Goal: Task Accomplishment & Management: Manage account settings

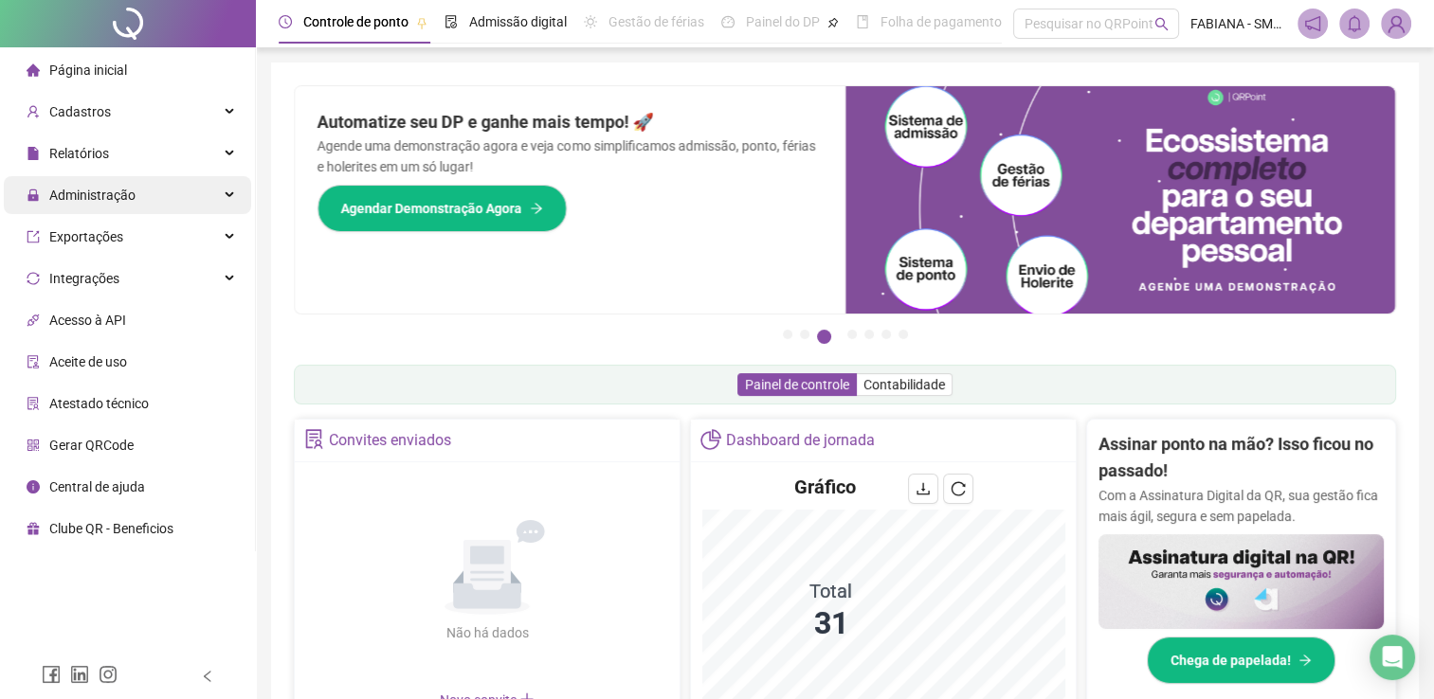
click at [230, 195] on icon at bounding box center [230, 195] width 9 height 0
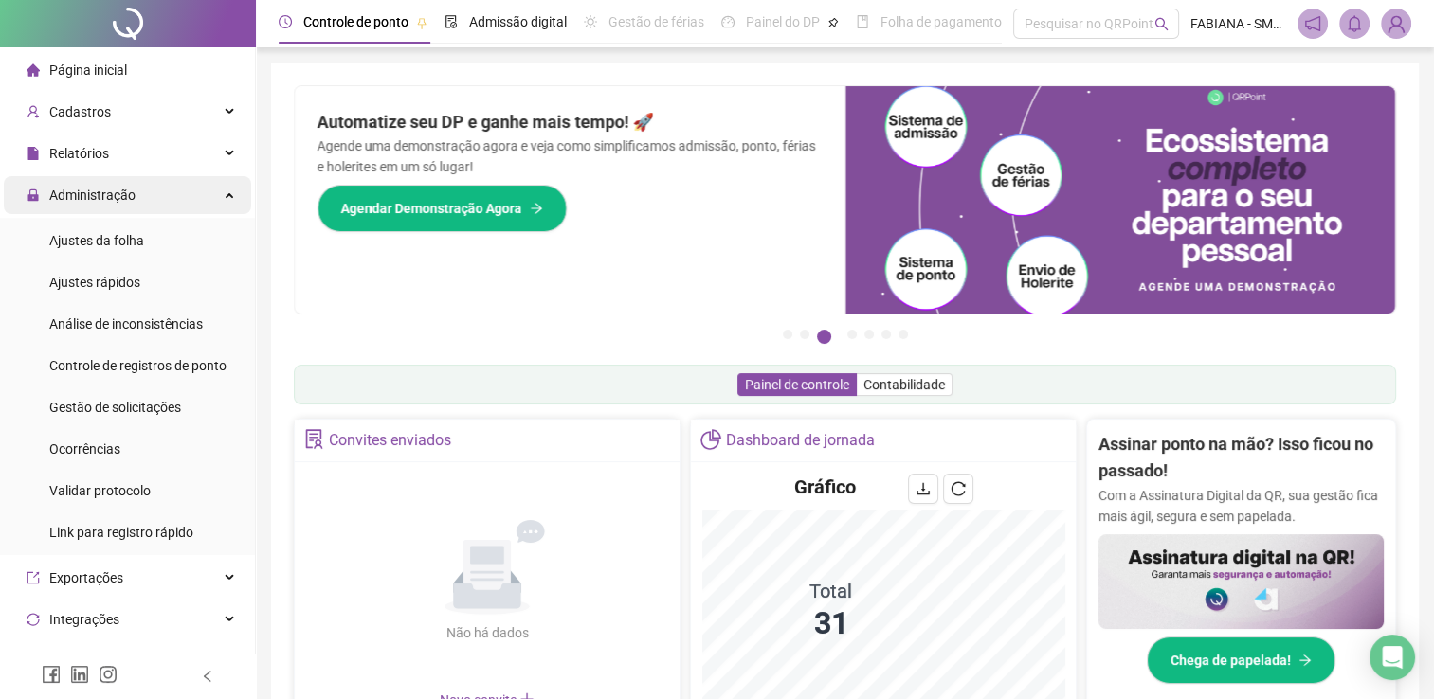
click at [206, 194] on div "Administração" at bounding box center [127, 195] width 247 height 38
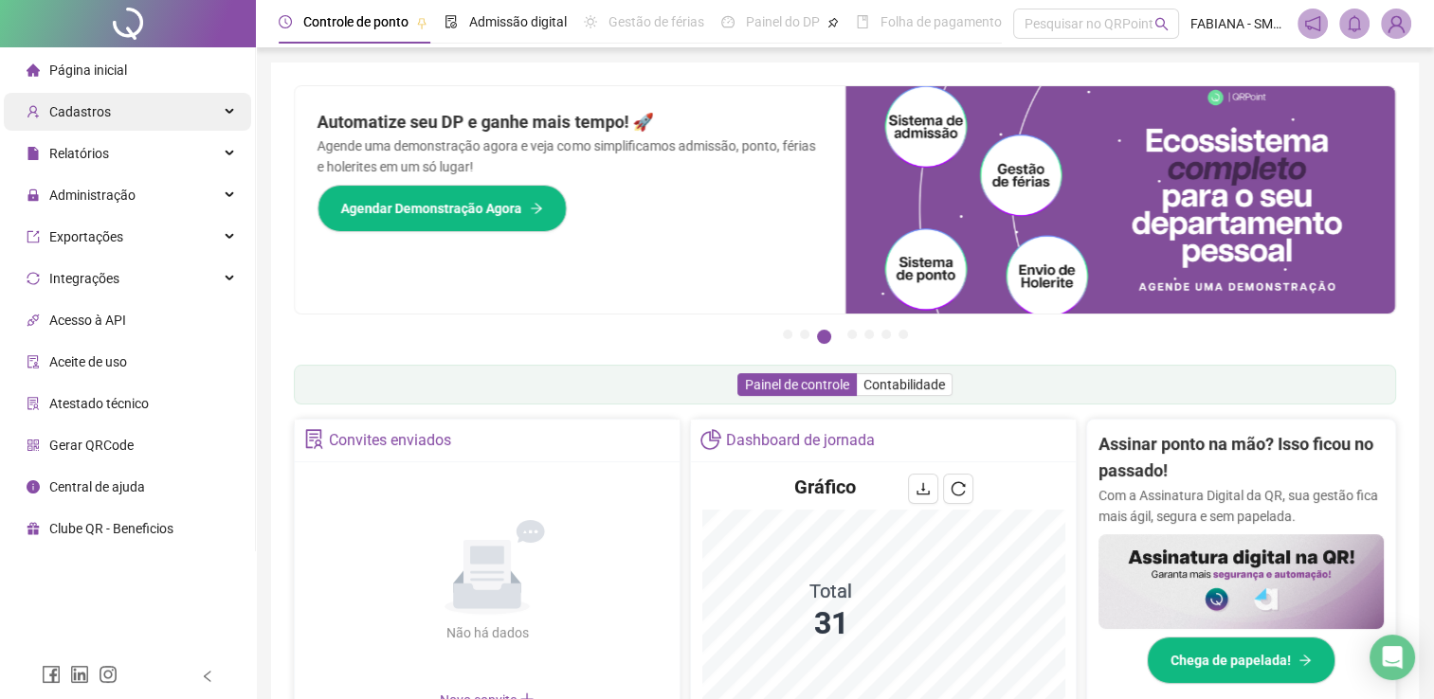
click at [223, 110] on div "Cadastros" at bounding box center [127, 112] width 247 height 38
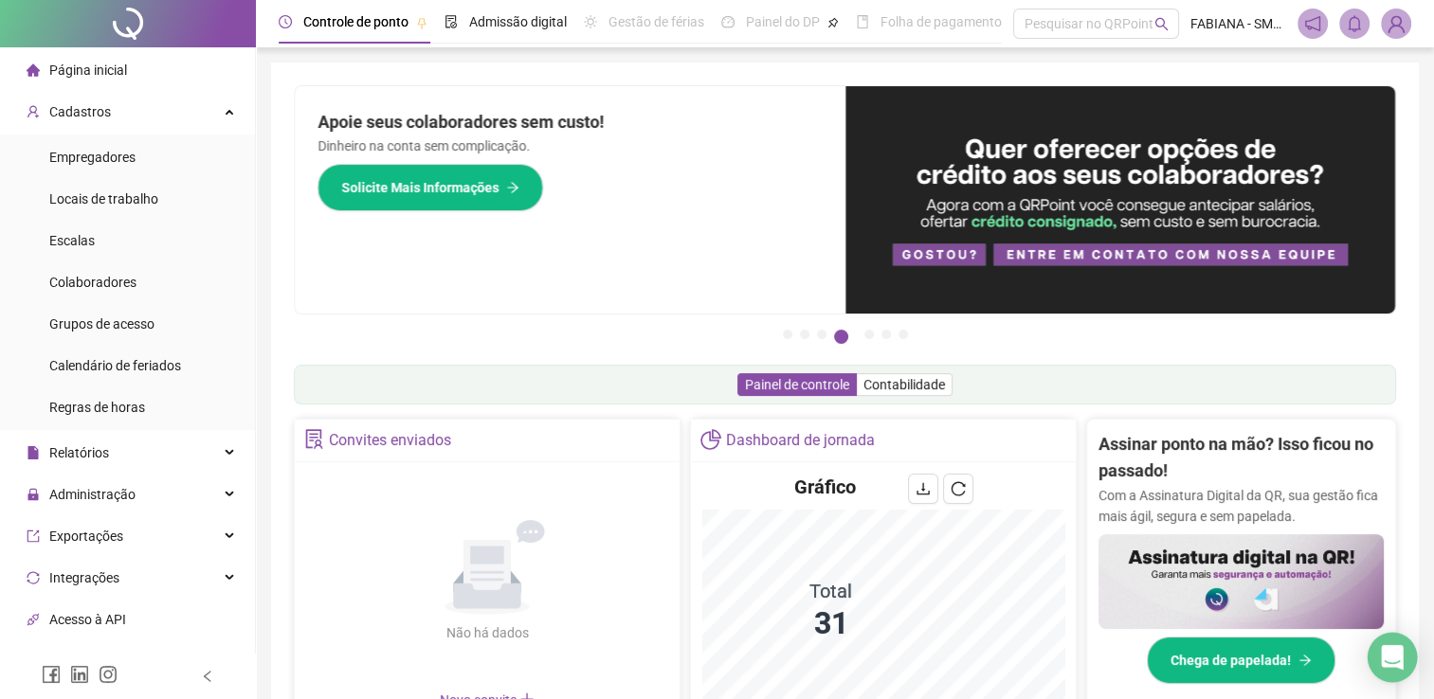
click at [1377, 650] on div "Open Intercom Messenger" at bounding box center [1392, 658] width 50 height 50
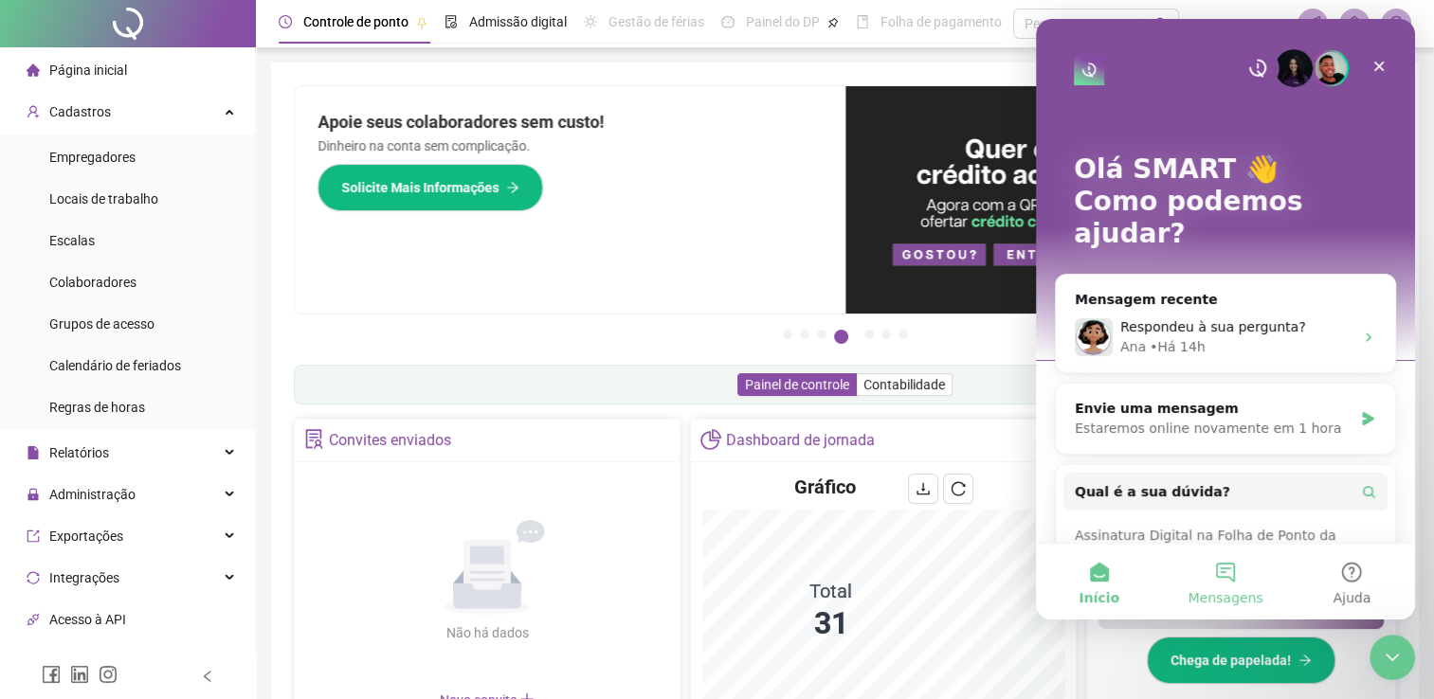
click at [1220, 580] on button "Mensagens" at bounding box center [1225, 582] width 126 height 76
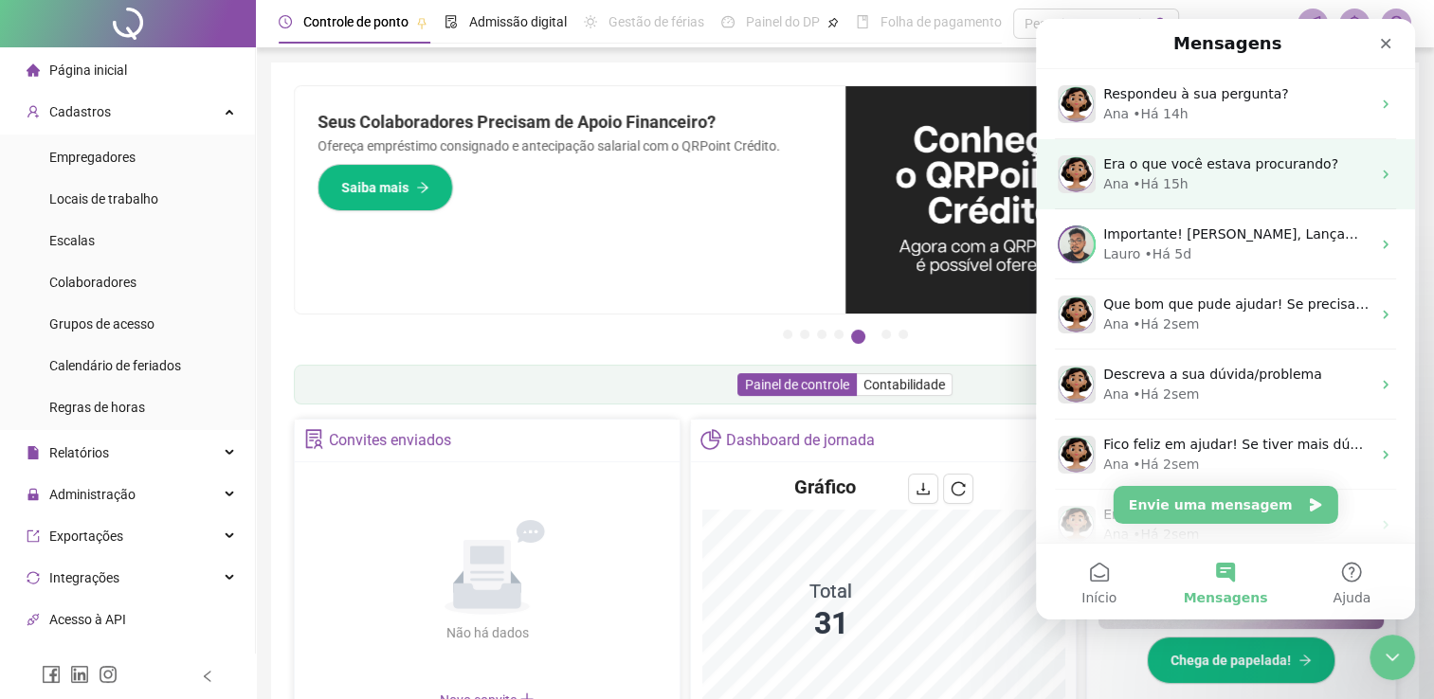
click at [1185, 199] on div "Era o que você estava procurando? Ana • Há 15h" at bounding box center [1225, 174] width 379 height 70
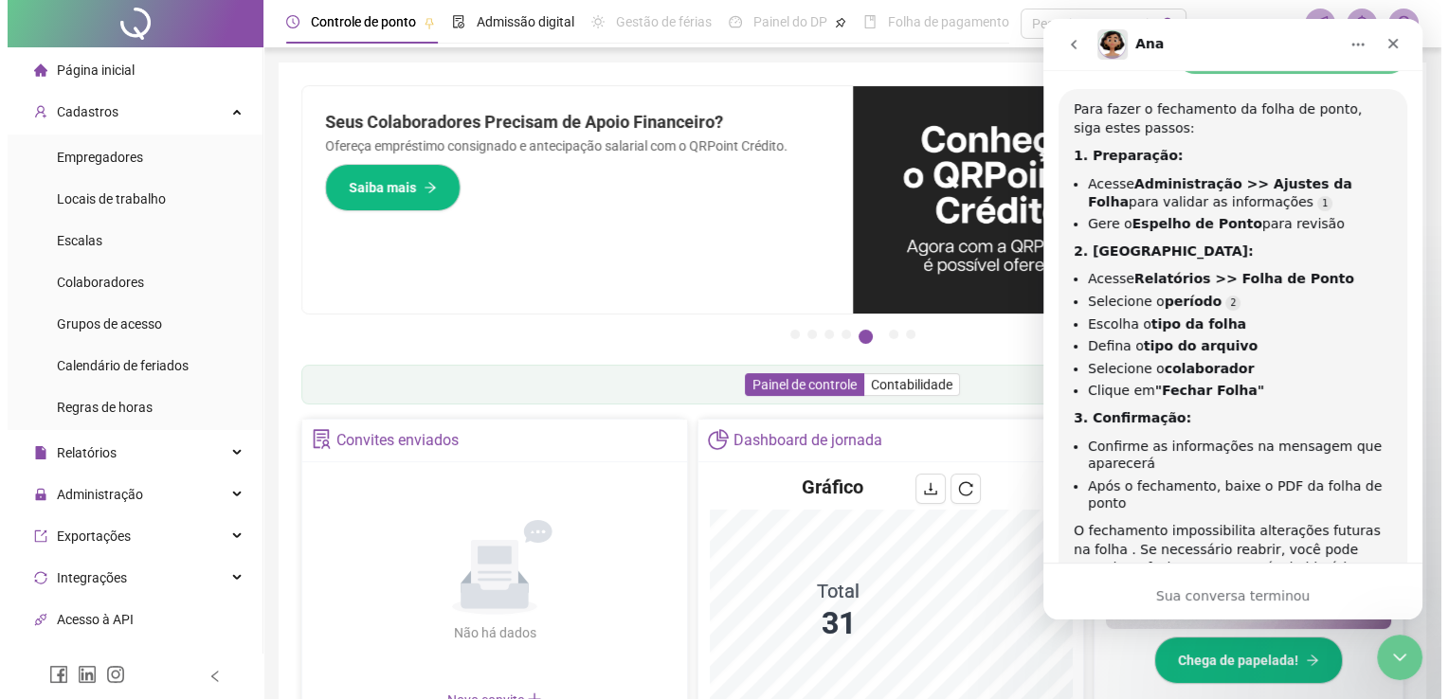
scroll to position [501, 0]
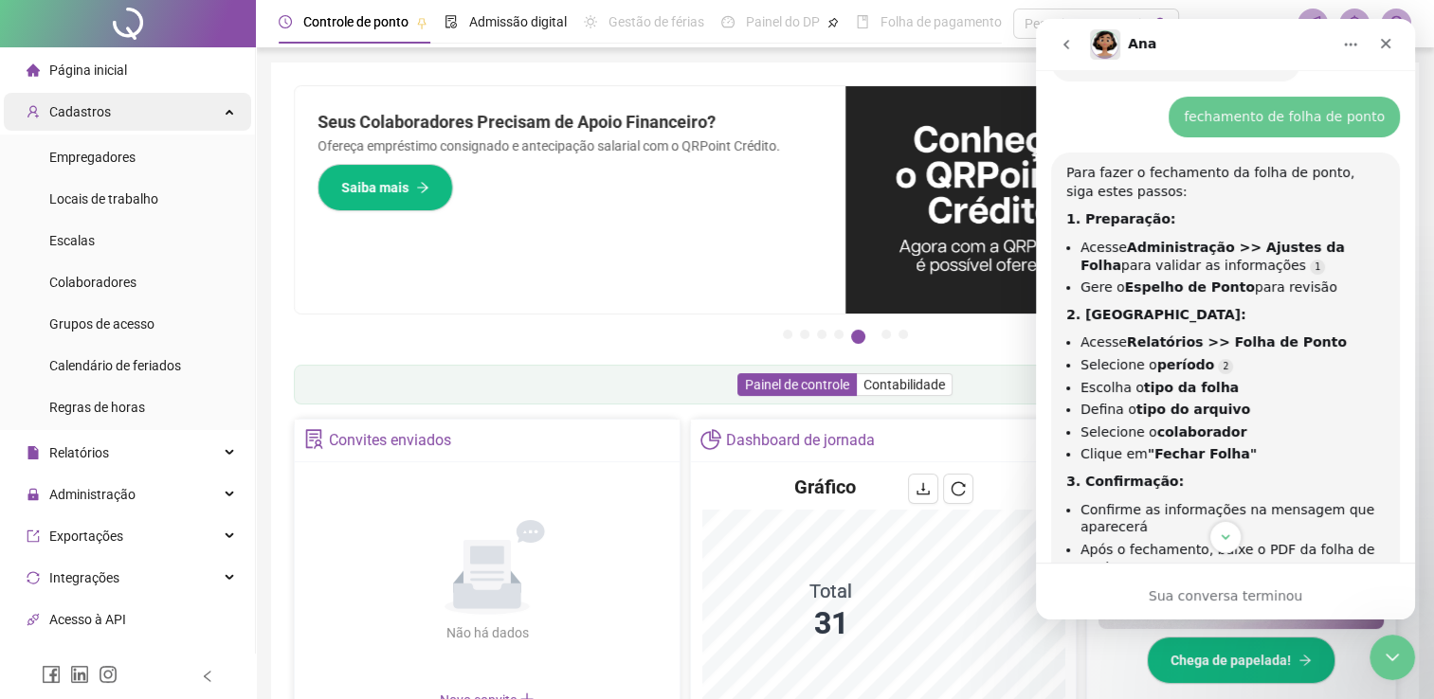
click at [217, 111] on div "Cadastros" at bounding box center [127, 112] width 247 height 38
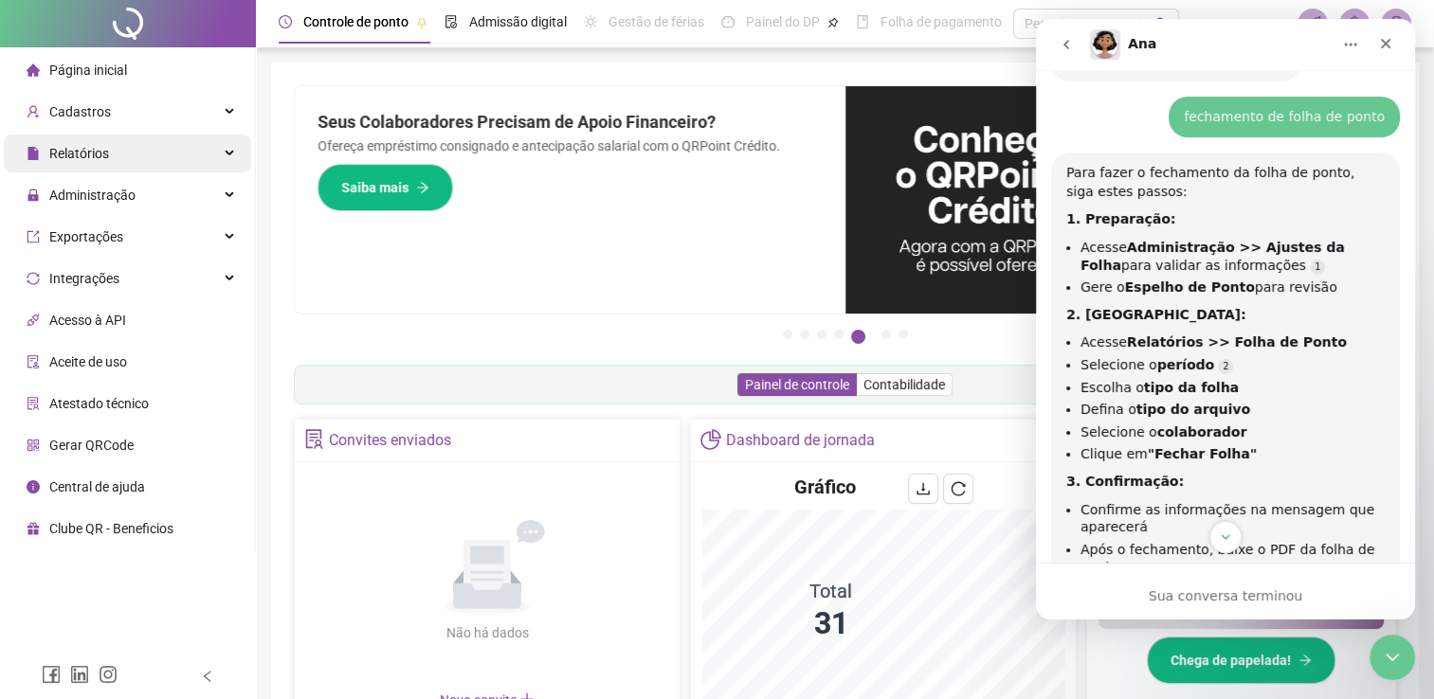
click at [229, 154] on icon at bounding box center [230, 154] width 9 height 0
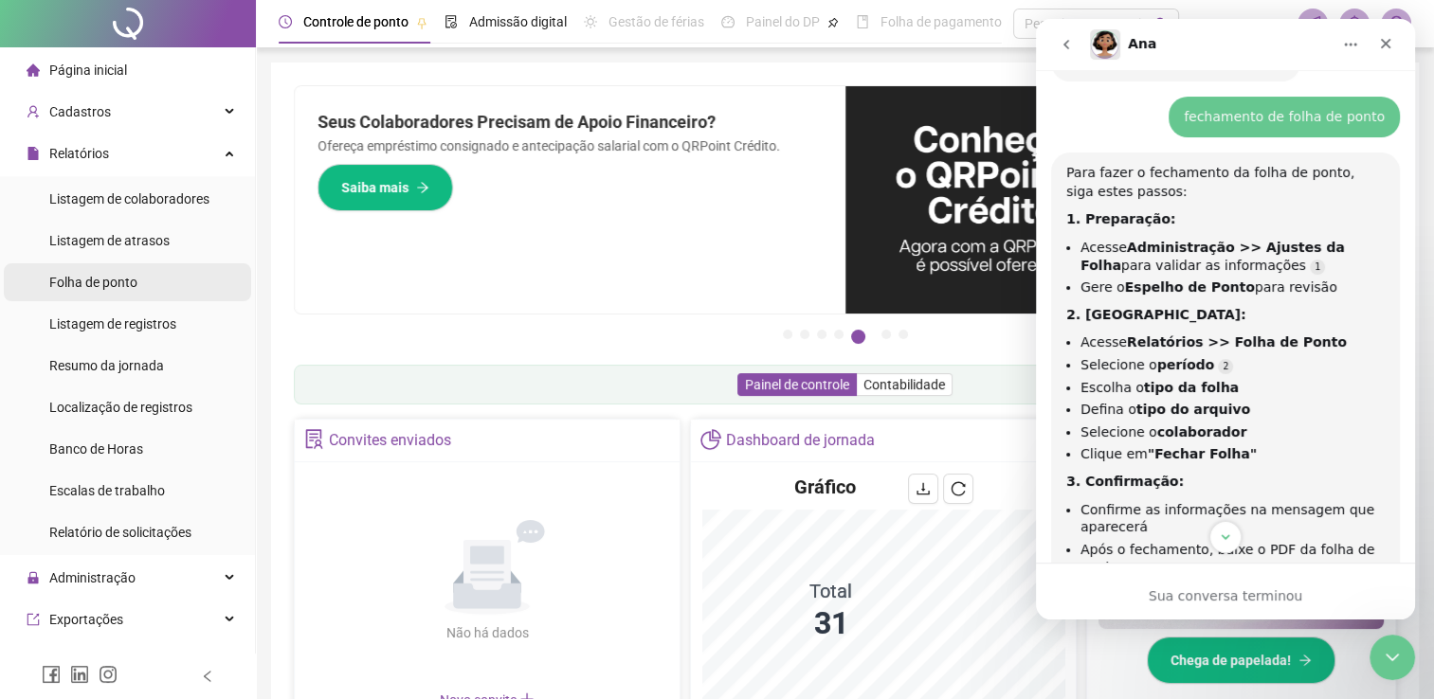
click at [100, 282] on span "Folha de ponto" at bounding box center [93, 282] width 88 height 15
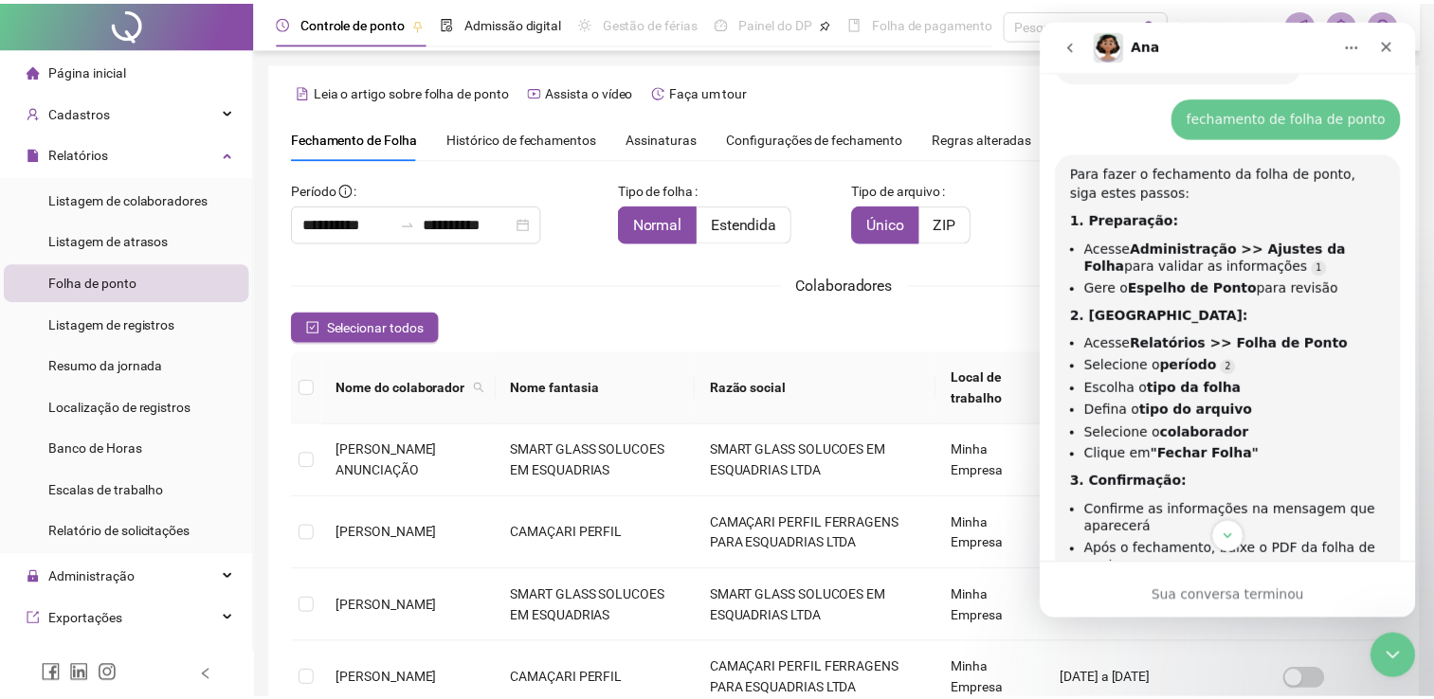
scroll to position [38, 0]
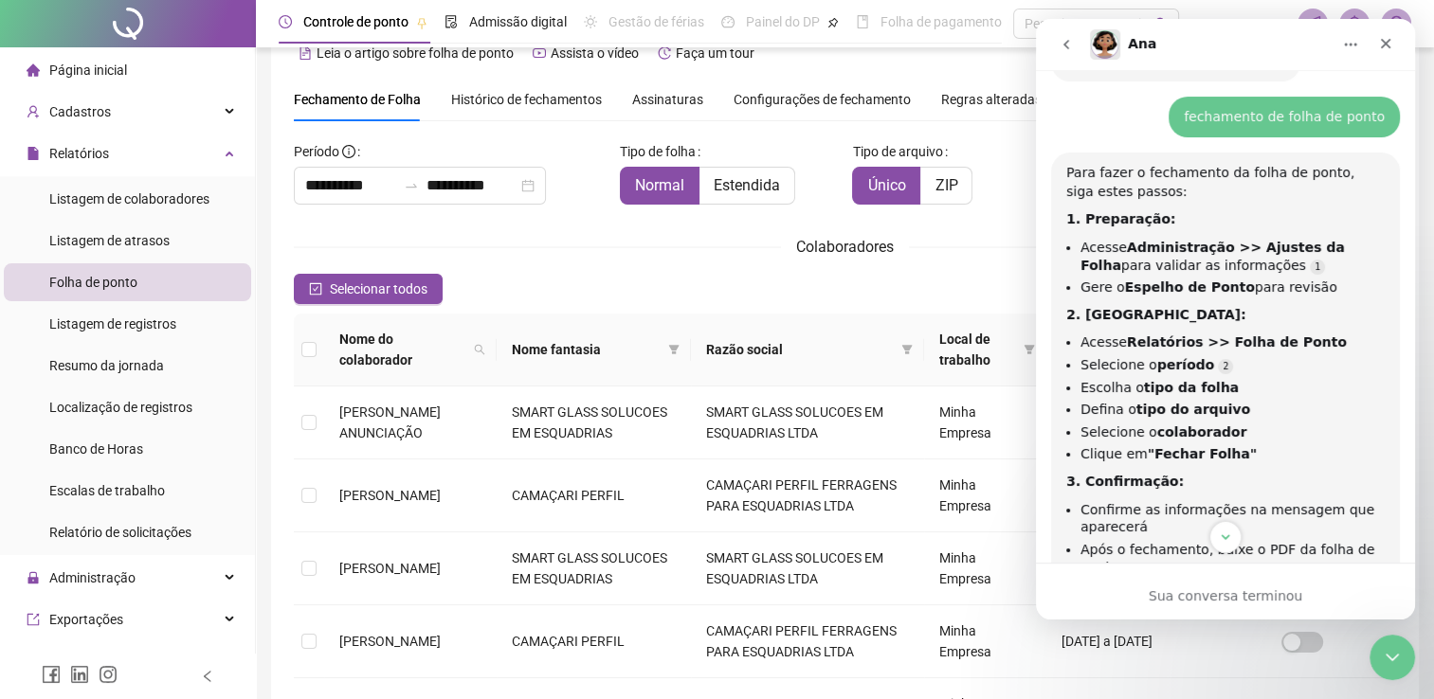
click at [694, 274] on div "Selecionar todos Registros Selecionados : 0 / 31" at bounding box center [845, 289] width 1102 height 30
click at [1401, 659] on div "Encerramento do Messenger da Intercom" at bounding box center [1388, 654] width 45 height 45
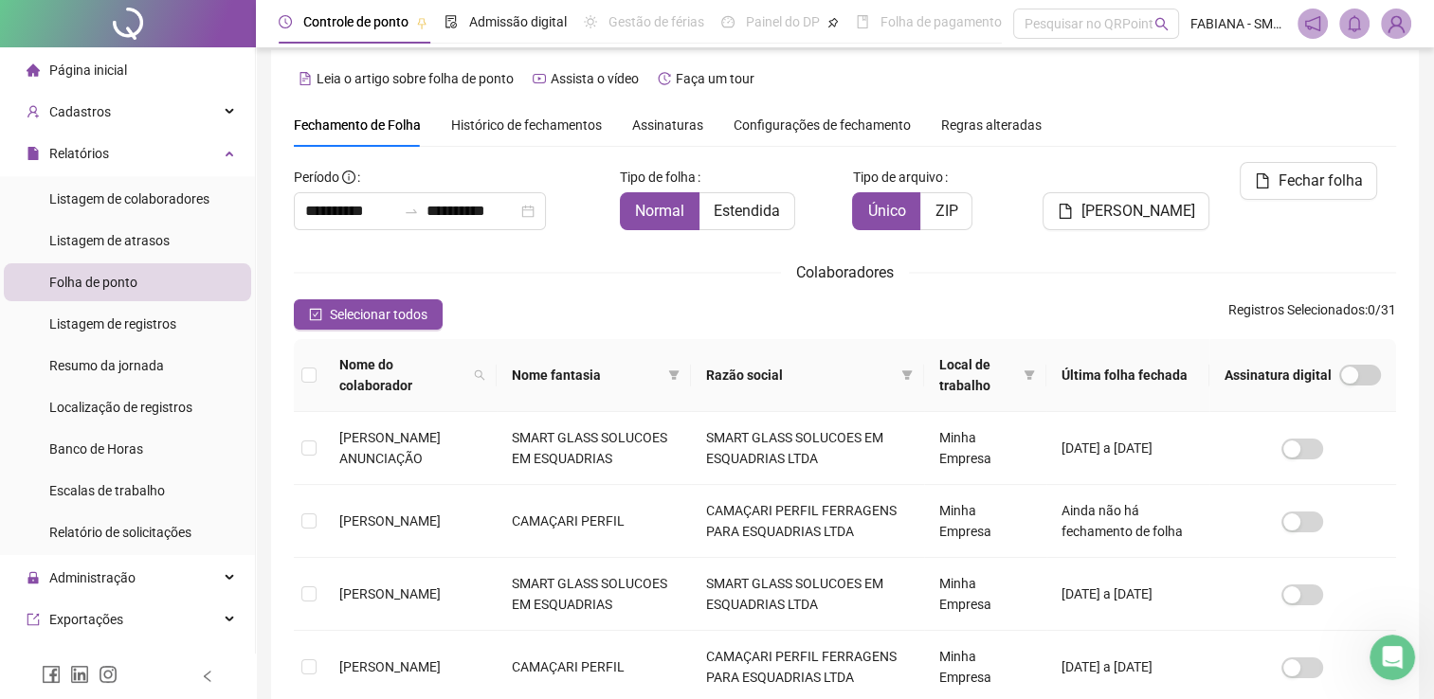
scroll to position [0, 0]
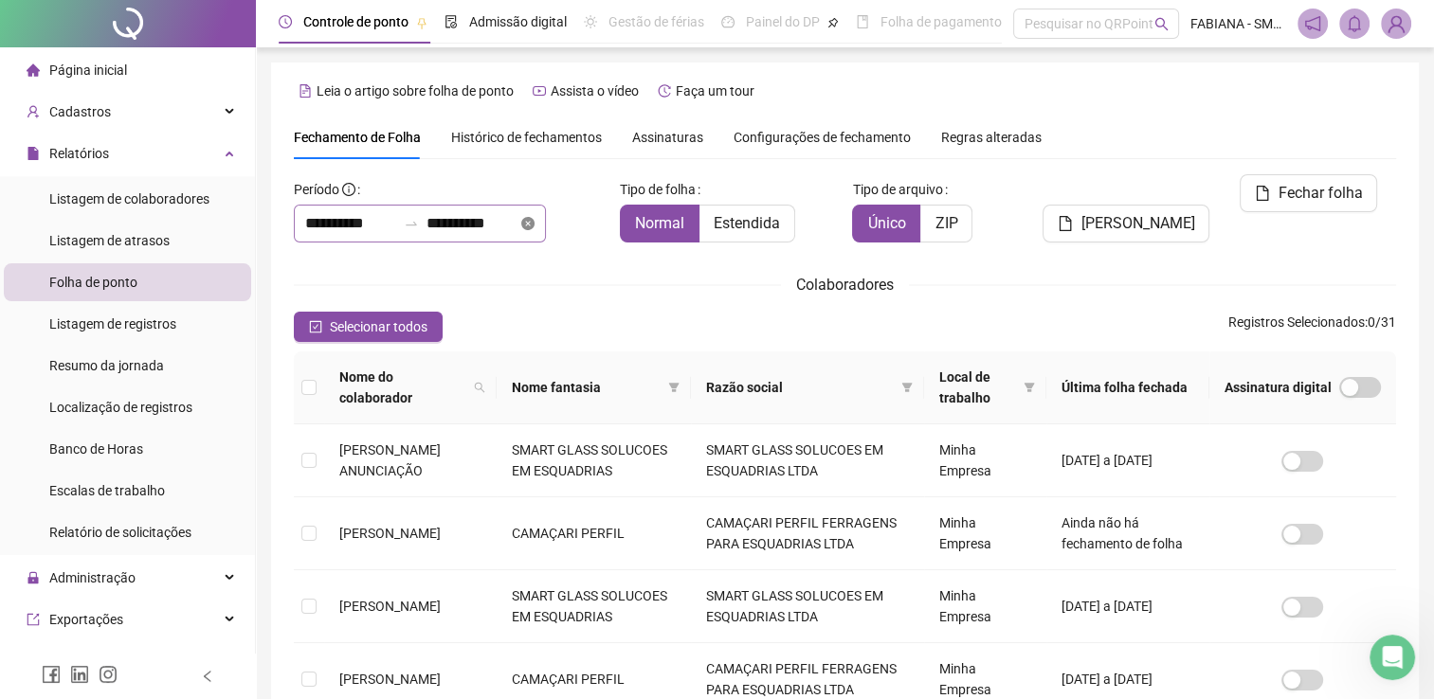
click at [534, 226] on icon "close-circle" at bounding box center [527, 223] width 13 height 13
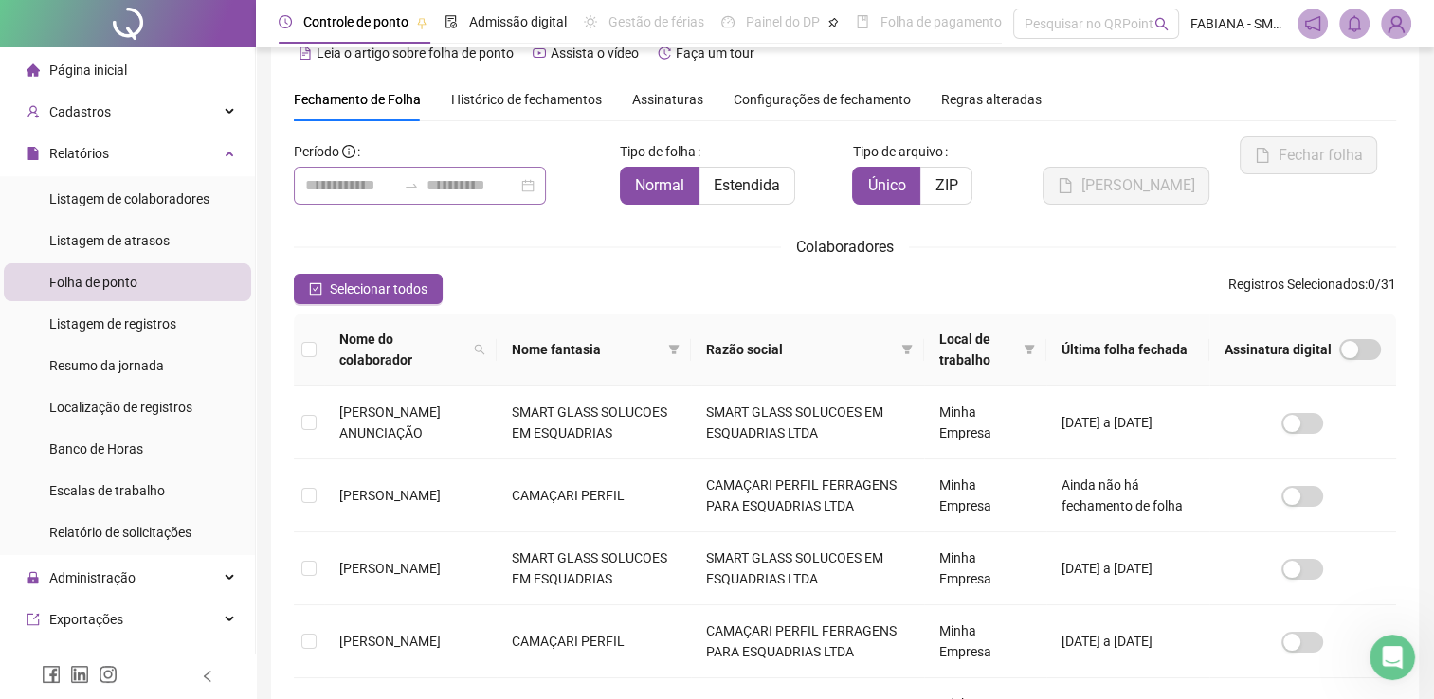
click at [546, 180] on div at bounding box center [420, 186] width 252 height 38
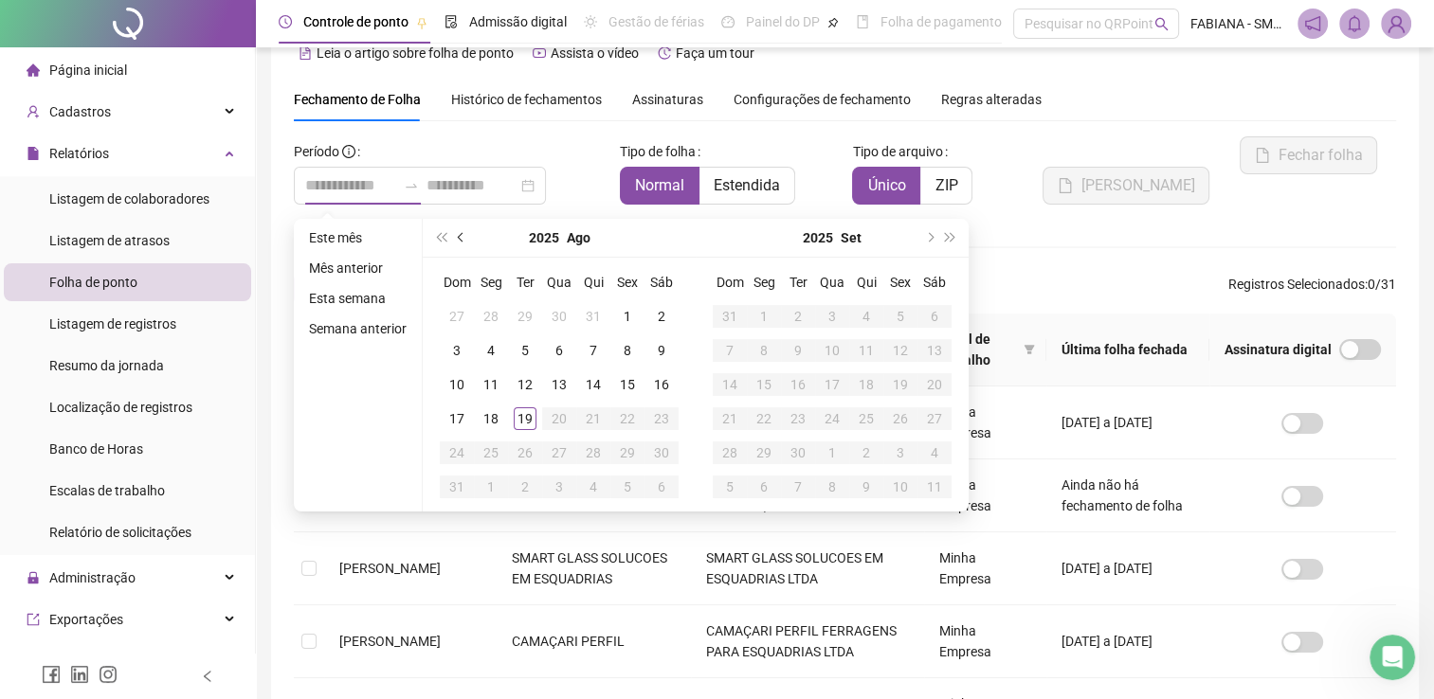
click at [465, 237] on button "prev-year" at bounding box center [461, 238] width 21 height 38
type input "**********"
click at [526, 316] on div "1" at bounding box center [525, 316] width 23 height 23
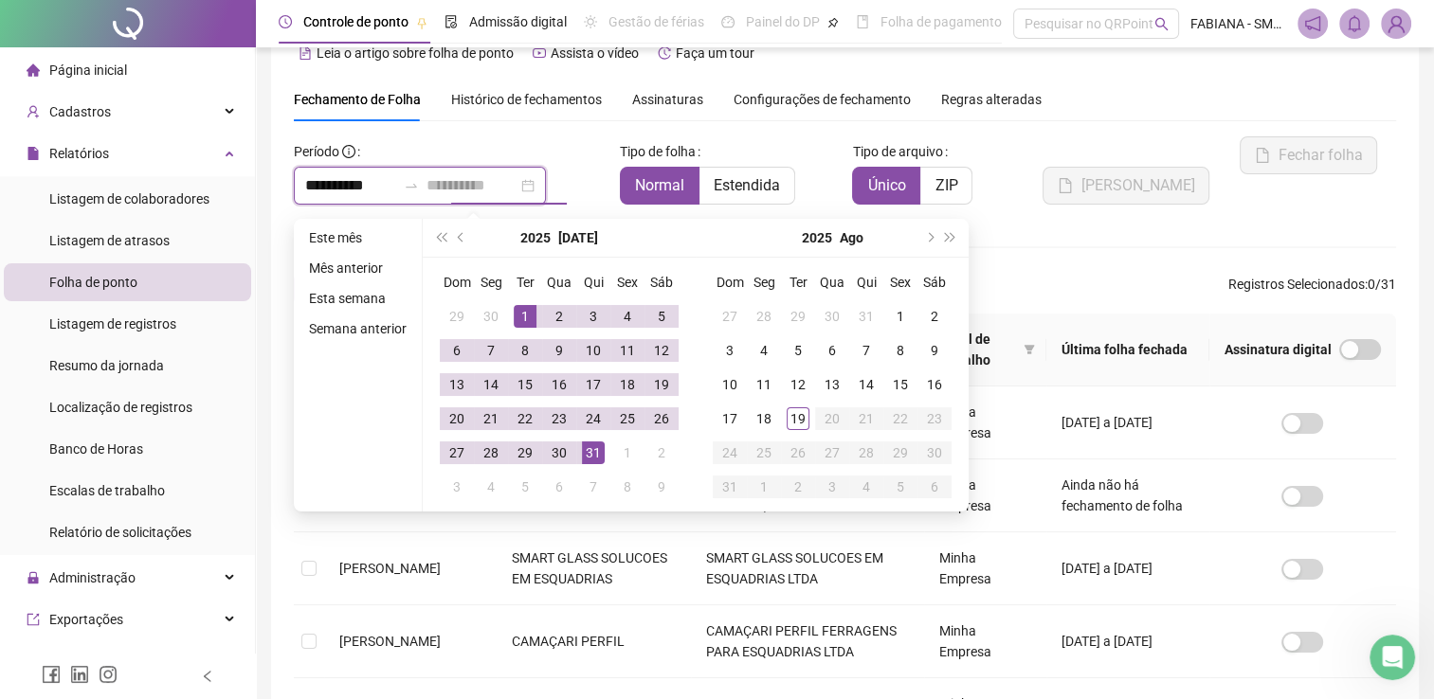
type input "**********"
click at [599, 461] on div "31" at bounding box center [593, 453] width 23 height 23
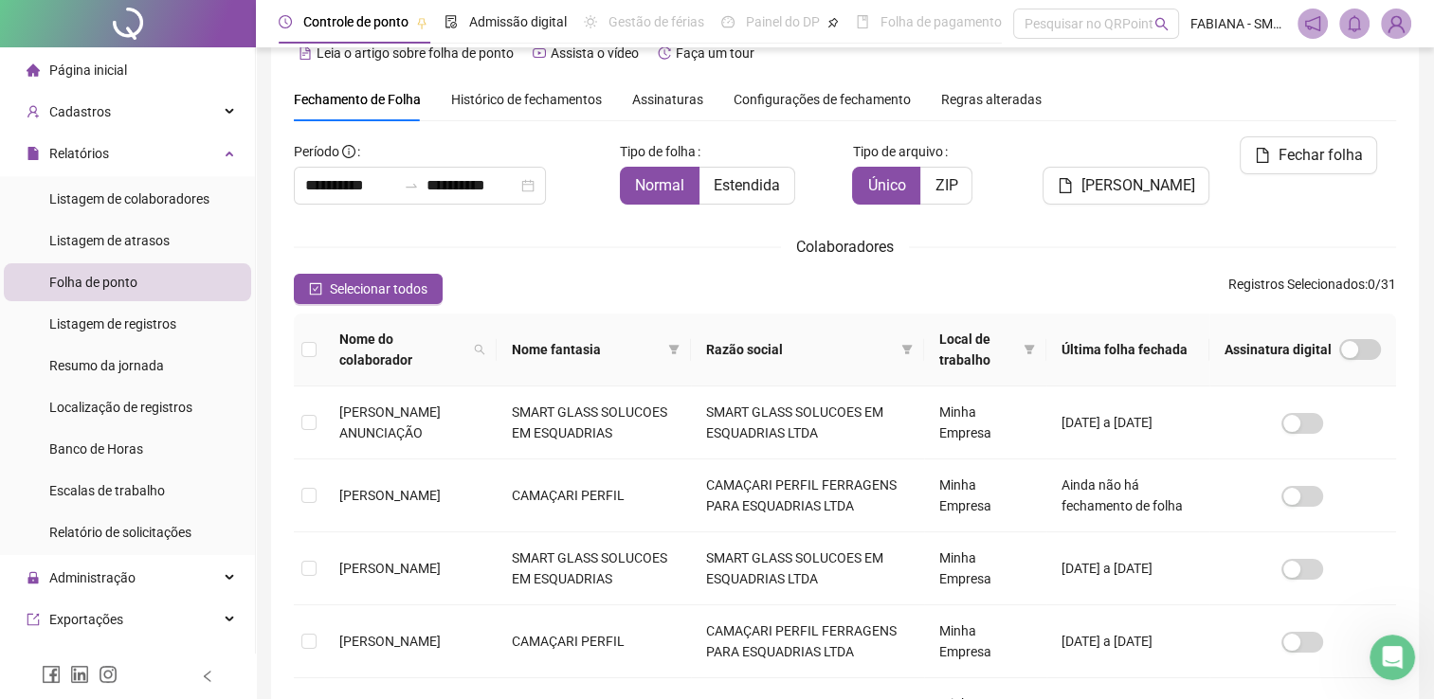
scroll to position [227, 0]
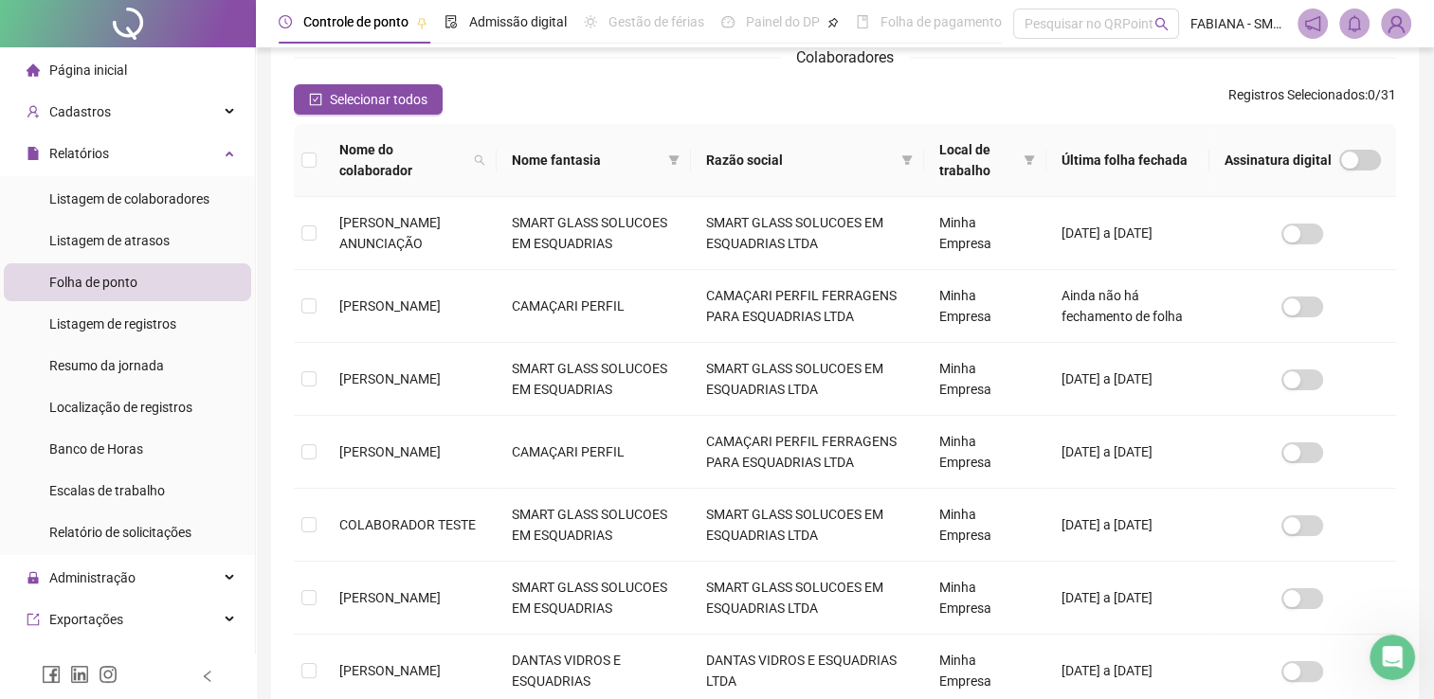
click at [758, 158] on span "Razão social" at bounding box center [800, 160] width 188 height 21
click at [909, 158] on icon "filter" at bounding box center [906, 159] width 10 height 9
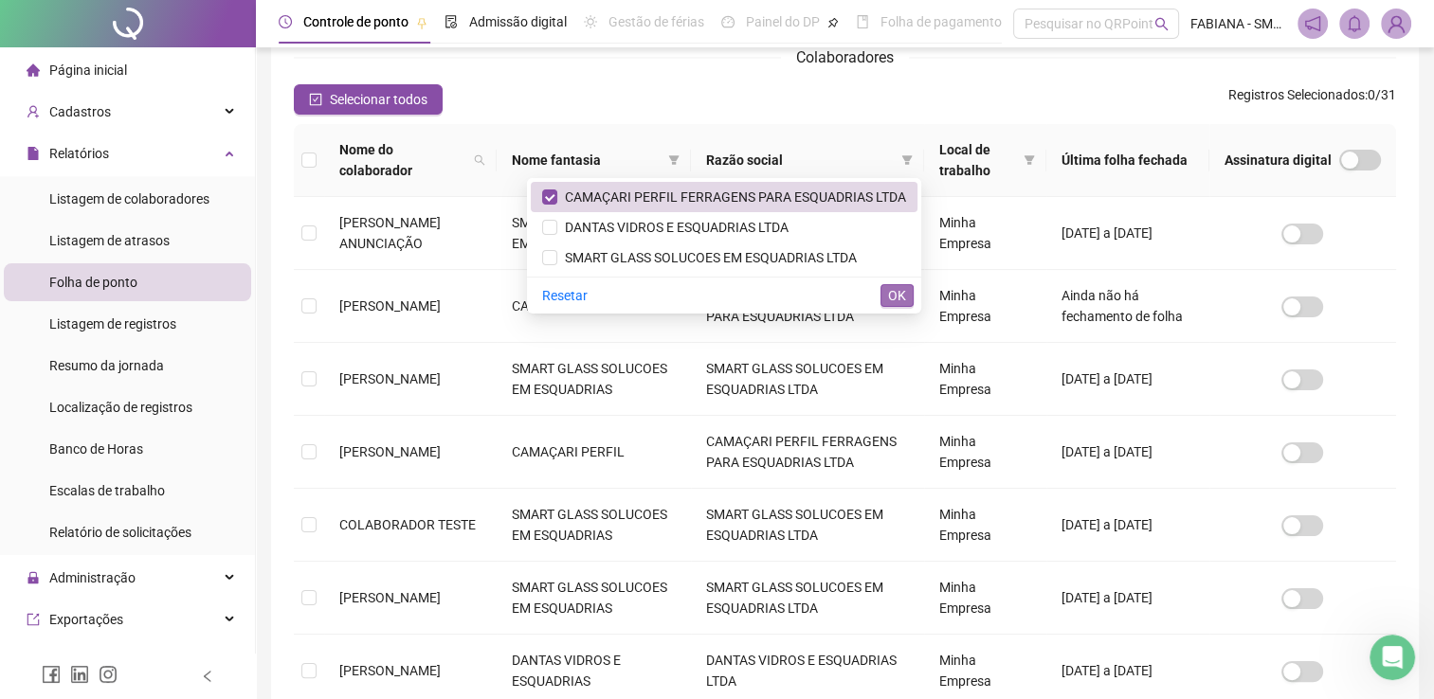
click at [881, 290] on button "OK" at bounding box center [896, 295] width 33 height 23
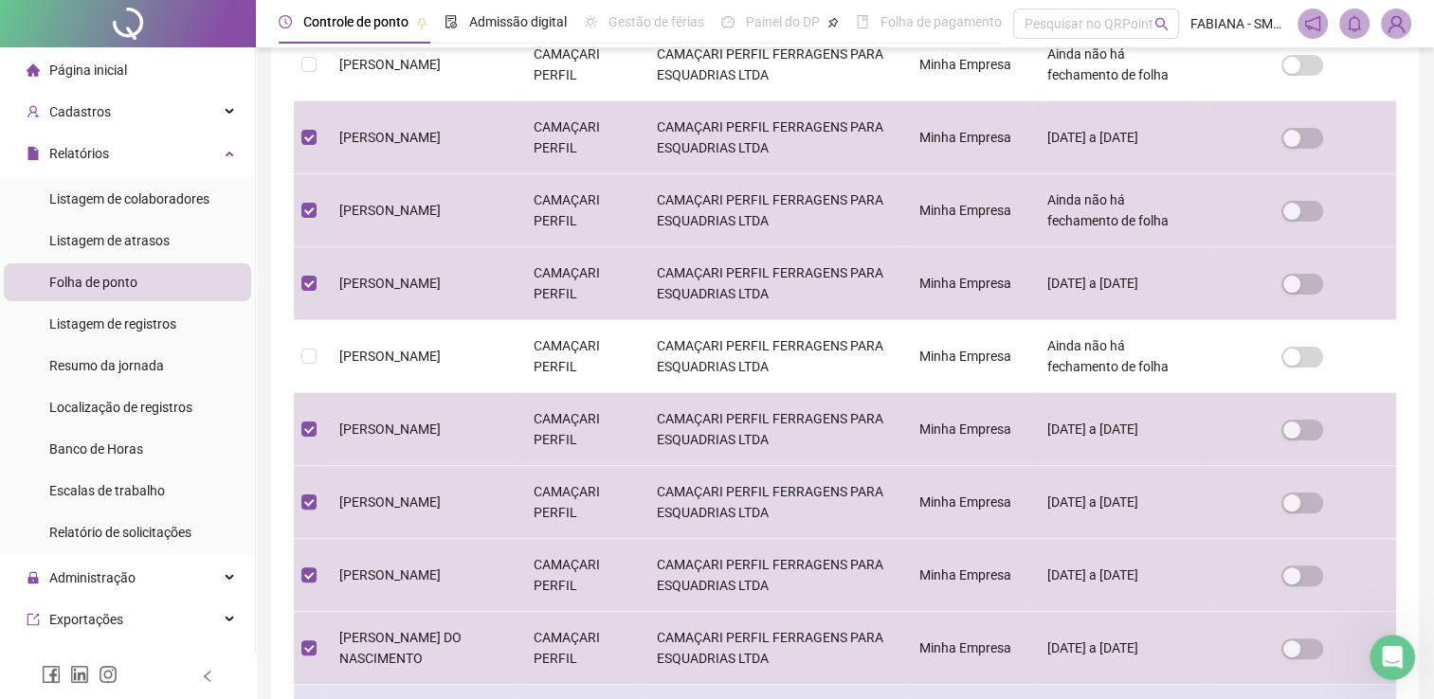
scroll to position [512, 0]
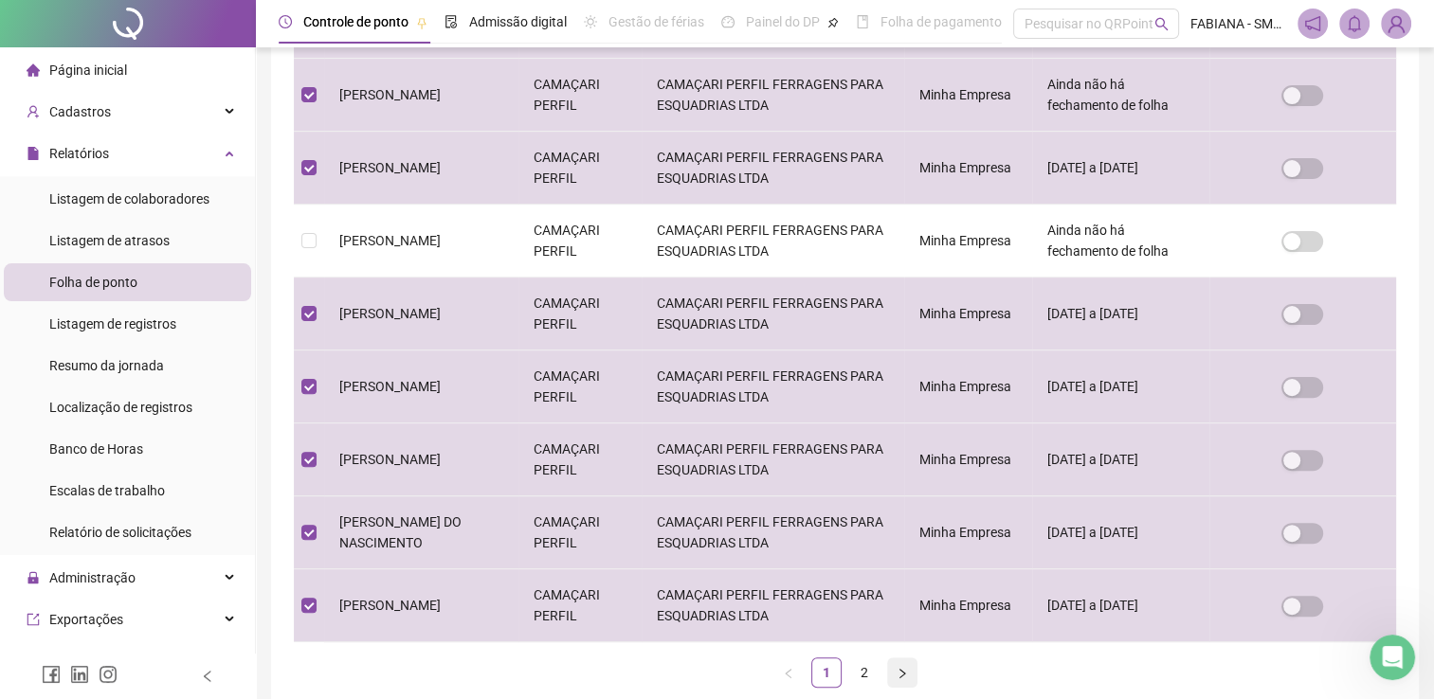
click at [896, 673] on icon "right" at bounding box center [901, 673] width 11 height 11
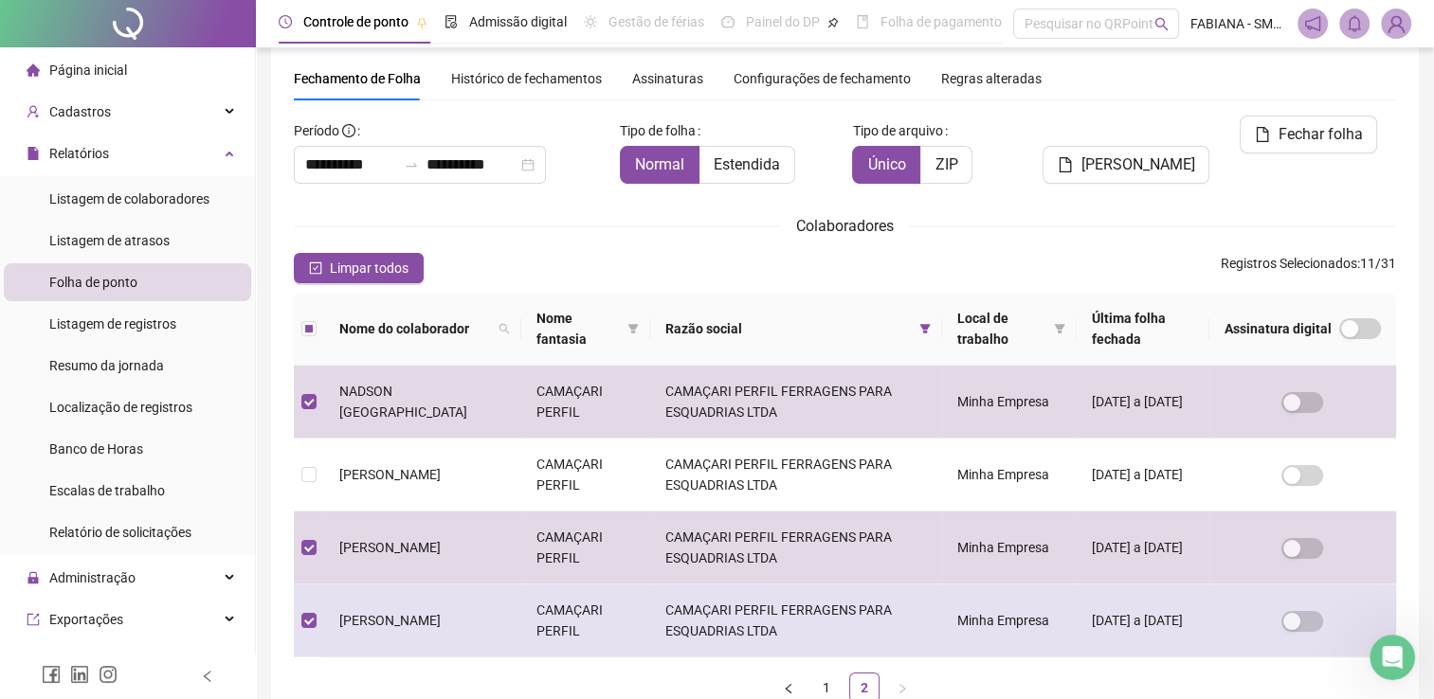
scroll to position [0, 0]
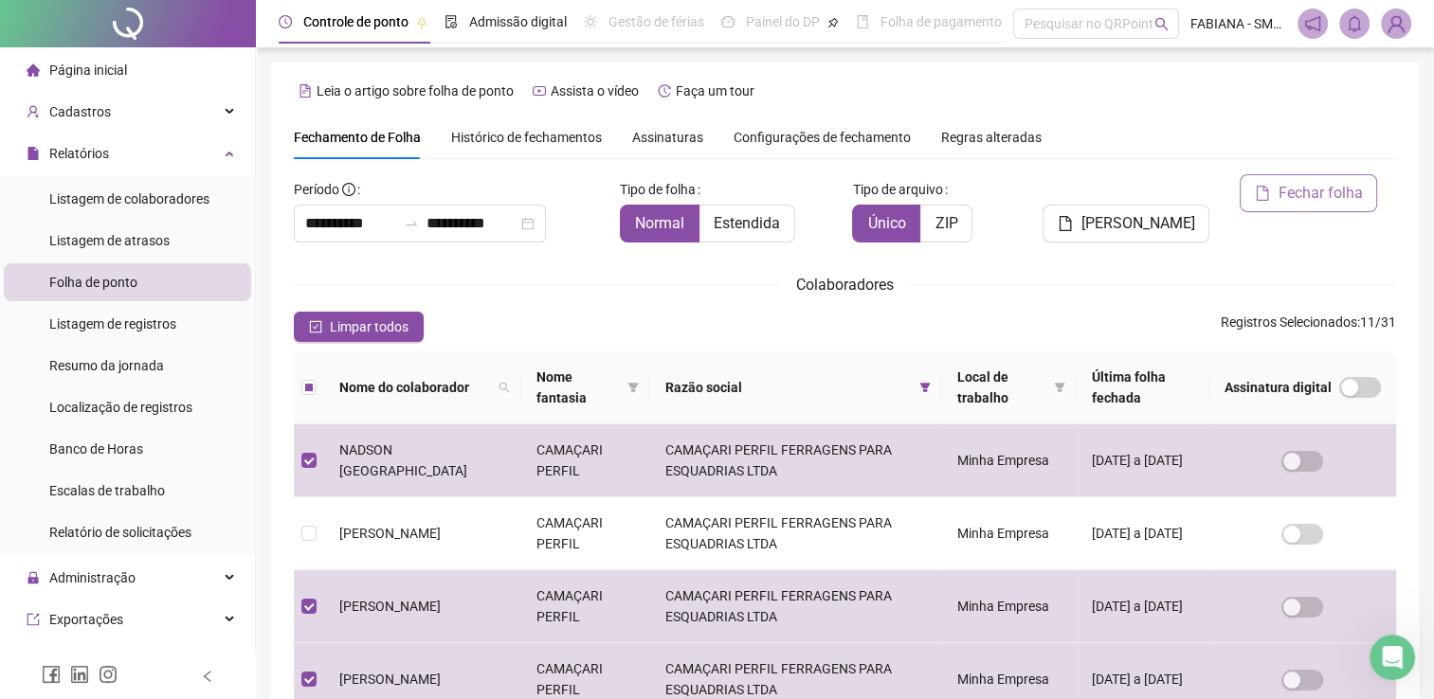
click at [1309, 198] on span "Fechar folha" at bounding box center [1319, 193] width 84 height 23
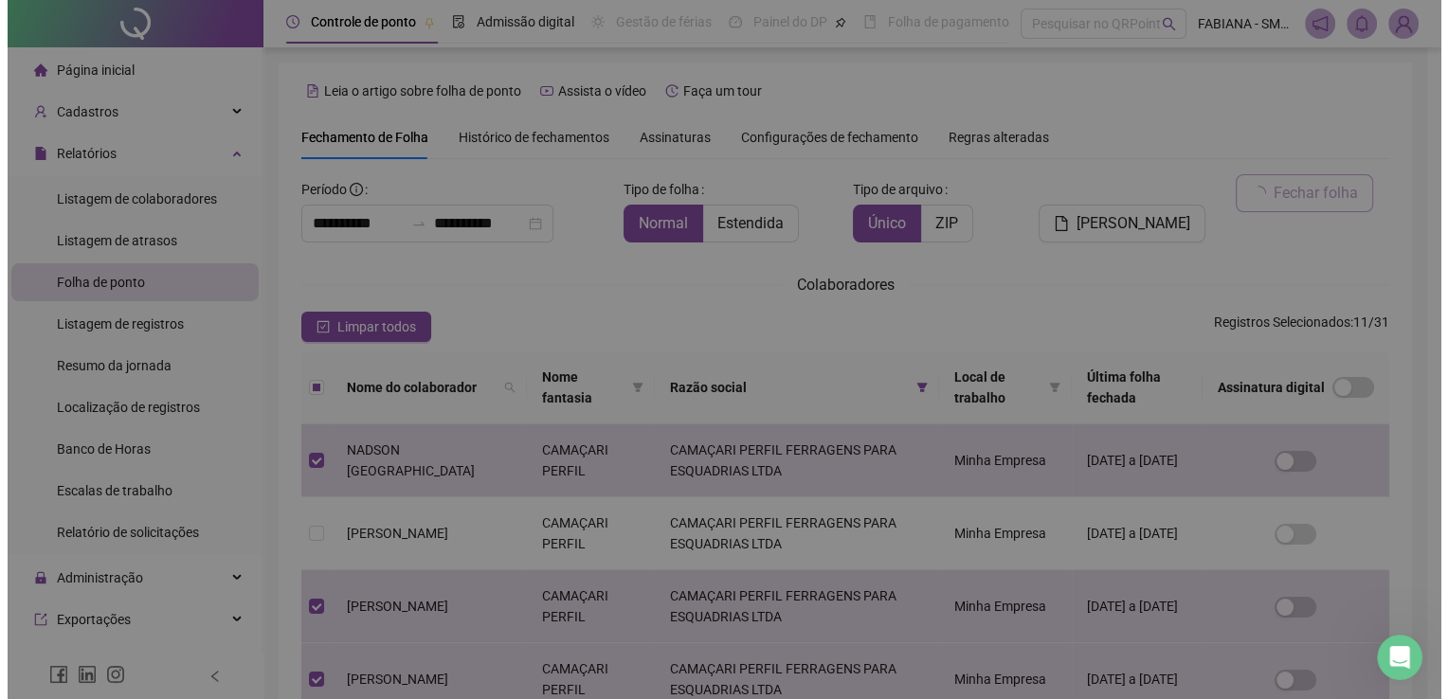
scroll to position [38, 0]
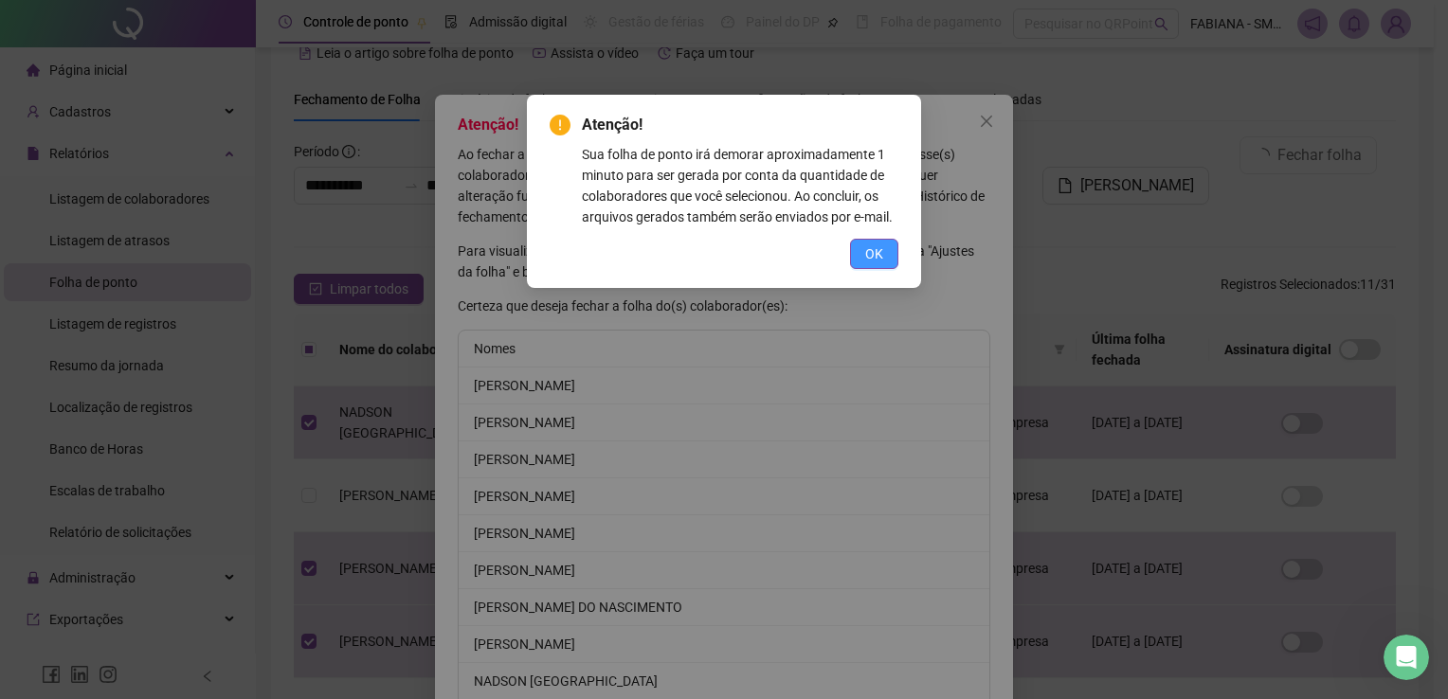
click at [882, 259] on span "OK" at bounding box center [874, 254] width 18 height 21
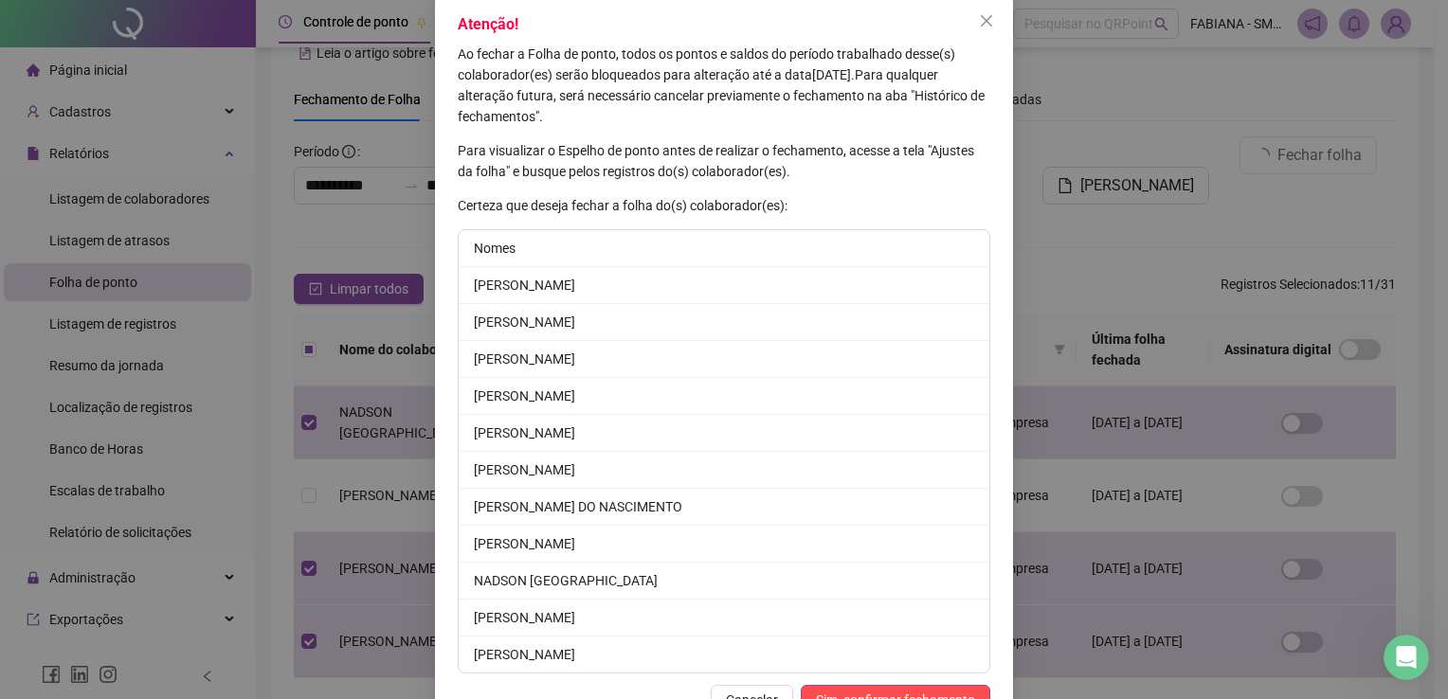
scroll to position [155, 0]
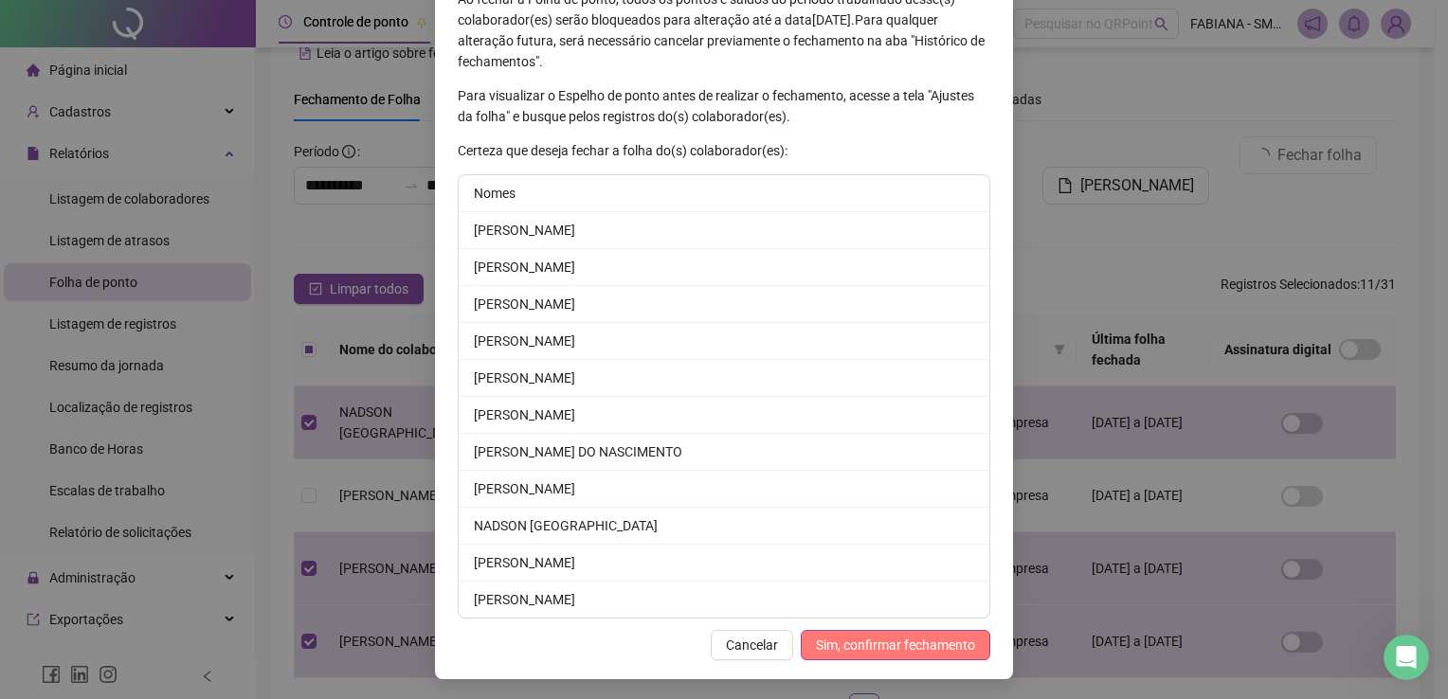
click at [894, 644] on span "Sim, confirmar fechamento" at bounding box center [895, 645] width 159 height 21
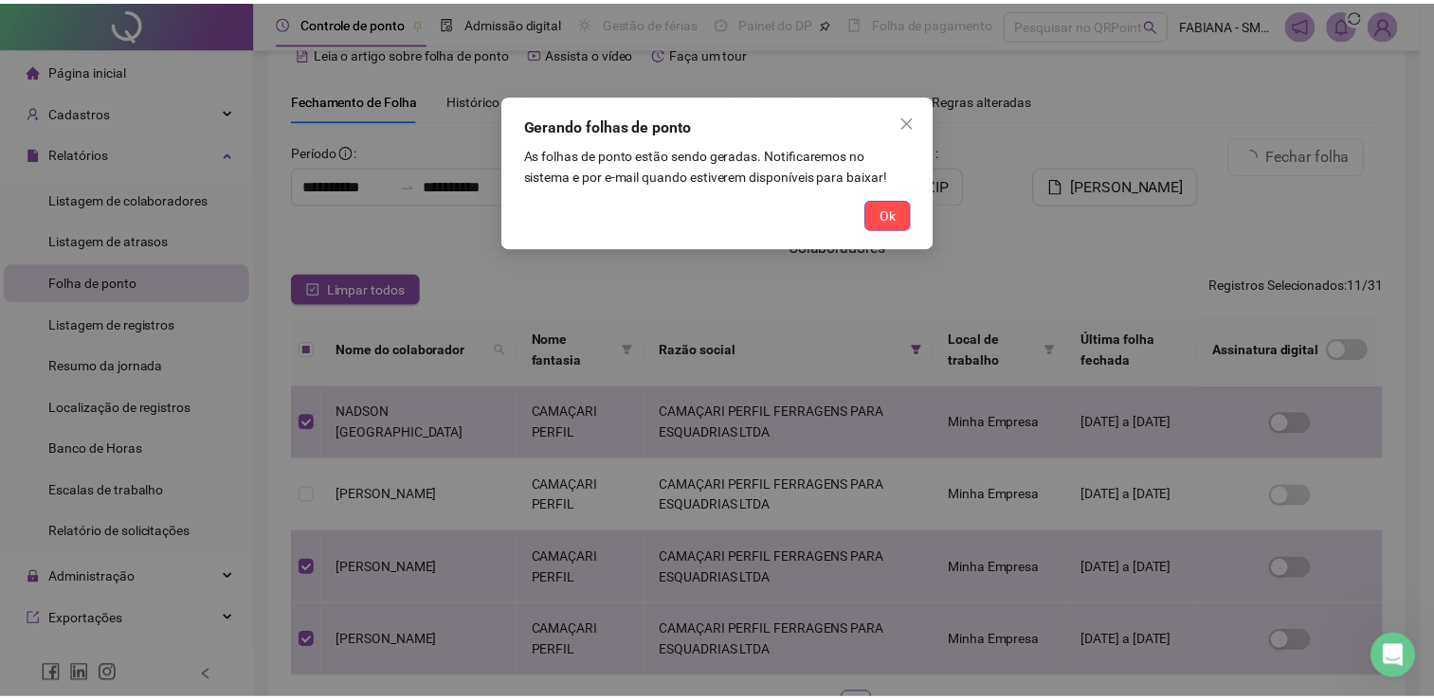
scroll to position [0, 0]
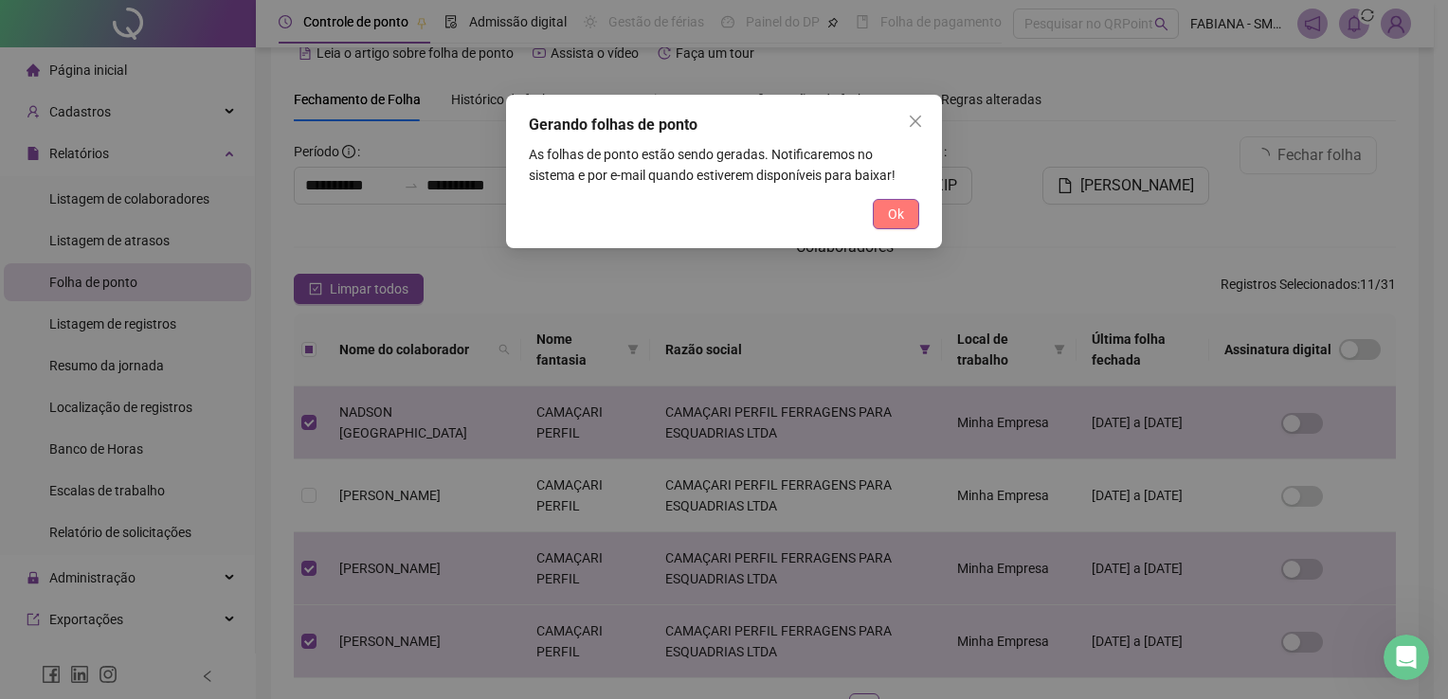
click at [899, 217] on span "Ok" at bounding box center [896, 214] width 16 height 21
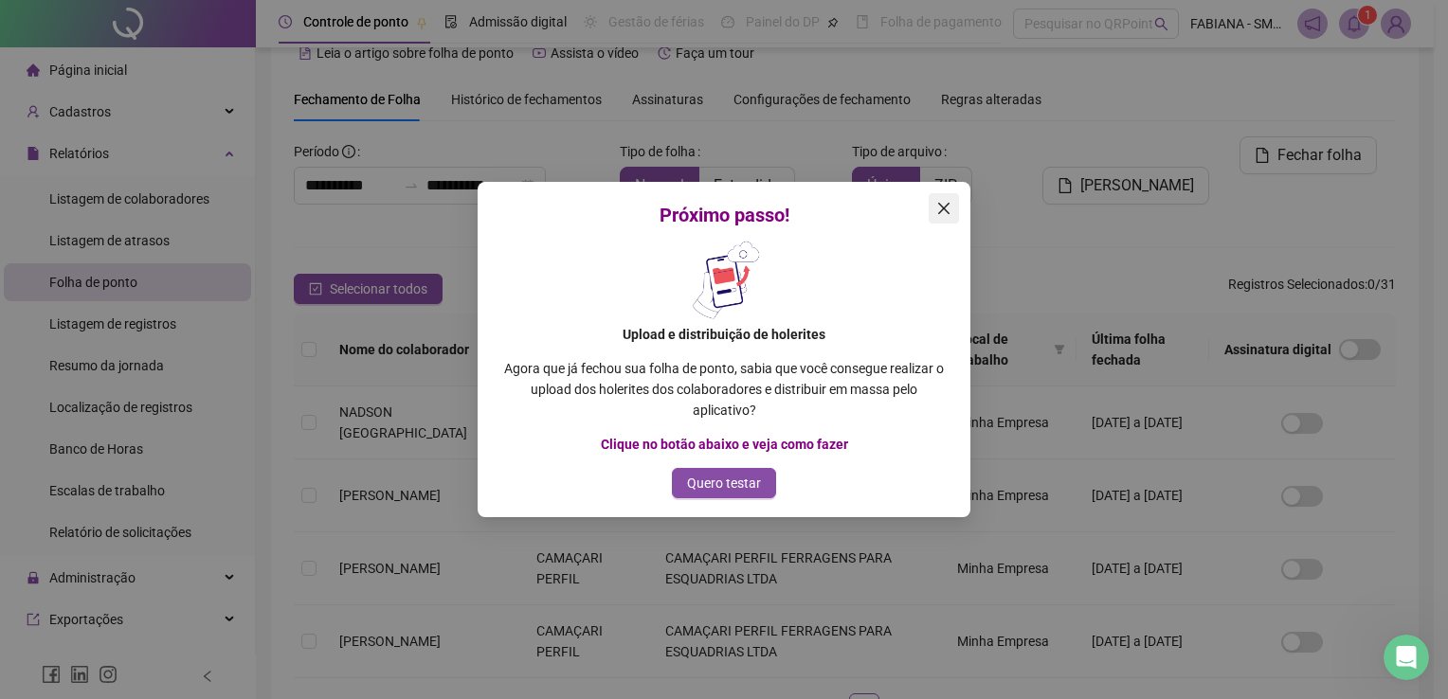
click at [955, 208] on span "Close" at bounding box center [944, 208] width 30 height 15
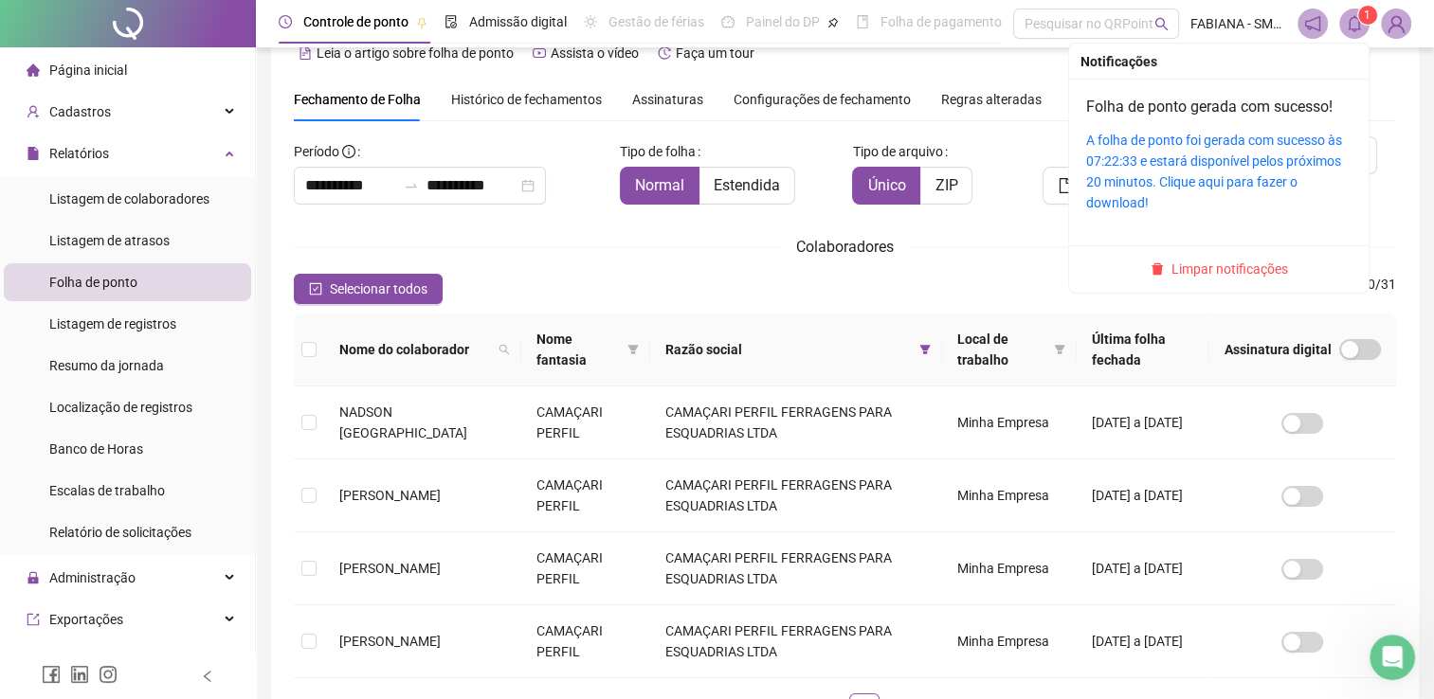
click at [1349, 17] on icon "bell" at bounding box center [1354, 23] width 17 height 17
drag, startPoint x: 1349, startPoint y: 17, endPoint x: 1195, endPoint y: 144, distance: 199.9
click at [1195, 144] on link "A folha de ponto foi gerada com sucesso às 07:22:33 e estará disponível pelos p…" at bounding box center [1214, 172] width 256 height 78
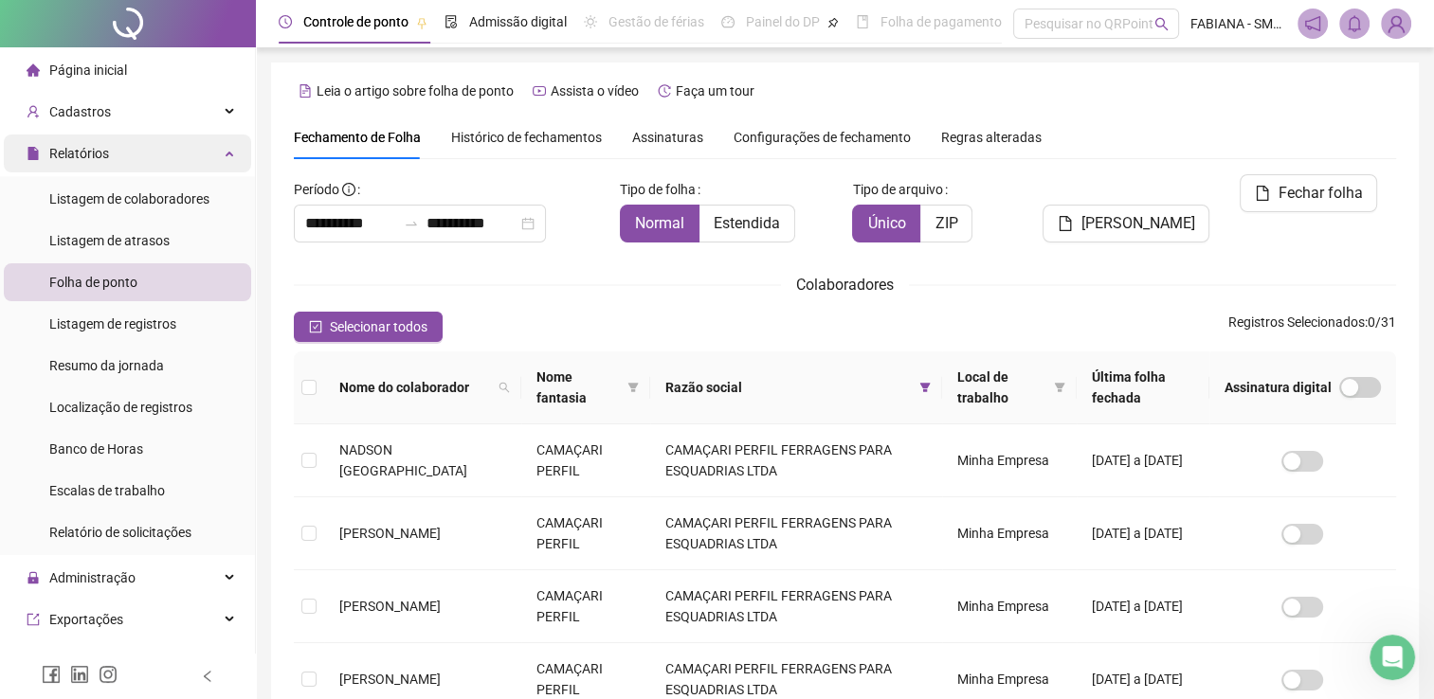
click at [216, 156] on div "Relatórios" at bounding box center [127, 154] width 247 height 38
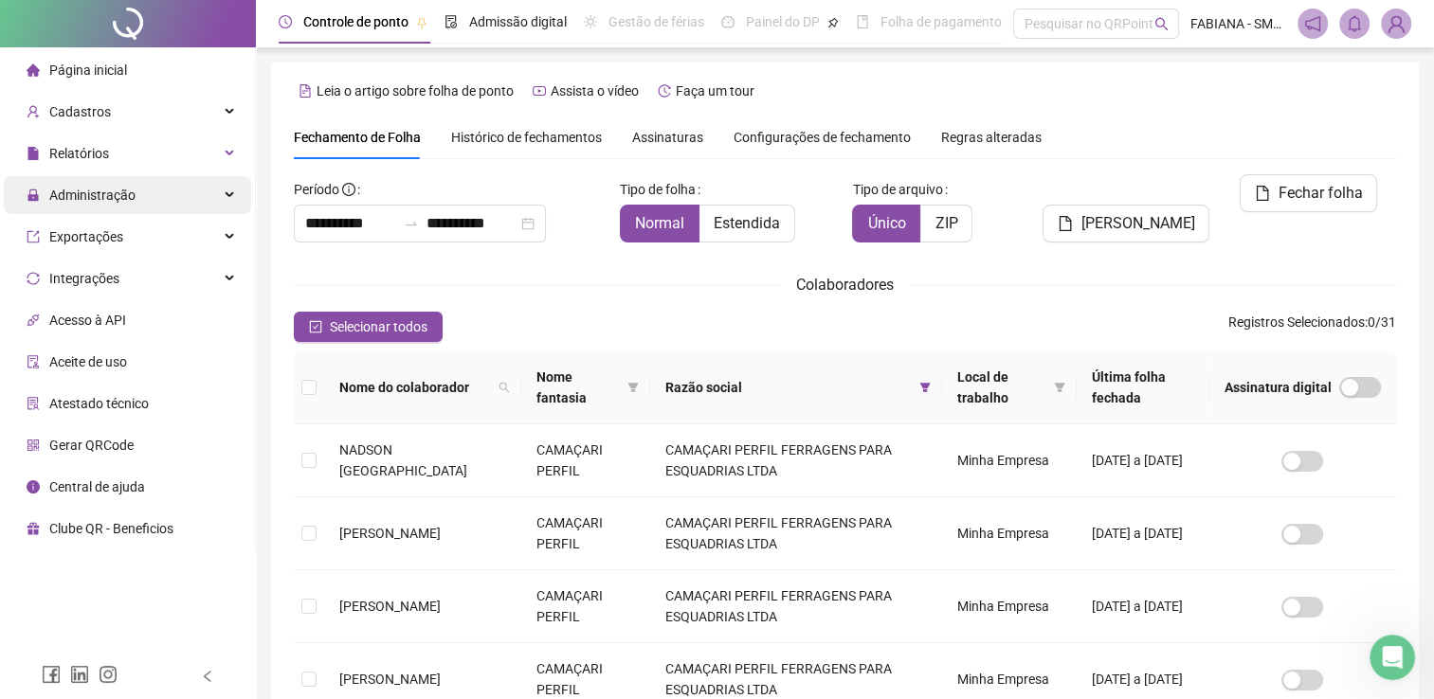
click at [99, 202] on span "Administração" at bounding box center [92, 195] width 86 height 15
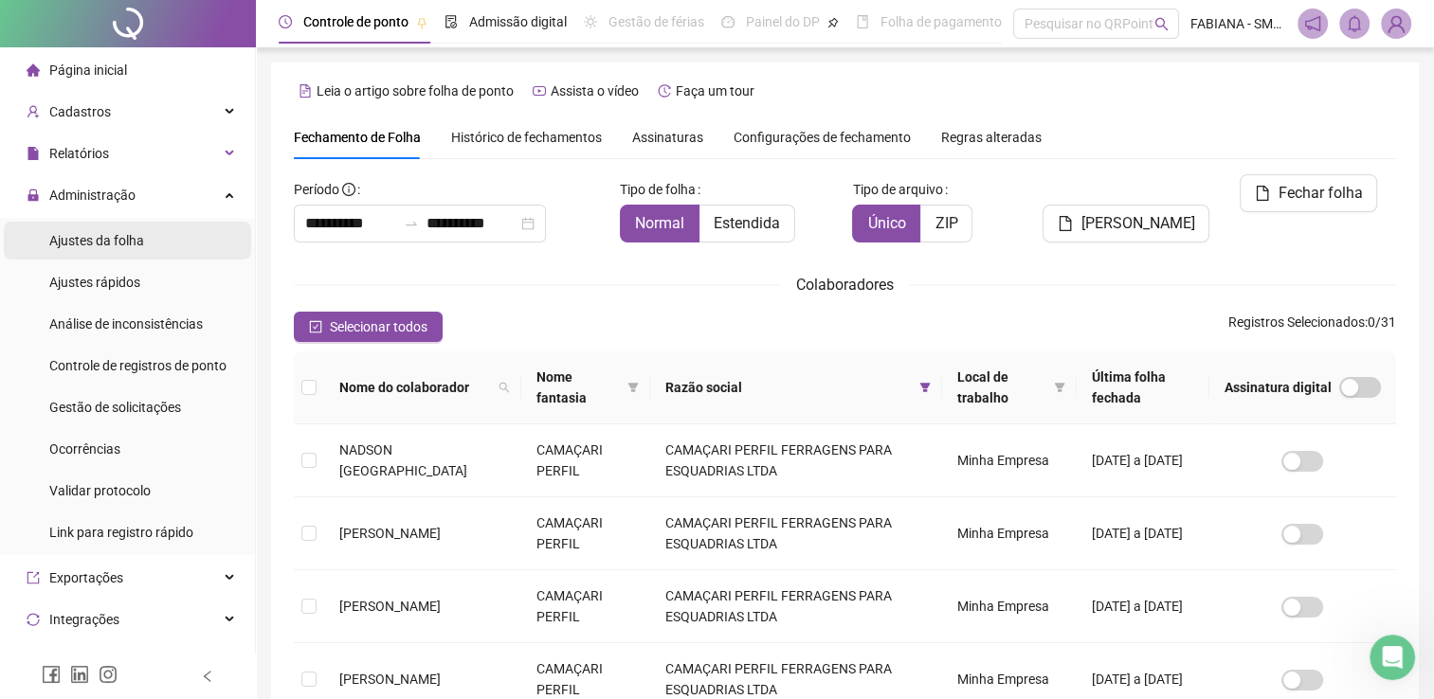
click at [106, 252] on div "Ajustes da folha" at bounding box center [96, 241] width 95 height 38
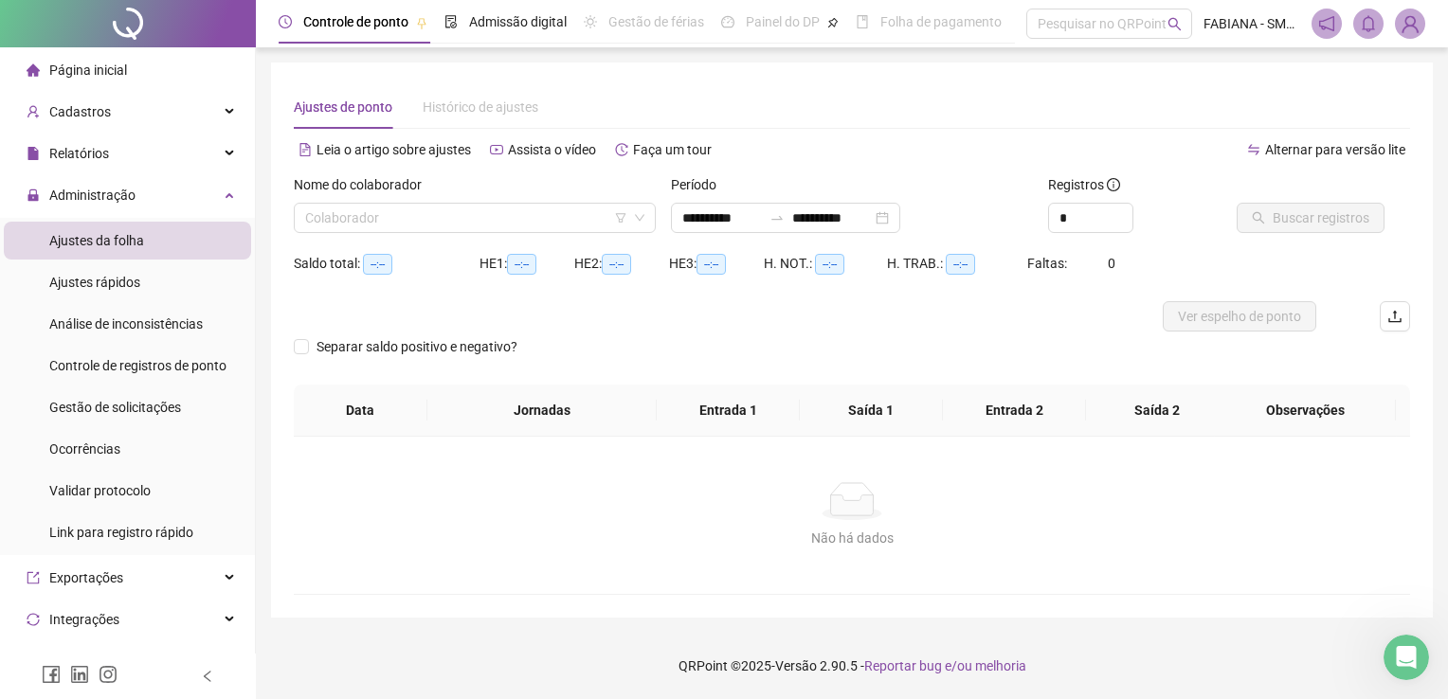
type input "**********"
click at [425, 226] on input "search" at bounding box center [466, 218] width 322 height 28
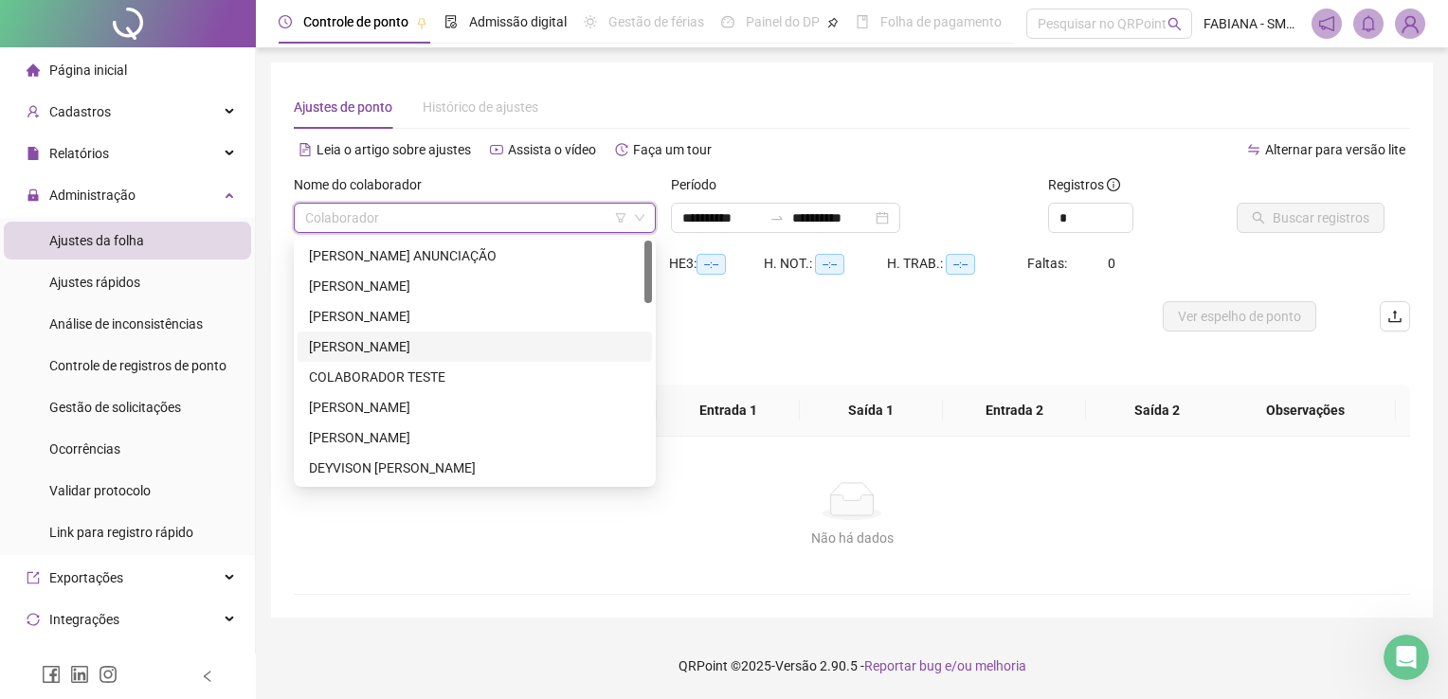
click at [357, 347] on div "CARLOS EDUARDO SILVA DOS REIS" at bounding box center [475, 346] width 332 height 21
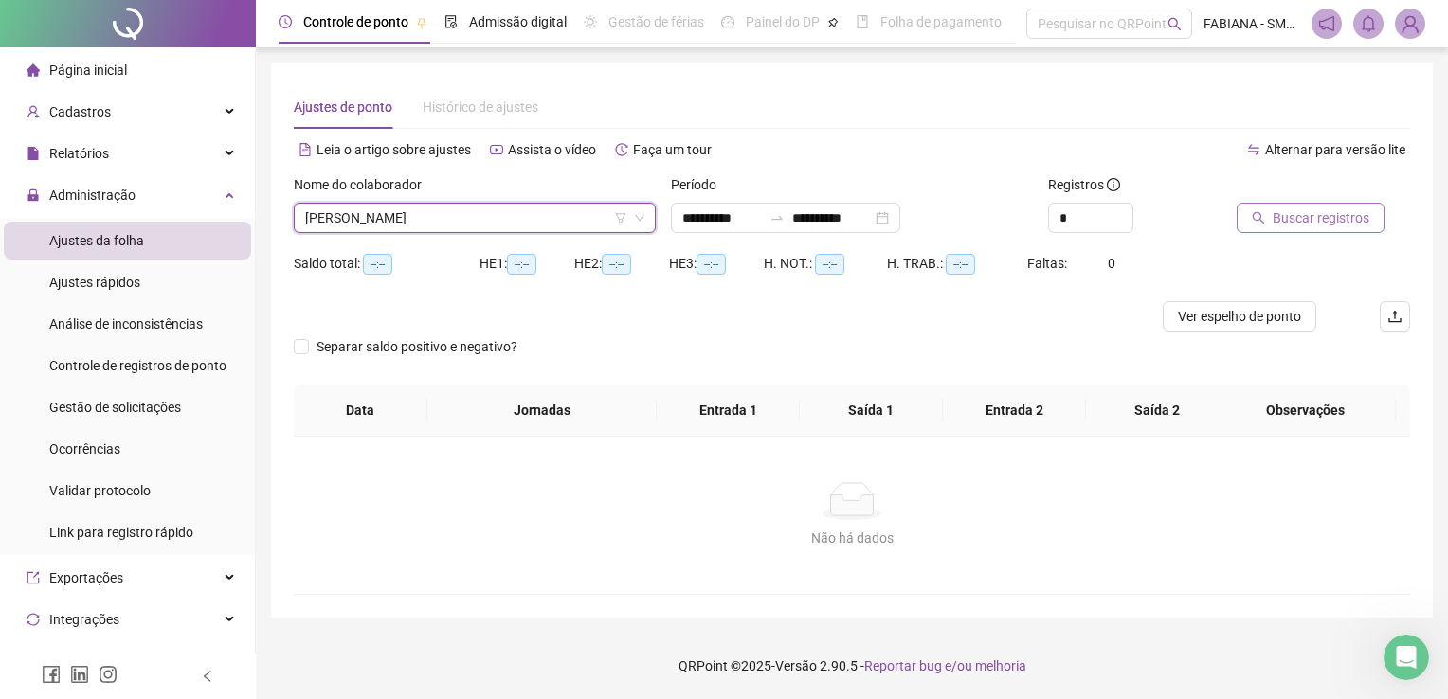
click at [1347, 213] on span "Buscar registros" at bounding box center [1321, 218] width 97 height 21
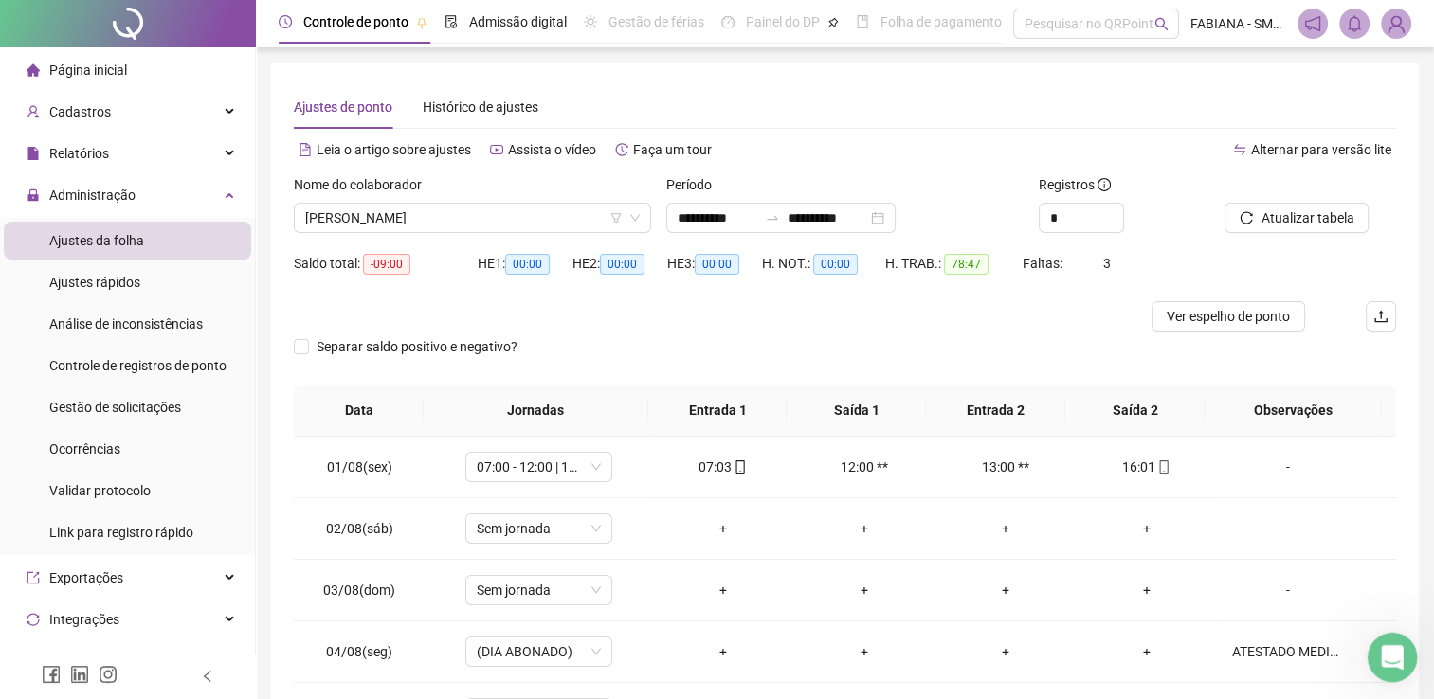
click at [1401, 661] on div "Abertura do Messenger da Intercom" at bounding box center [1389, 654] width 63 height 63
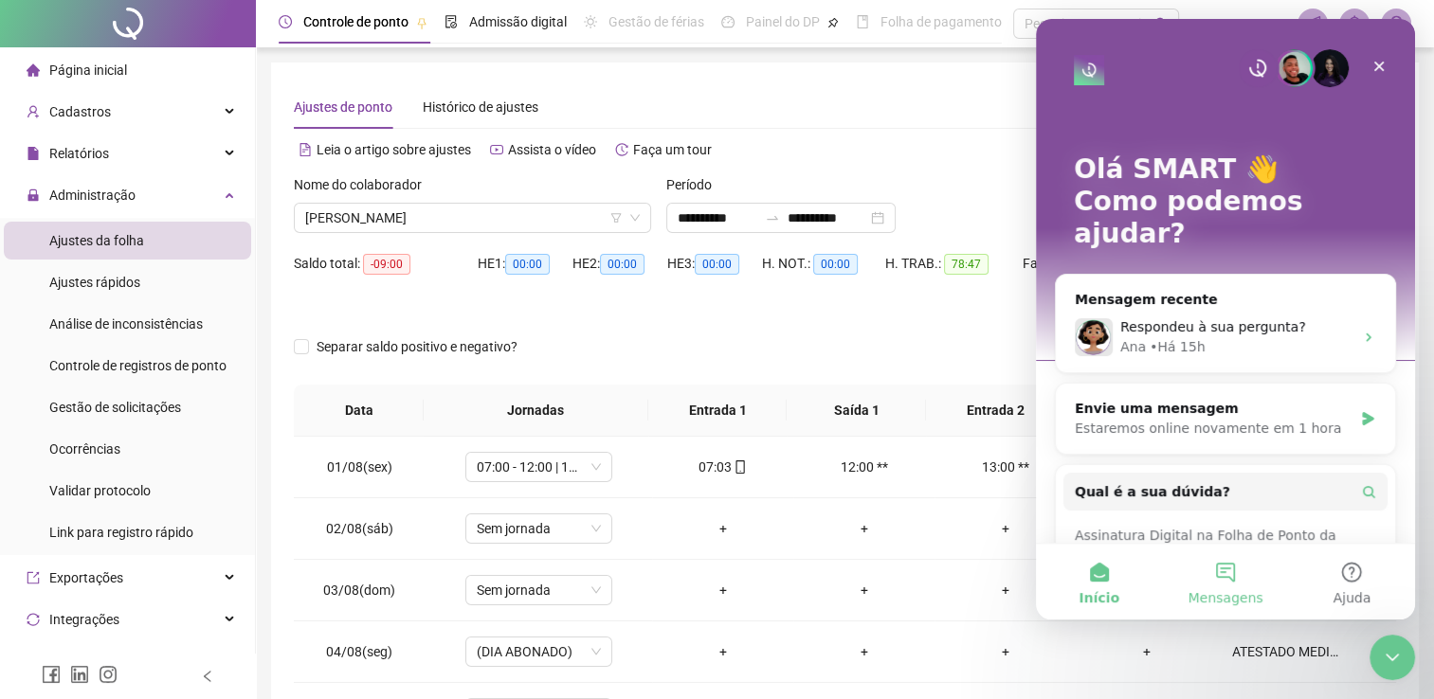
click at [1225, 582] on button "Mensagens" at bounding box center [1225, 582] width 126 height 76
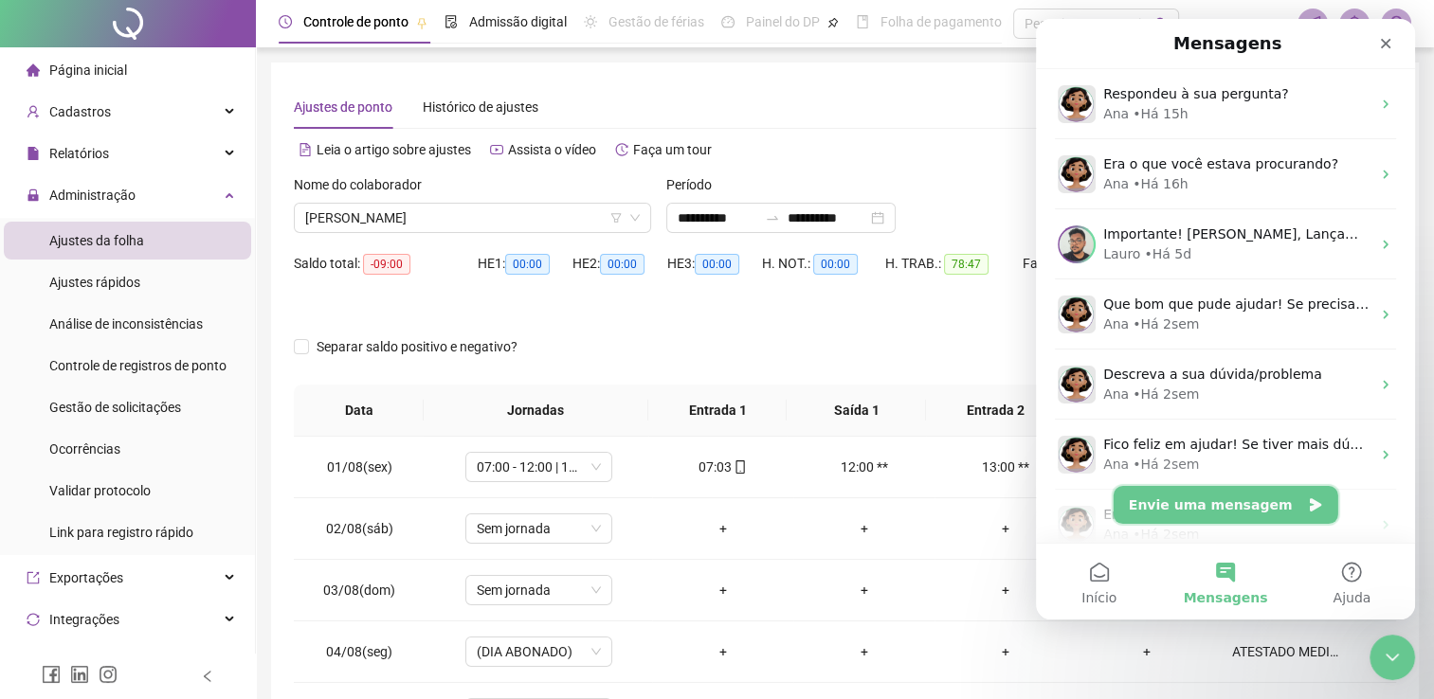
click at [1238, 491] on button "Envie uma mensagem" at bounding box center [1225, 505] width 225 height 38
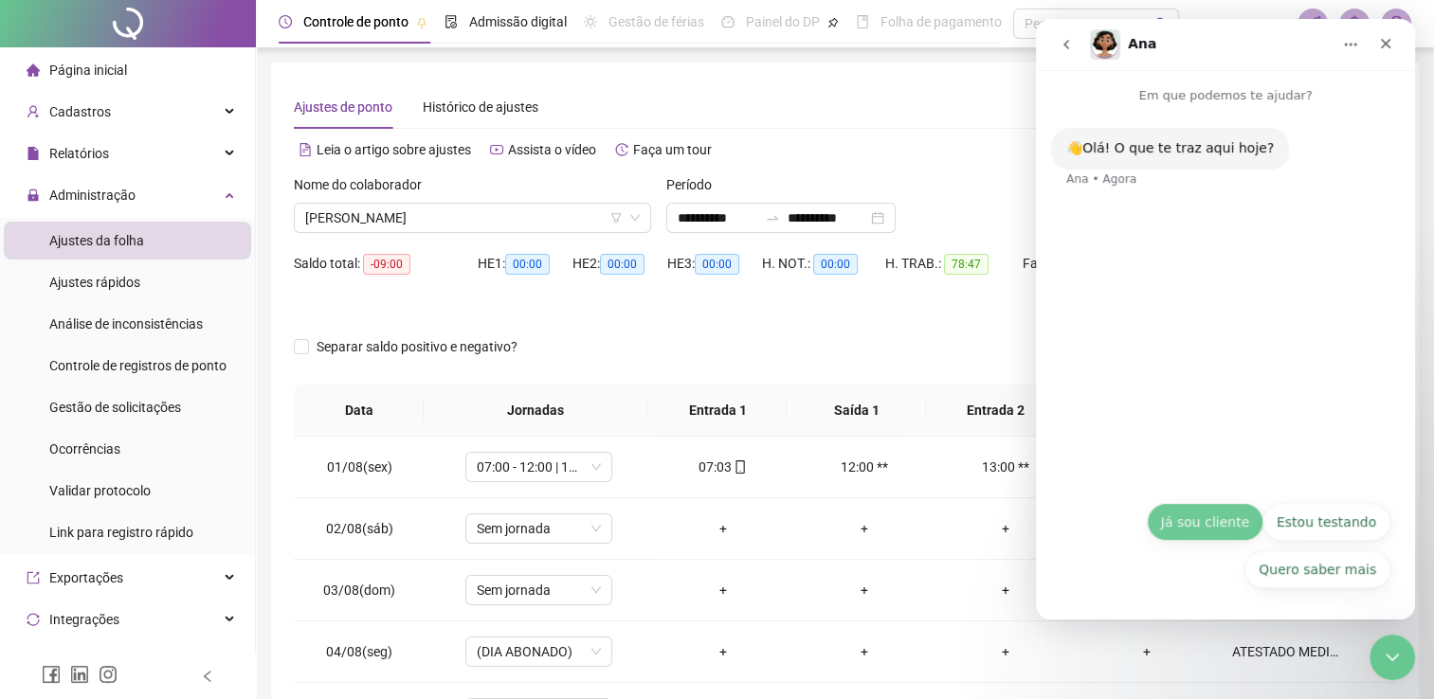
click at [1207, 525] on button "Já sou cliente" at bounding box center [1205, 522] width 117 height 38
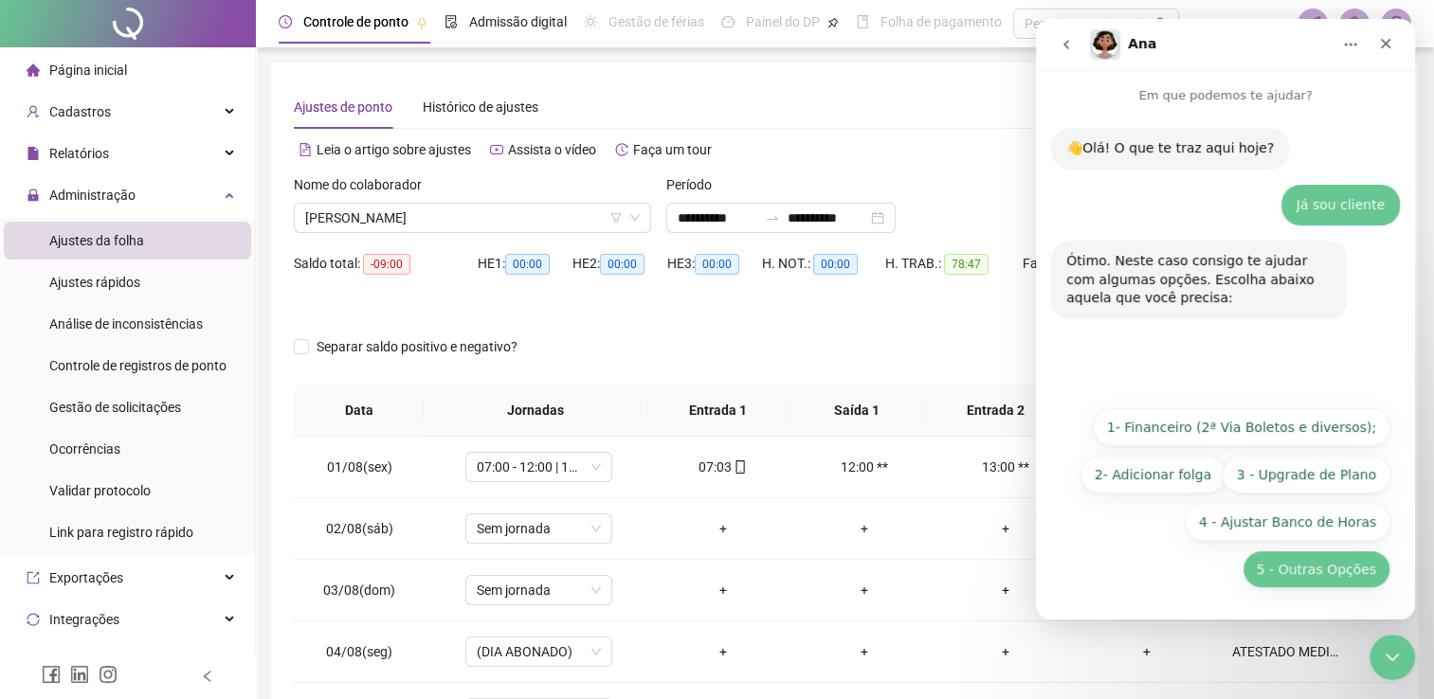
click at [1323, 567] on button "5 - Outras Opções" at bounding box center [1316, 570] width 148 height 38
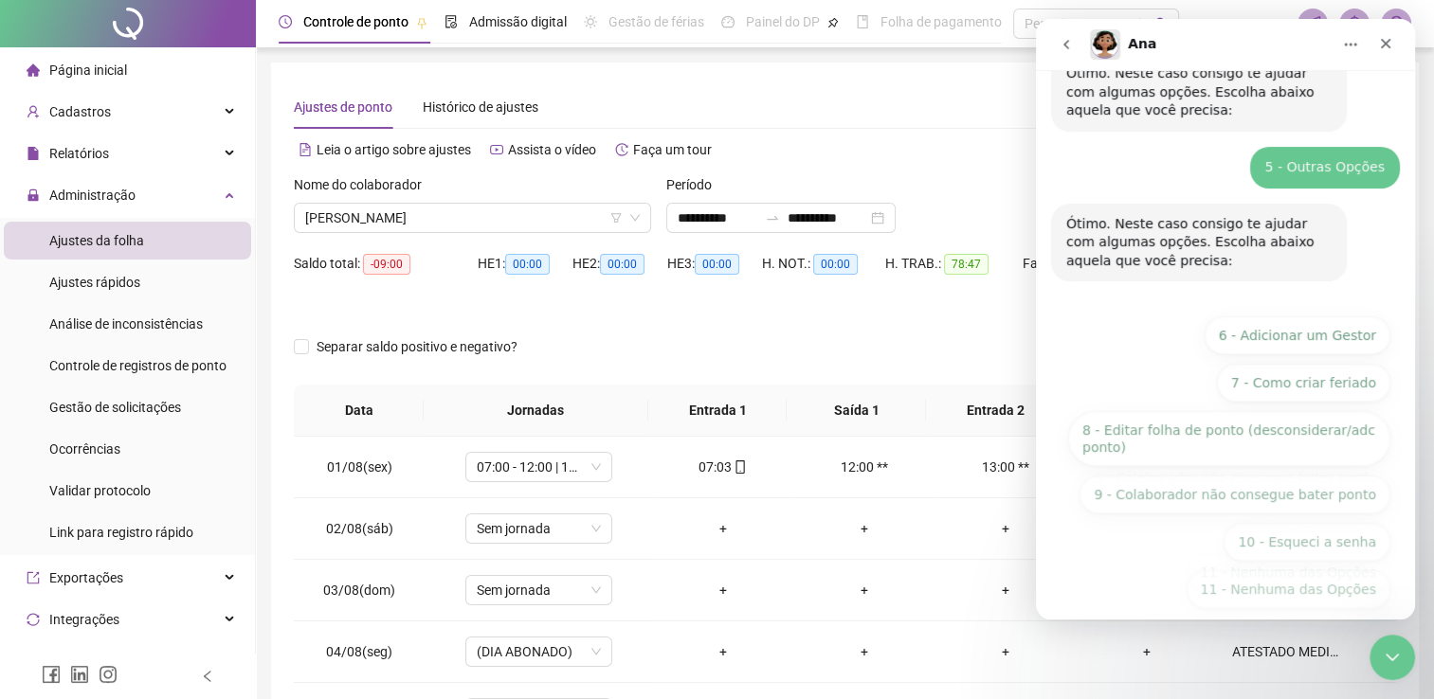
scroll to position [207, 0]
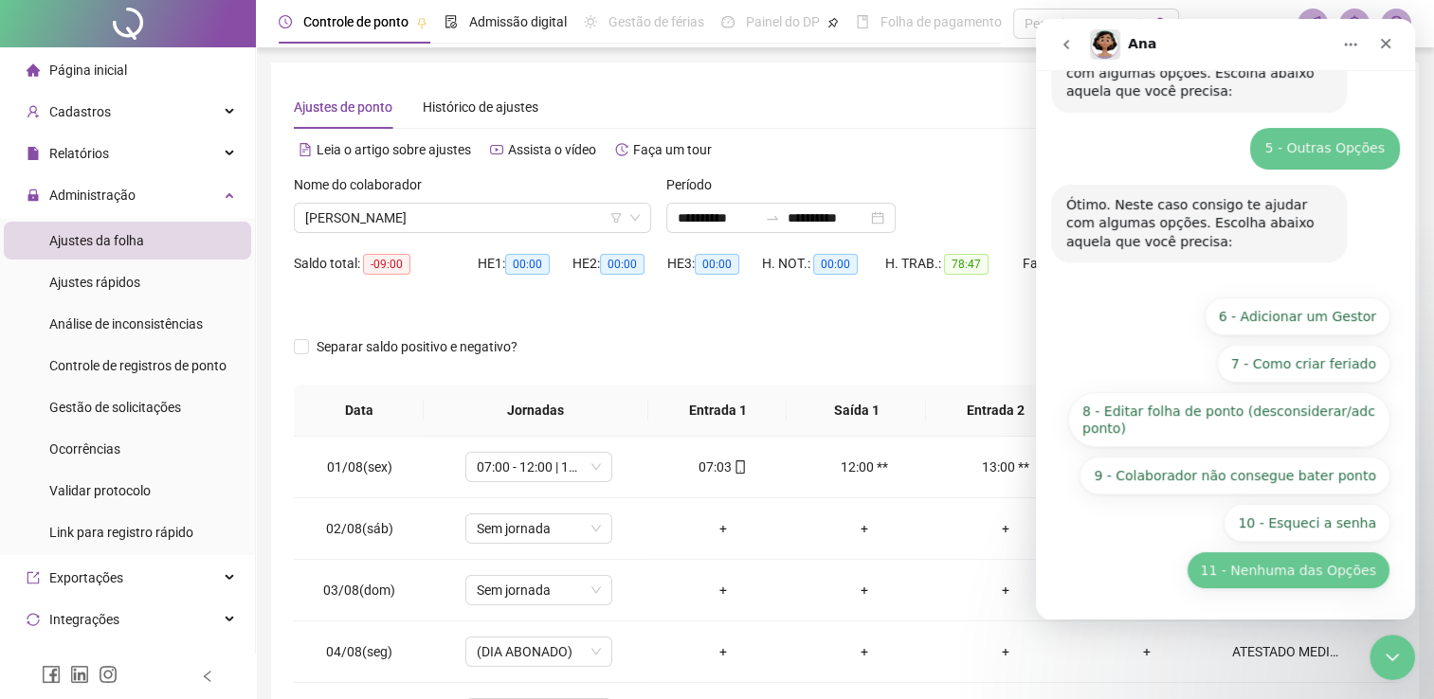
click at [1305, 581] on button "11 - Nenhuma das Opções" at bounding box center [1288, 570] width 204 height 38
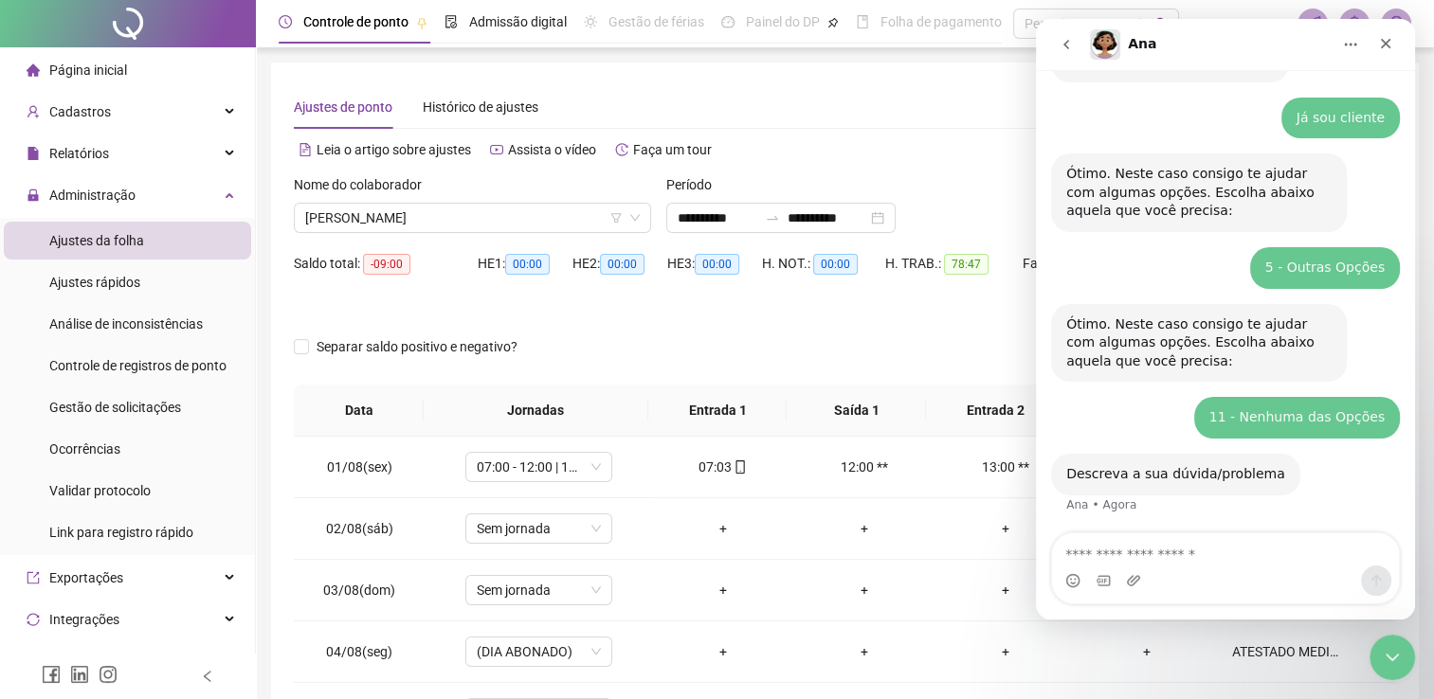
scroll to position [173, 0]
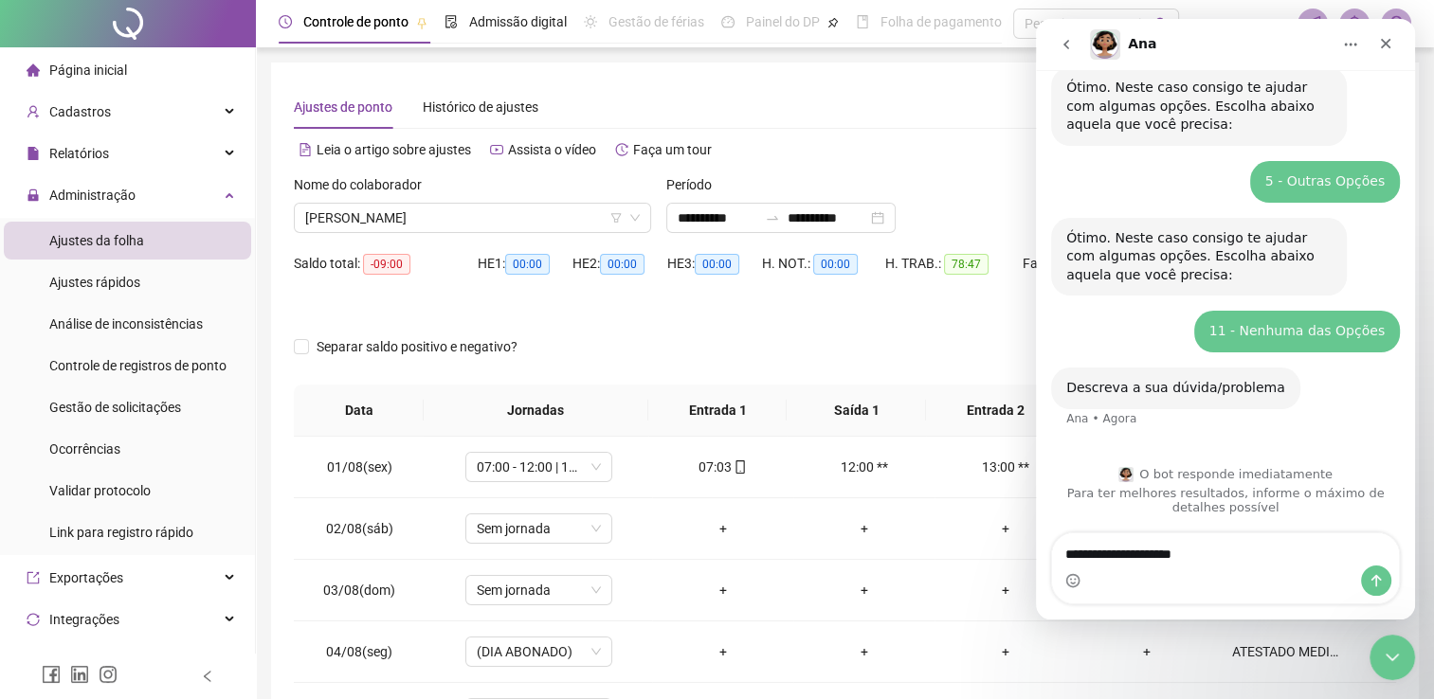
type textarea "**********"
click at [1374, 582] on icon "Enviar uma mensagem" at bounding box center [1375, 580] width 15 height 15
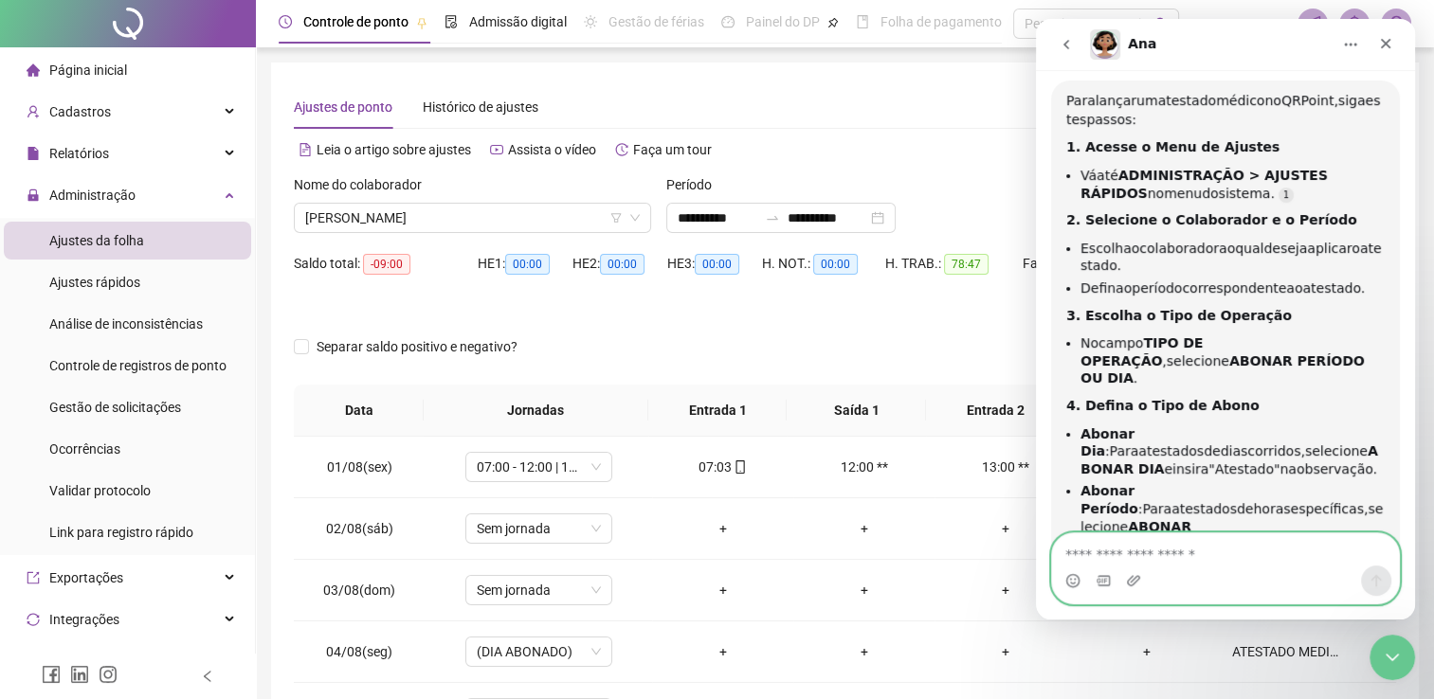
scroll to position [3, 0]
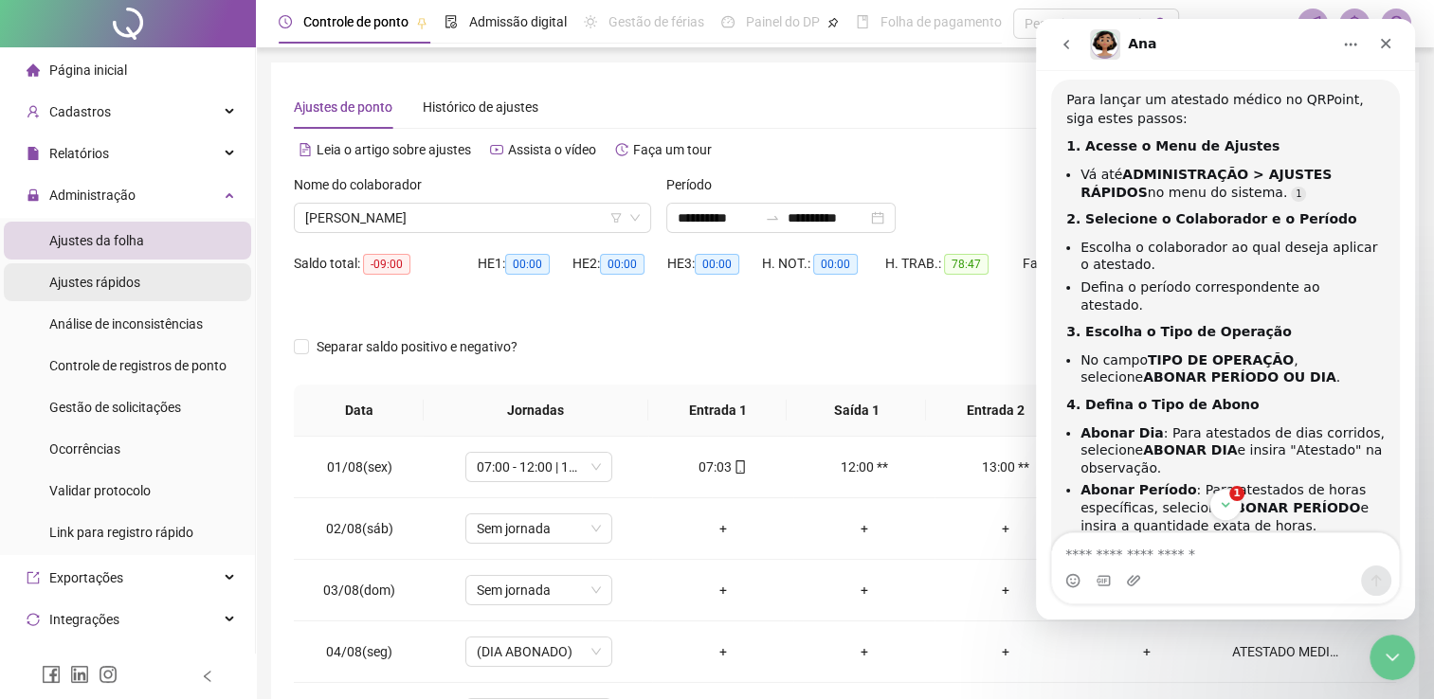
click at [125, 280] on span "Ajustes rápidos" at bounding box center [94, 282] width 91 height 15
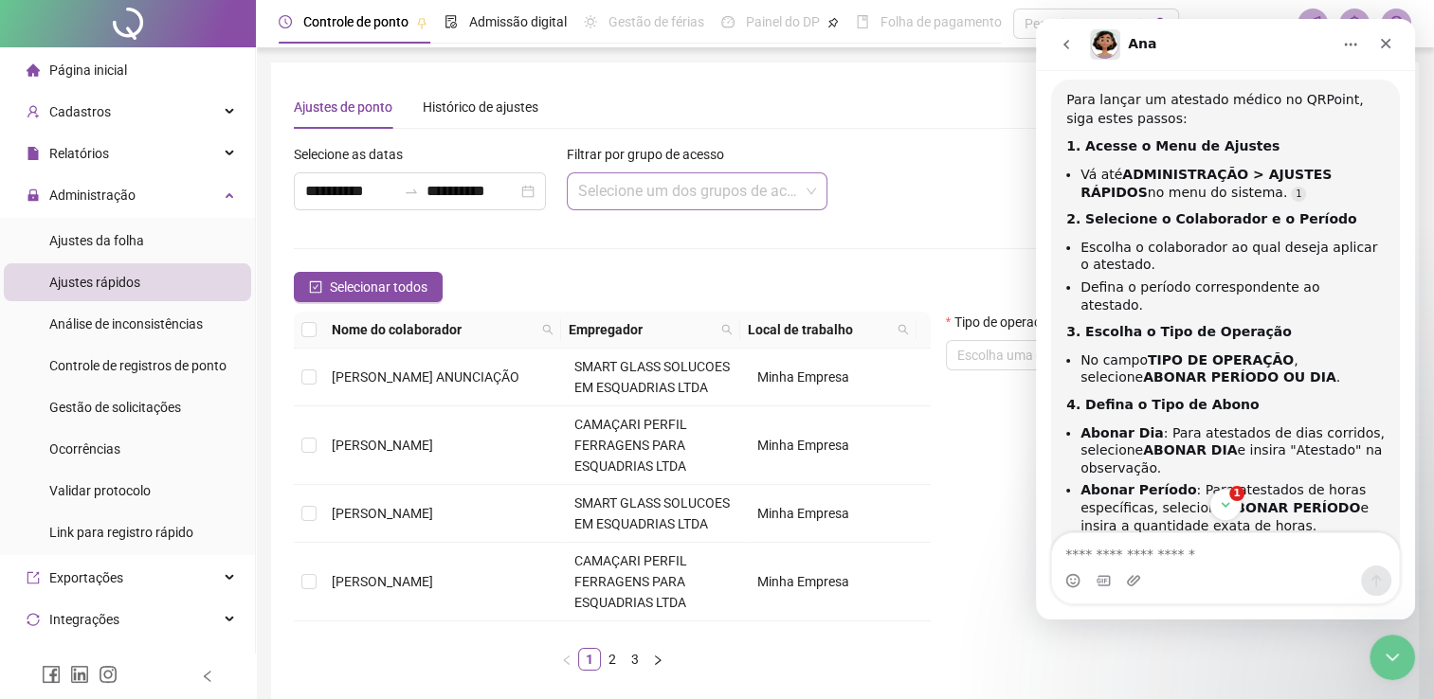
click at [666, 195] on input "search" at bounding box center [689, 191] width 222 height 36
click at [540, 188] on div "**********" at bounding box center [420, 191] width 252 height 38
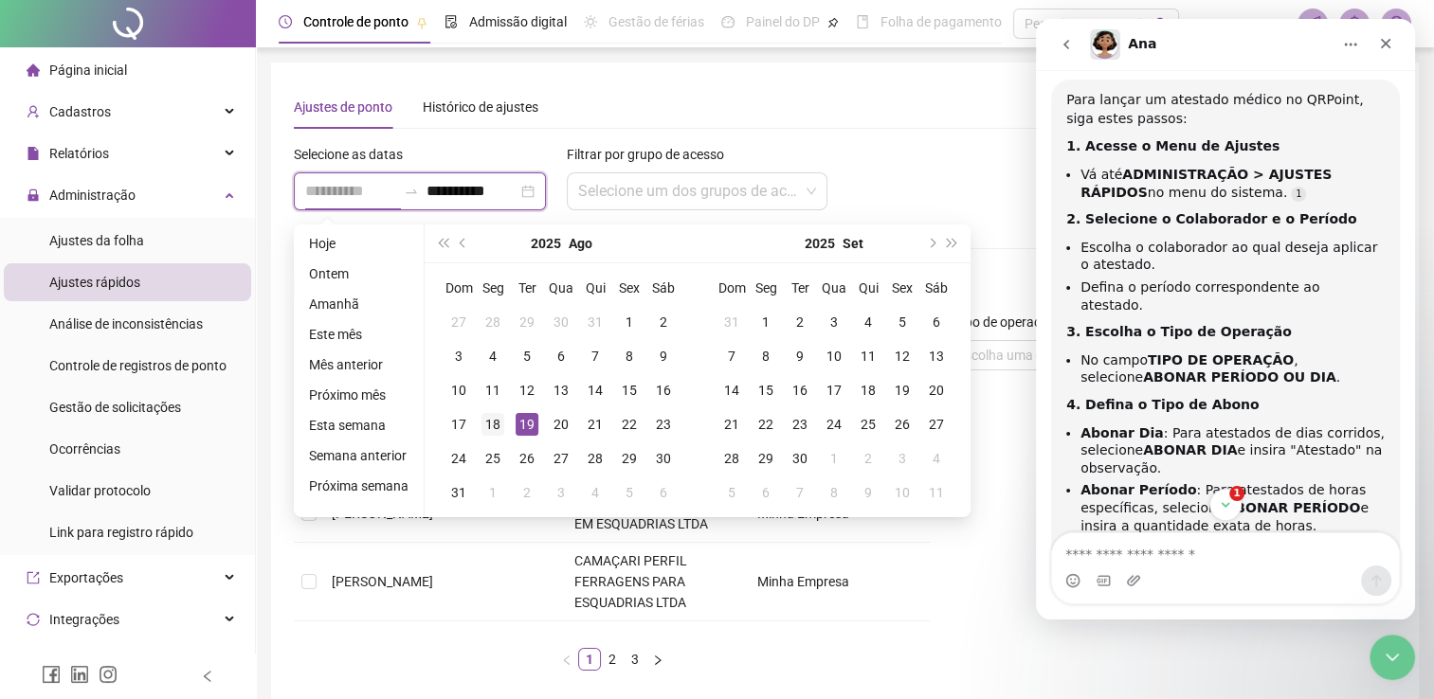
type input "**********"
click at [491, 425] on div "18" at bounding box center [492, 424] width 23 height 23
type input "**********"
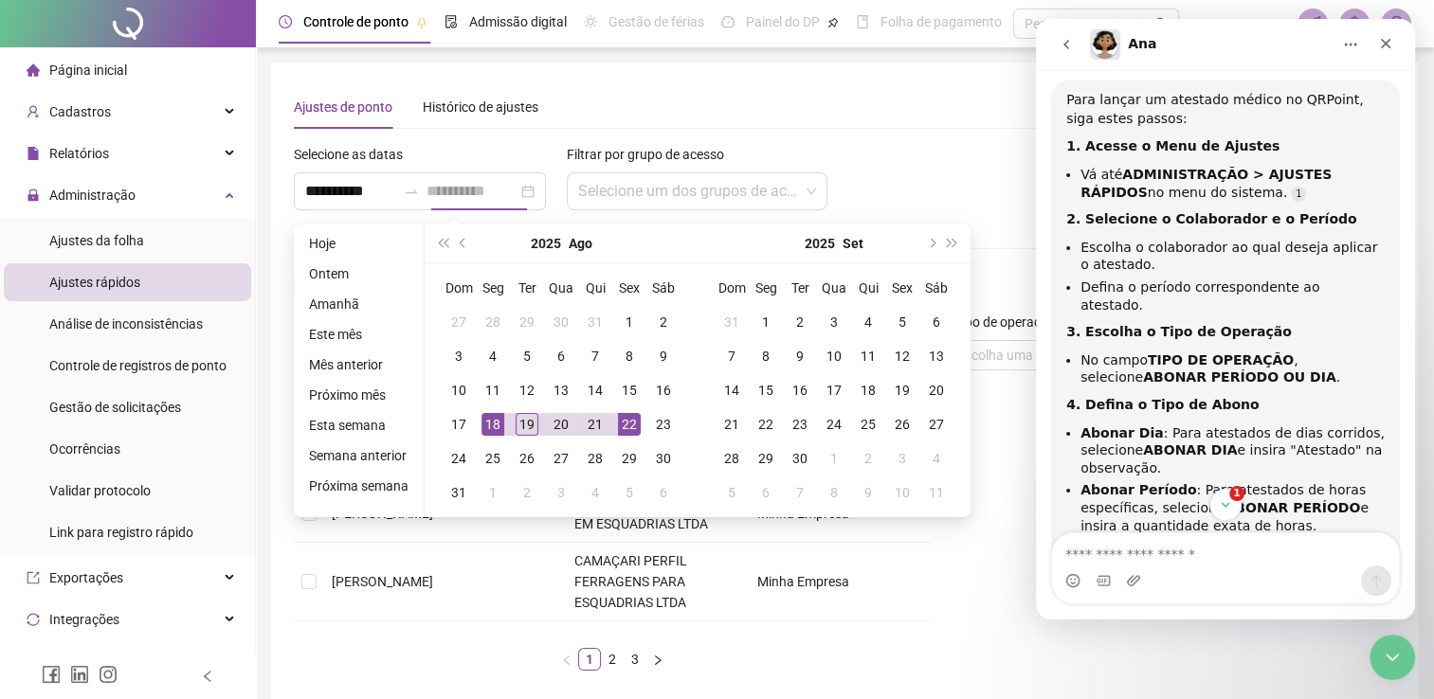
click at [630, 422] on div "22" at bounding box center [629, 424] width 23 height 23
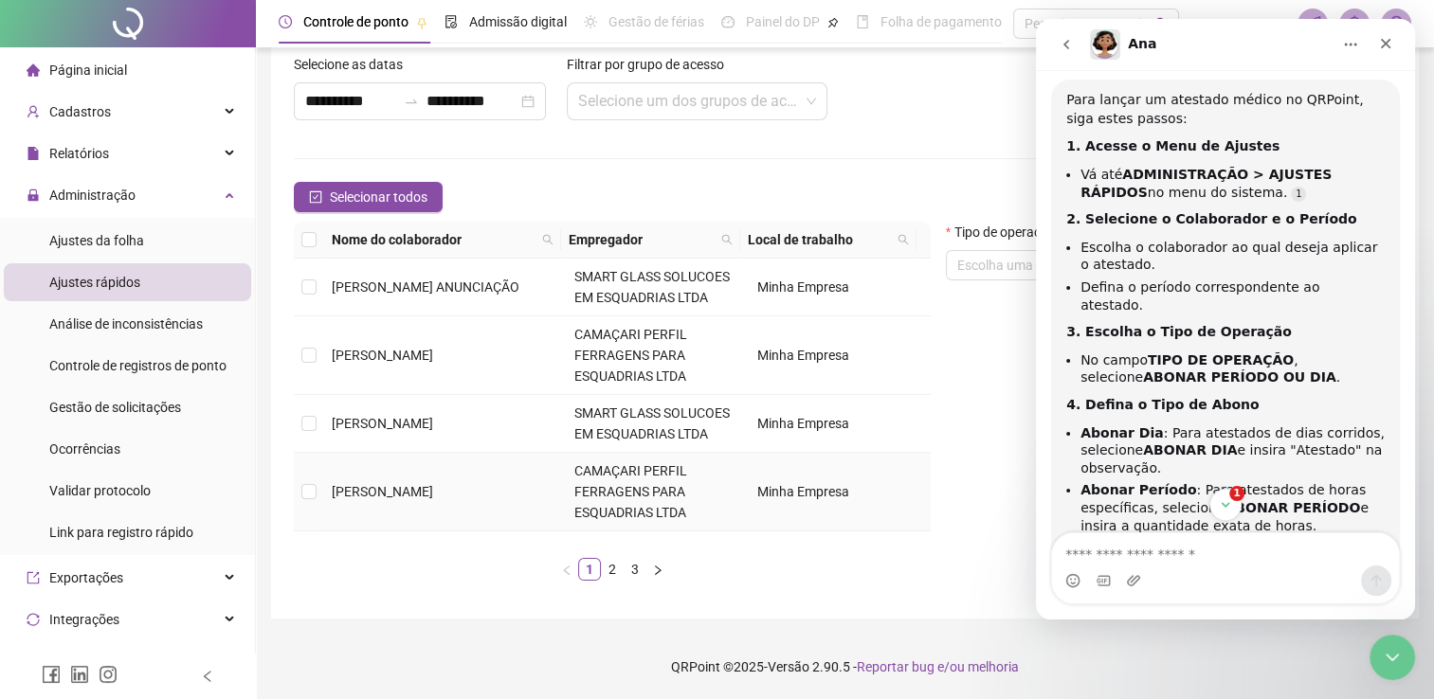
scroll to position [95, 0]
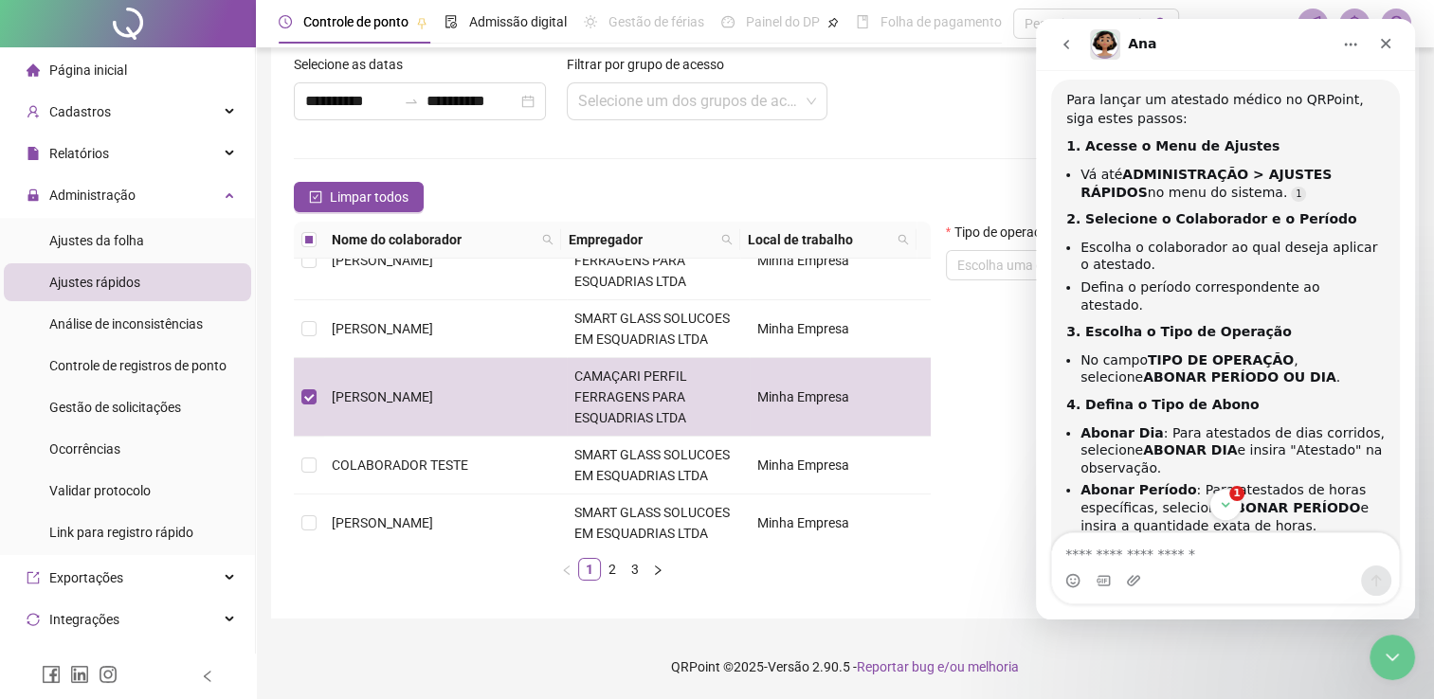
click at [852, 145] on form "**********" at bounding box center [845, 325] width 1102 height 542
click at [1393, 656] on icon "Encerramento do Messenger da Intercom" at bounding box center [1389, 654] width 23 height 23
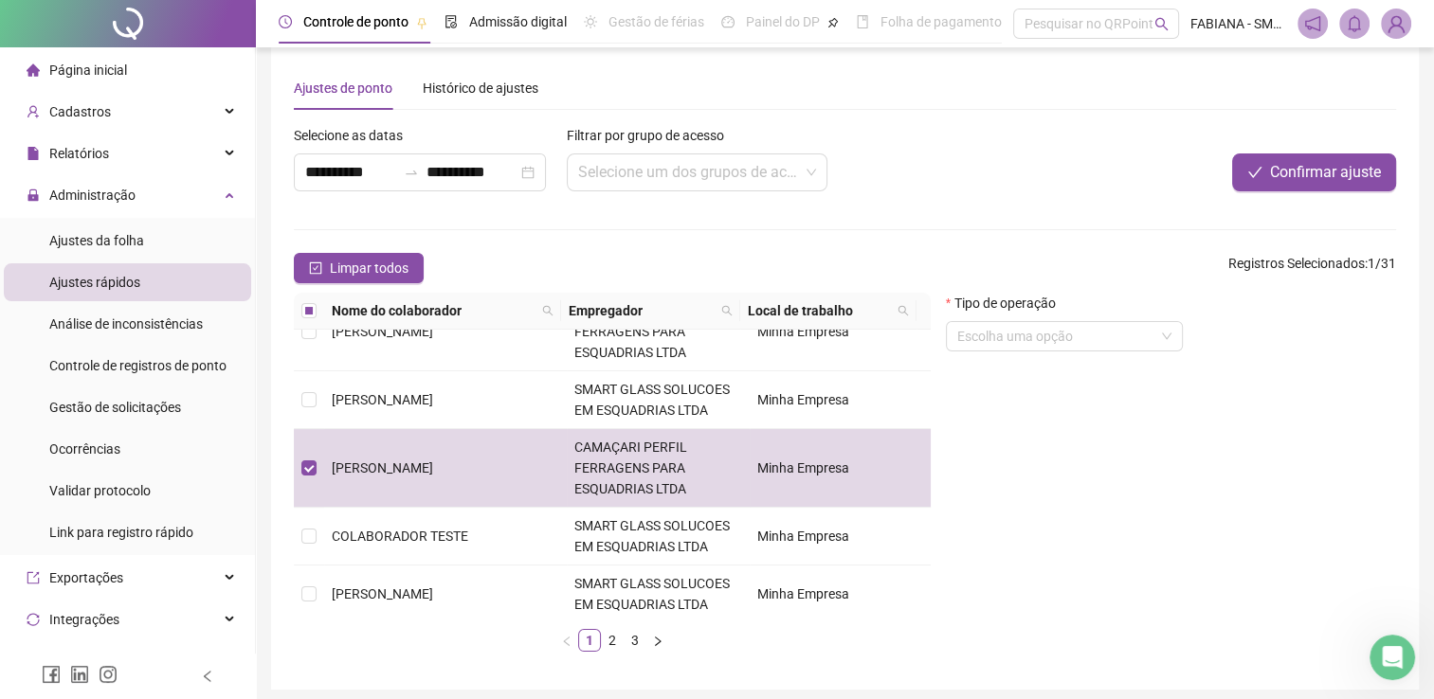
scroll to position [0, 0]
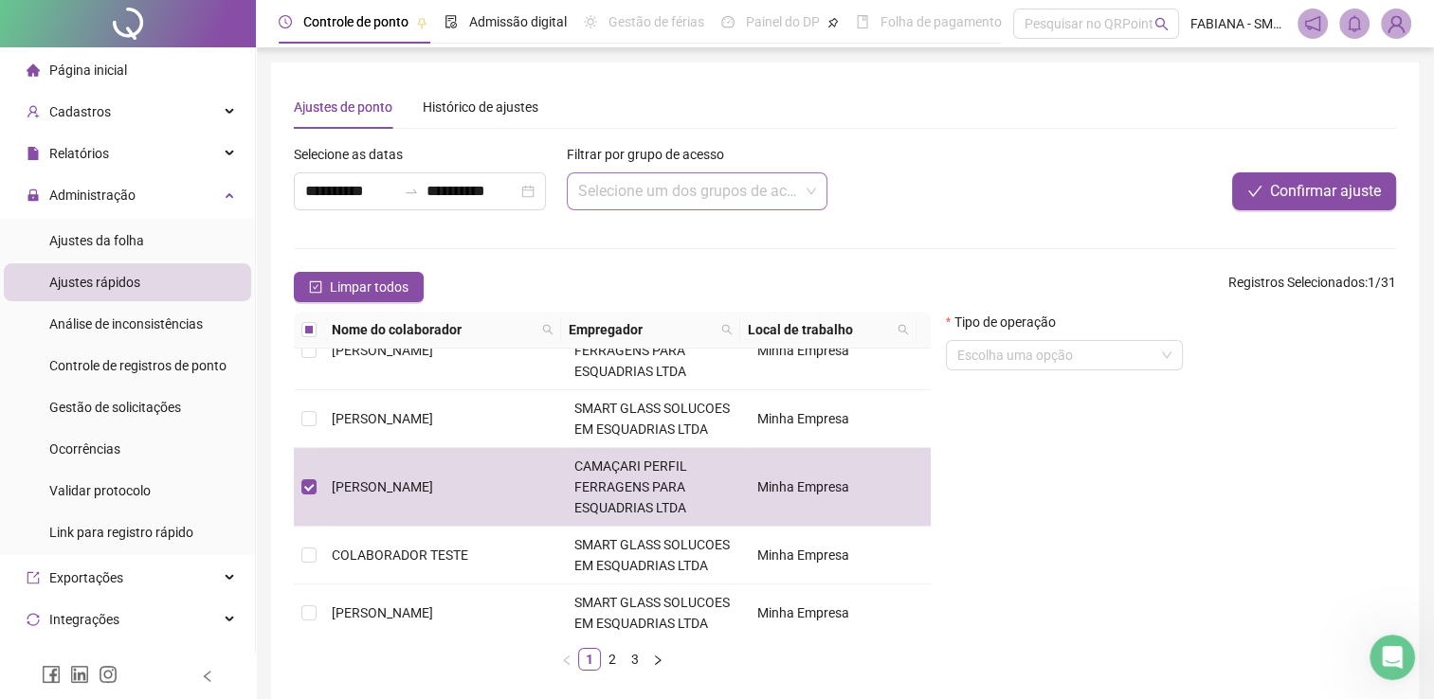
click at [812, 191] on span at bounding box center [697, 191] width 239 height 36
click at [1175, 353] on div "Escolha uma opção" at bounding box center [1064, 355] width 237 height 30
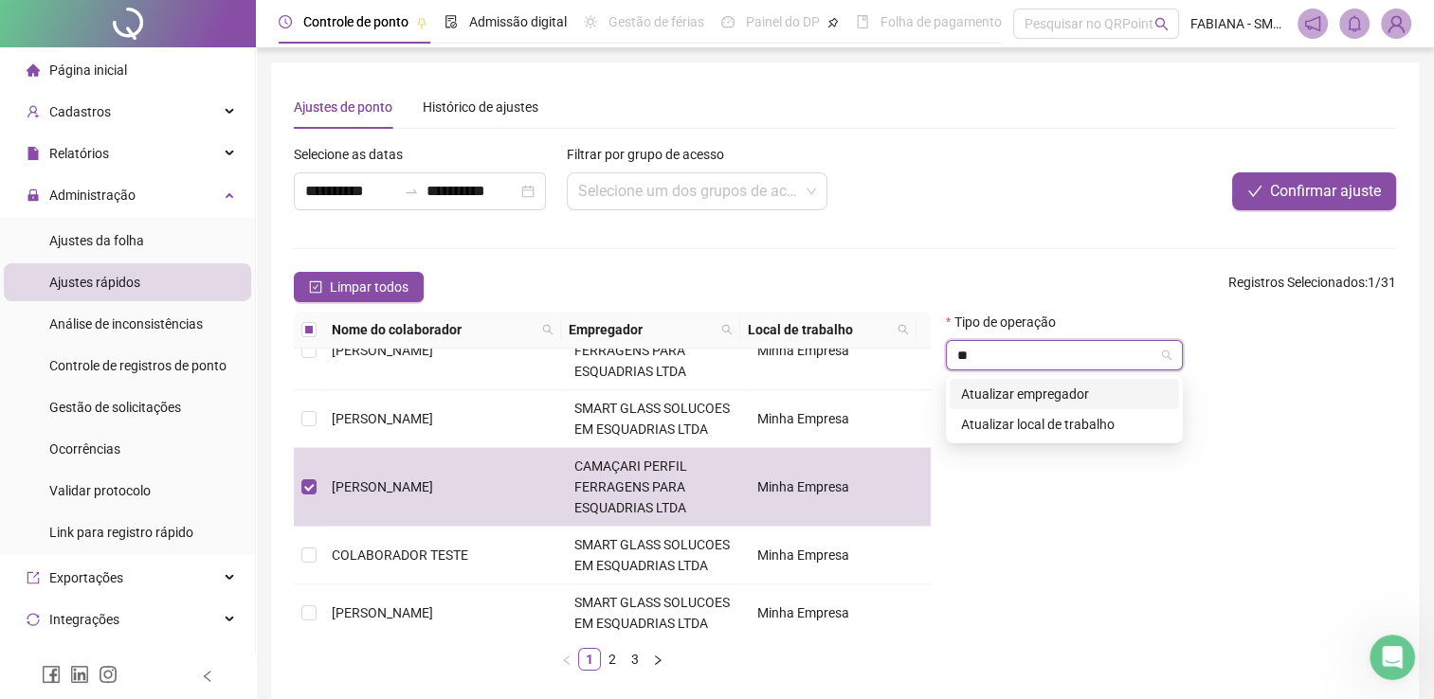
type input "*"
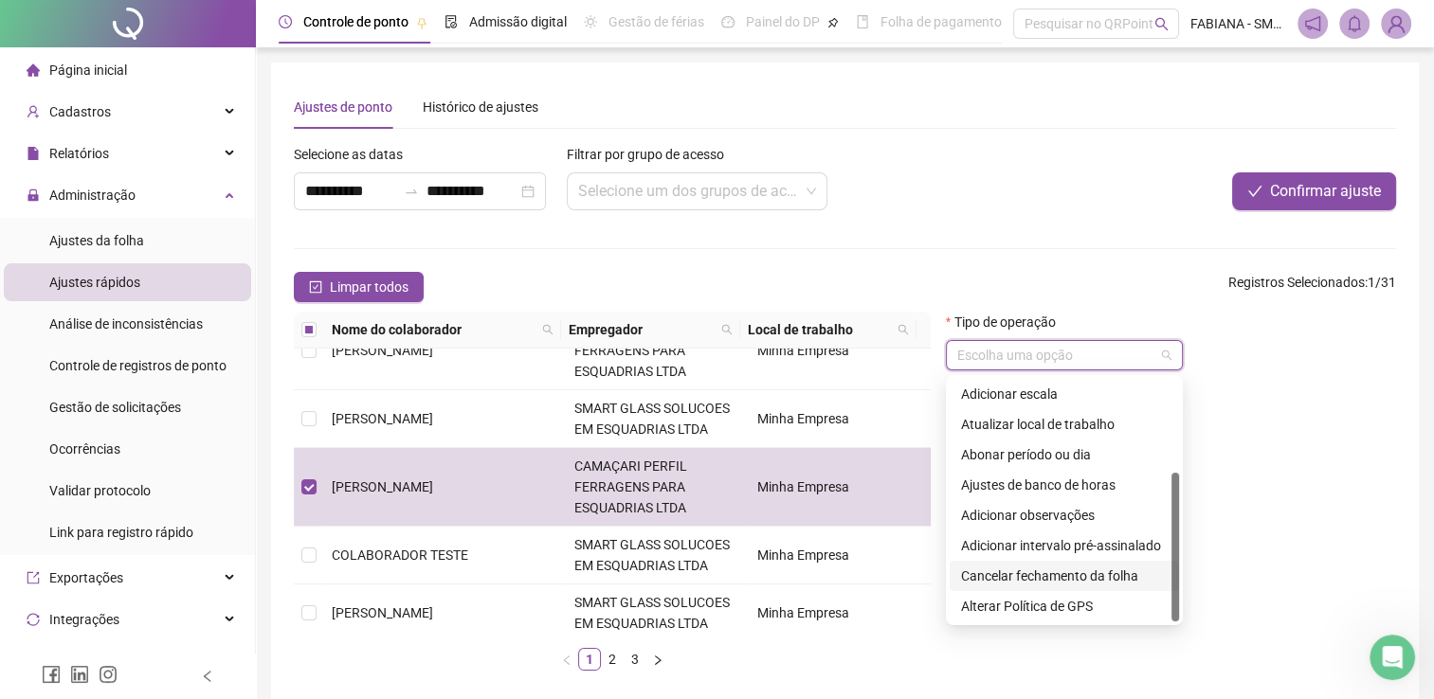
scroll to position [90, 0]
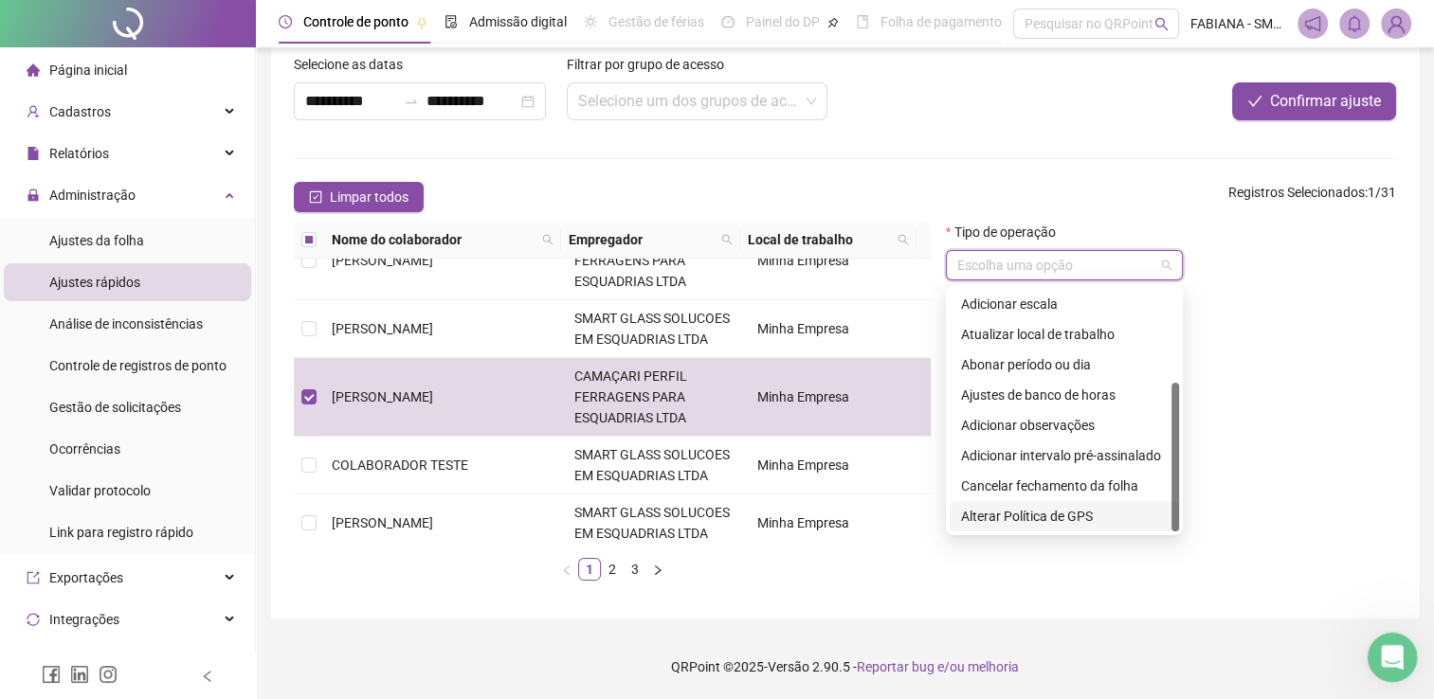
click at [1395, 652] on icon "Abertura do Messenger da Intercom" at bounding box center [1389, 655] width 31 height 31
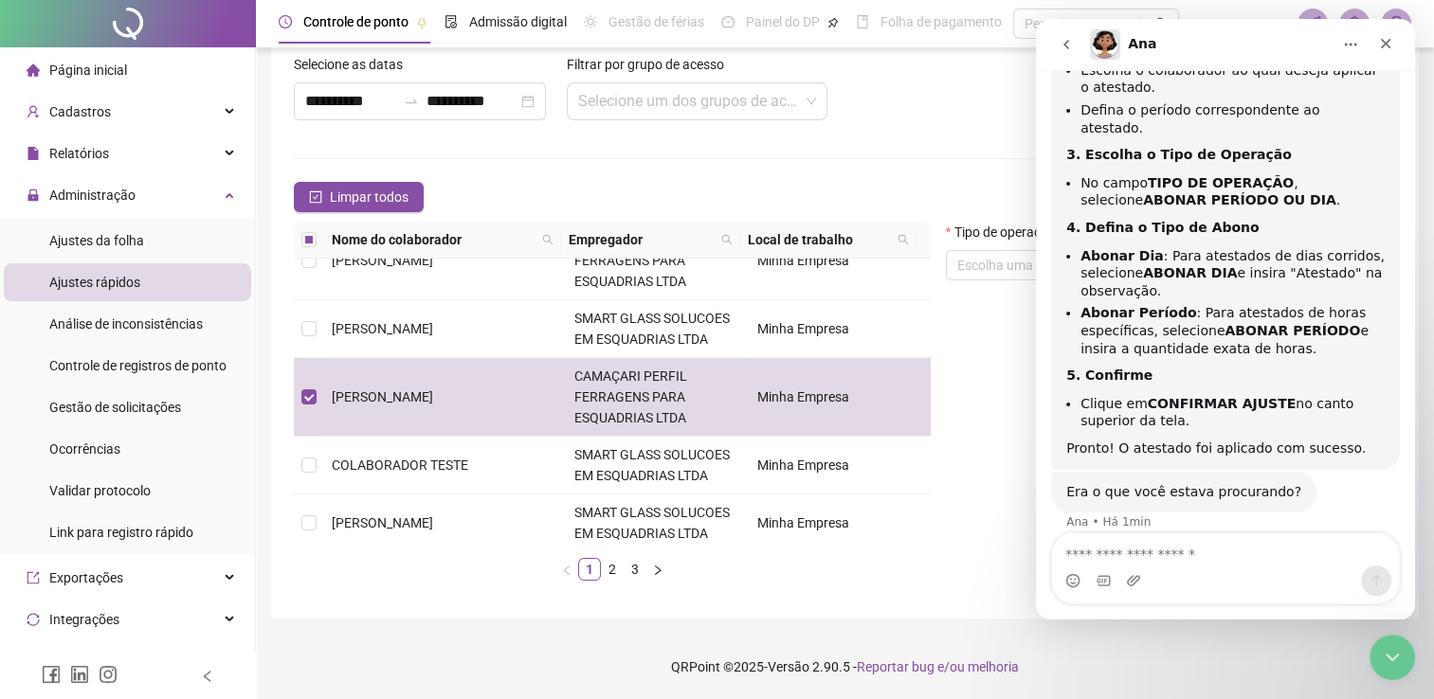
scroll to position [562, 0]
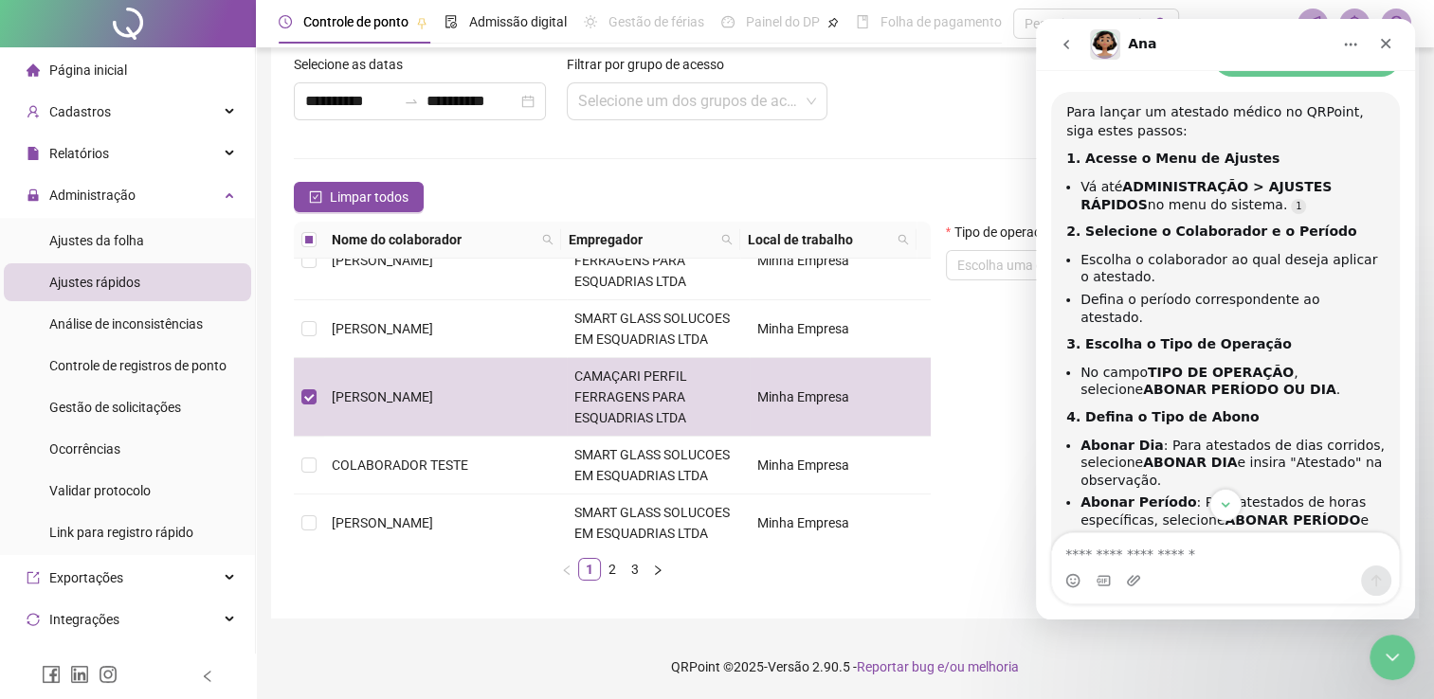
click at [919, 88] on div "**********" at bounding box center [615, 94] width 654 height 81
click at [858, 110] on div "**********" at bounding box center [615, 94] width 654 height 81
click at [1396, 644] on icon "Encerramento do Messenger da Intercom" at bounding box center [1389, 654] width 23 height 23
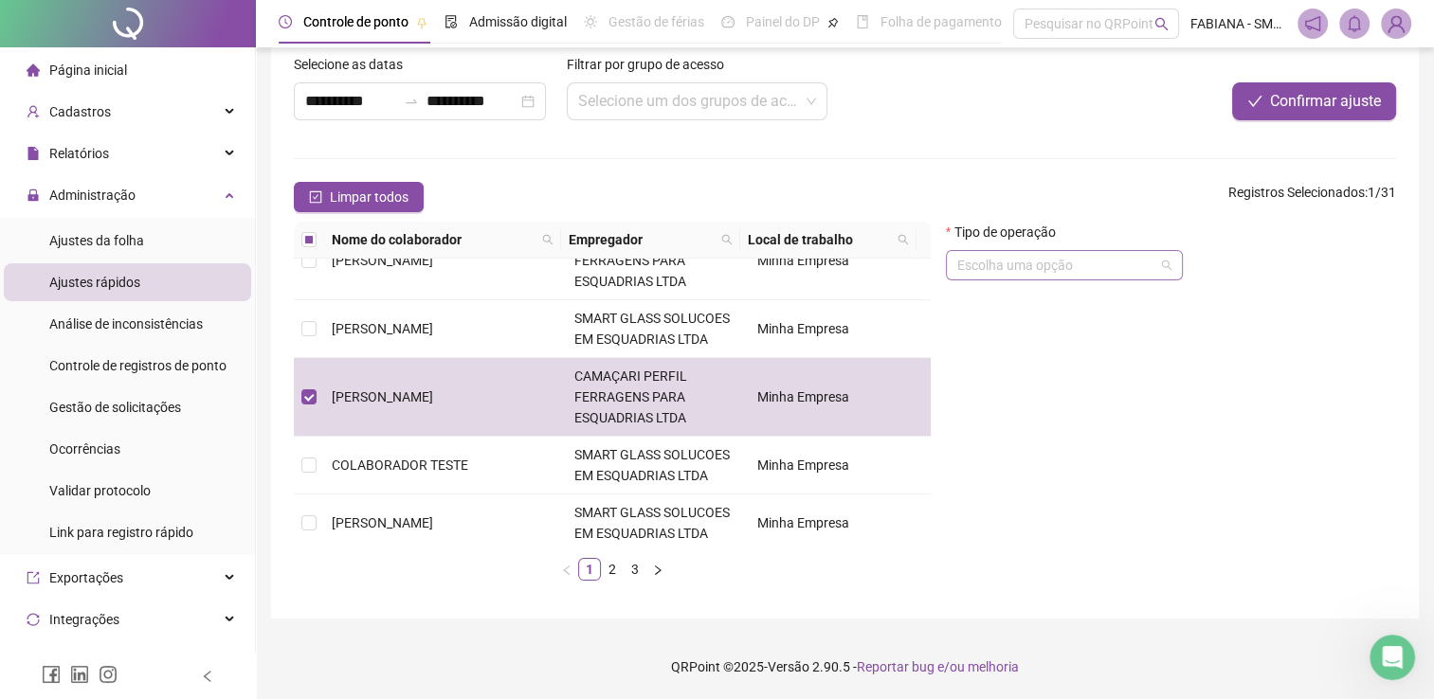
click at [1066, 274] on input "search" at bounding box center [1055, 265] width 197 height 28
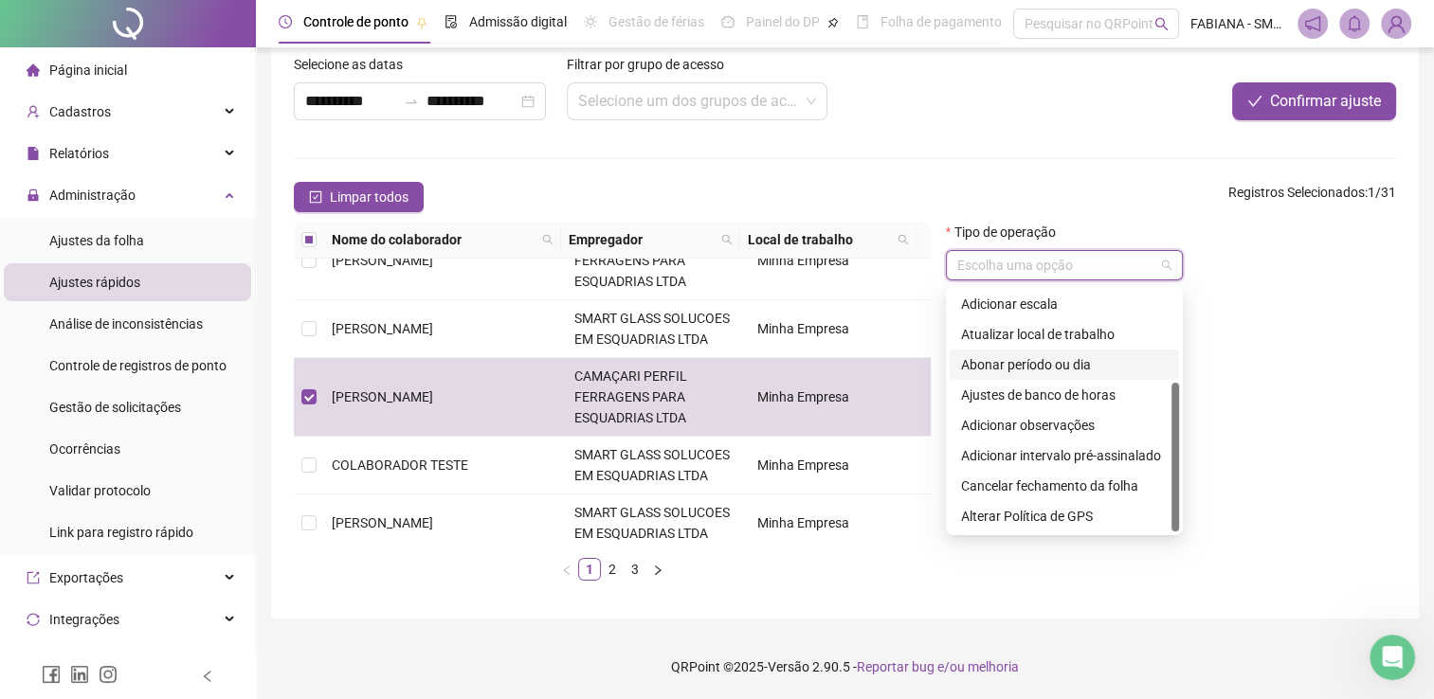
click at [1005, 368] on div "Abonar período ou dia" at bounding box center [1064, 364] width 207 height 21
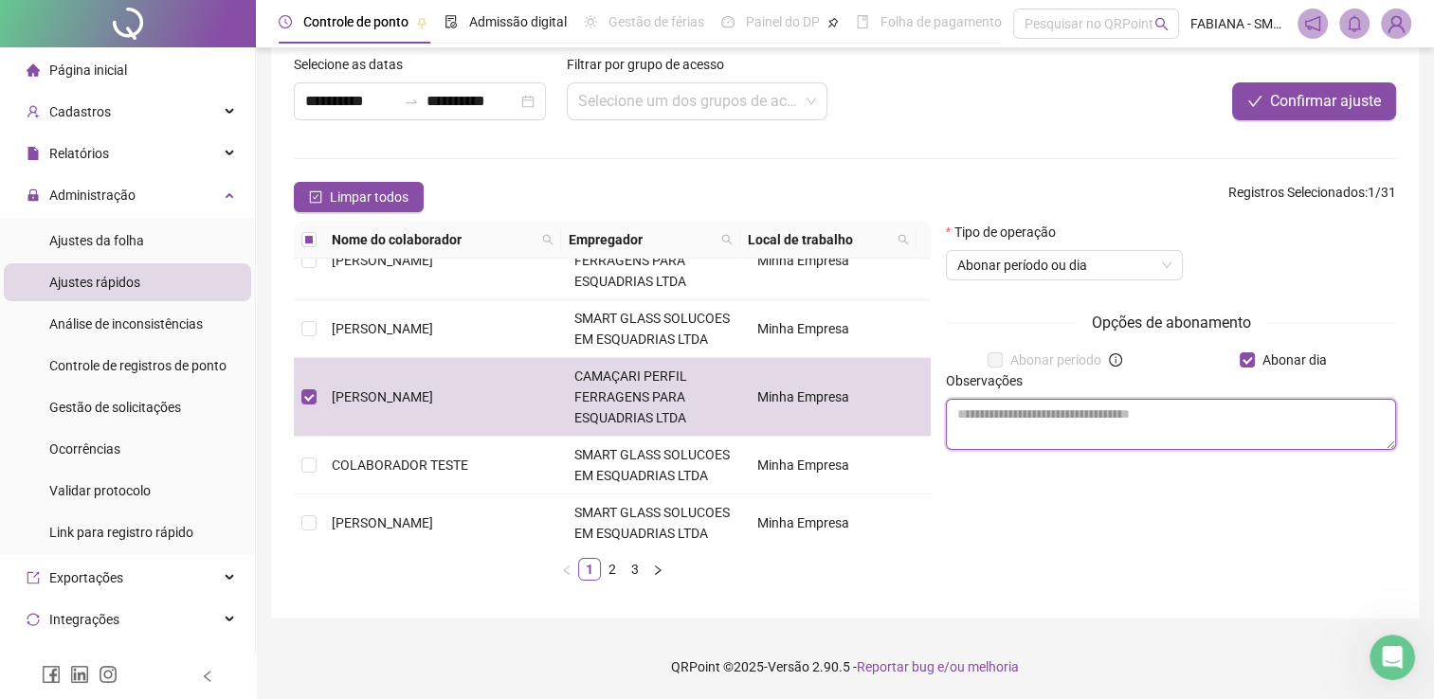
click at [1079, 423] on textarea at bounding box center [1171, 424] width 450 height 51
type textarea "*"
type textarea "**********"
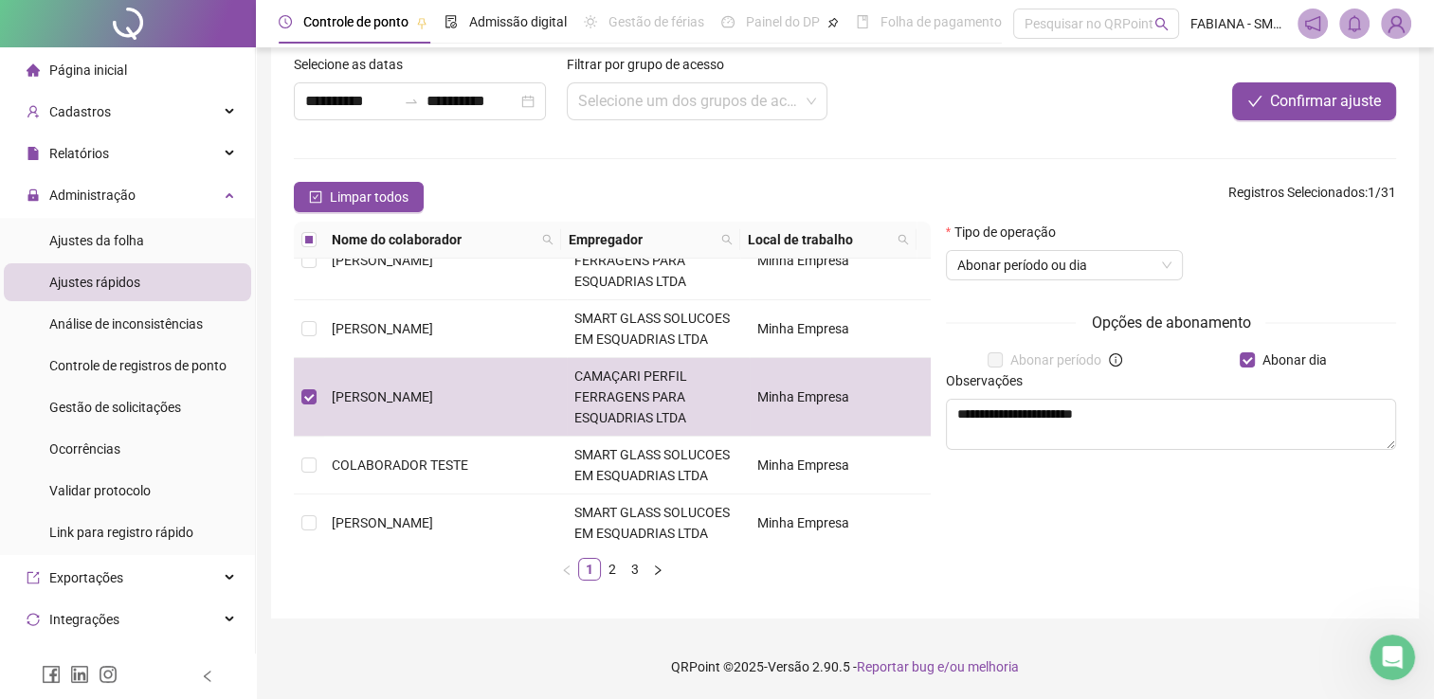
click at [1032, 597] on div "**********" at bounding box center [844, 296] width 1147 height 646
click at [1289, 98] on span "Confirmar ajuste" at bounding box center [1325, 101] width 111 height 23
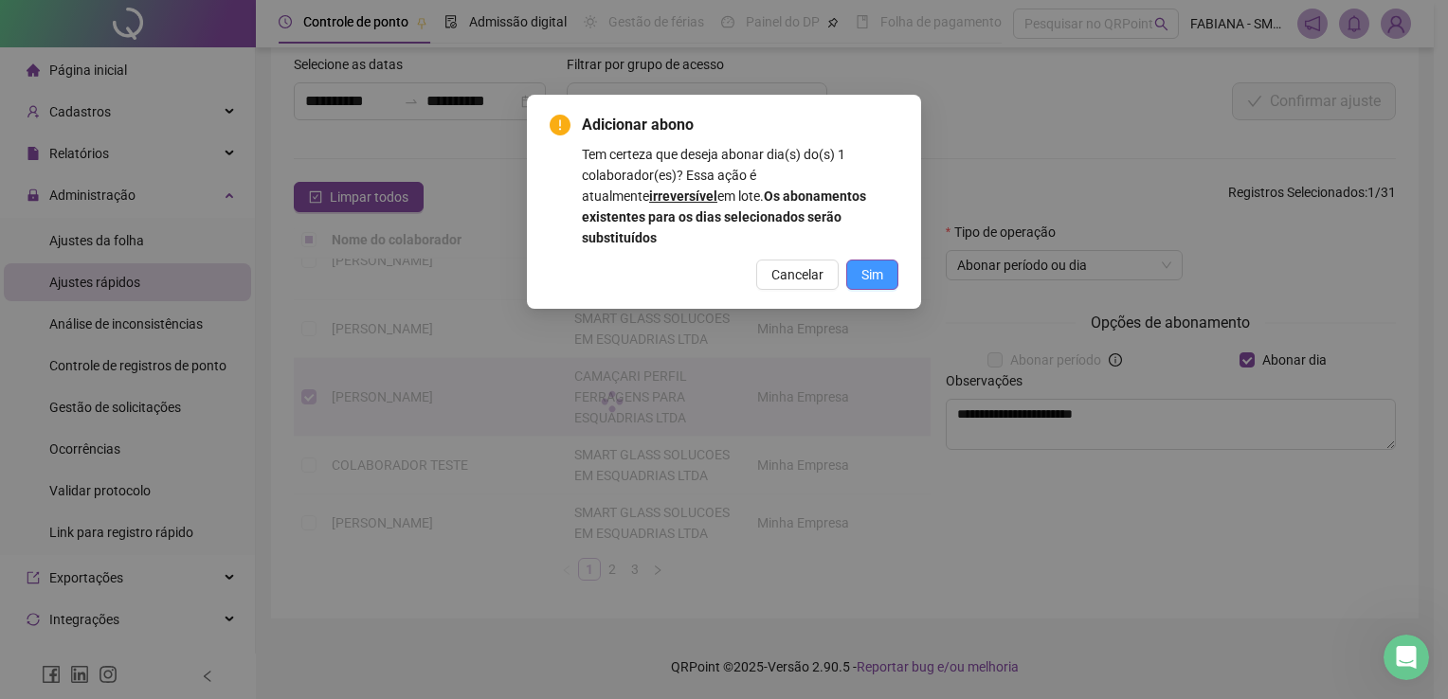
click at [883, 260] on button "Sim" at bounding box center [872, 275] width 52 height 30
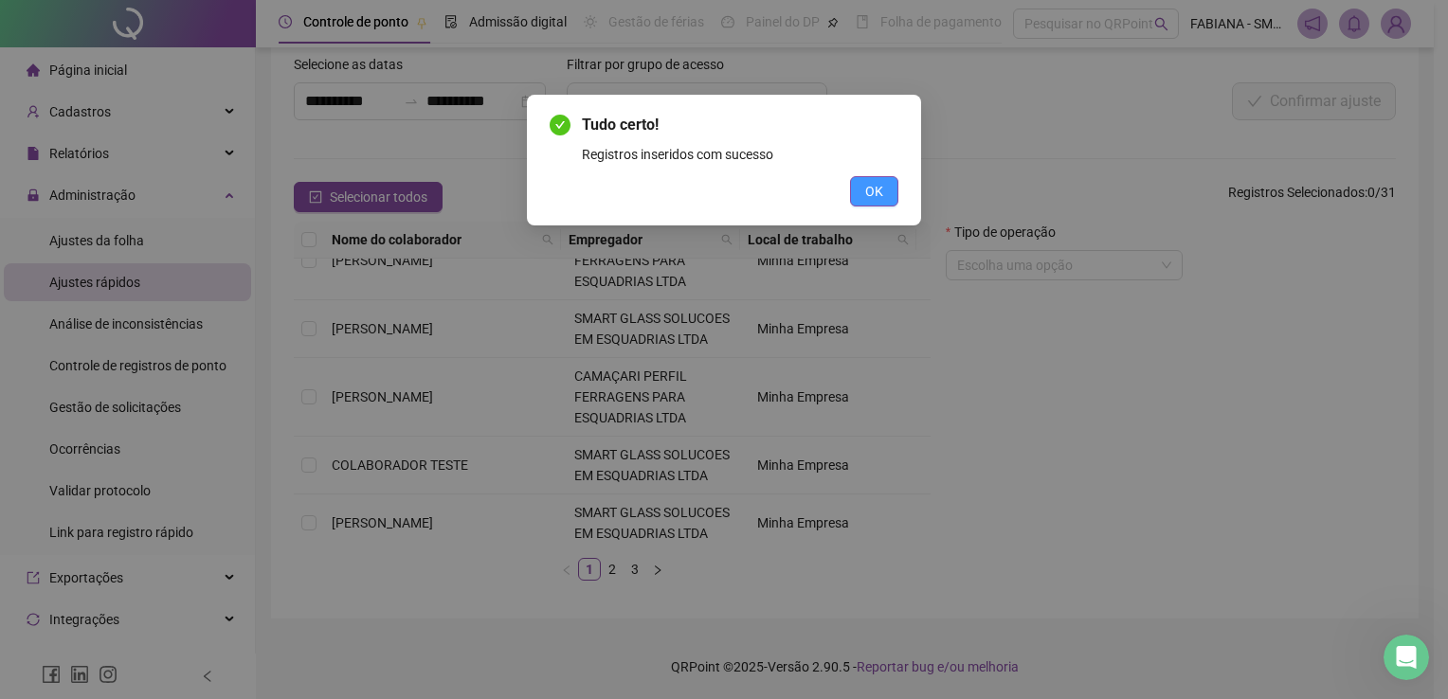
click at [879, 188] on span "OK" at bounding box center [874, 191] width 18 height 21
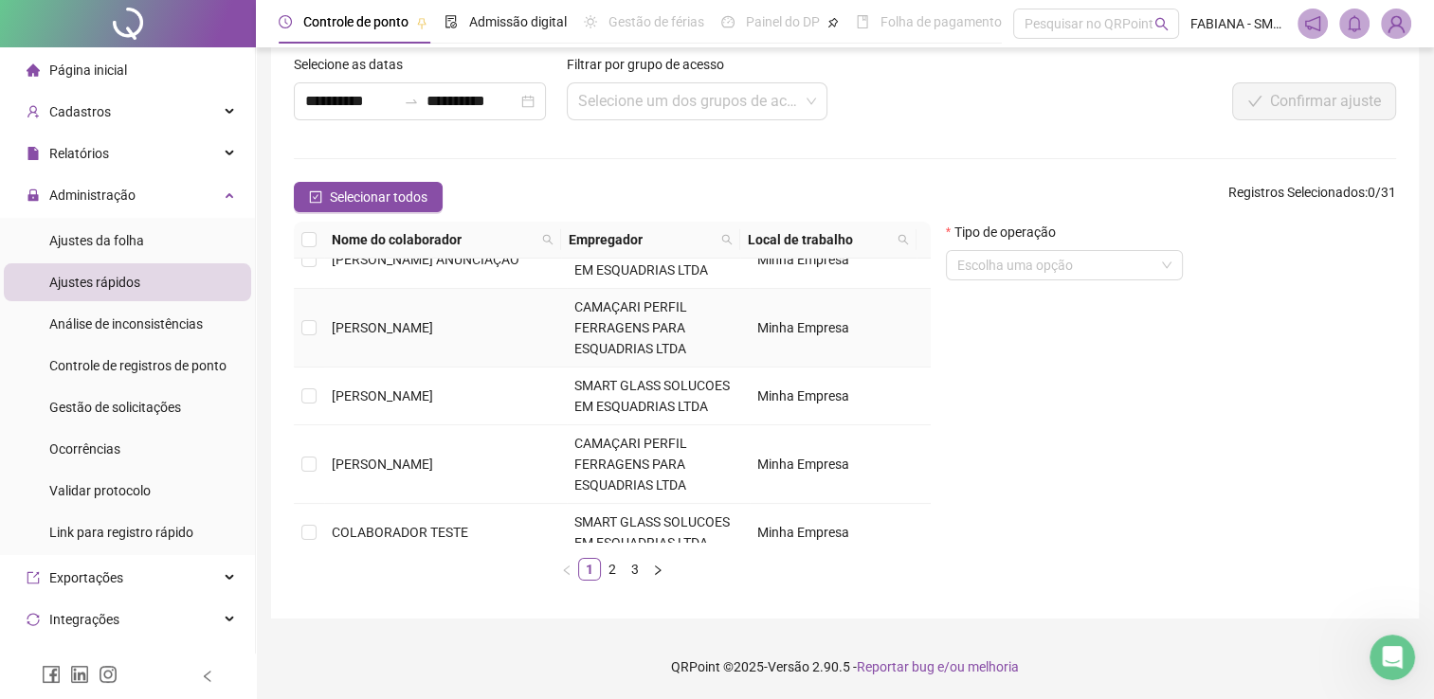
scroll to position [0, 0]
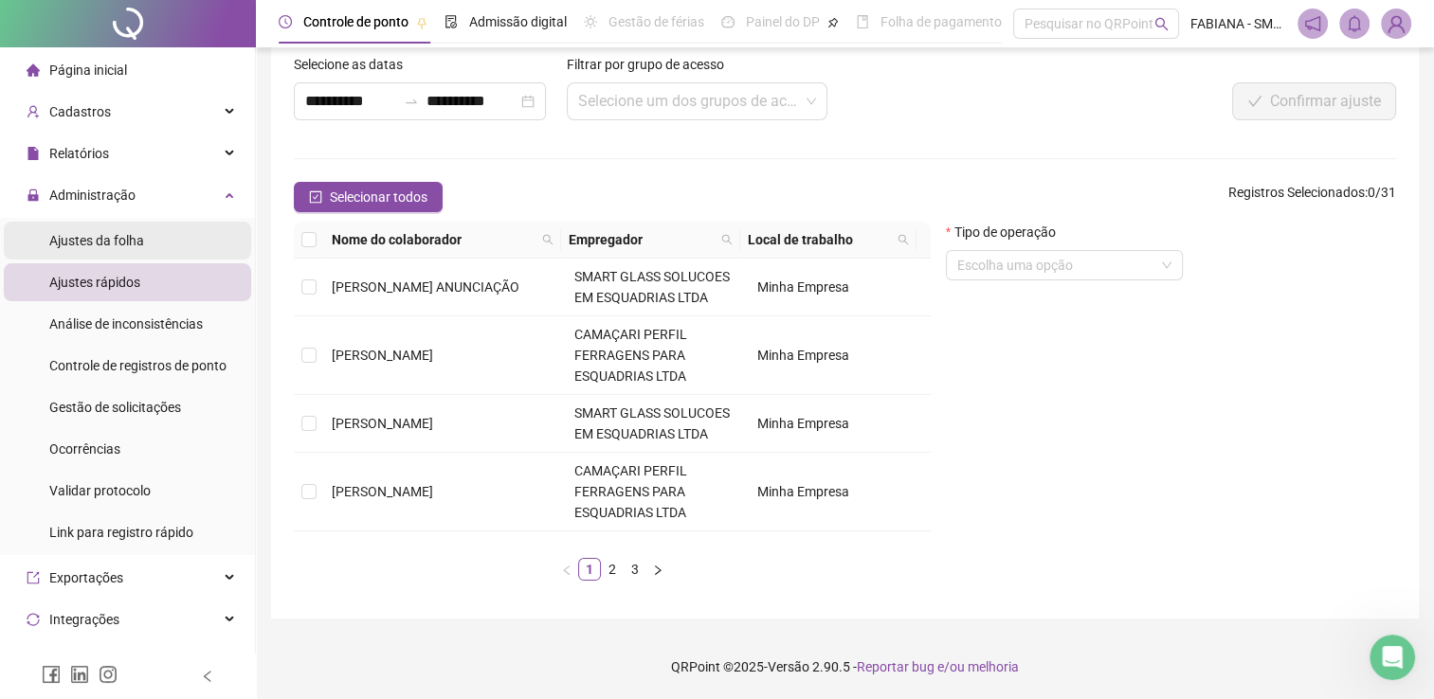
click at [109, 244] on span "Ajustes da folha" at bounding box center [96, 240] width 95 height 15
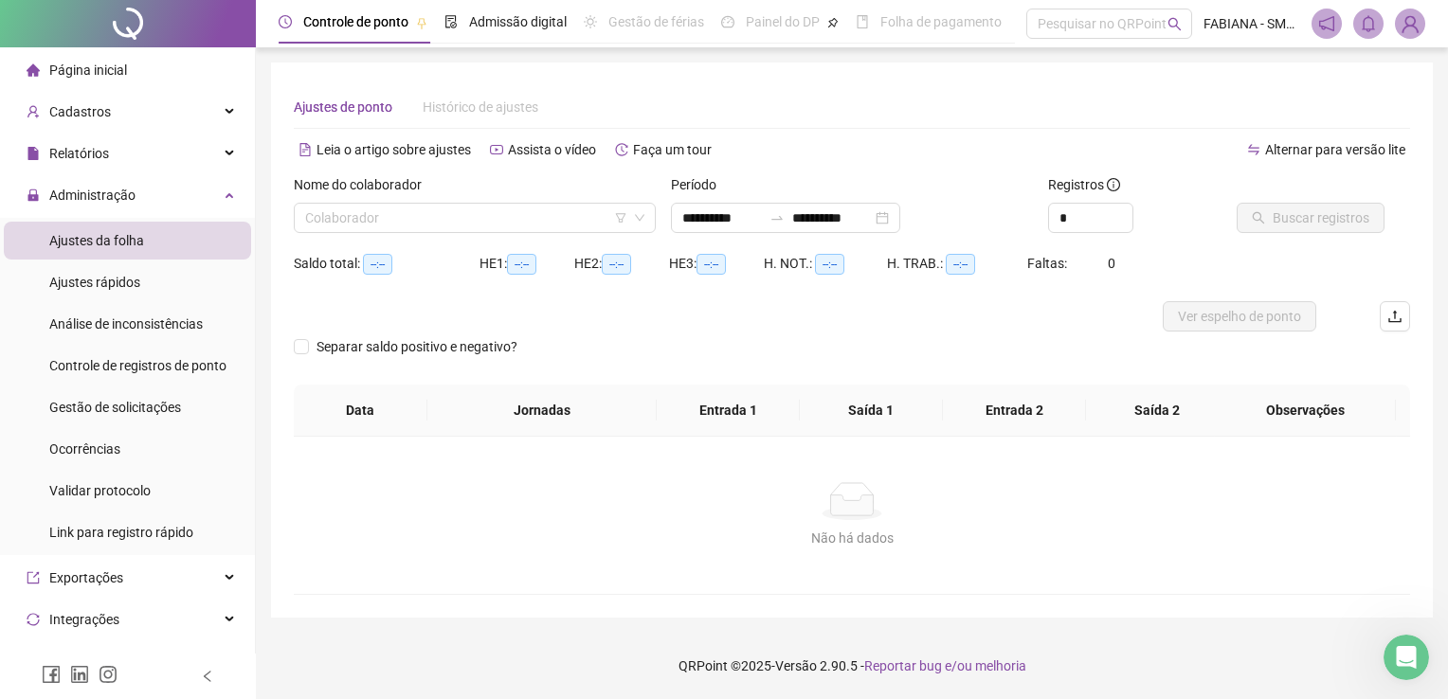
type input "**********"
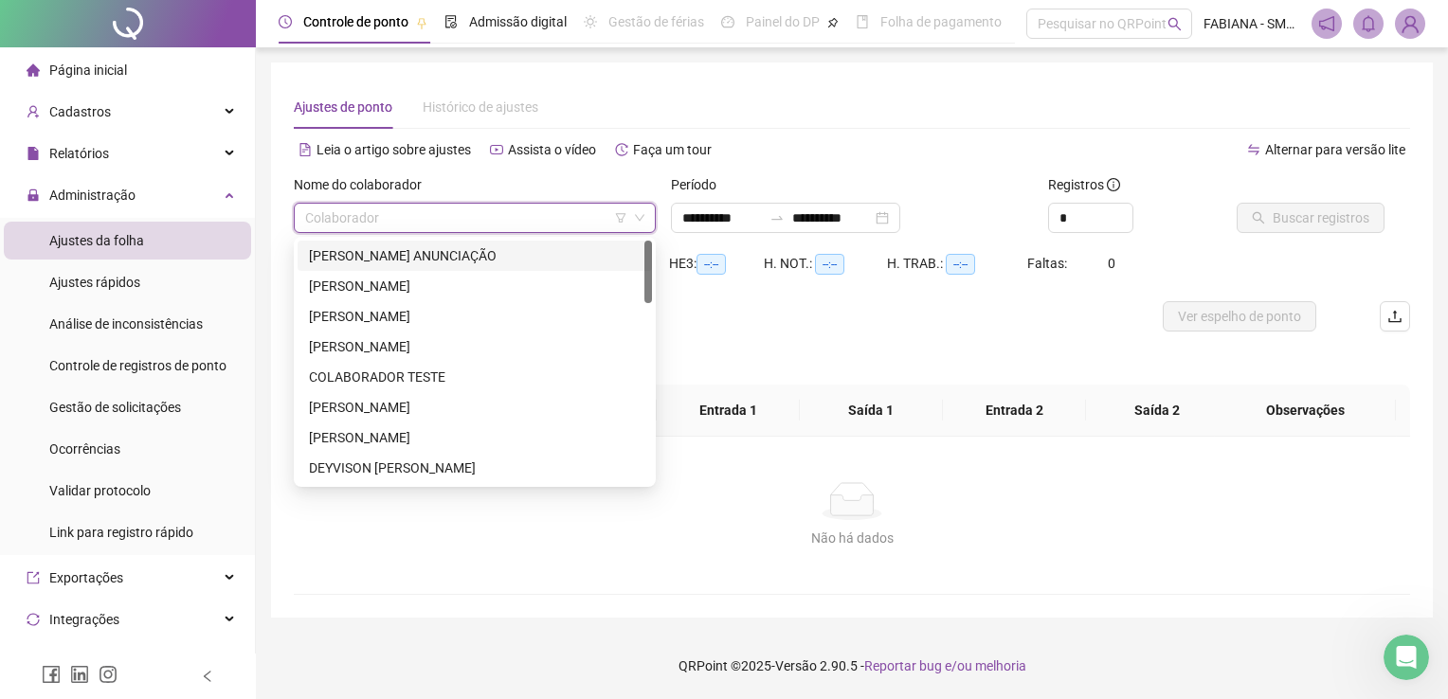
click at [436, 208] on input "search" at bounding box center [466, 218] width 322 height 28
click at [388, 352] on div "CARLOS EDUARDO SILVA DOS REIS" at bounding box center [475, 346] width 332 height 21
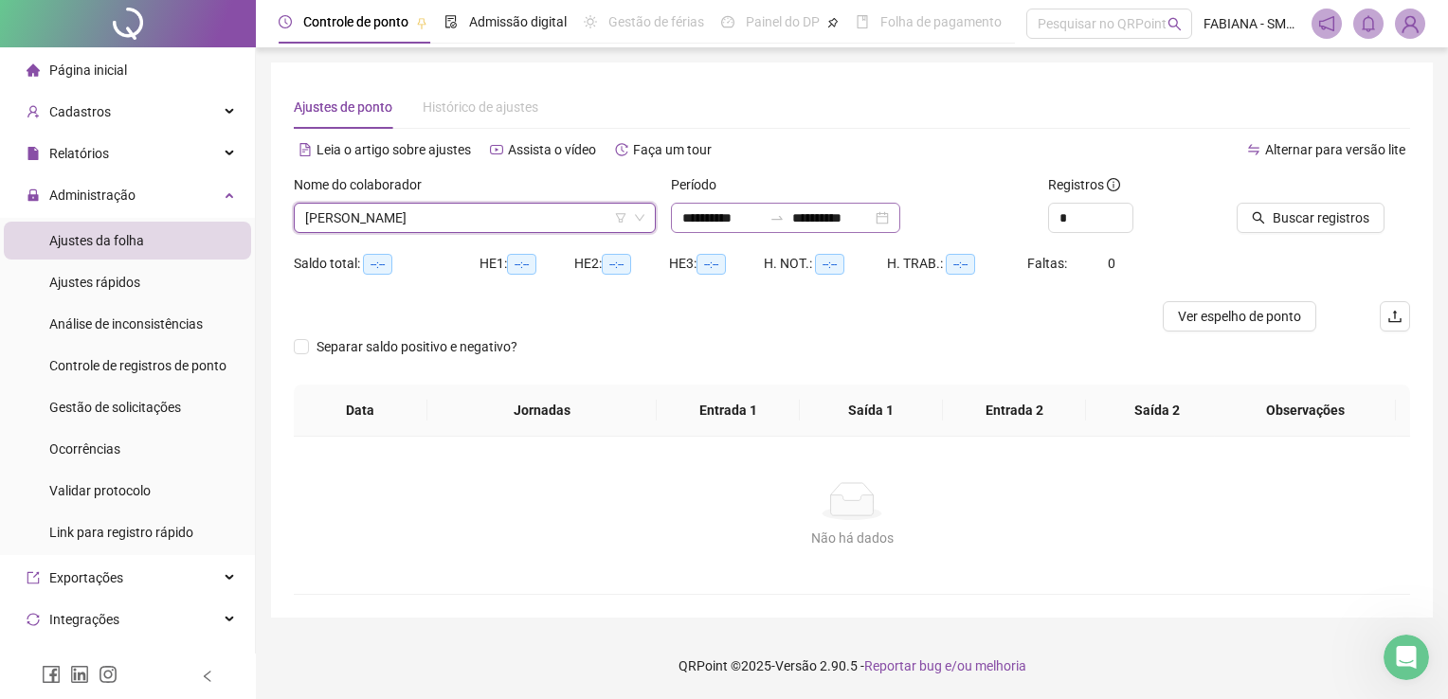
drag, startPoint x: 924, startPoint y: 215, endPoint x: 929, endPoint y: 230, distance: 15.9
click at [900, 216] on div "**********" at bounding box center [785, 218] width 229 height 30
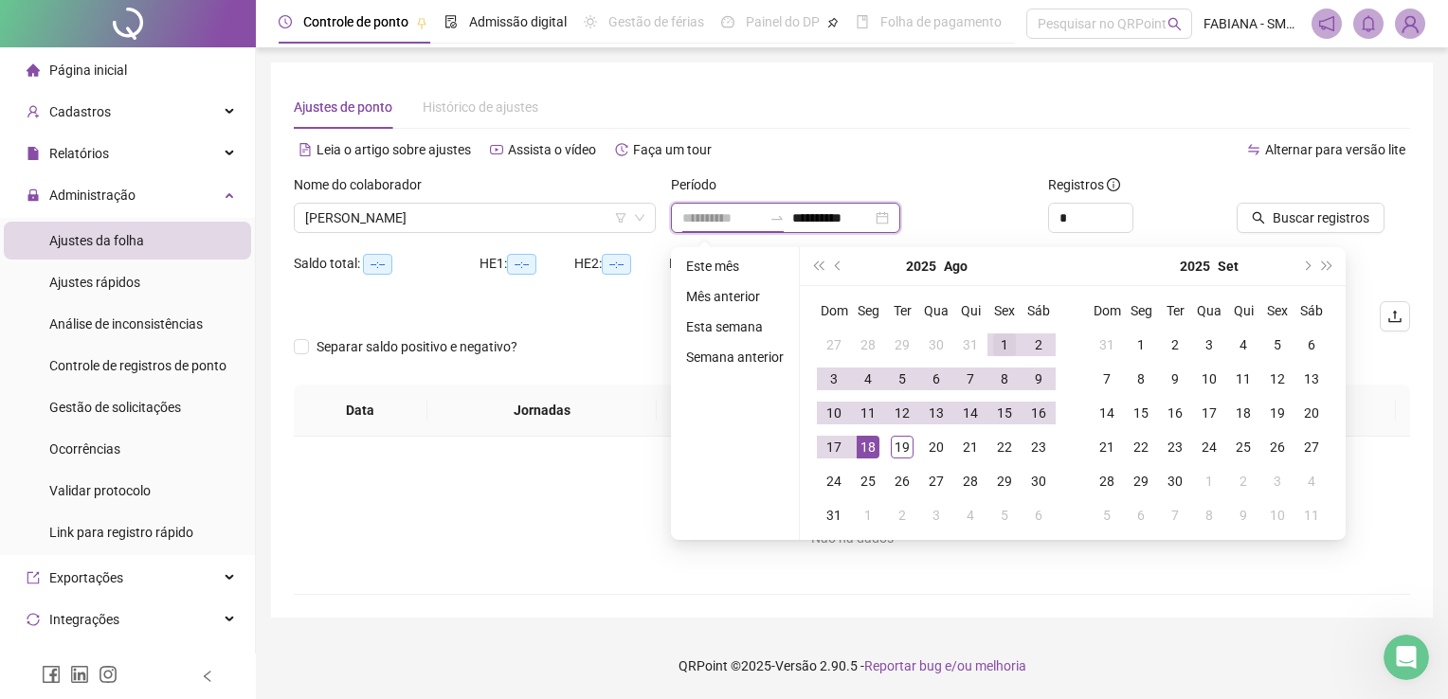
type input "**********"
click at [1000, 343] on div "1" at bounding box center [1004, 345] width 23 height 23
type input "**********"
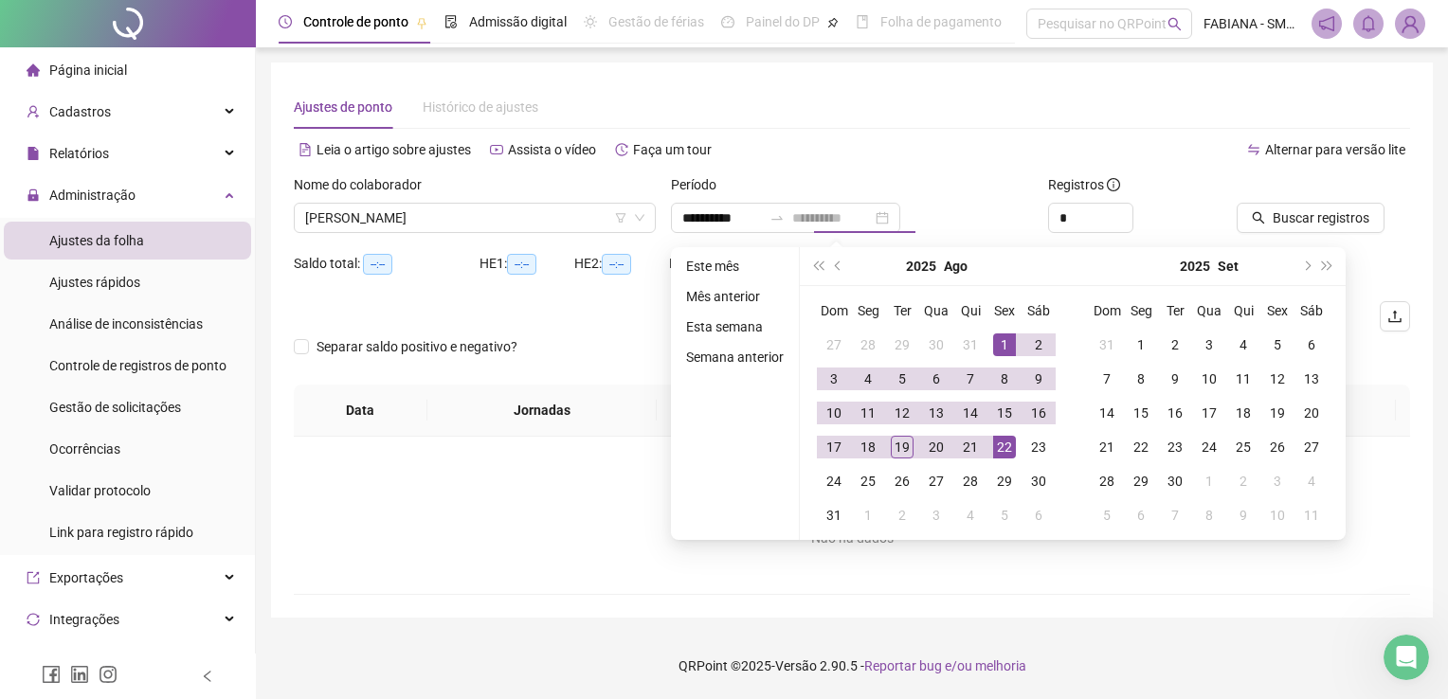
click at [1004, 445] on div "22" at bounding box center [1004, 447] width 23 height 23
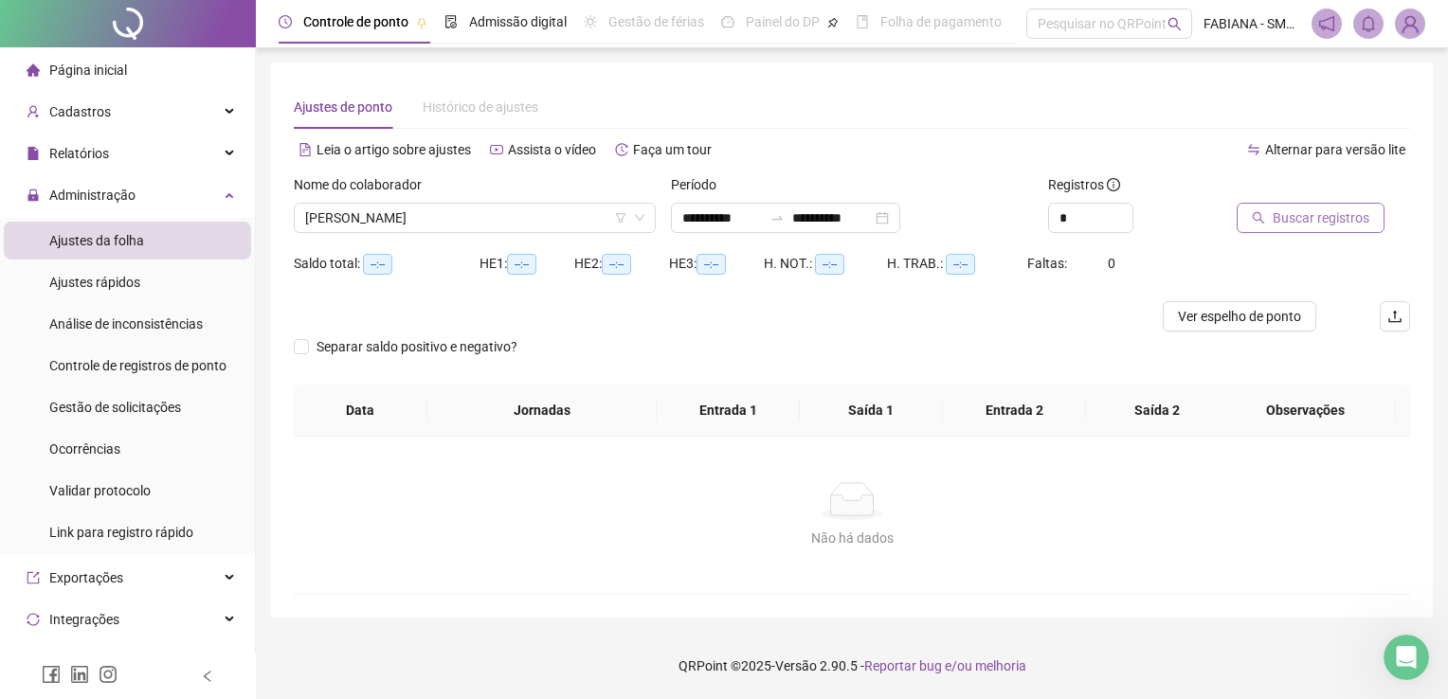
click at [1327, 221] on span "Buscar registros" at bounding box center [1321, 218] width 97 height 21
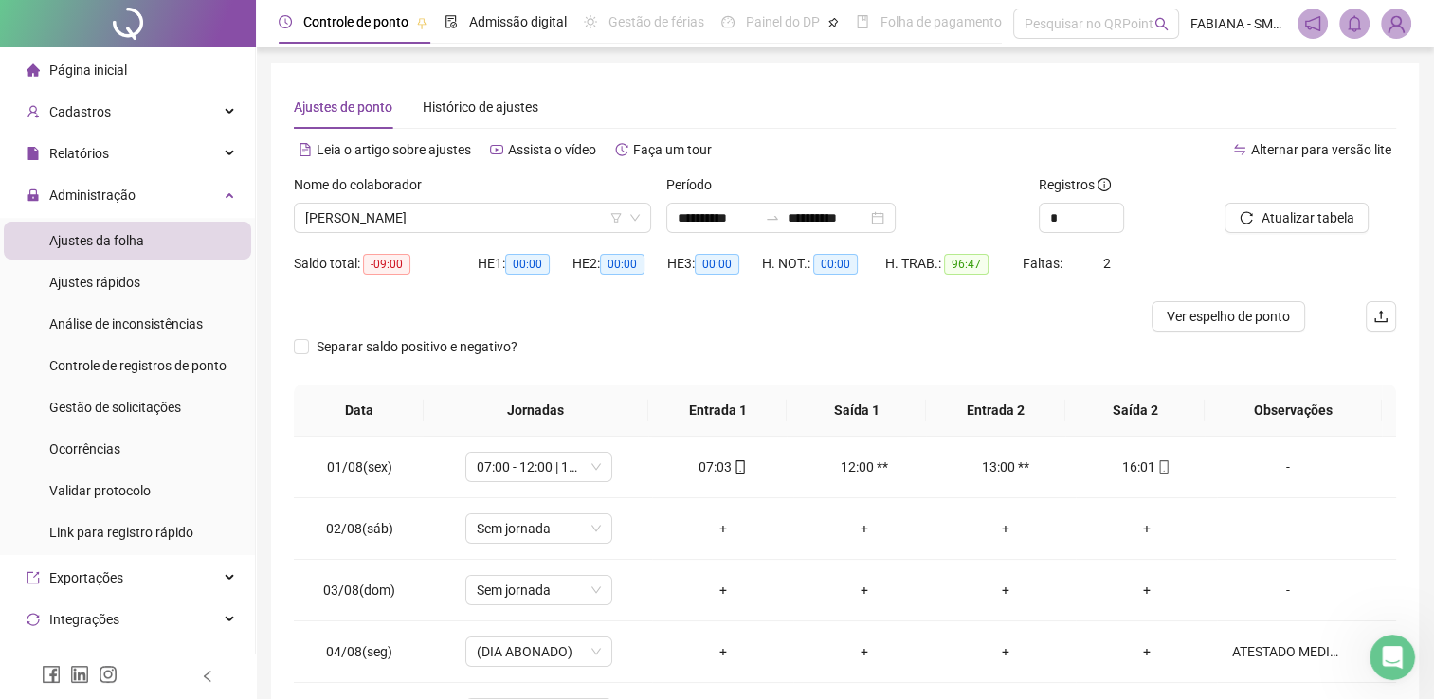
click at [544, 191] on div "Nome do colaborador" at bounding box center [472, 188] width 357 height 28
click at [546, 209] on span "CARLOS EDUARDO SILVA DOS REIS" at bounding box center [472, 218] width 334 height 28
click at [1050, 339] on div "Separar saldo positivo e negativo?" at bounding box center [845, 358] width 1102 height 53
click at [1301, 215] on span "Atualizar tabela" at bounding box center [1306, 218] width 93 height 21
click at [584, 220] on span "CARLOS EDUARDO SILVA DOS REIS" at bounding box center [472, 218] width 334 height 28
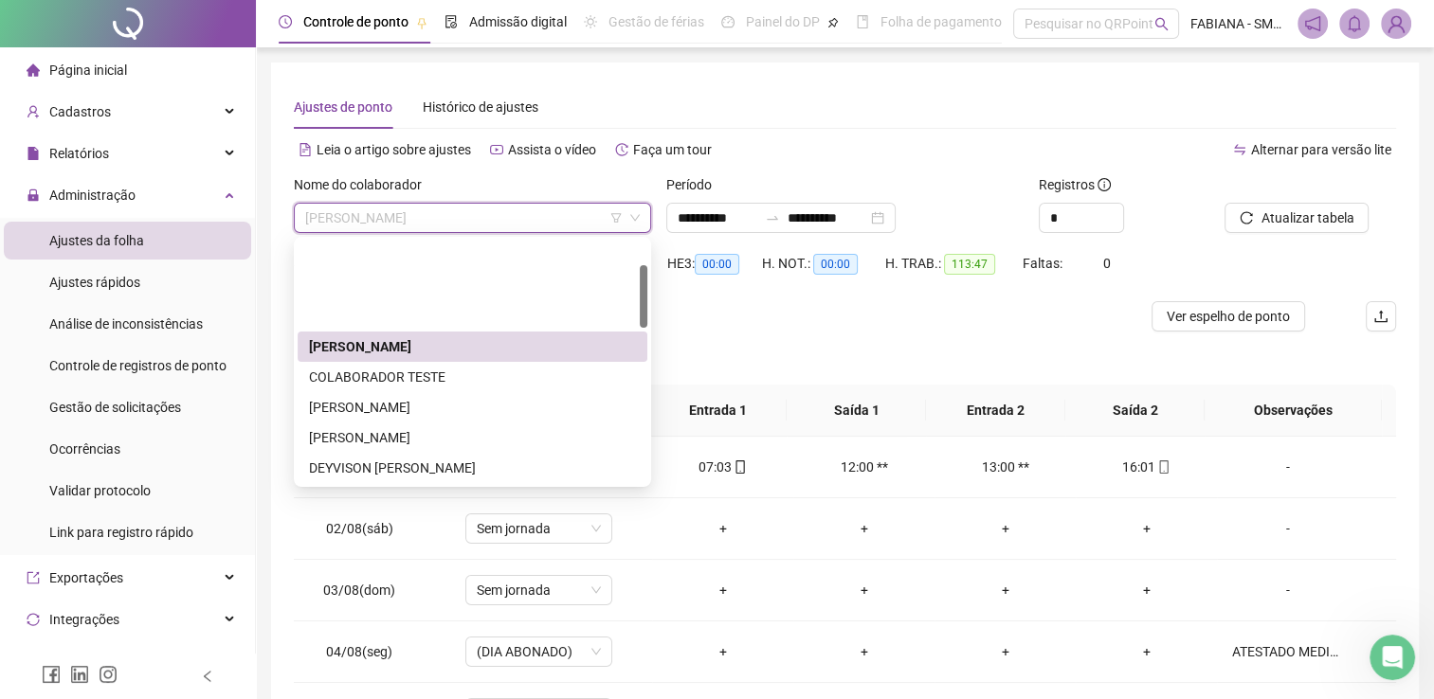
scroll to position [95, 0]
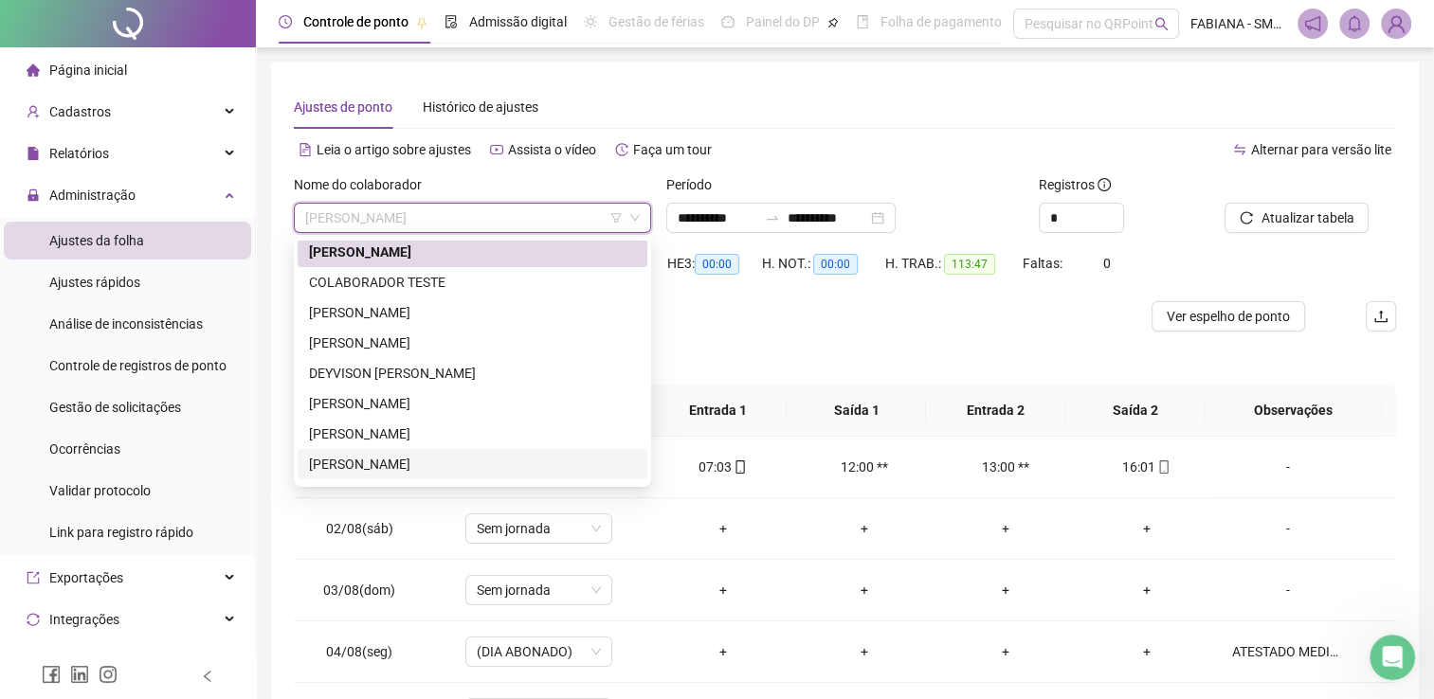
click at [384, 468] on div "FABIO SILVA DE JESUS" at bounding box center [472, 464] width 327 height 21
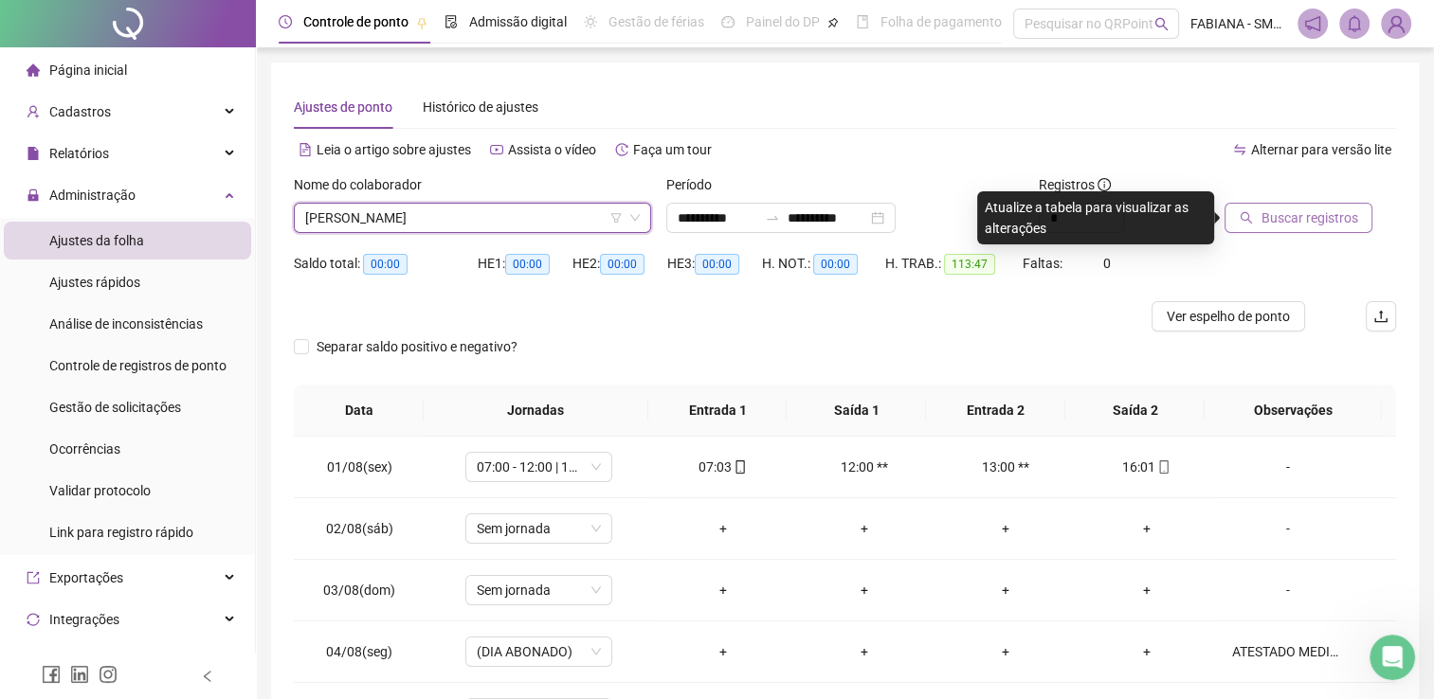
click at [1255, 212] on button "Buscar registros" at bounding box center [1298, 218] width 148 height 30
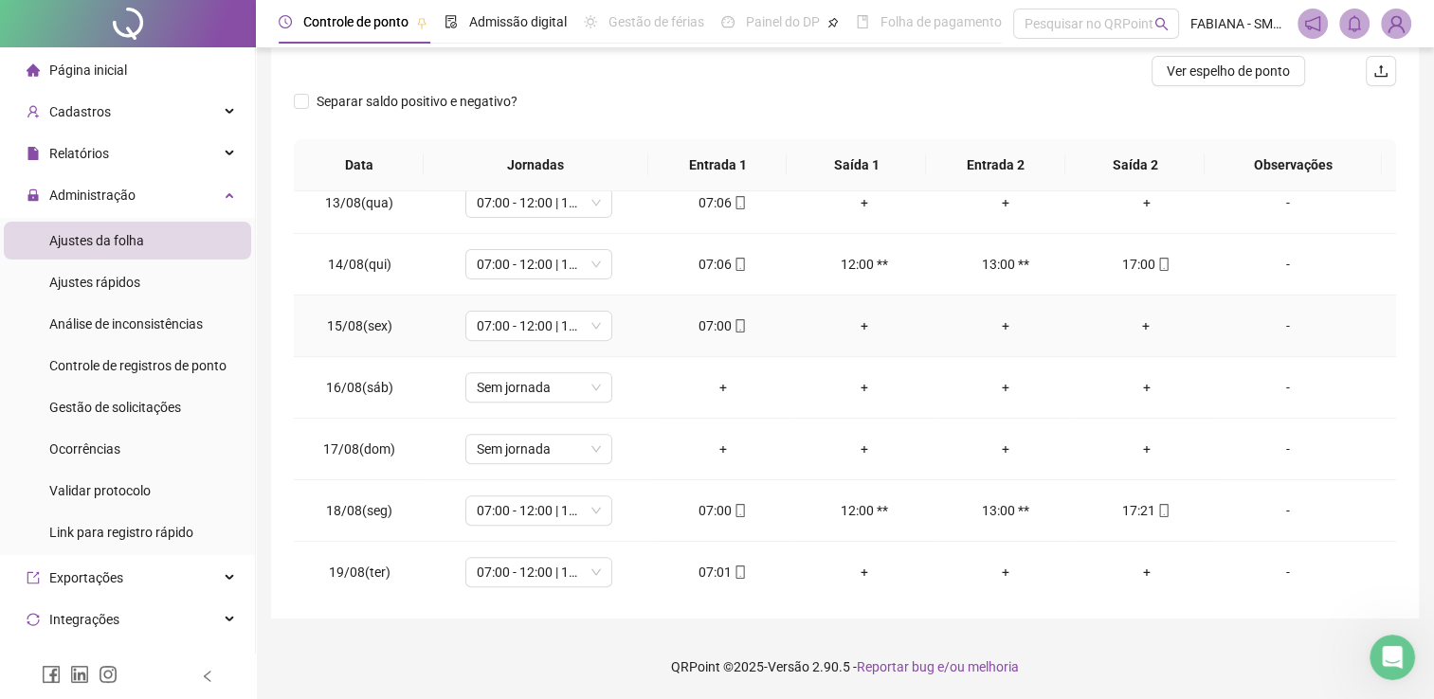
scroll to position [762, 0]
click at [1134, 318] on div "+" at bounding box center [1146, 322] width 111 height 21
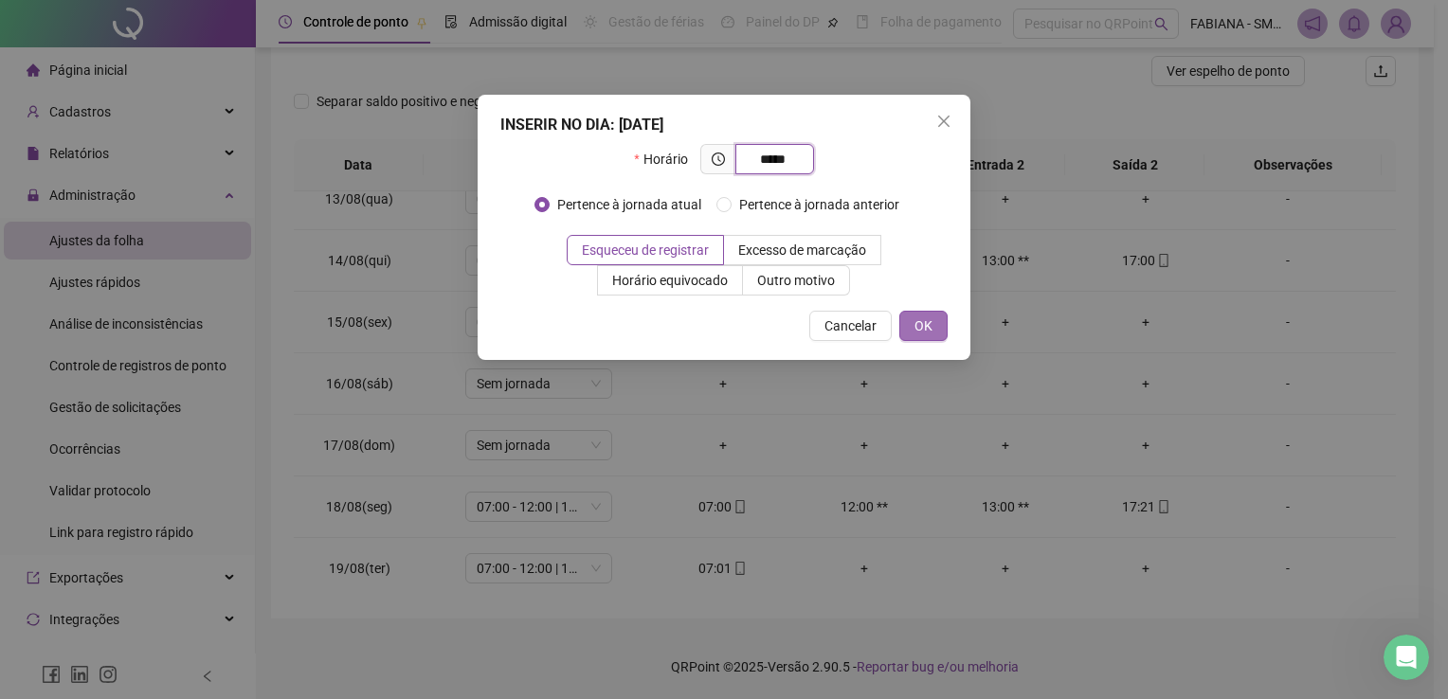
type input "*****"
click at [917, 335] on button "OK" at bounding box center [923, 326] width 48 height 30
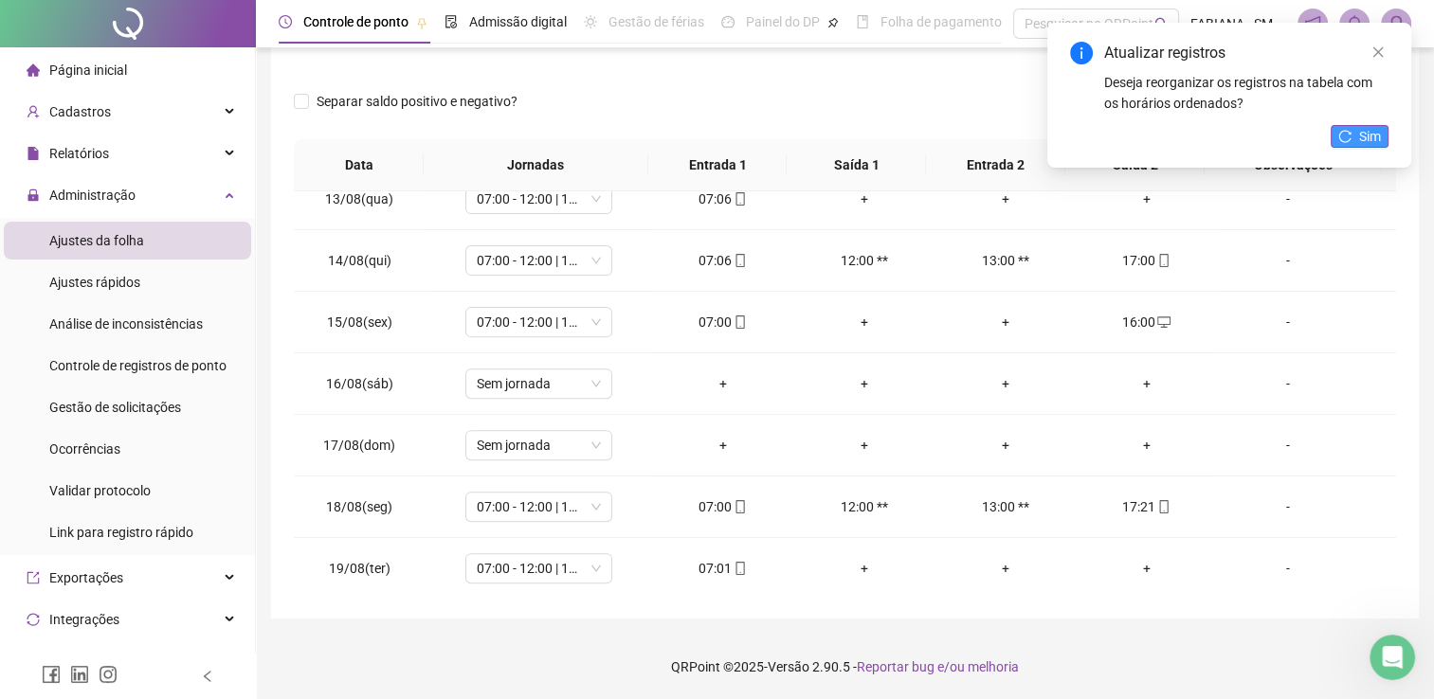
click at [1349, 135] on icon "reload" at bounding box center [1344, 136] width 13 height 13
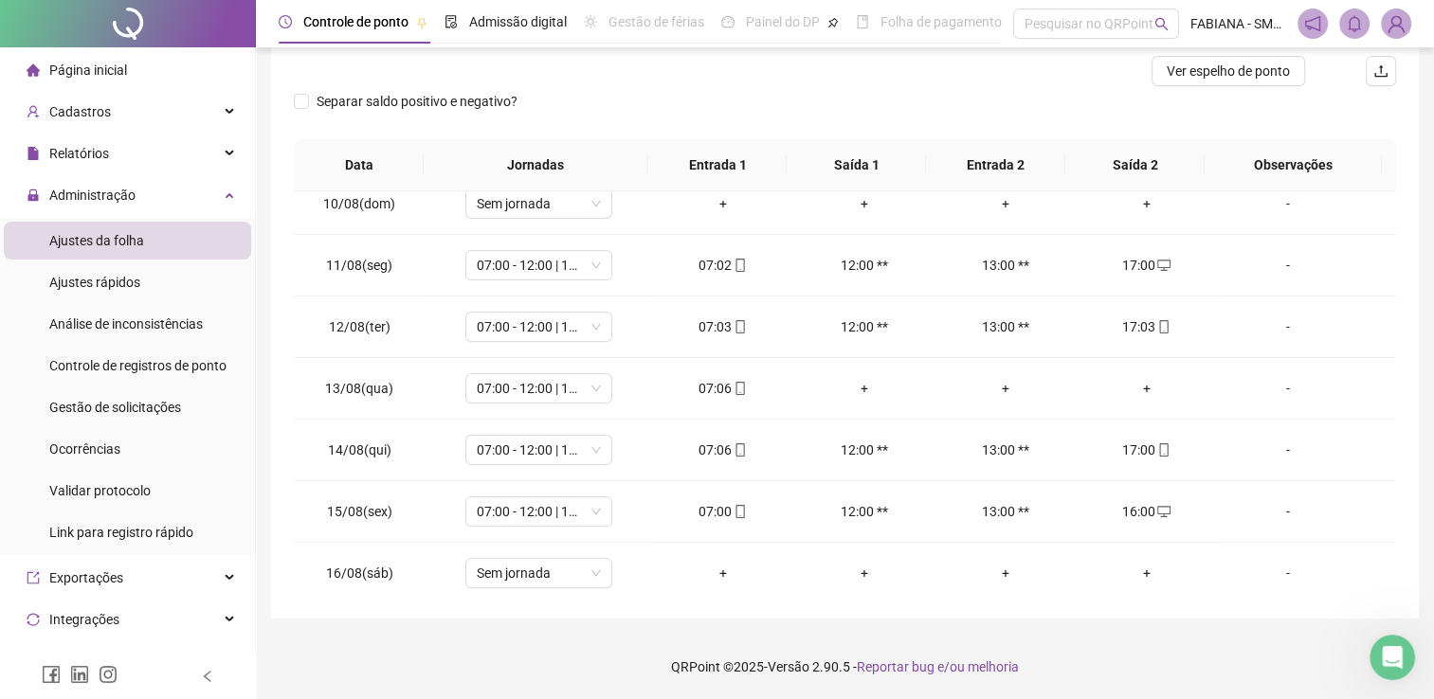
scroll to position [478, 0]
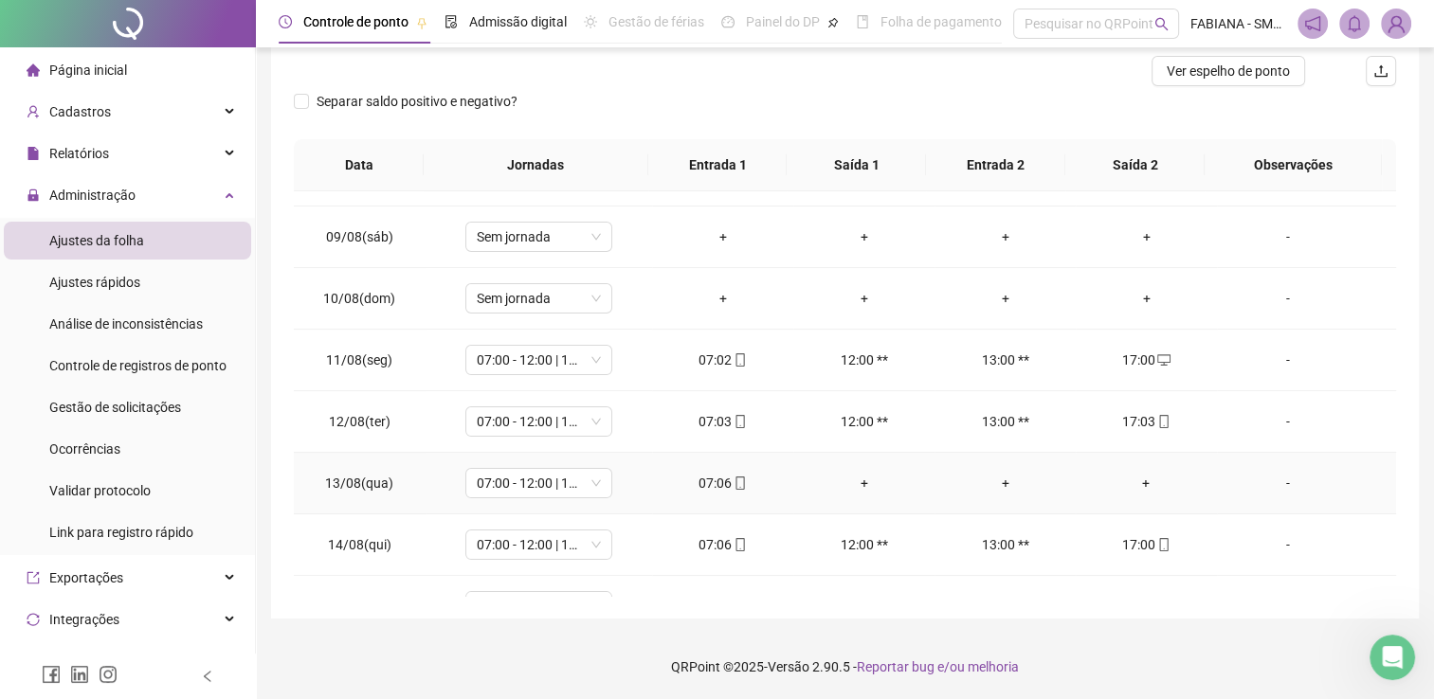
click at [1133, 481] on div "+" at bounding box center [1146, 483] width 111 height 21
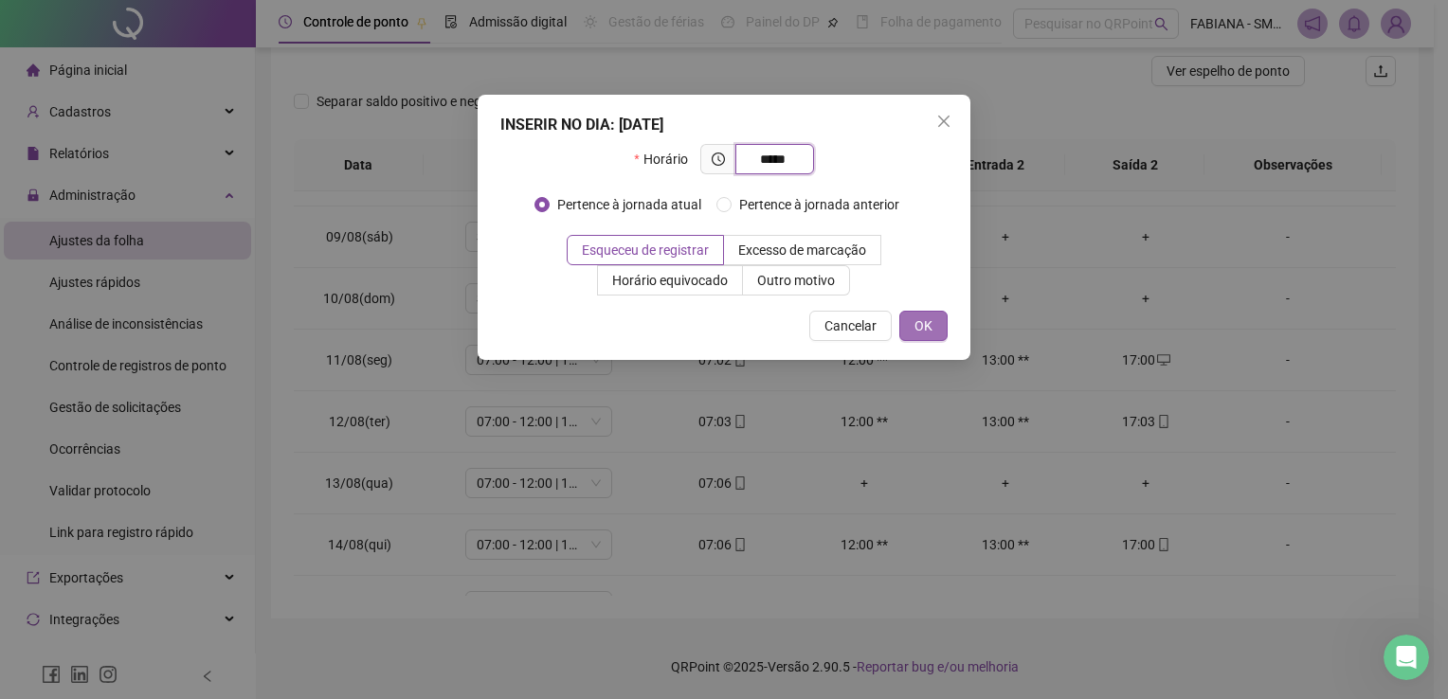
type input "*****"
click at [917, 326] on span "OK" at bounding box center [923, 326] width 18 height 21
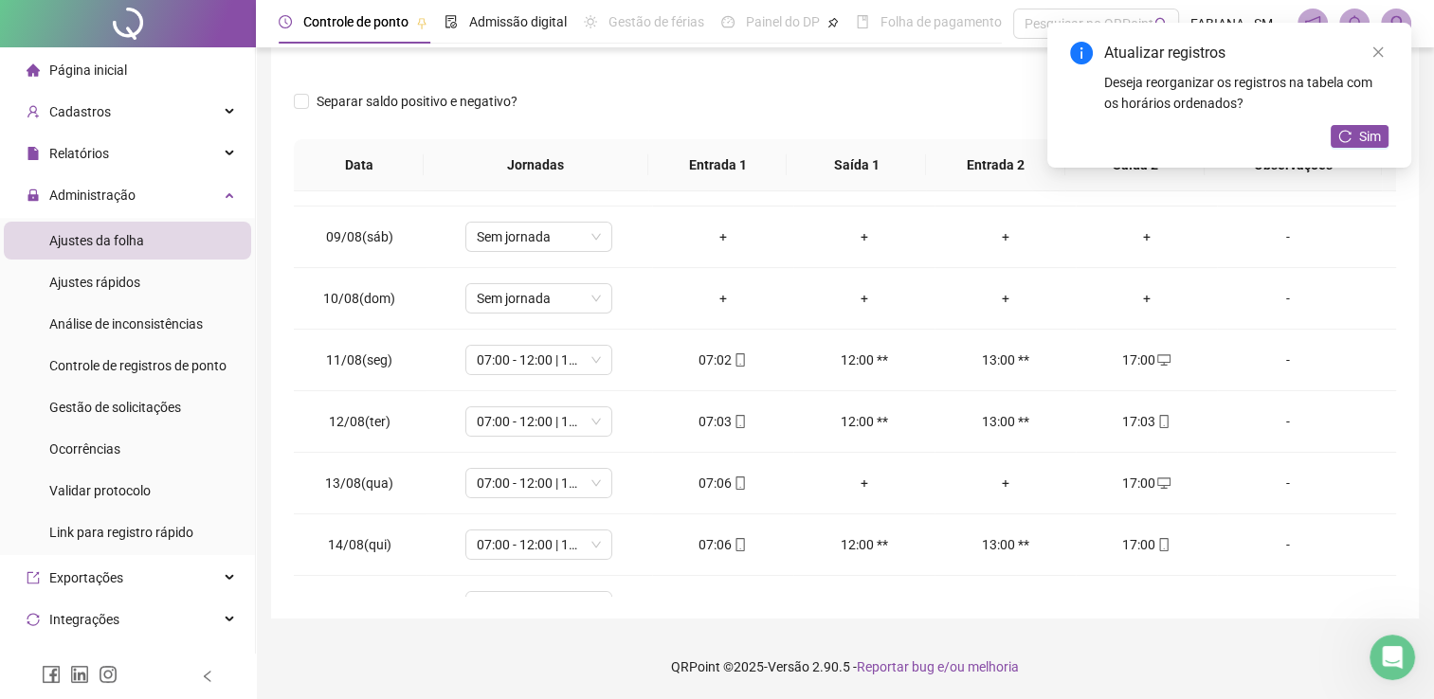
drag, startPoint x: 1364, startPoint y: 135, endPoint x: 1334, endPoint y: 156, distance: 37.3
click at [1363, 135] on span "Sim" at bounding box center [1370, 136] width 22 height 21
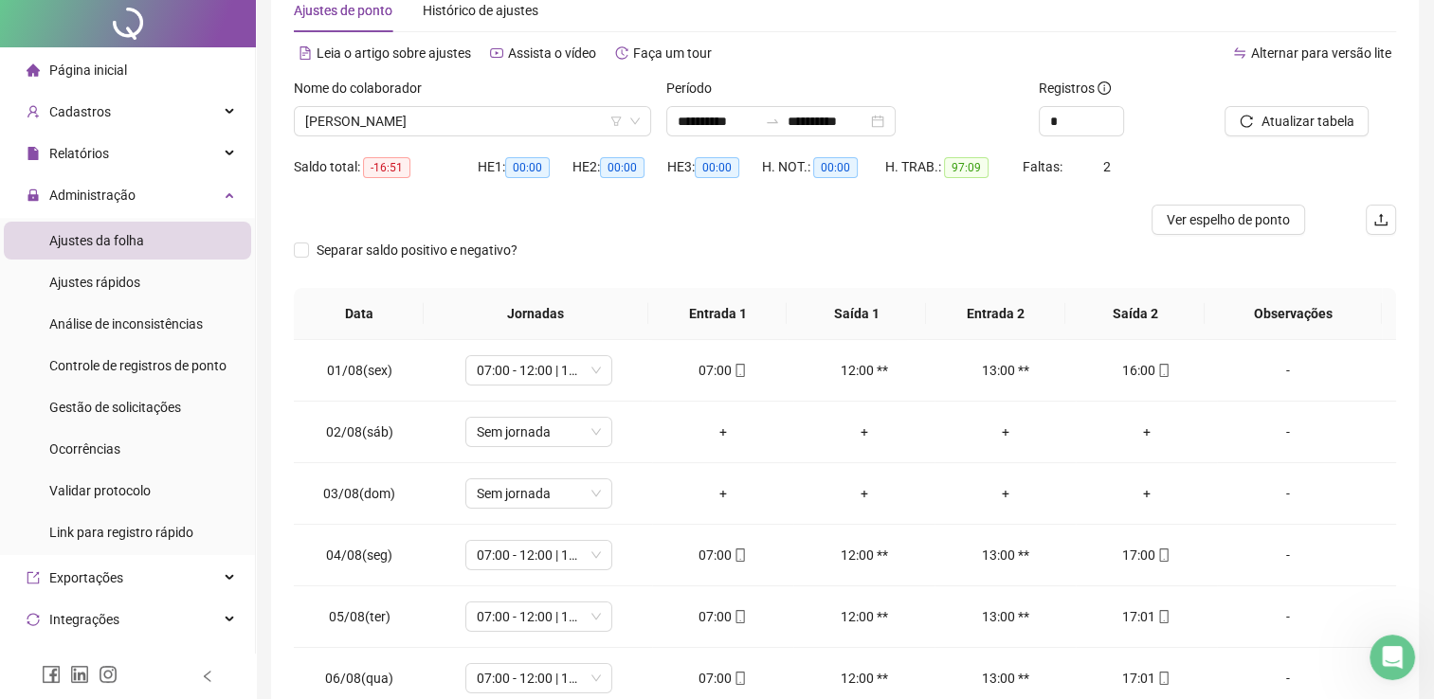
scroll to position [0, 0]
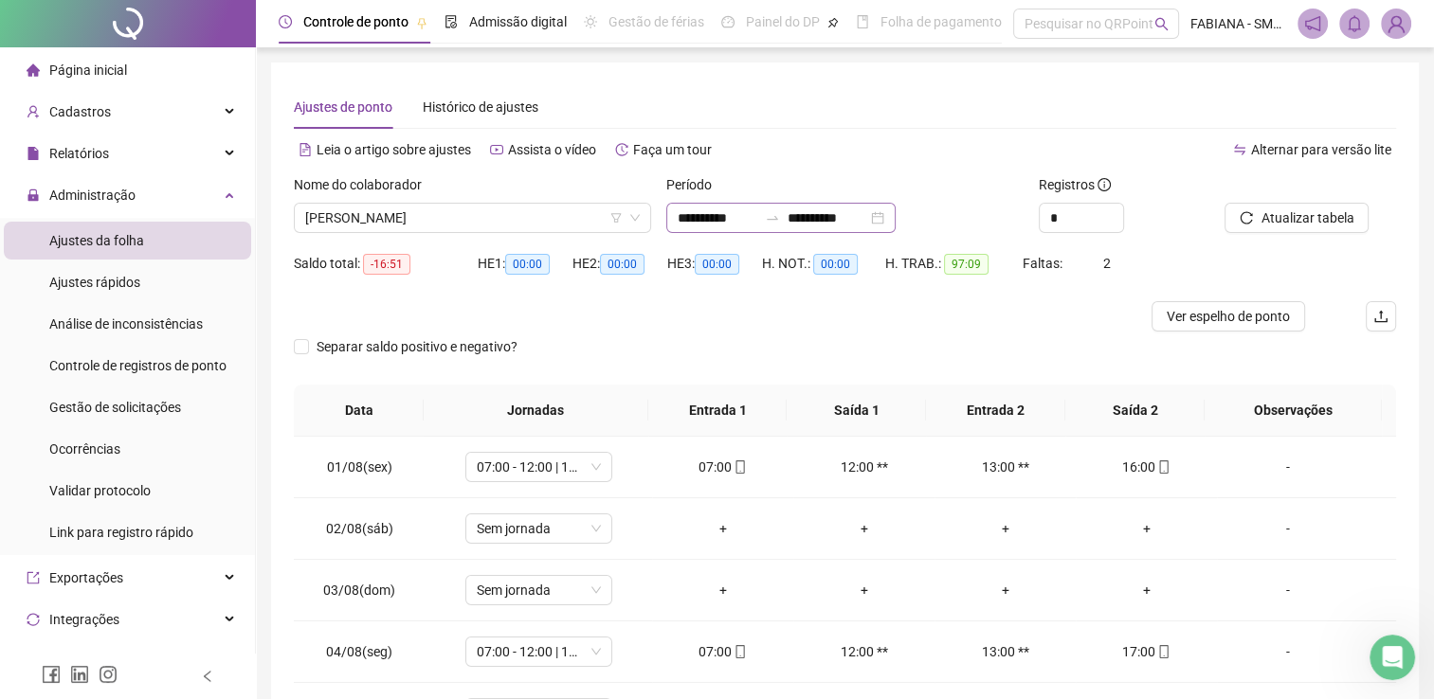
click at [895, 220] on div "**********" at bounding box center [780, 218] width 229 height 30
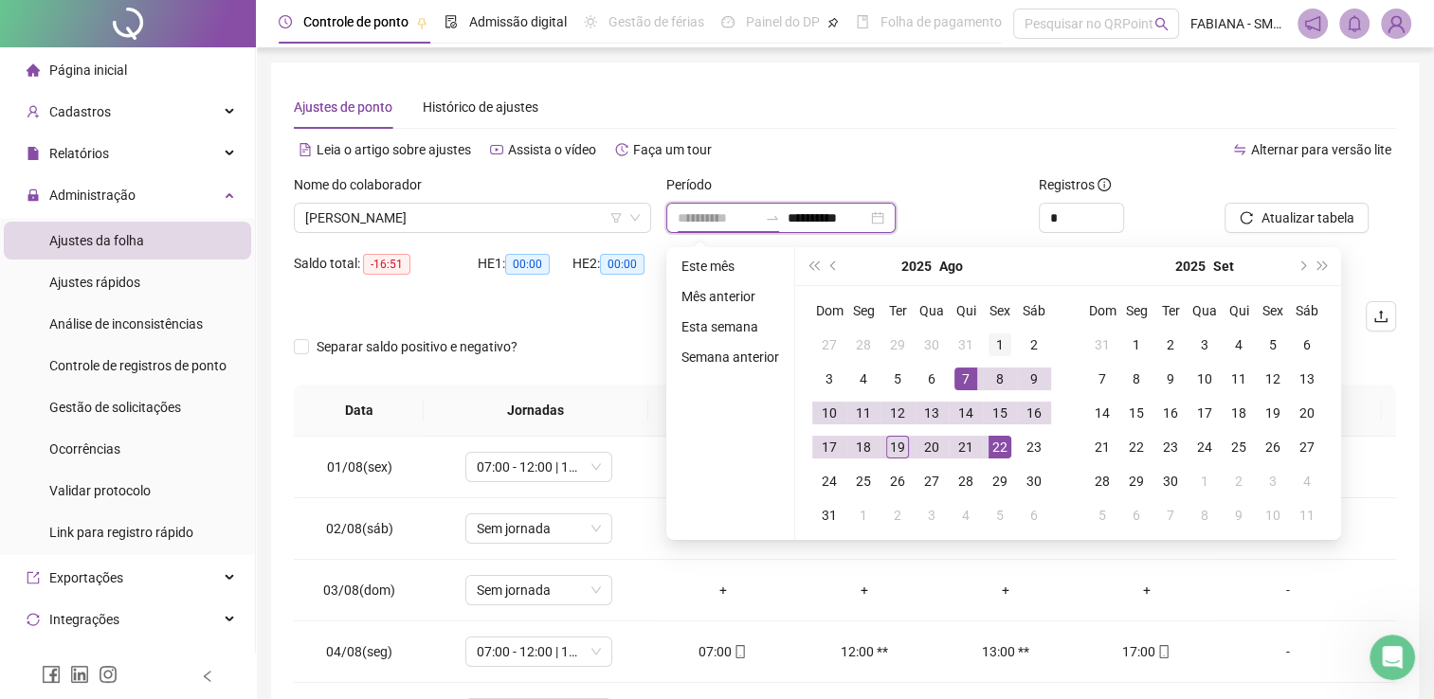
type input "**********"
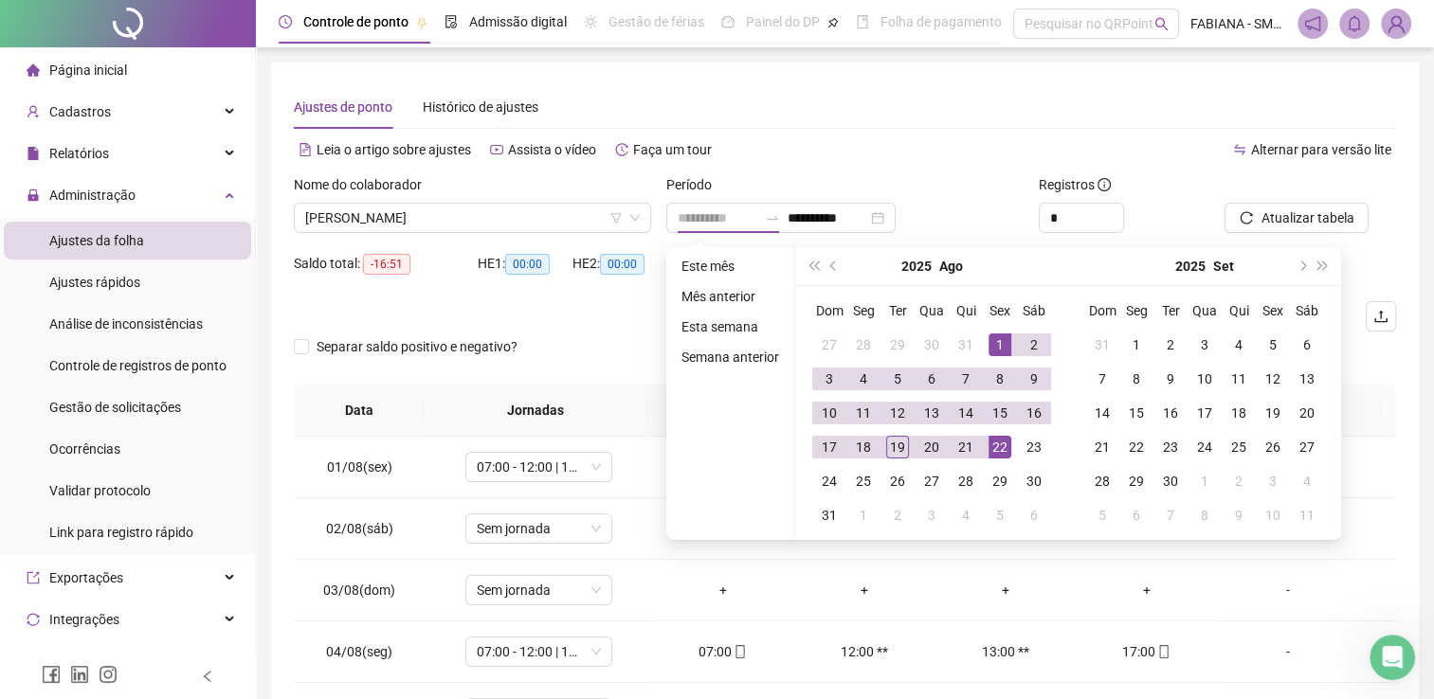
click at [996, 340] on div "1" at bounding box center [999, 345] width 23 height 23
type input "**********"
click at [867, 449] on div "18" at bounding box center [863, 447] width 23 height 23
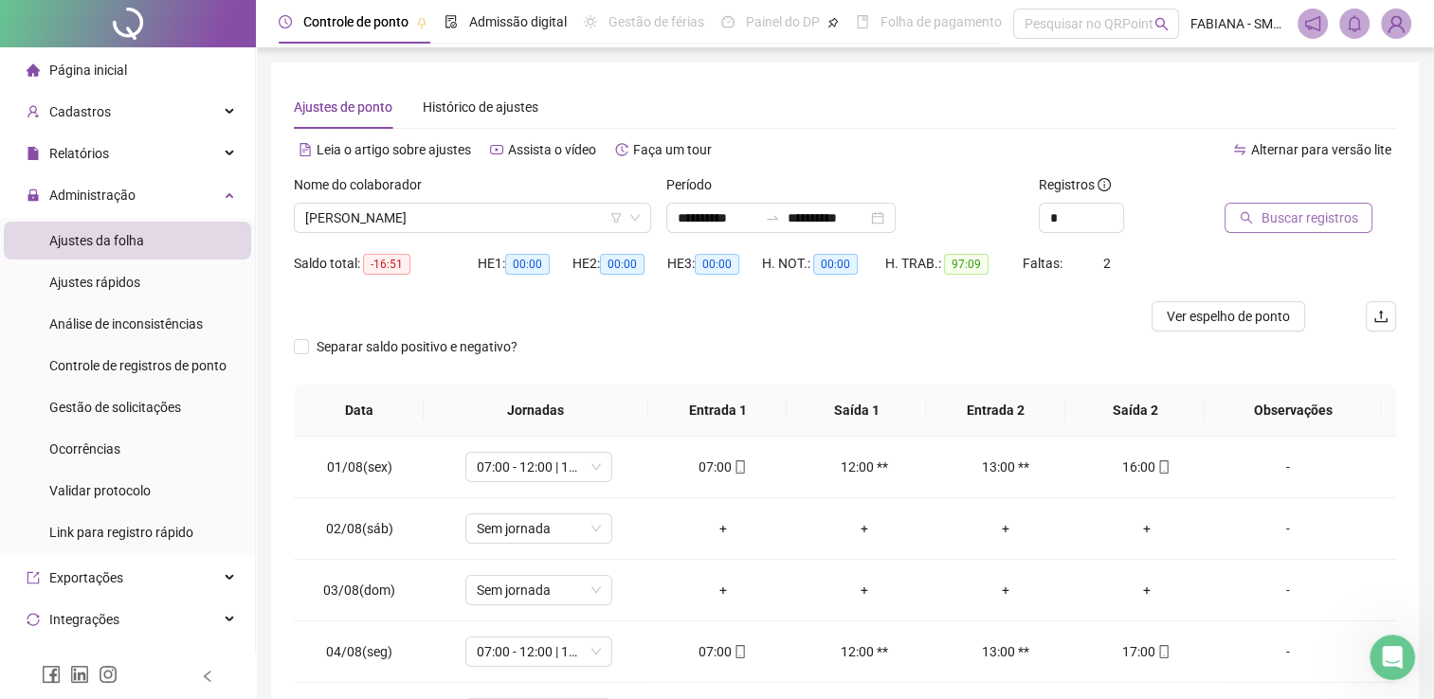
click at [1273, 218] on span "Buscar registros" at bounding box center [1308, 218] width 97 height 21
click at [455, 208] on span "FABIO SILVA DE JESUS" at bounding box center [472, 218] width 334 height 28
click at [900, 342] on div "Separar saldo positivo e negativo?" at bounding box center [845, 358] width 1102 height 53
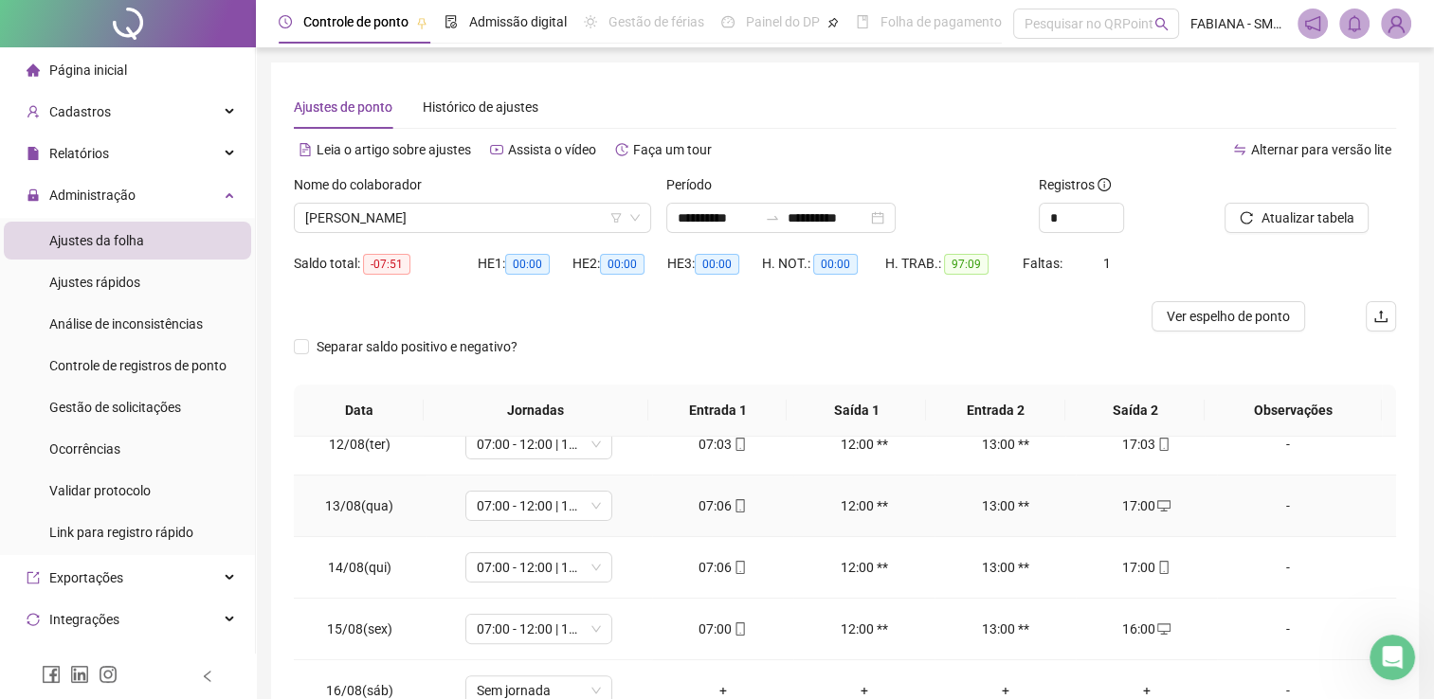
scroll to position [245, 0]
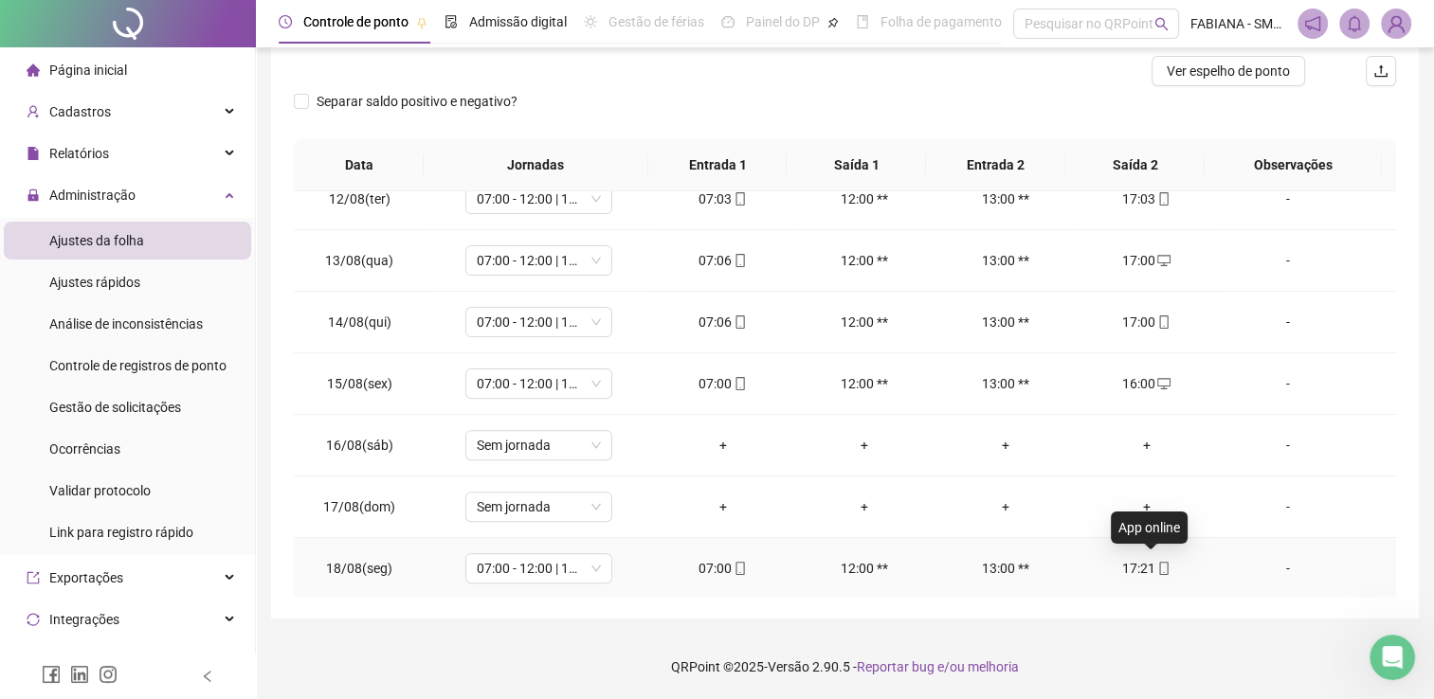
click at [1157, 565] on icon "mobile" at bounding box center [1163, 568] width 13 height 13
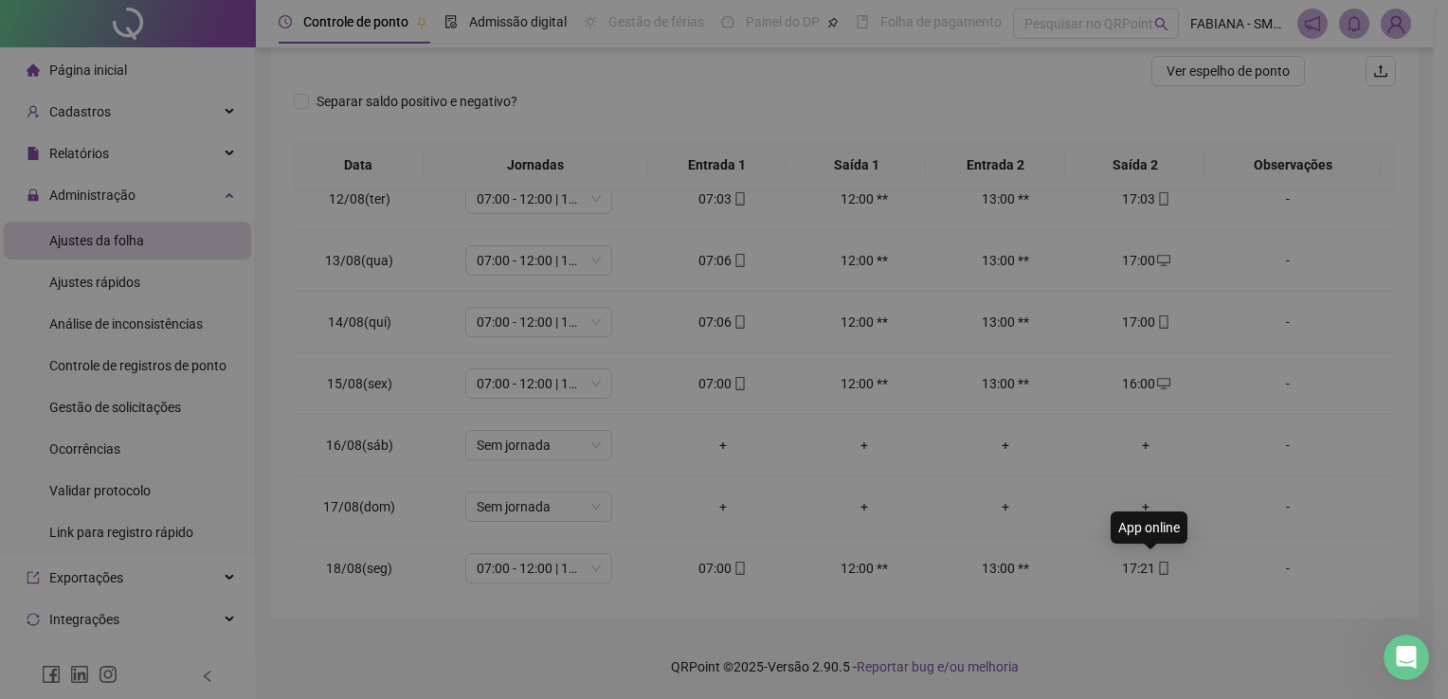
type input "**********"
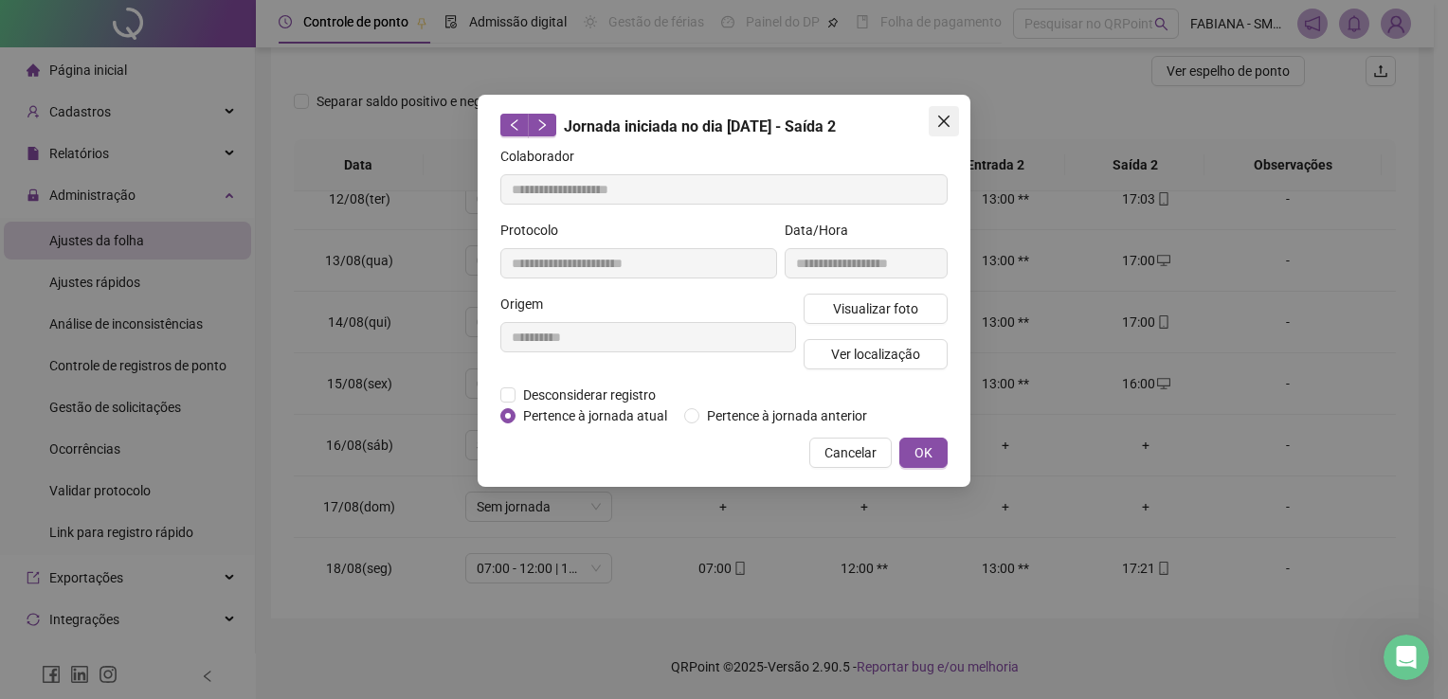
click at [943, 119] on icon "close" at bounding box center [943, 121] width 11 height 11
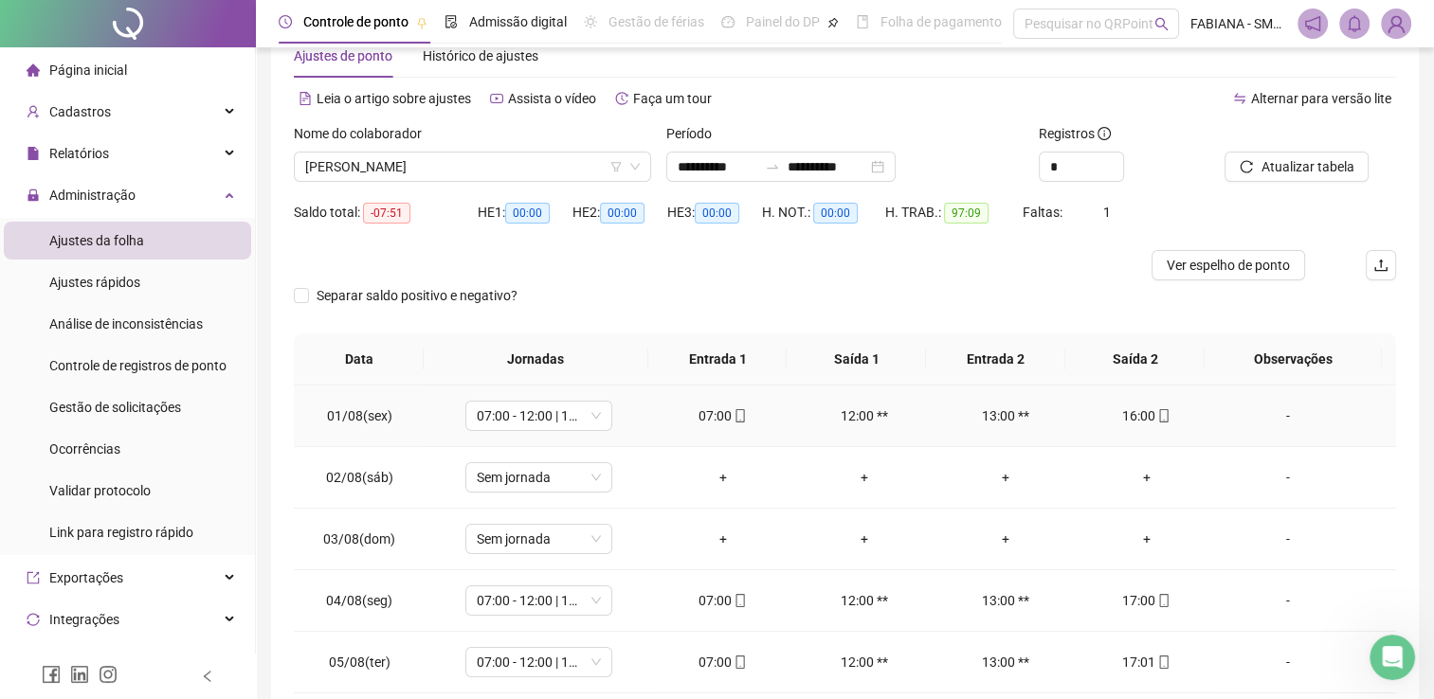
scroll to position [0, 0]
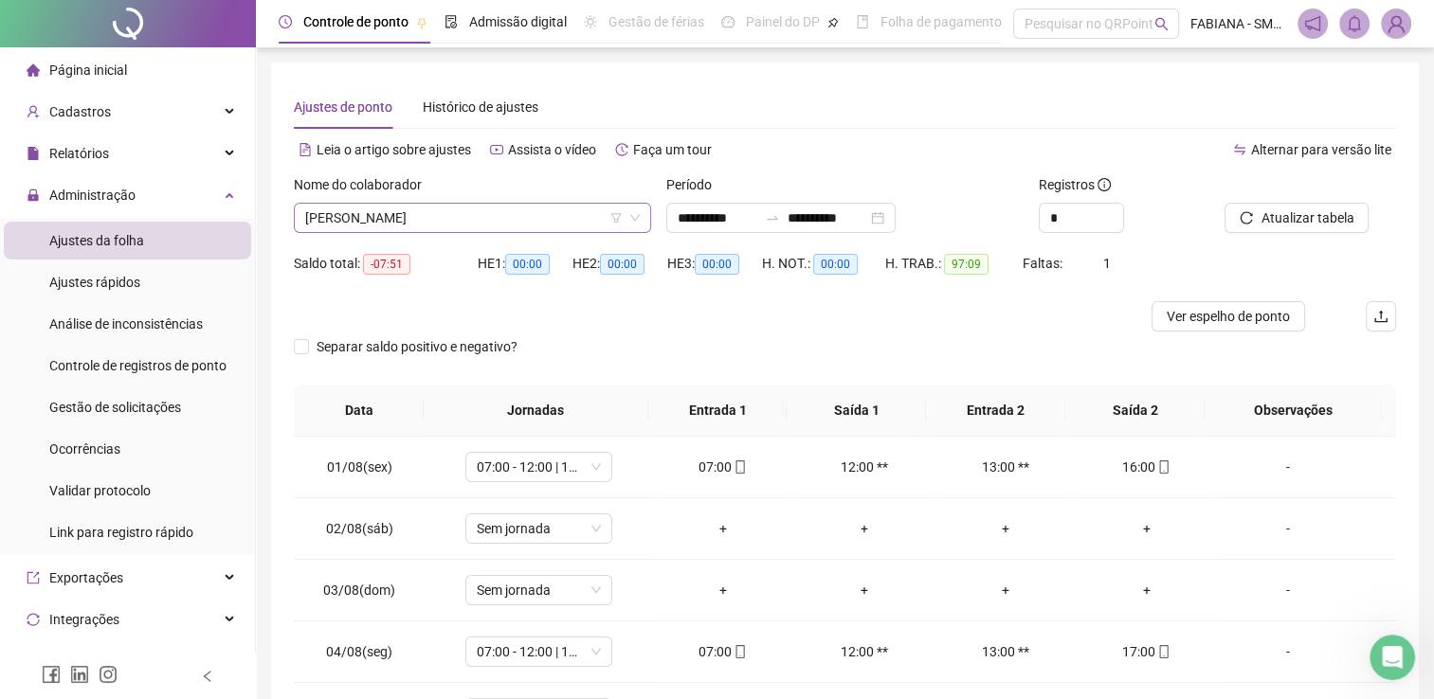
click at [489, 205] on span "FABIO SILVA DE JESUS" at bounding box center [472, 218] width 334 height 28
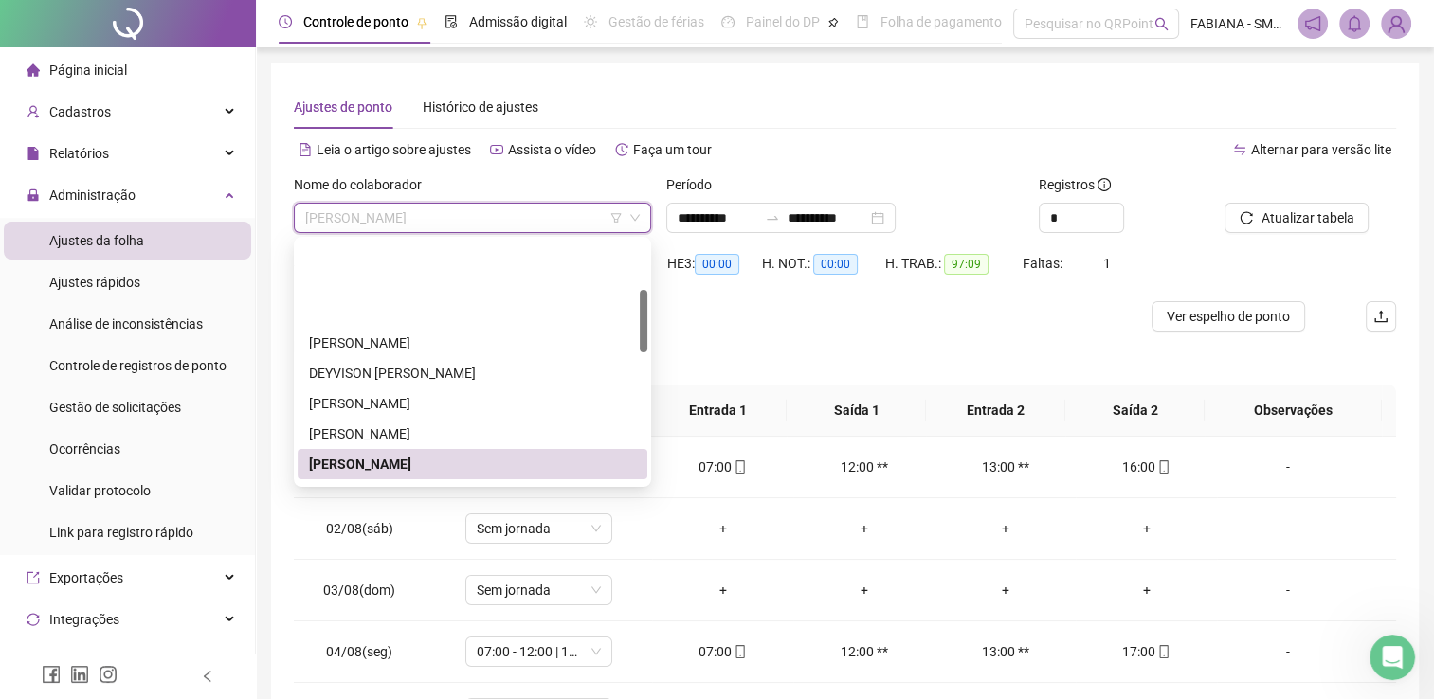
scroll to position [190, 0]
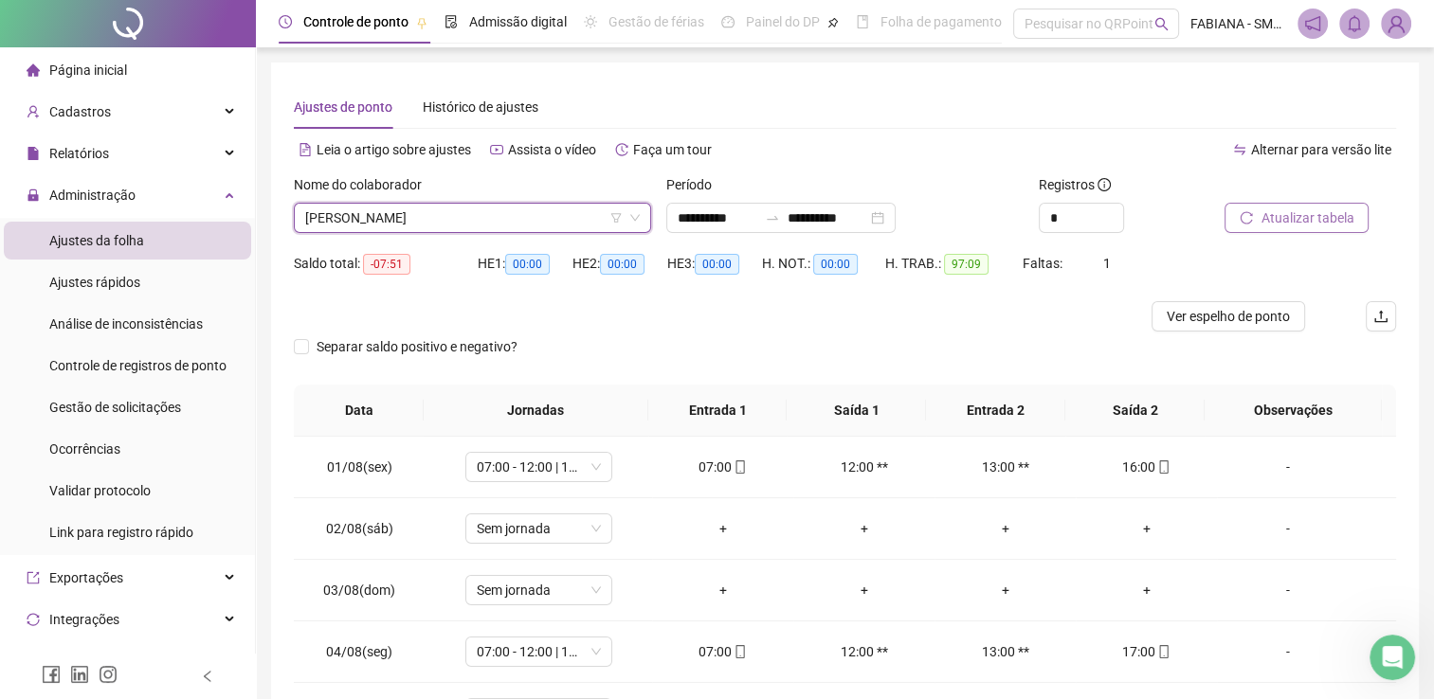
click at [1271, 212] on span "Atualizar tabela" at bounding box center [1306, 218] width 93 height 21
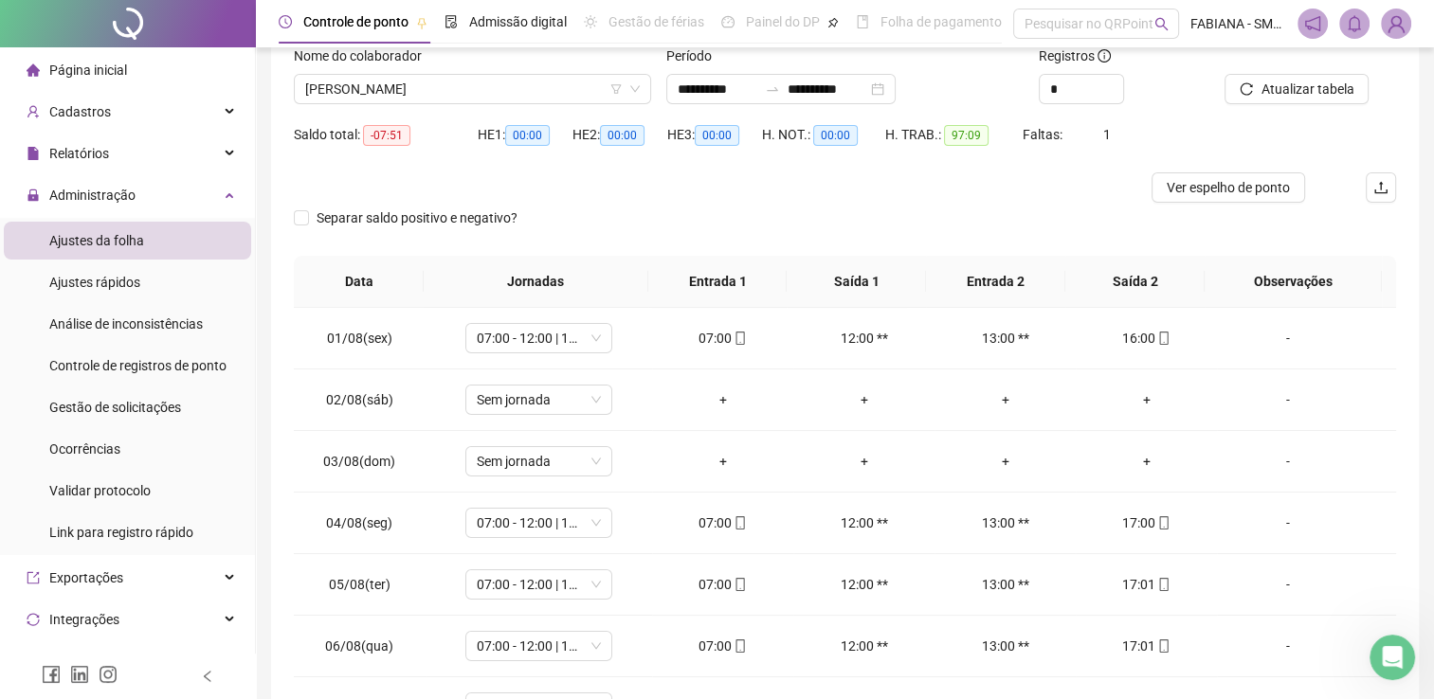
scroll to position [0, 0]
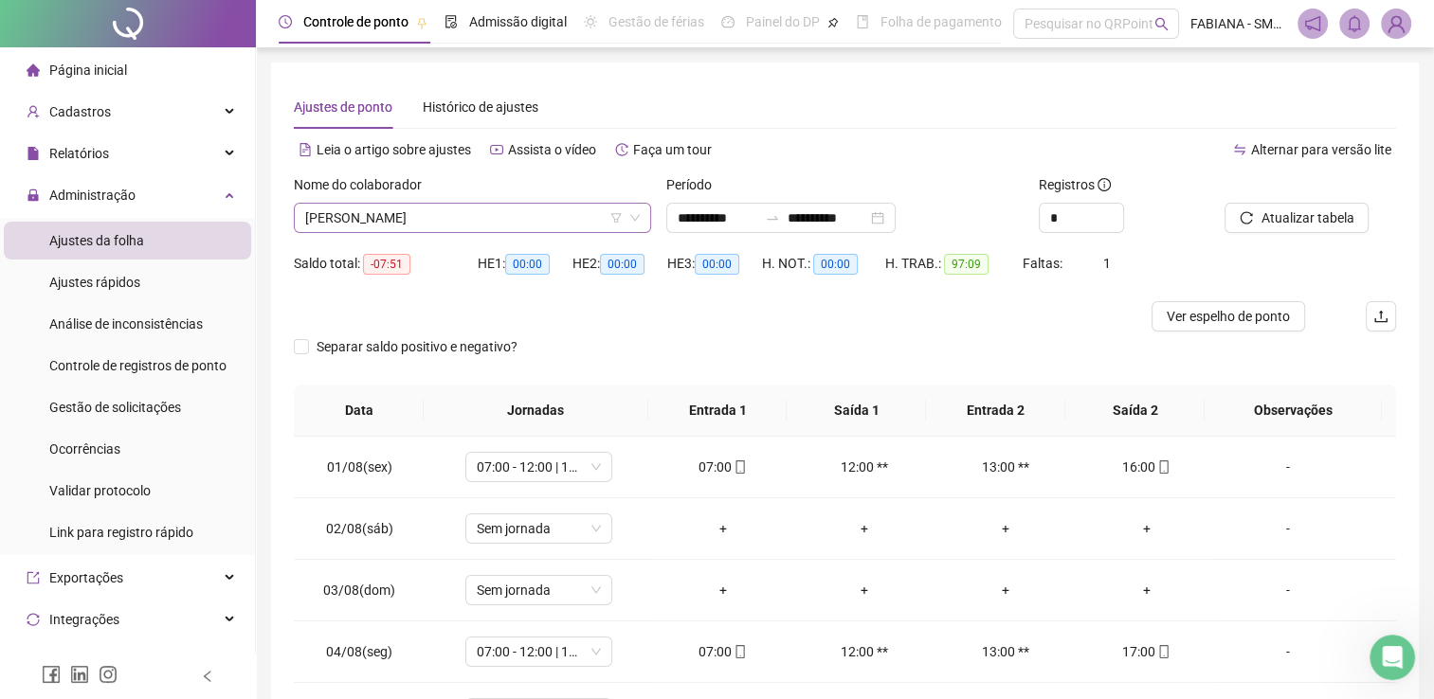
click at [479, 210] on span "FABIO SILVA DE JESUS" at bounding box center [472, 218] width 334 height 28
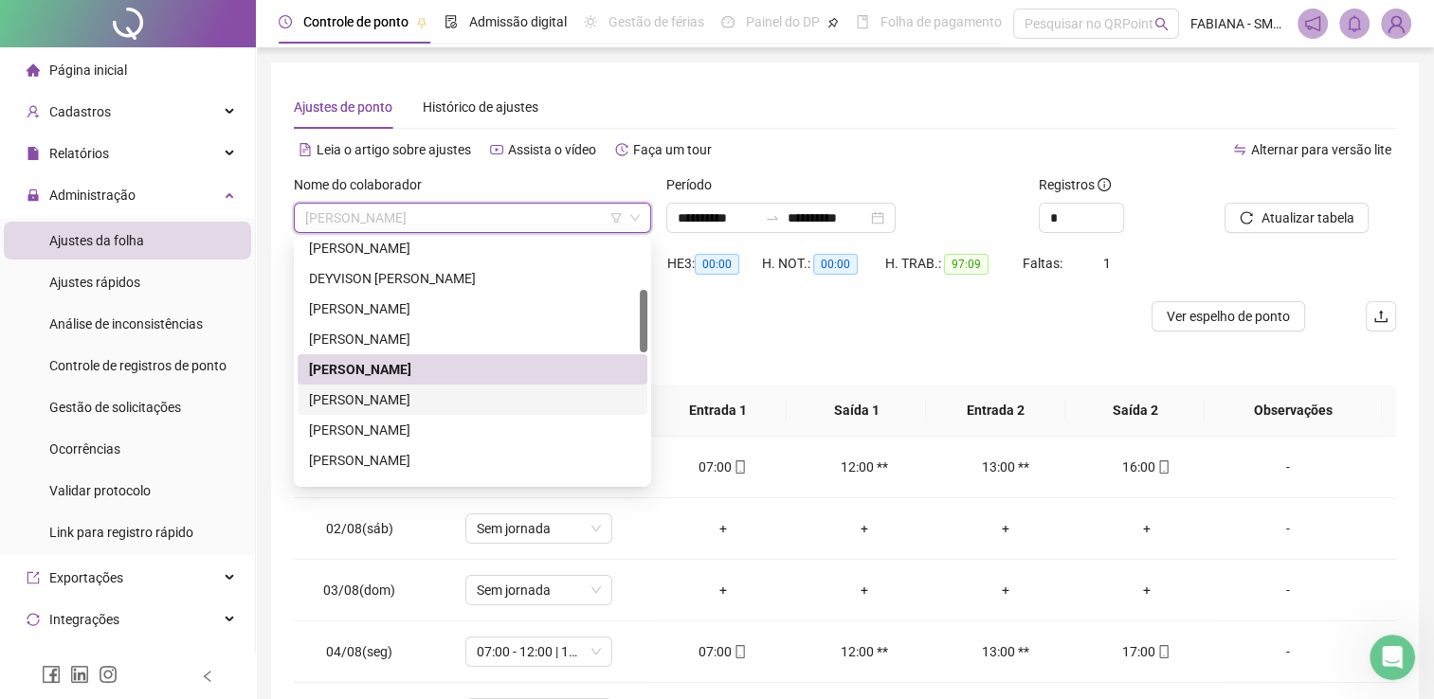
click at [391, 402] on div "FELIPE REGO DANTAS" at bounding box center [472, 399] width 327 height 21
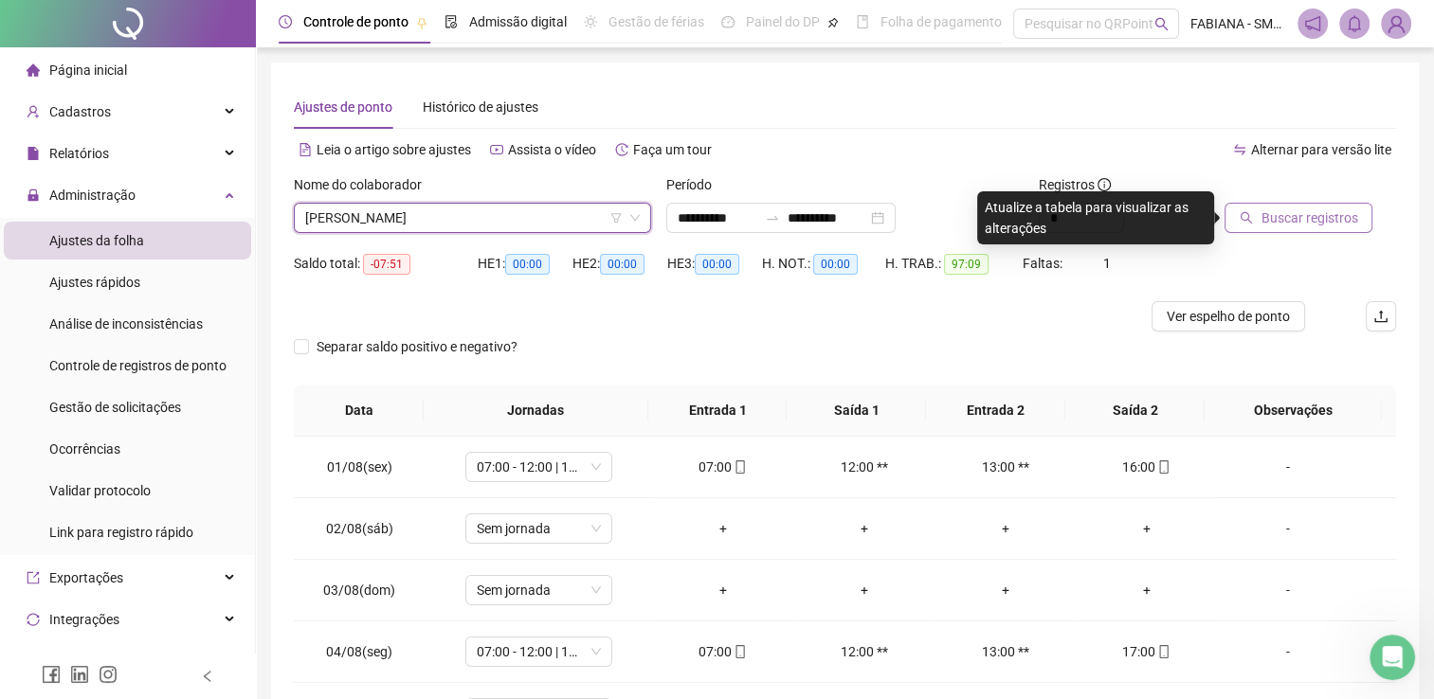
click at [1285, 226] on span "Buscar registros" at bounding box center [1308, 218] width 97 height 21
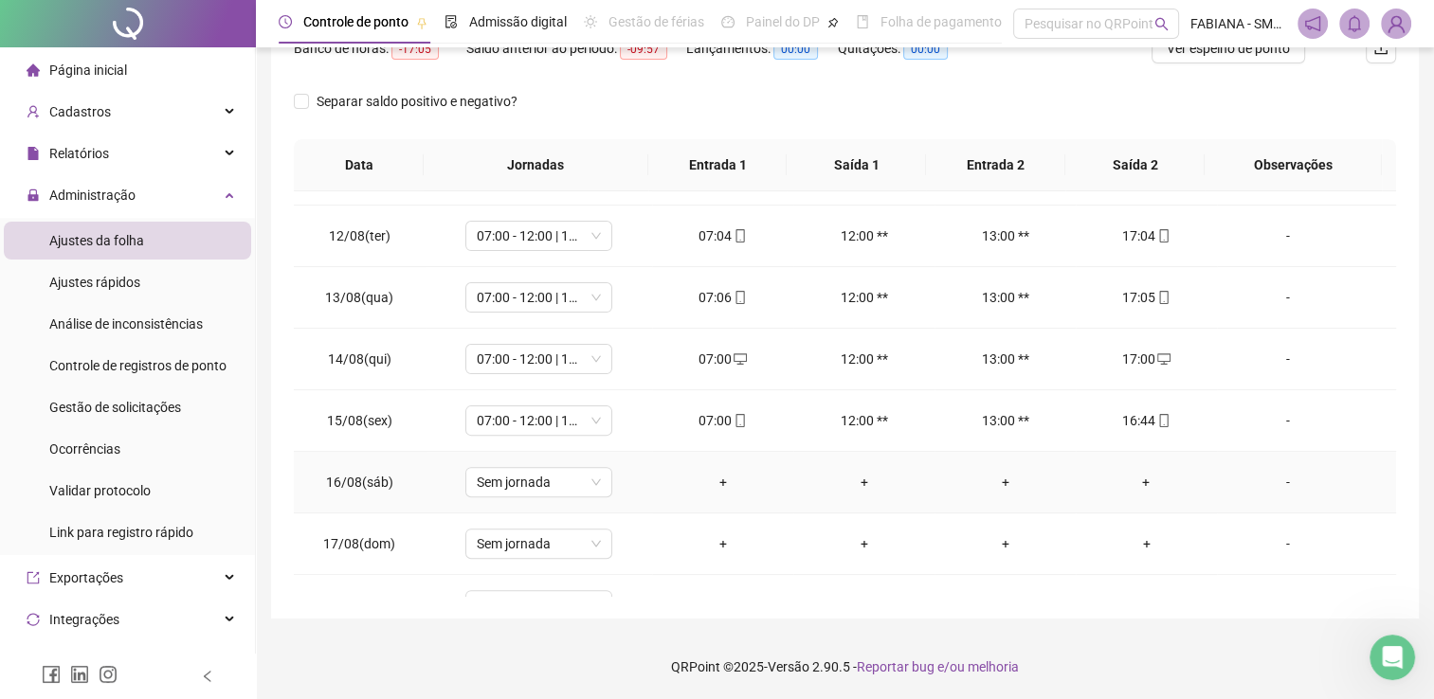
scroll to position [700, 0]
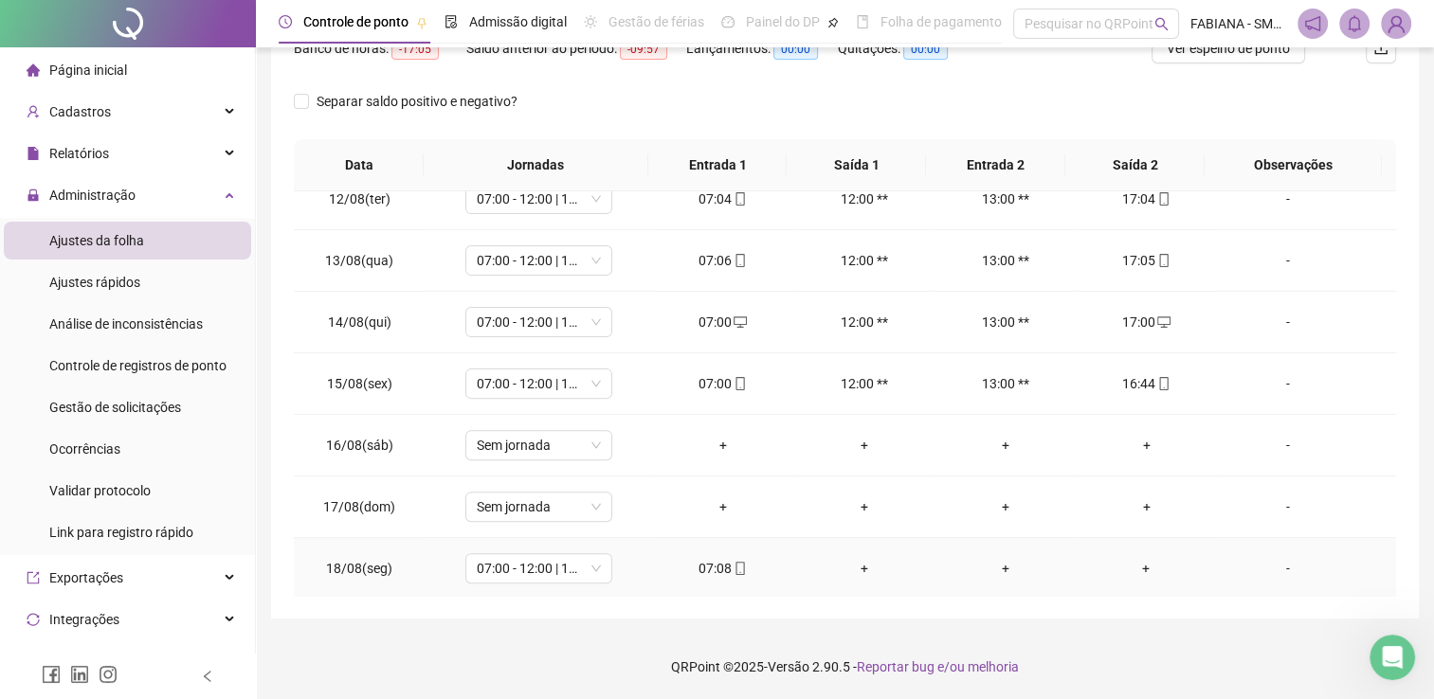
click at [1137, 567] on div "+" at bounding box center [1146, 568] width 111 height 21
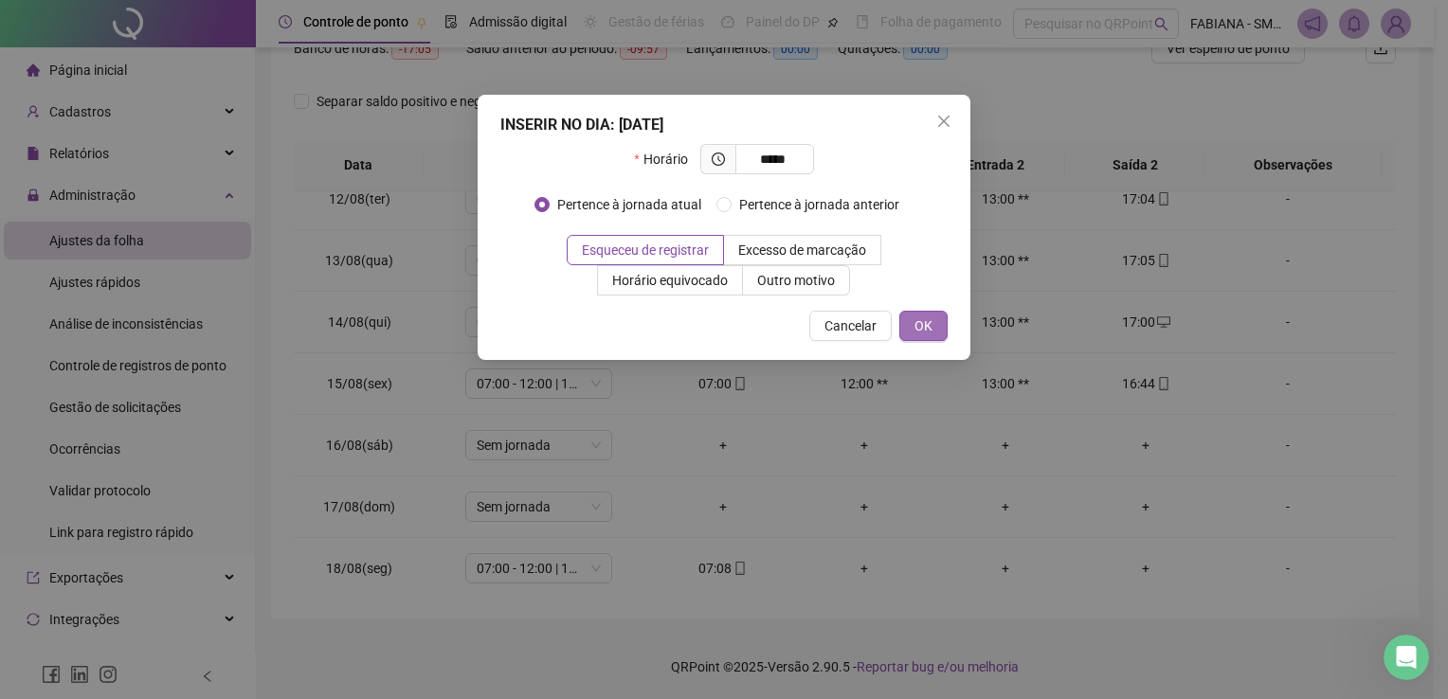
type input "*****"
click at [931, 332] on span "OK" at bounding box center [923, 326] width 18 height 21
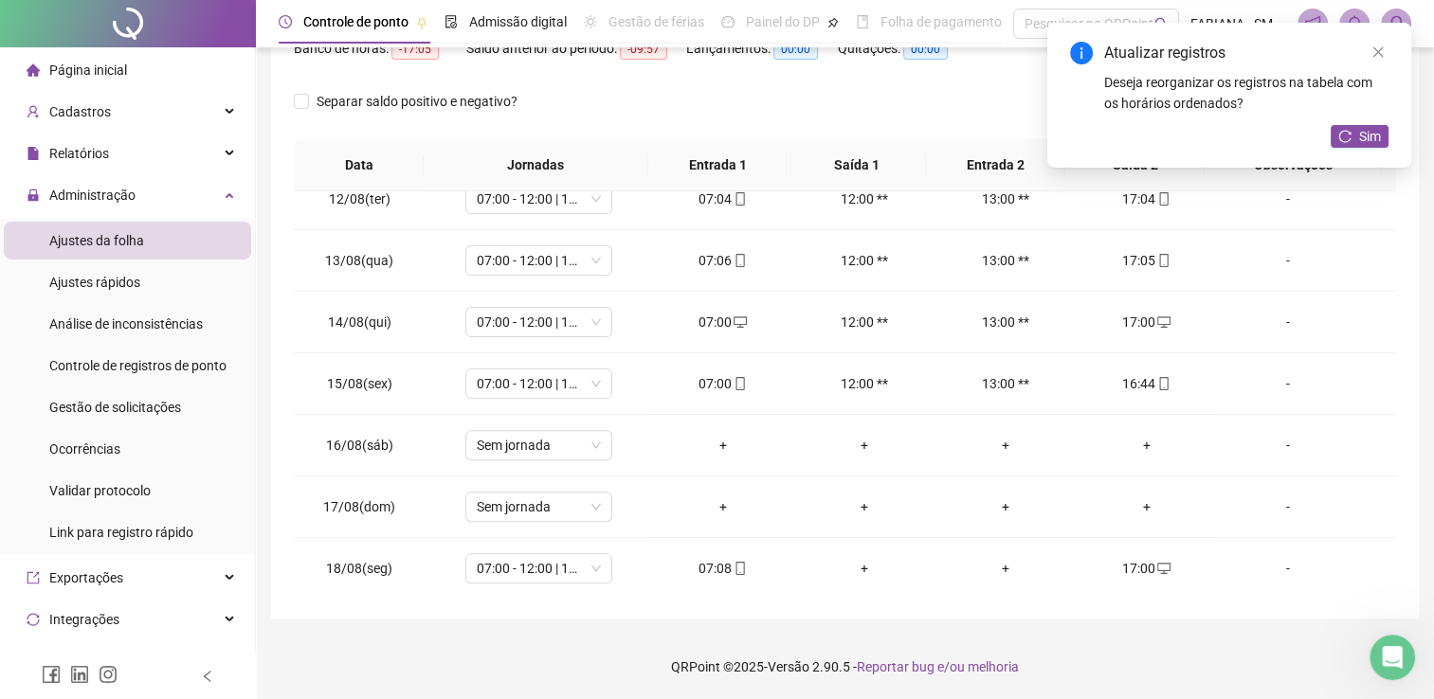
drag, startPoint x: 1354, startPoint y: 137, endPoint x: 1305, endPoint y: 176, distance: 62.7
click at [1356, 137] on button "Sim" at bounding box center [1359, 136] width 58 height 23
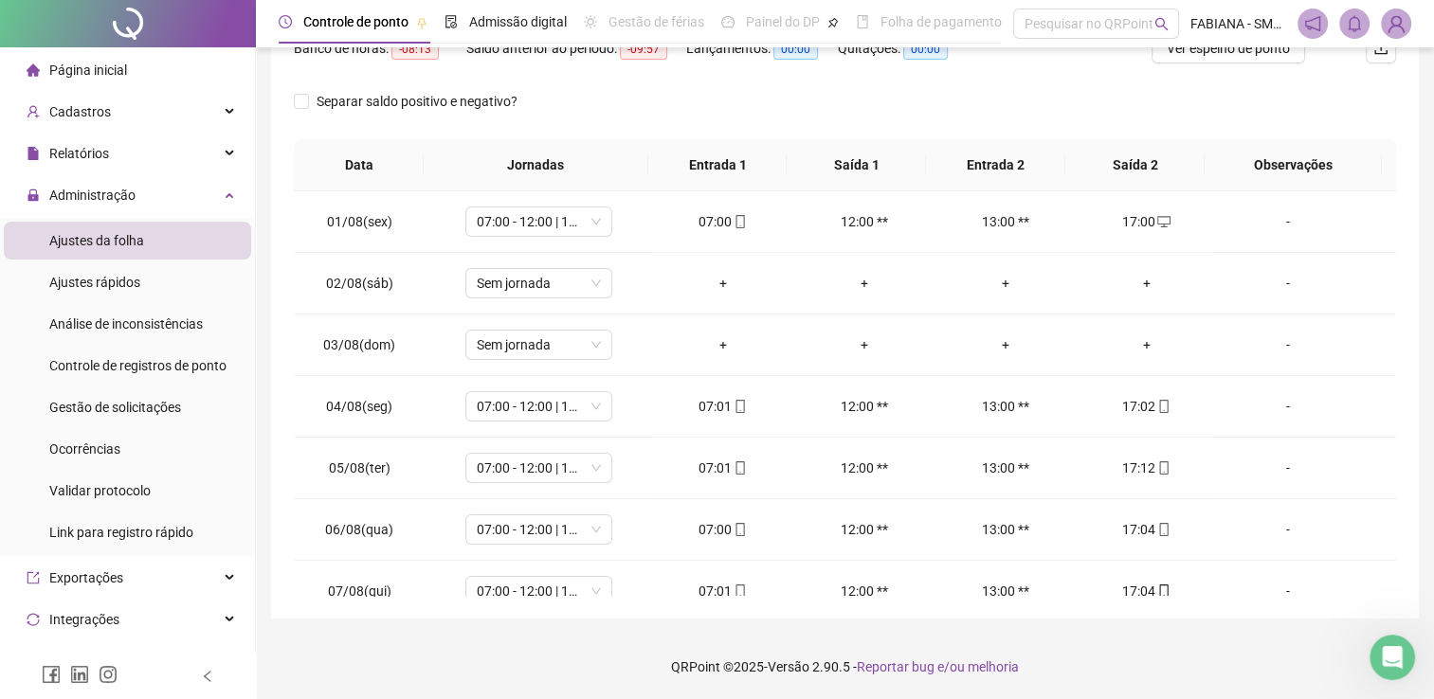
scroll to position [0, 0]
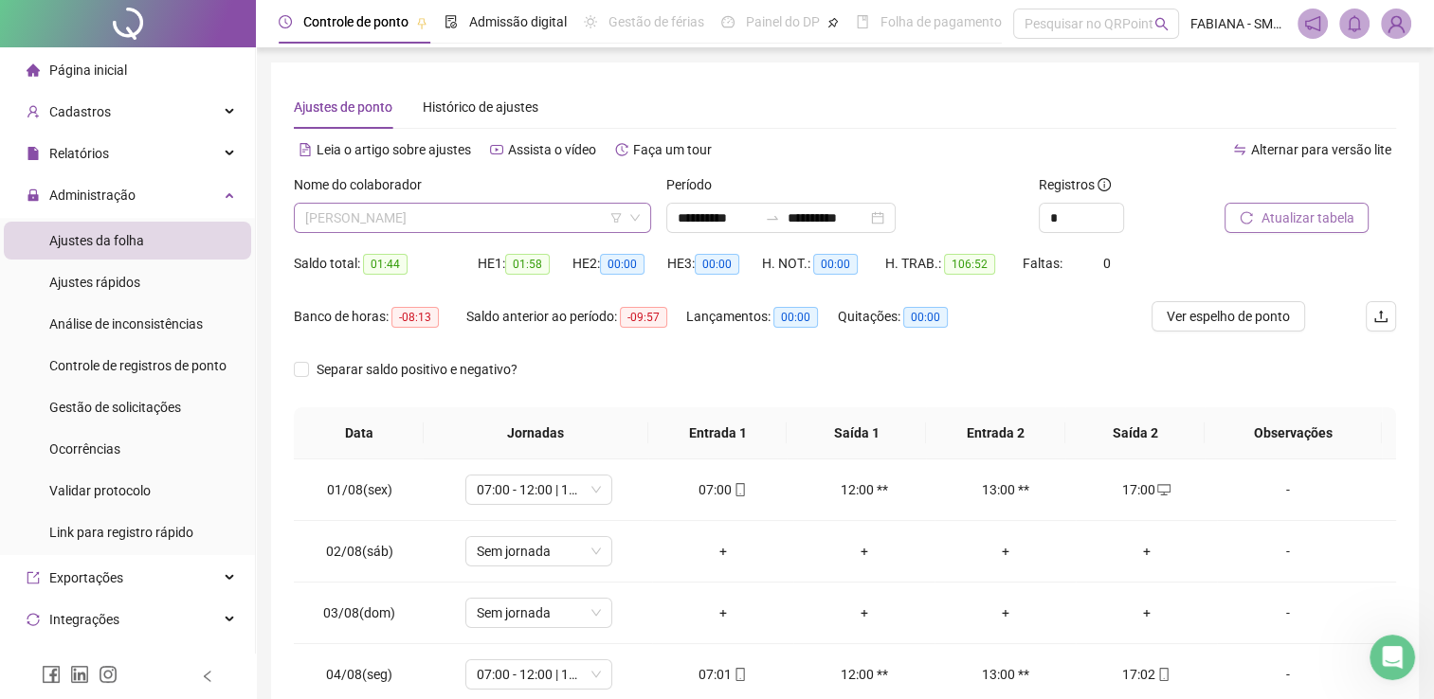
click at [478, 215] on span "FELIPE REGO DANTAS" at bounding box center [472, 218] width 334 height 28
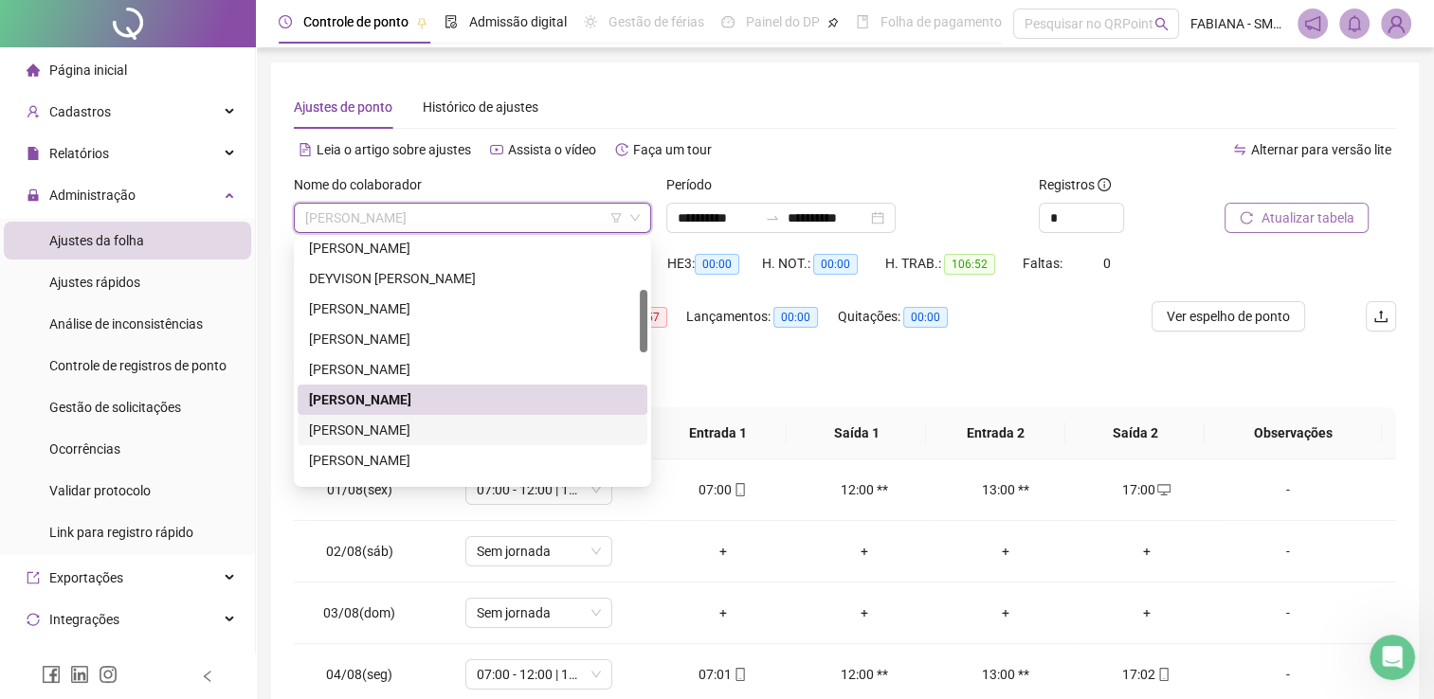
drag, startPoint x: 439, startPoint y: 426, endPoint x: 685, endPoint y: 366, distance: 253.7
click at [439, 426] on div "FERNANDO AUGUSTO SILVA OLIVEIRA" at bounding box center [472, 430] width 327 height 21
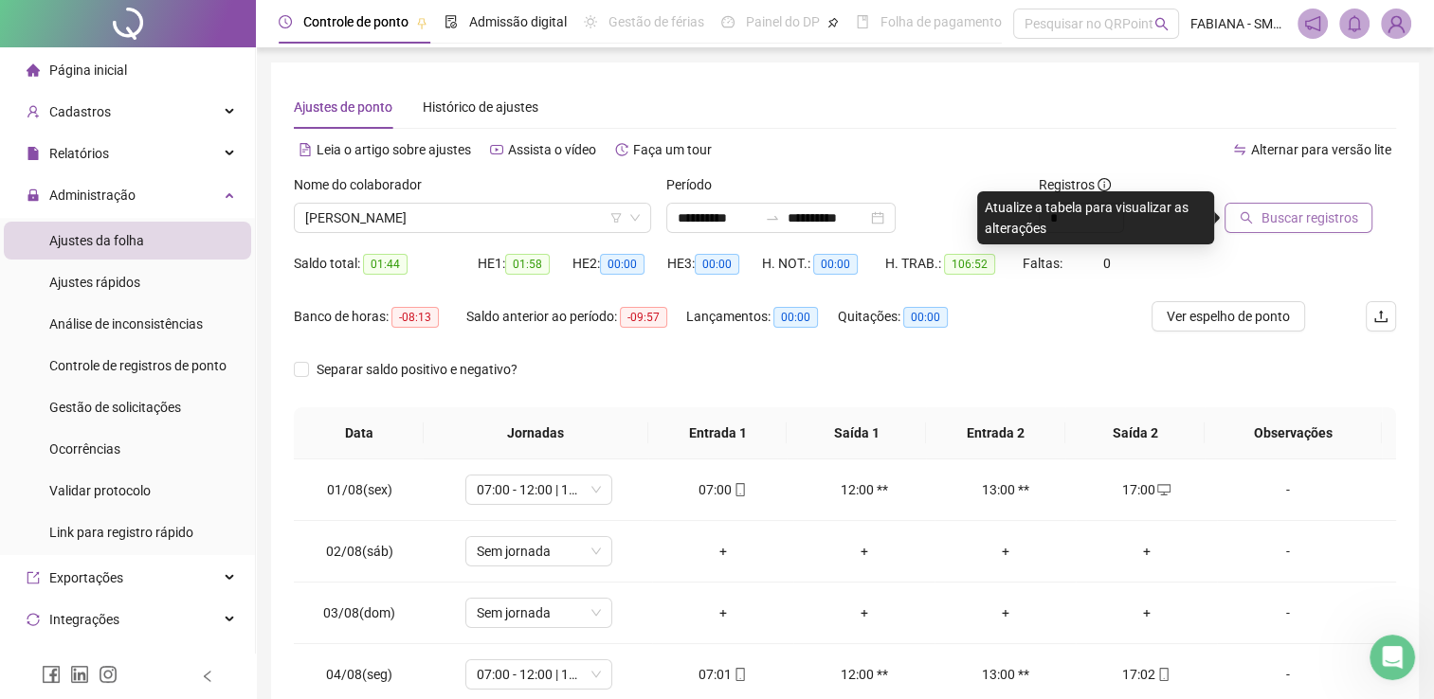
click at [1262, 222] on span "Buscar registros" at bounding box center [1308, 218] width 97 height 21
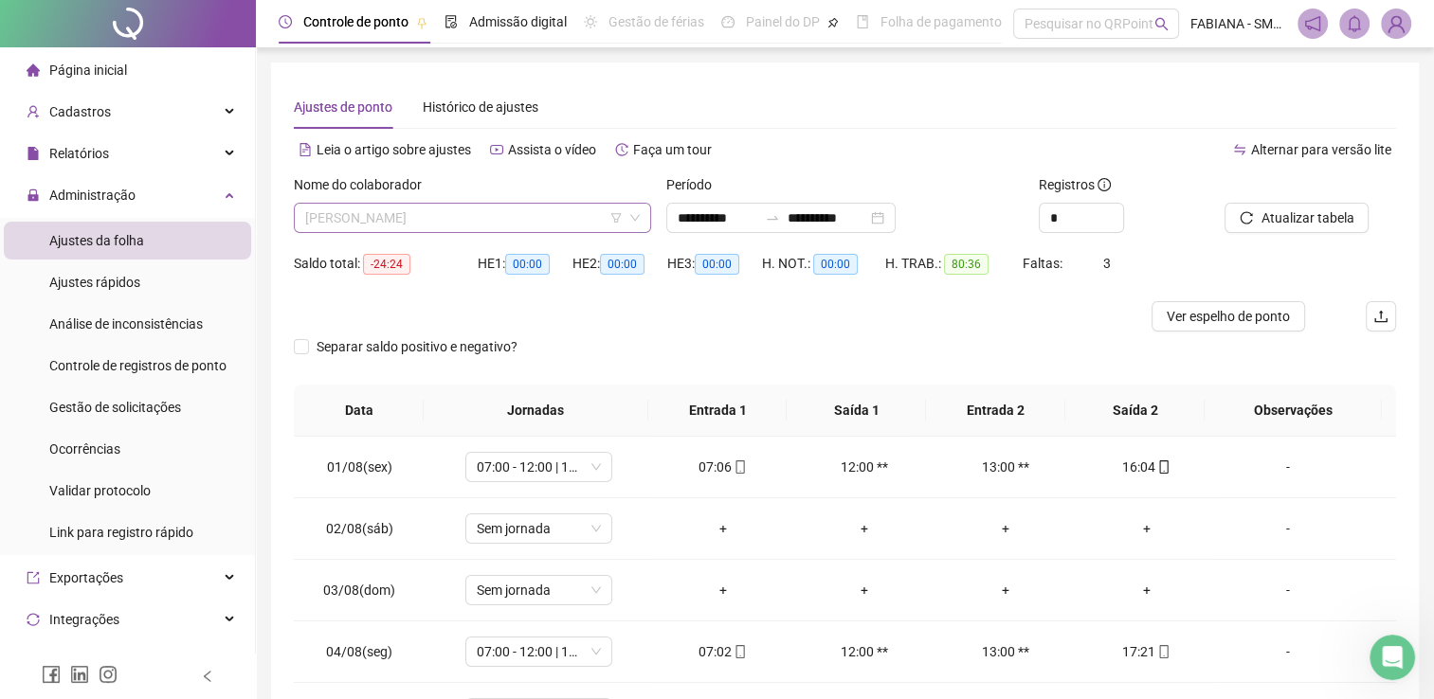
click at [546, 222] on span "FERNANDO AUGUSTO SILVA OLIVEIRA" at bounding box center [472, 218] width 334 height 28
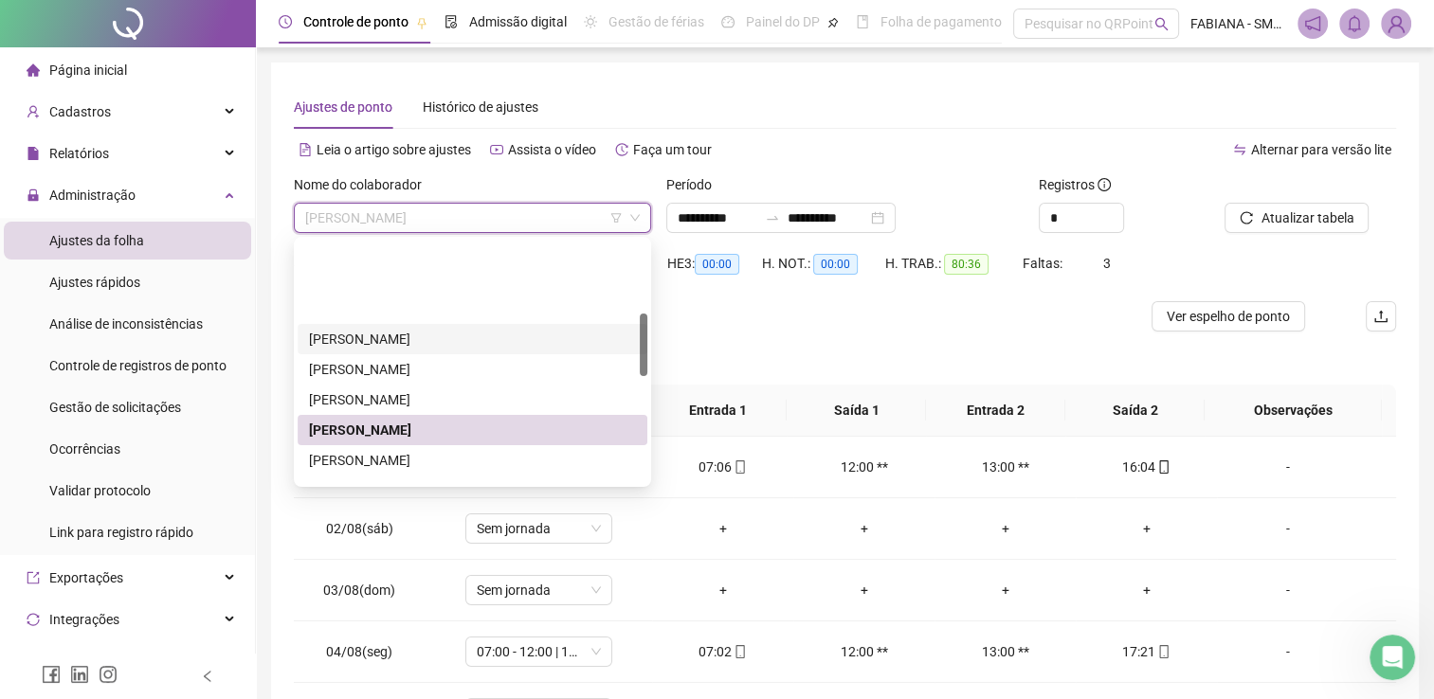
scroll to position [284, 0]
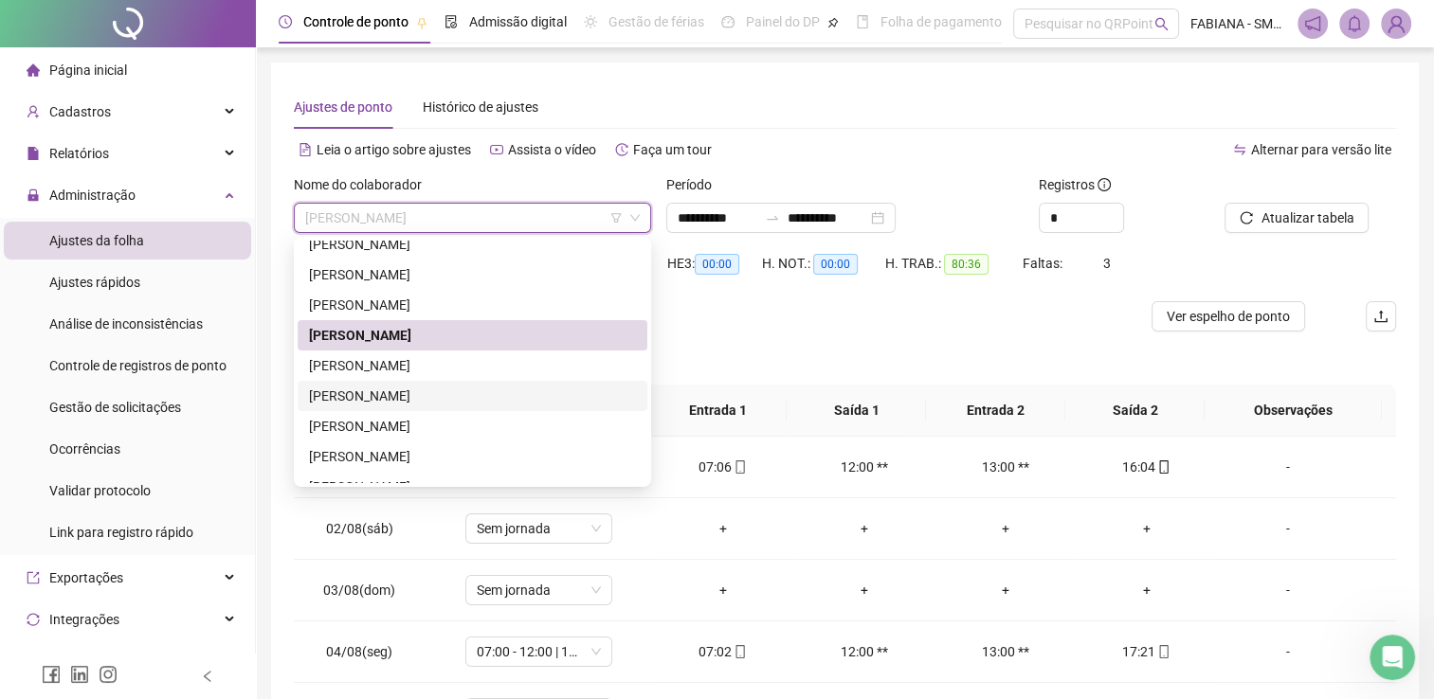
click at [378, 399] on div "GEOVAN DE OLIVEIRA MORAIS" at bounding box center [472, 396] width 327 height 21
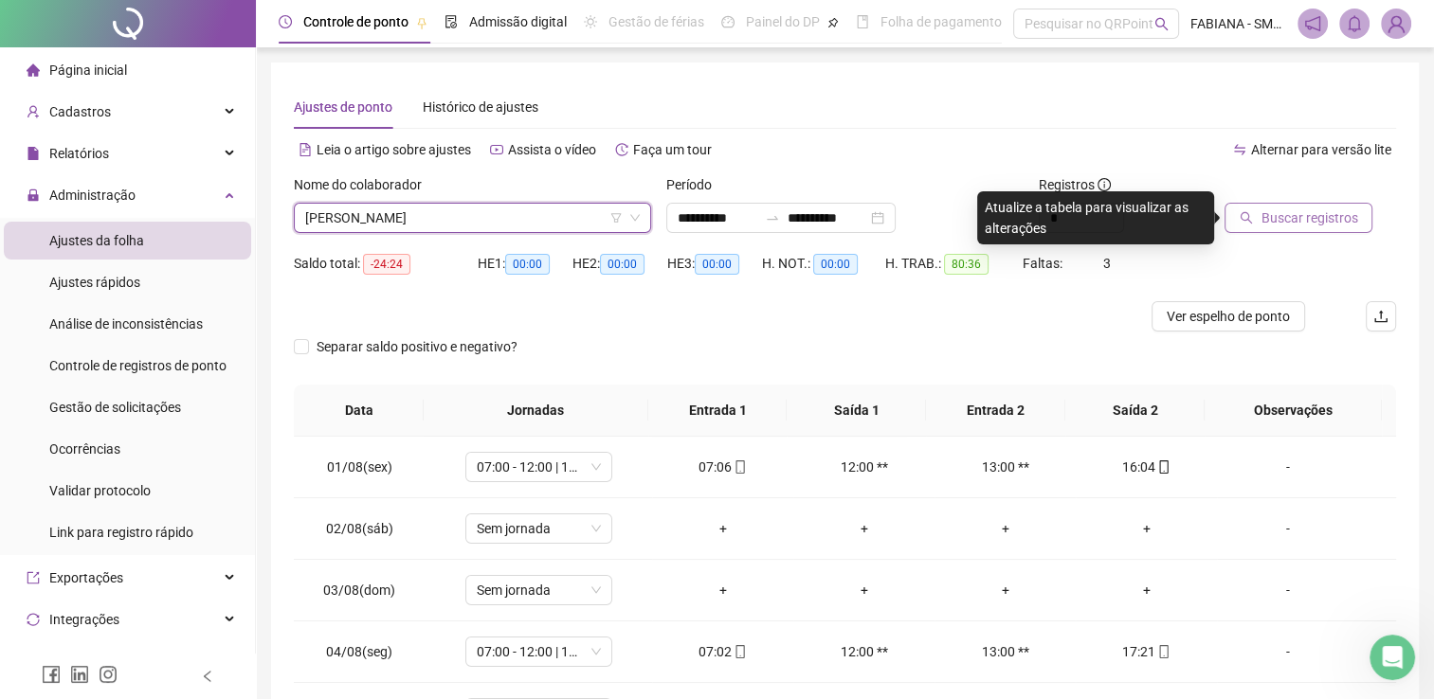
click at [1252, 220] on icon "search" at bounding box center [1245, 217] width 13 height 13
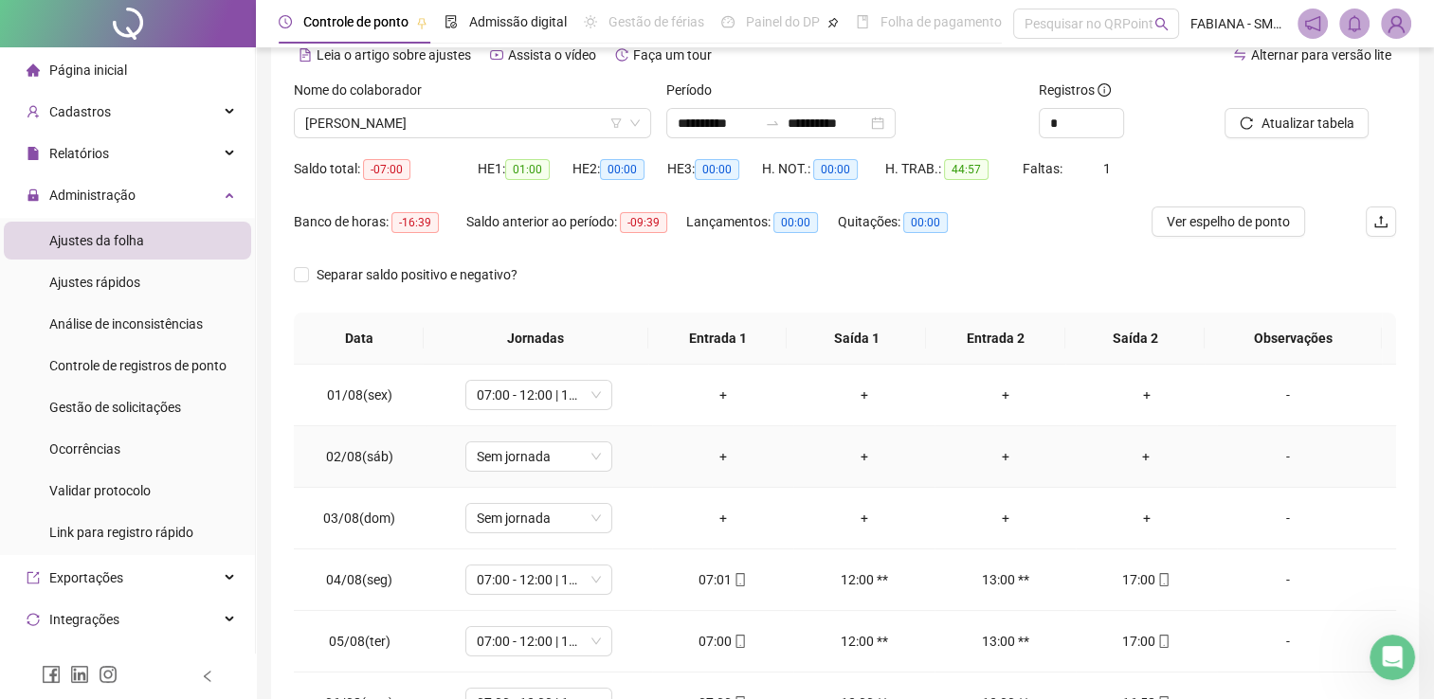
scroll to position [0, 0]
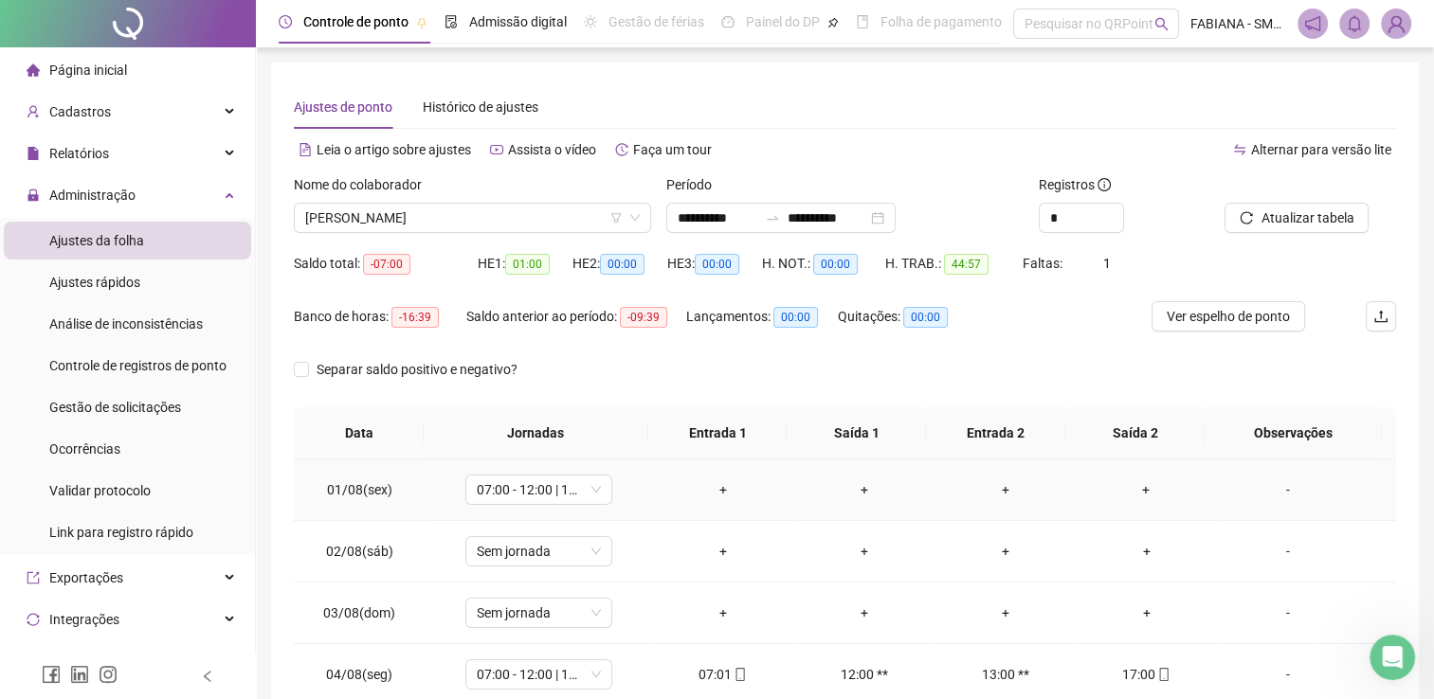
click at [1273, 486] on div "-" at bounding box center [1288, 489] width 112 height 21
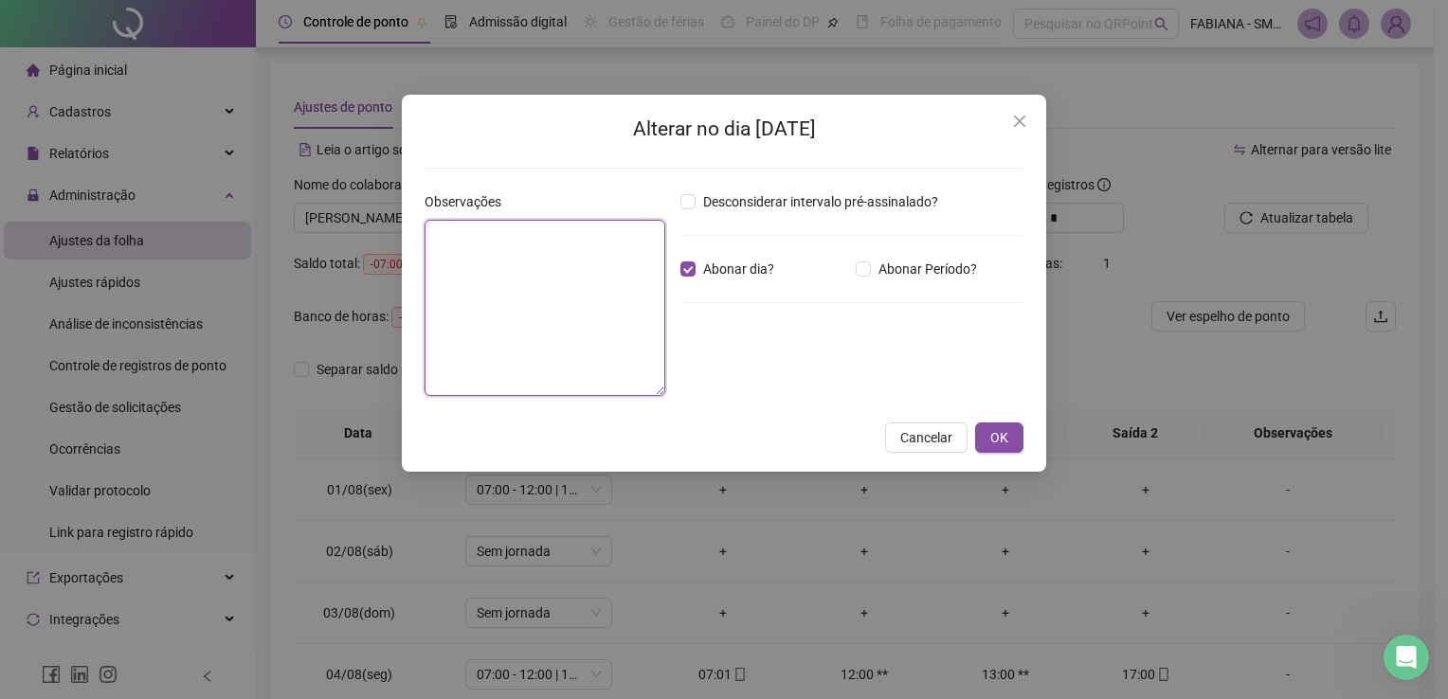
click at [616, 298] on textarea at bounding box center [545, 308] width 241 height 176
type textarea "*"
type textarea "**********"
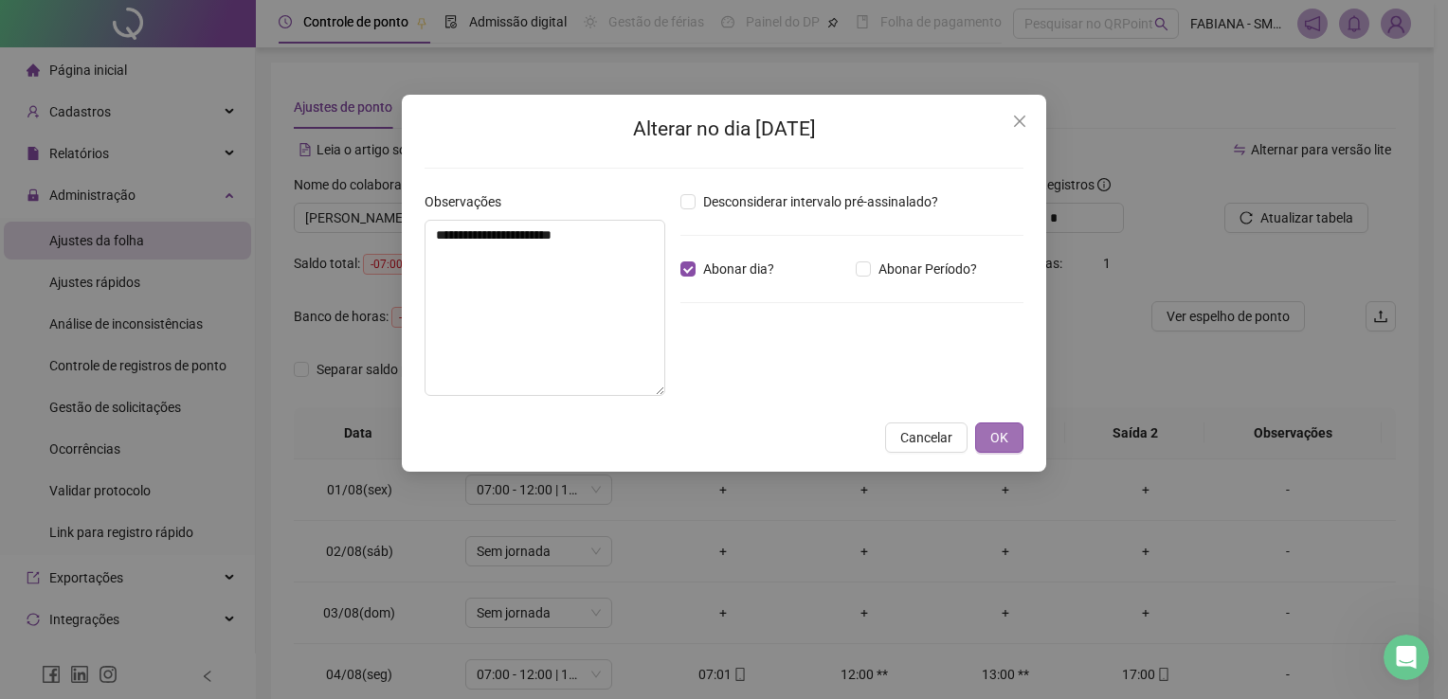
click at [1006, 433] on span "OK" at bounding box center [999, 437] width 18 height 21
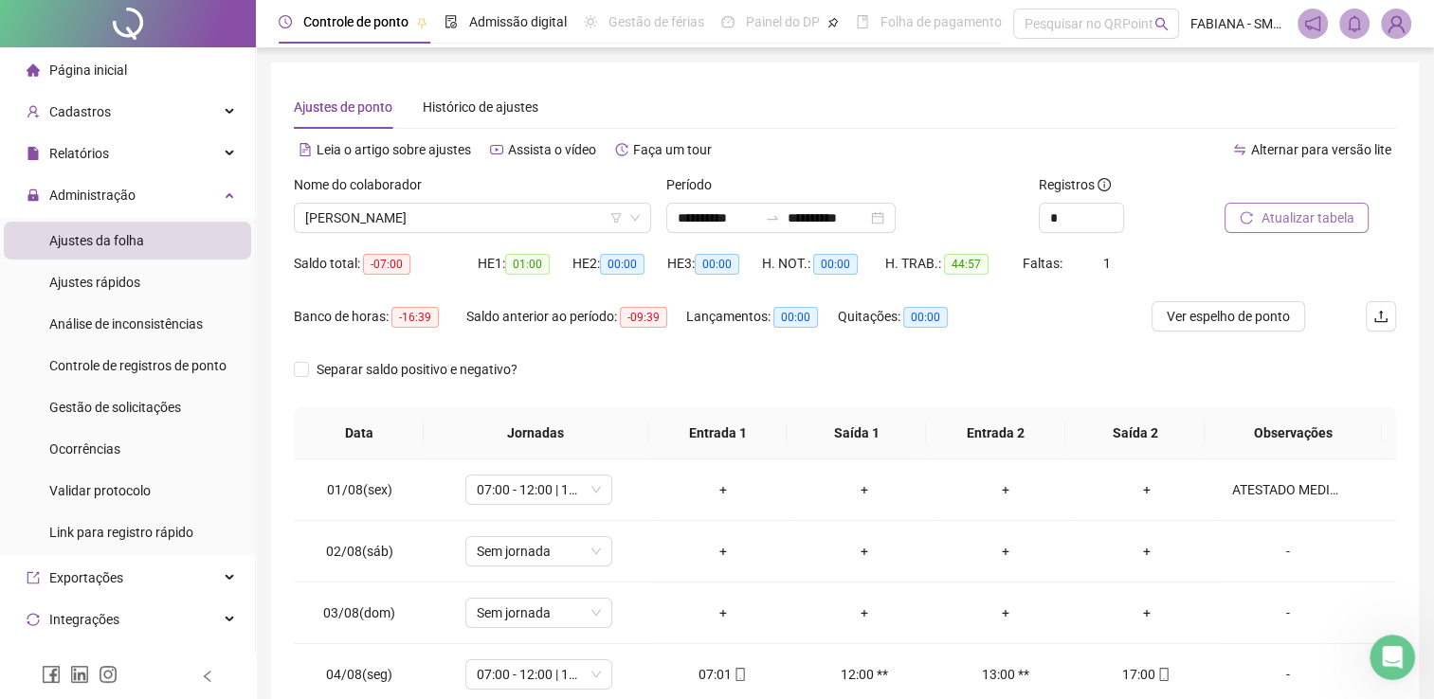
click at [1290, 222] on span "Atualizar tabela" at bounding box center [1306, 218] width 93 height 21
click at [541, 210] on span "GEOVAN DE OLIVEIRA MORAIS" at bounding box center [472, 218] width 334 height 28
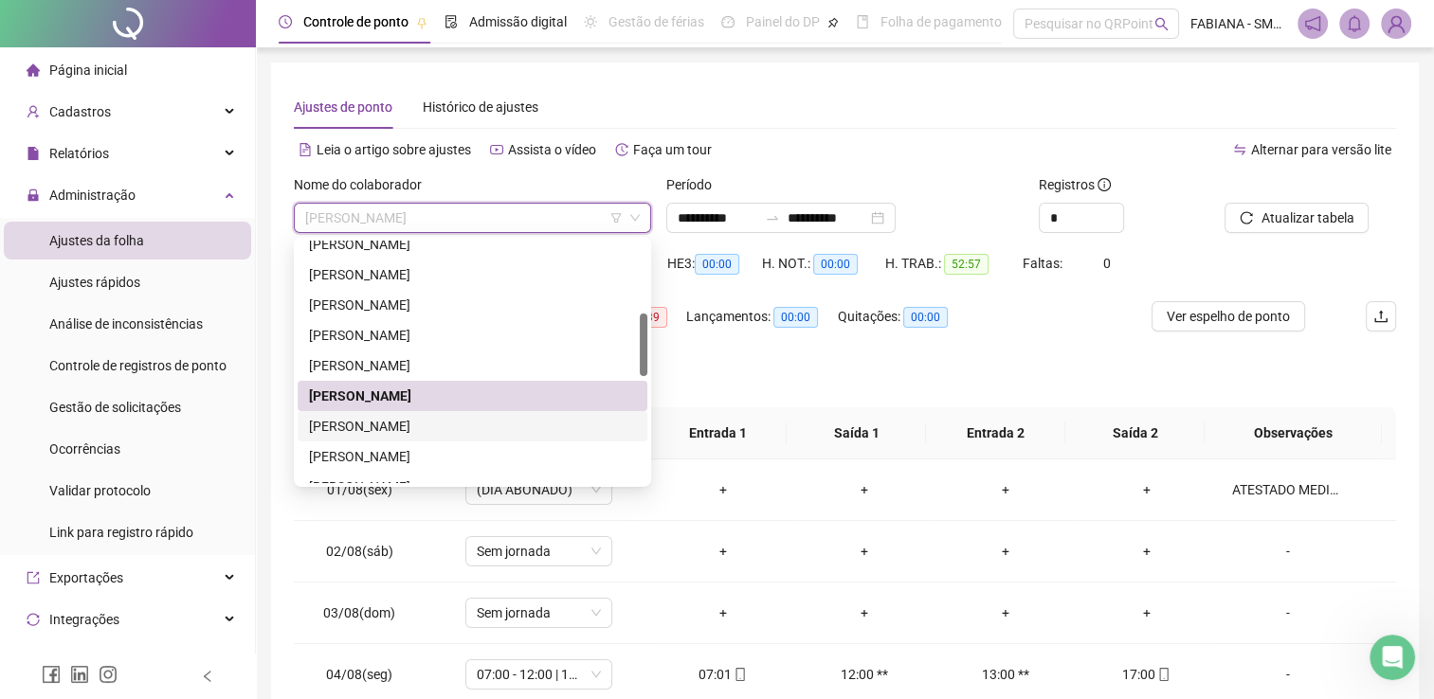
click at [406, 428] on div "HELENA LIMA SILVA" at bounding box center [472, 426] width 327 height 21
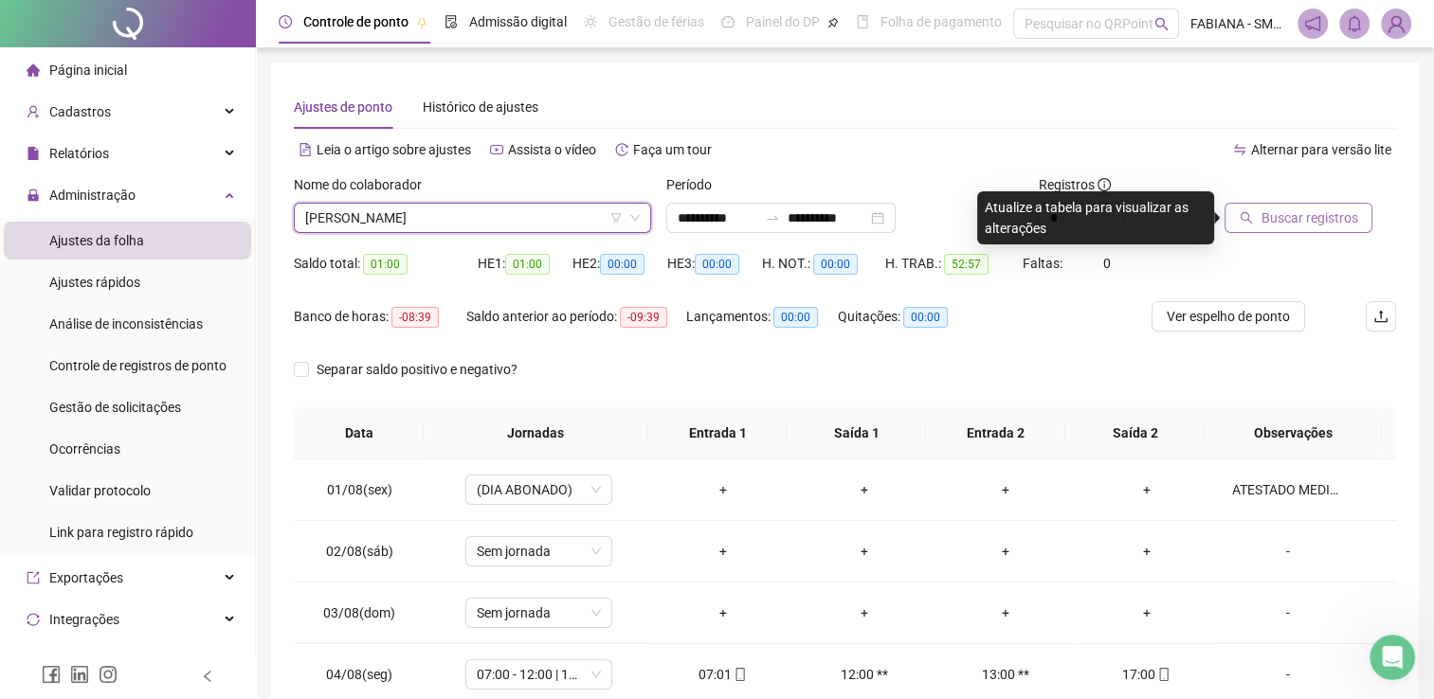
click at [1316, 213] on span "Buscar registros" at bounding box center [1308, 218] width 97 height 21
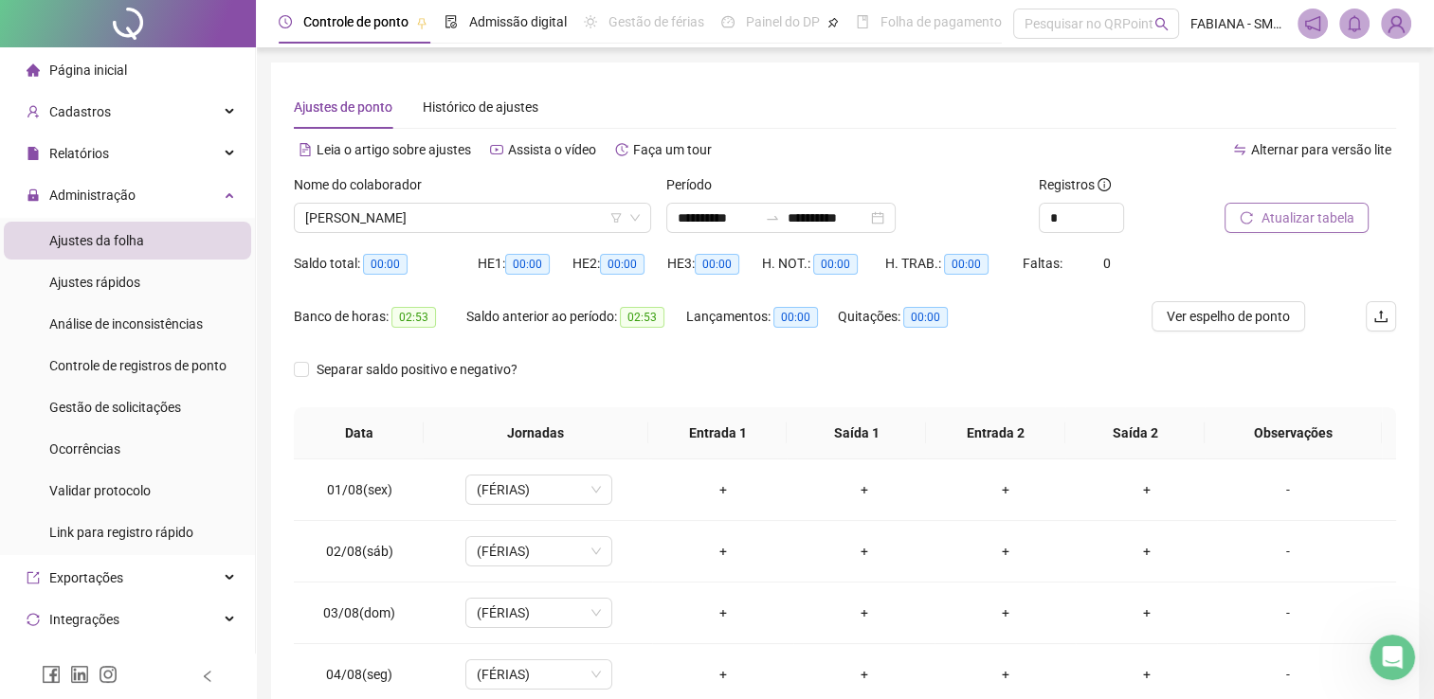
click at [567, 200] on div "Nome do colaborador" at bounding box center [472, 188] width 357 height 28
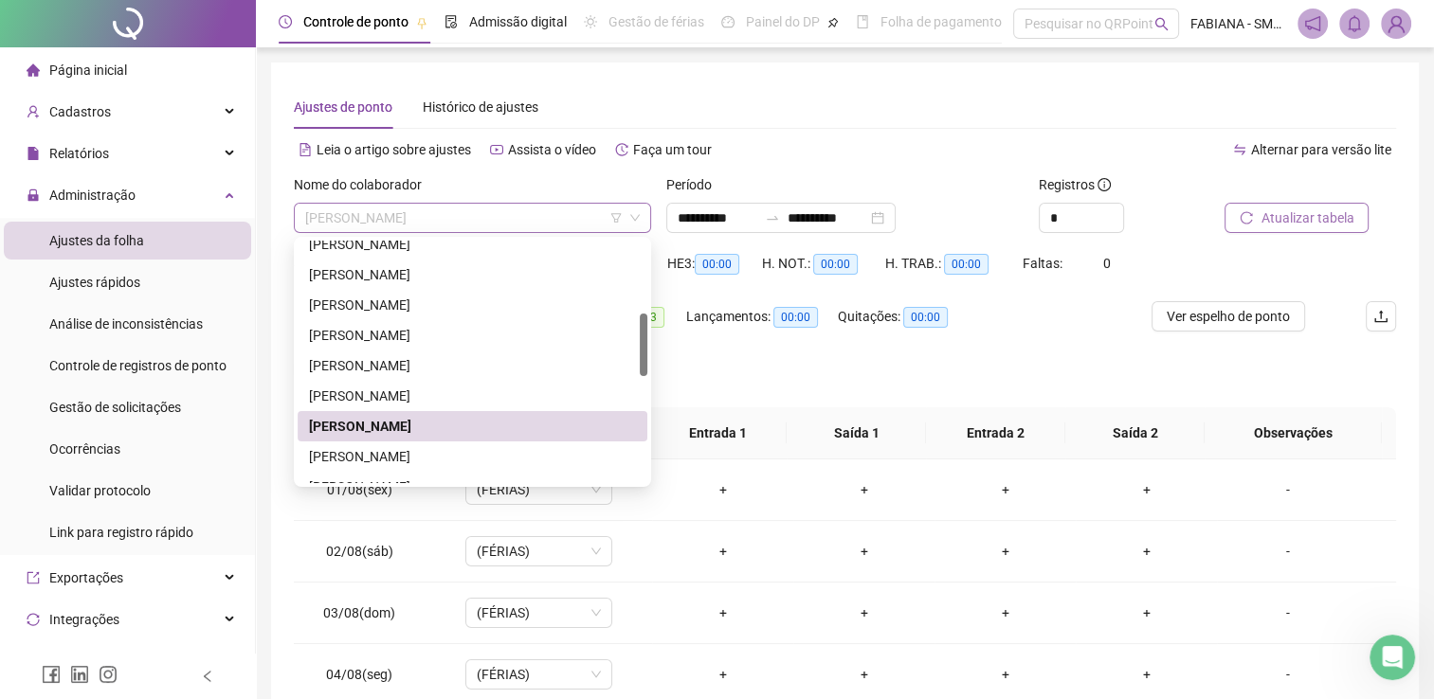
click at [561, 208] on span "HELENA LIMA SILVA" at bounding box center [472, 218] width 334 height 28
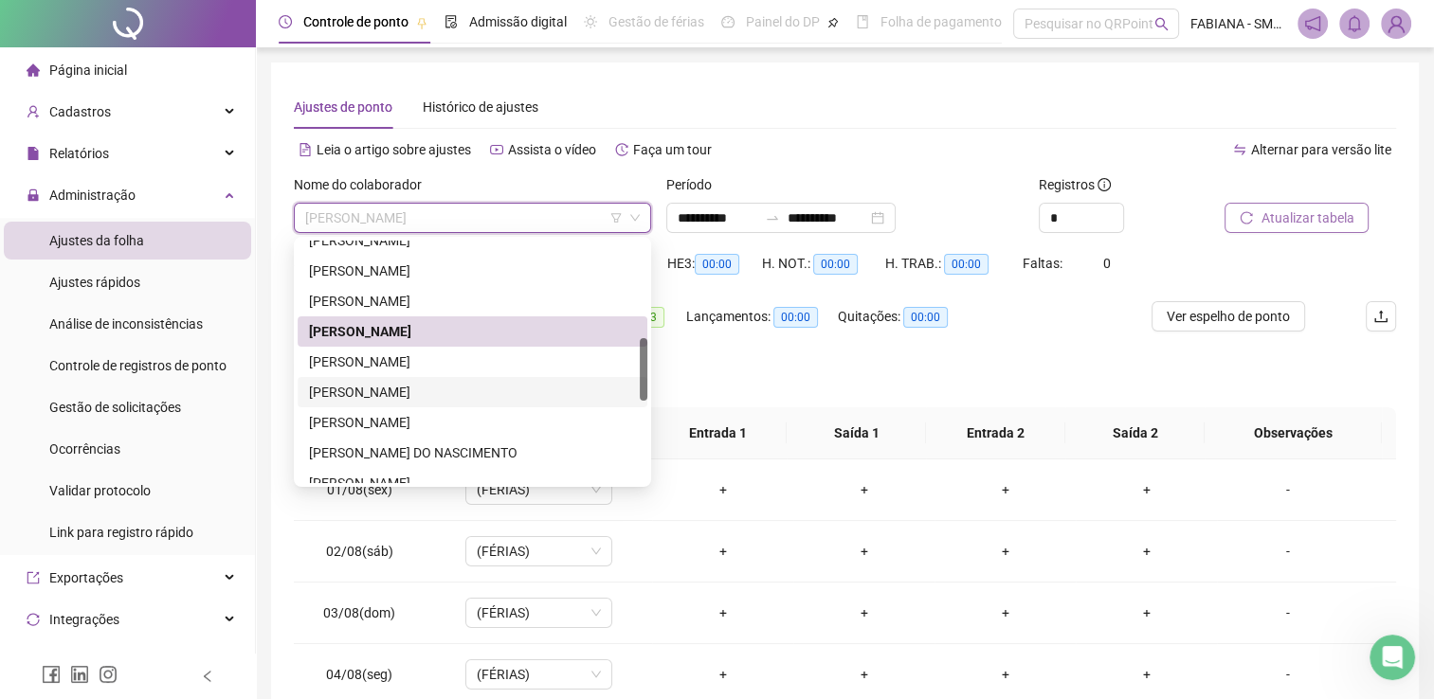
click at [394, 398] on div "JAILTON DA SILVA DE SOUZA" at bounding box center [472, 392] width 327 height 21
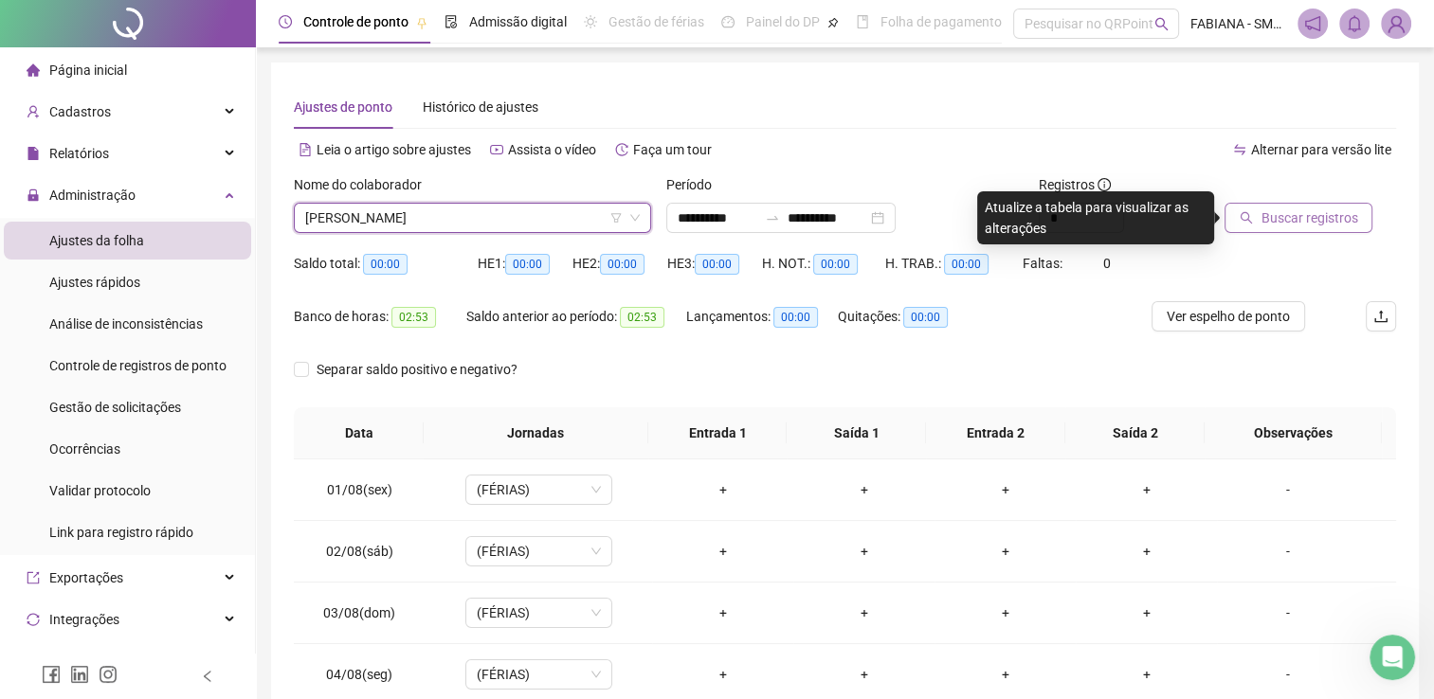
click at [1304, 220] on span "Buscar registros" at bounding box center [1308, 218] width 97 height 21
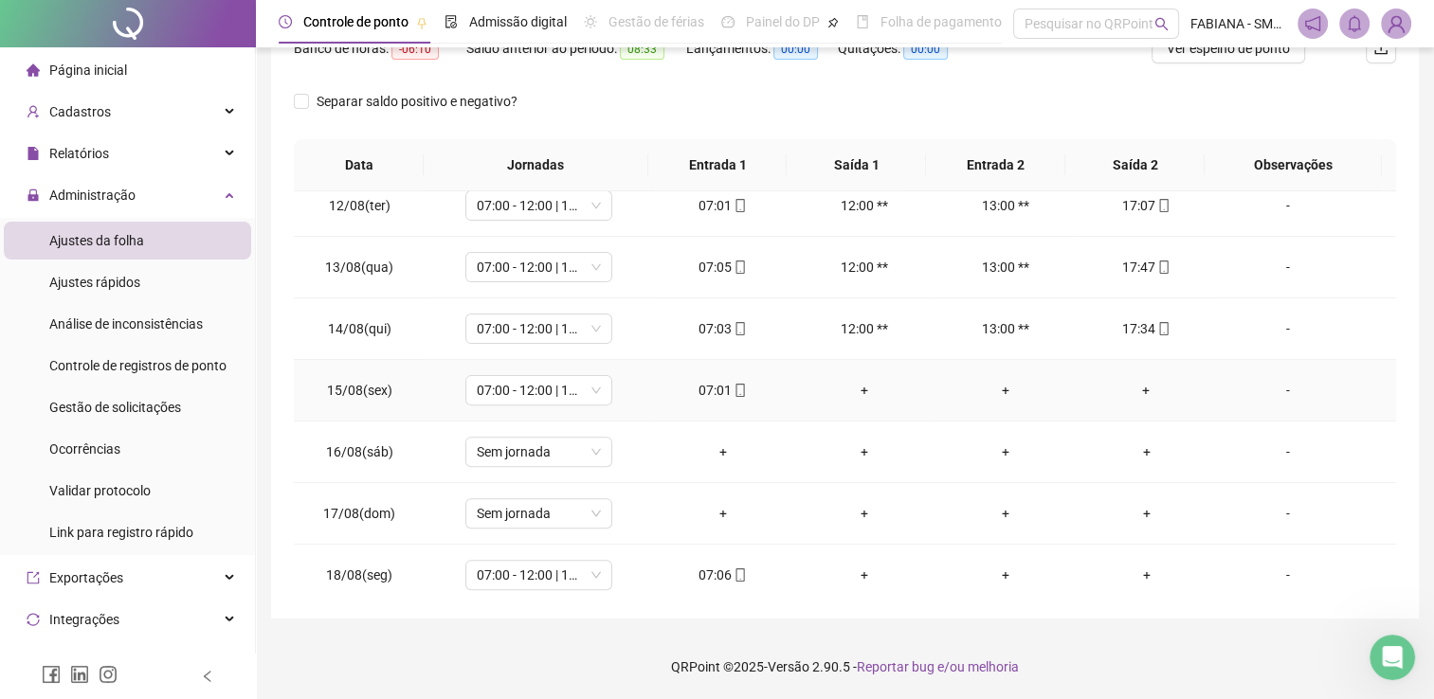
scroll to position [700, 0]
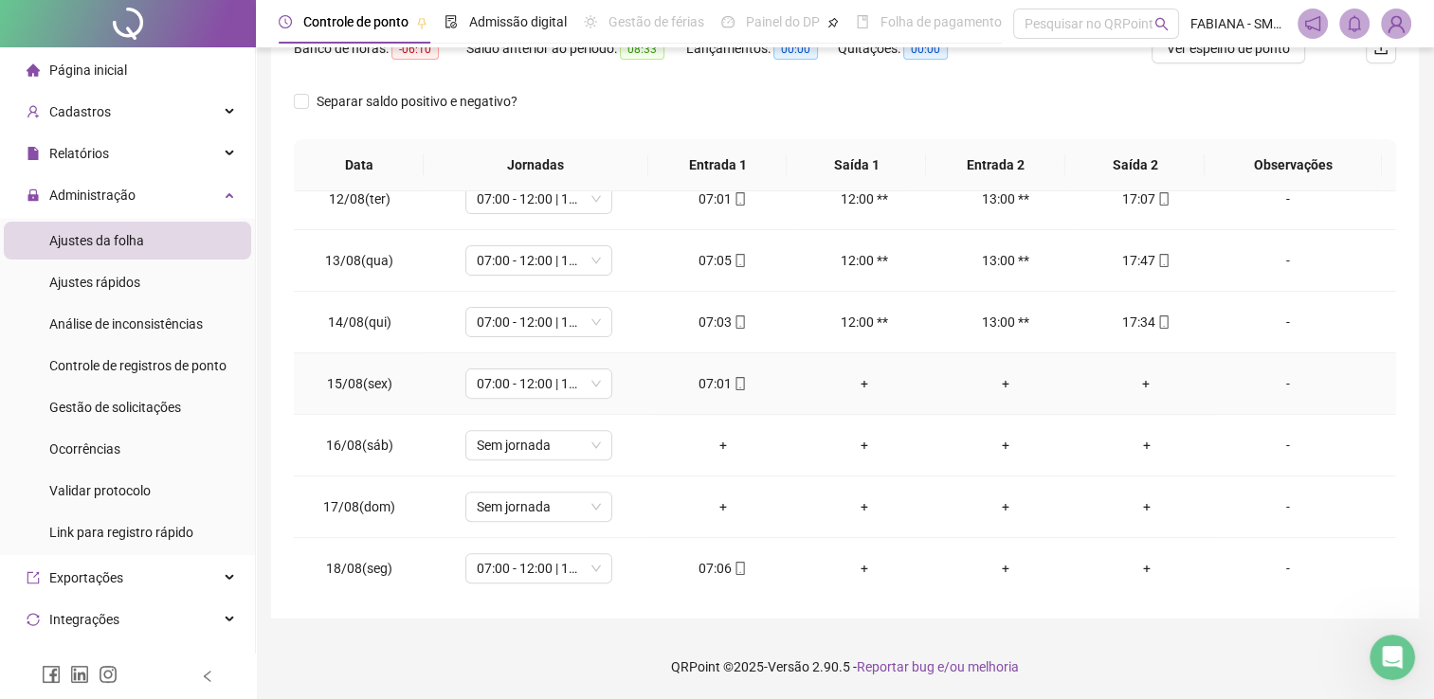
click at [1136, 383] on div "+" at bounding box center [1146, 383] width 111 height 21
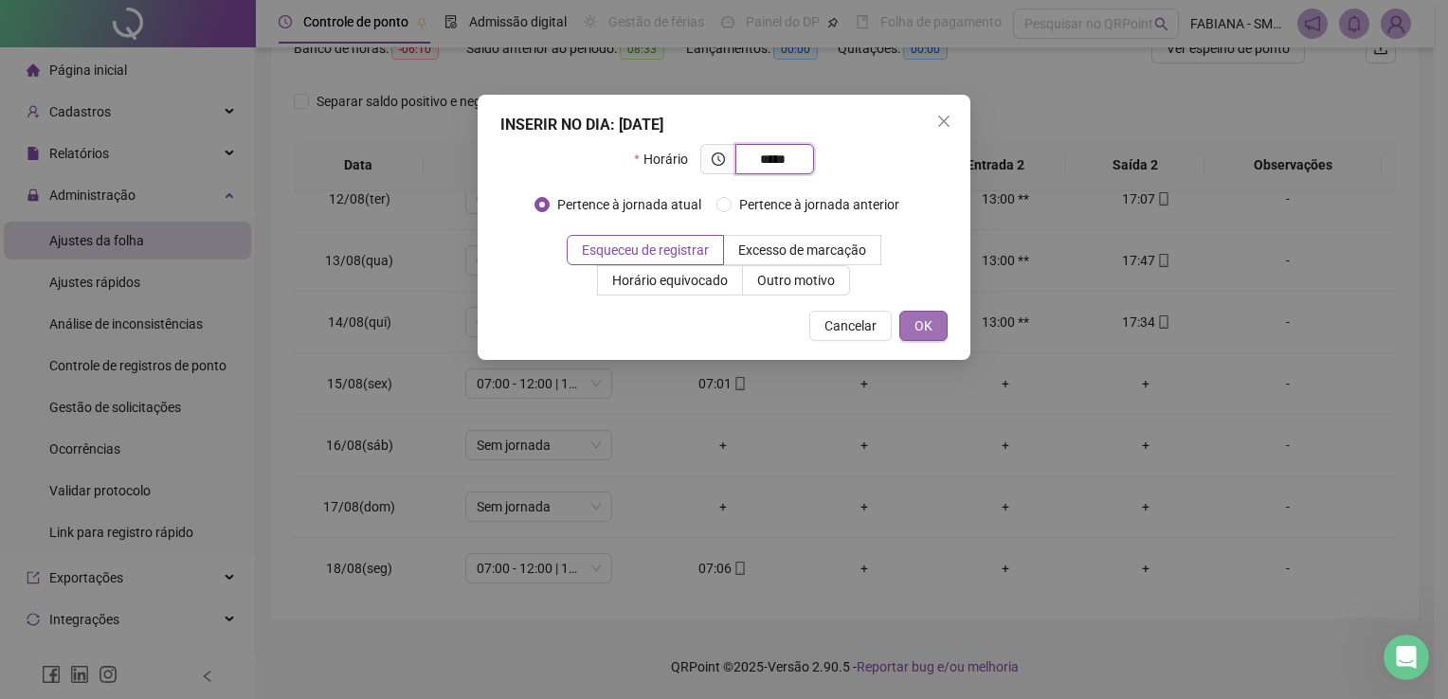
type input "*****"
click at [913, 314] on button "OK" at bounding box center [923, 326] width 48 height 30
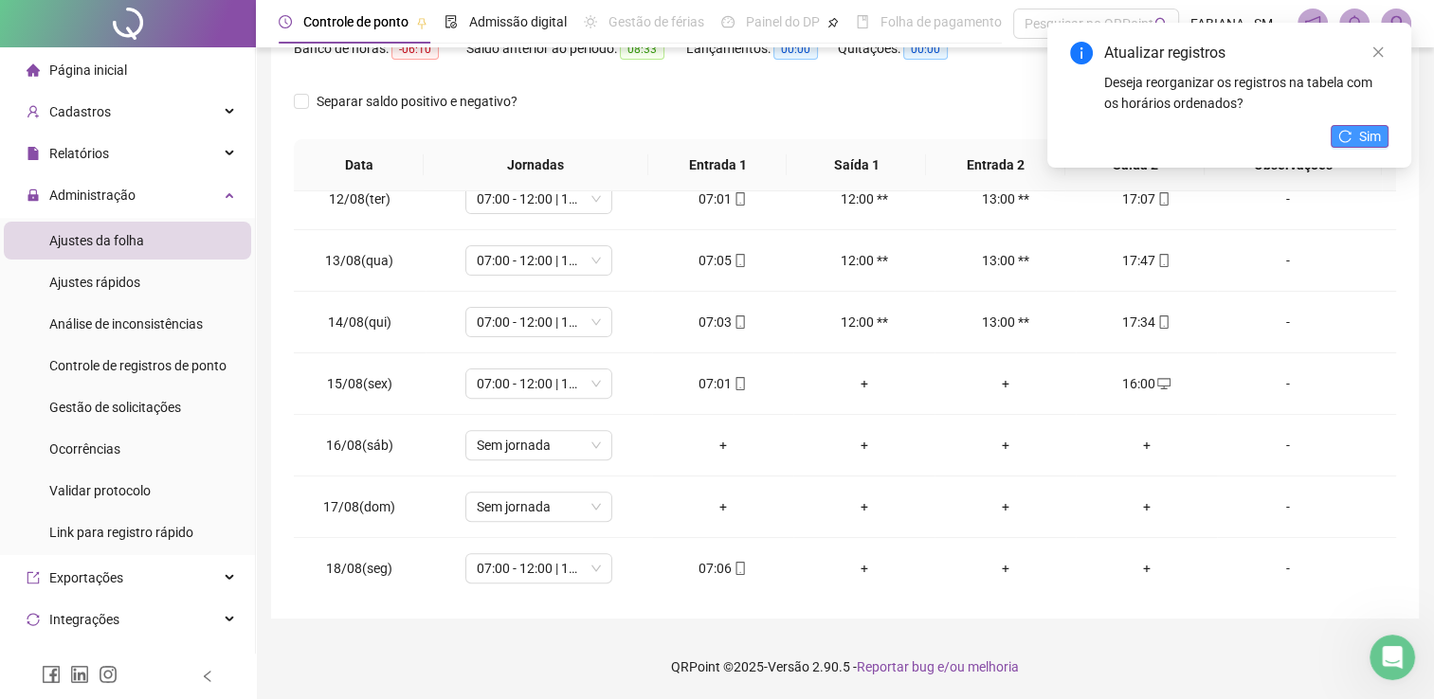
click at [1364, 126] on span "Sim" at bounding box center [1370, 136] width 22 height 21
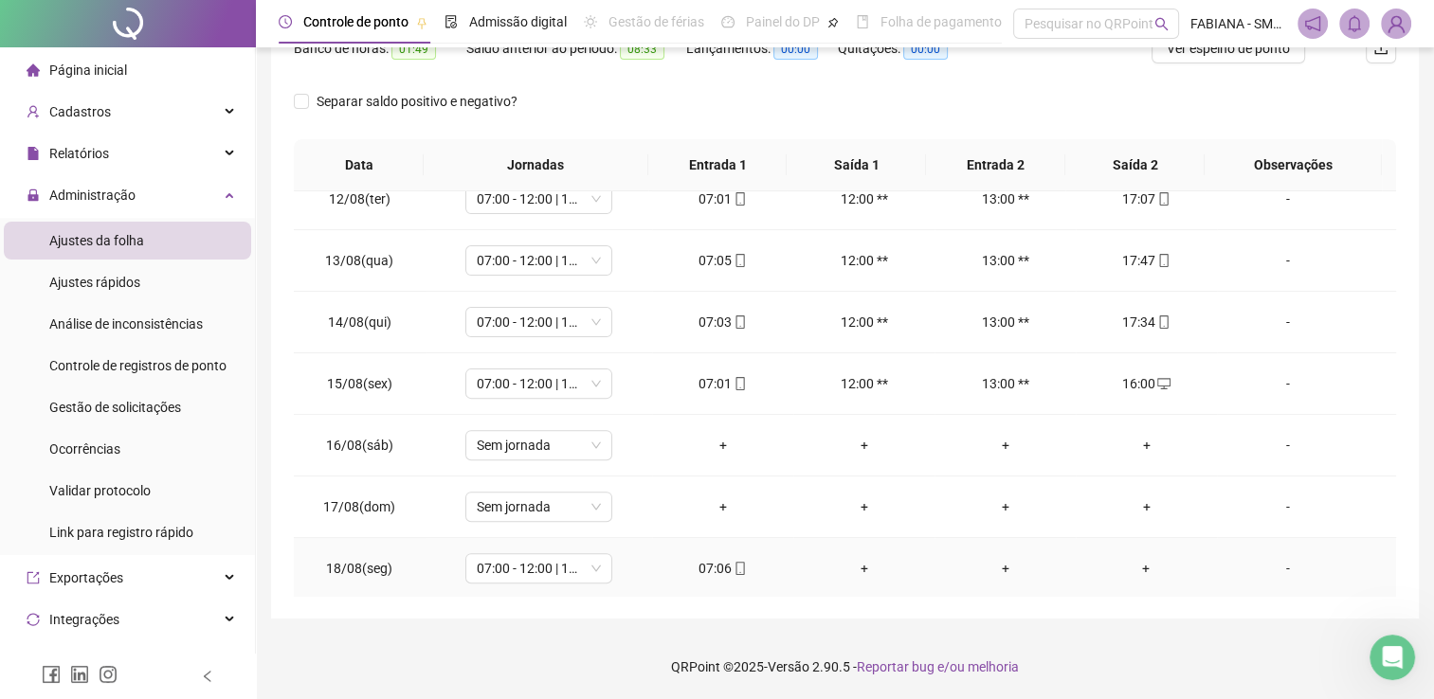
click at [1134, 562] on div "+" at bounding box center [1146, 568] width 111 height 21
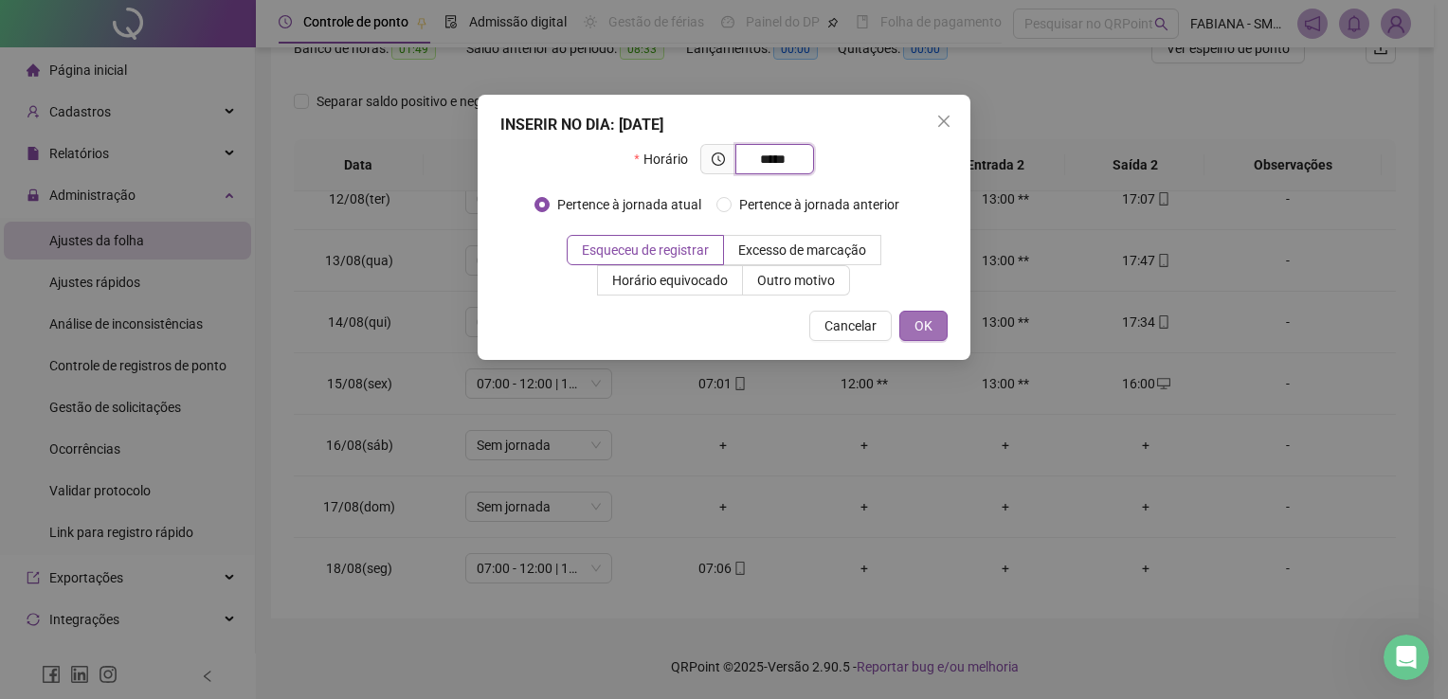
type input "*****"
click at [921, 331] on span "OK" at bounding box center [923, 326] width 18 height 21
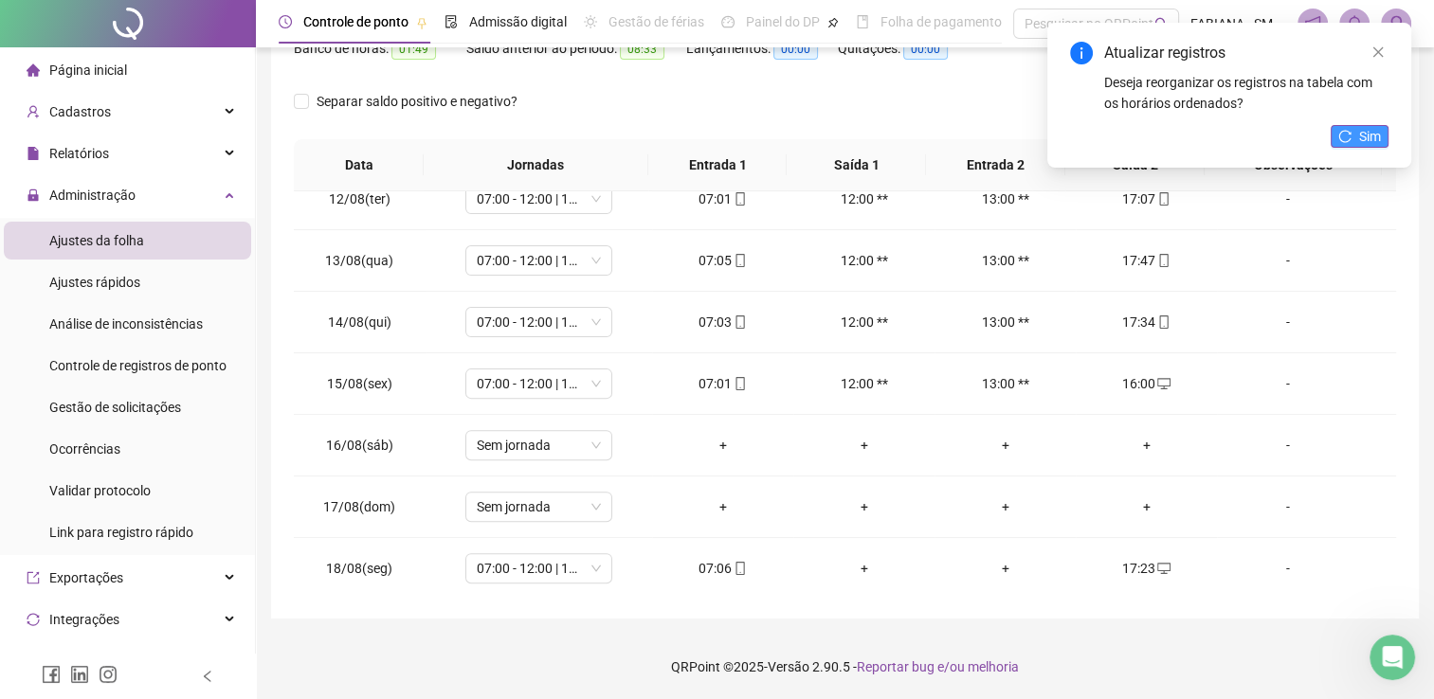
click at [1364, 135] on span "Sim" at bounding box center [1370, 136] width 22 height 21
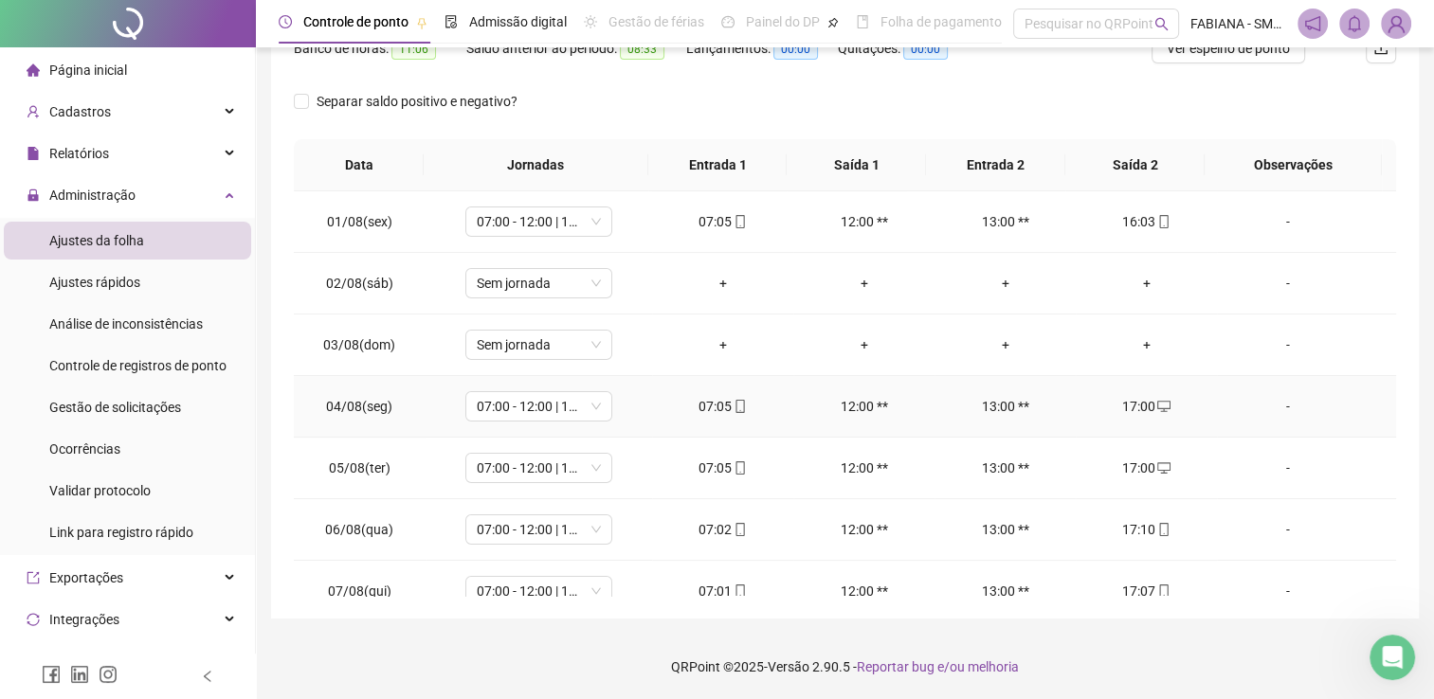
scroll to position [0, 0]
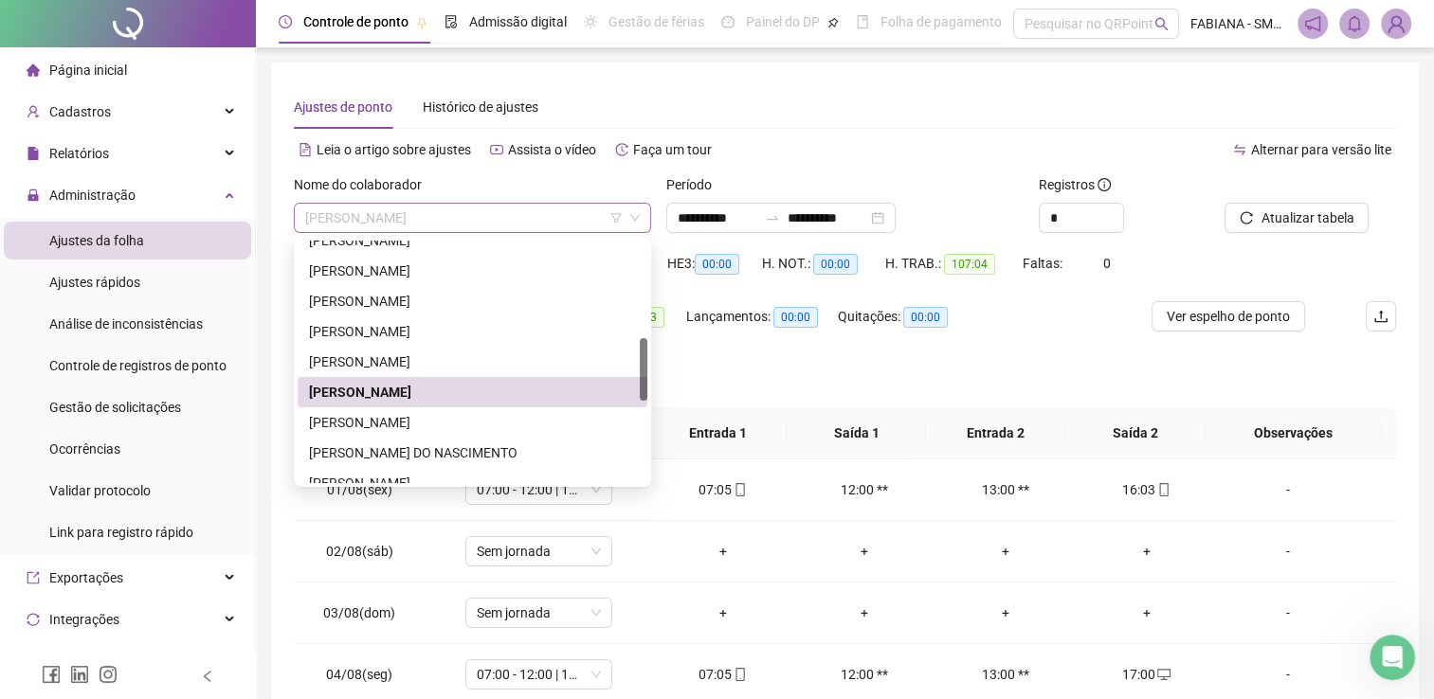
click at [534, 203] on div "JAILTON DA SILVA DE SOUZA" at bounding box center [472, 218] width 357 height 30
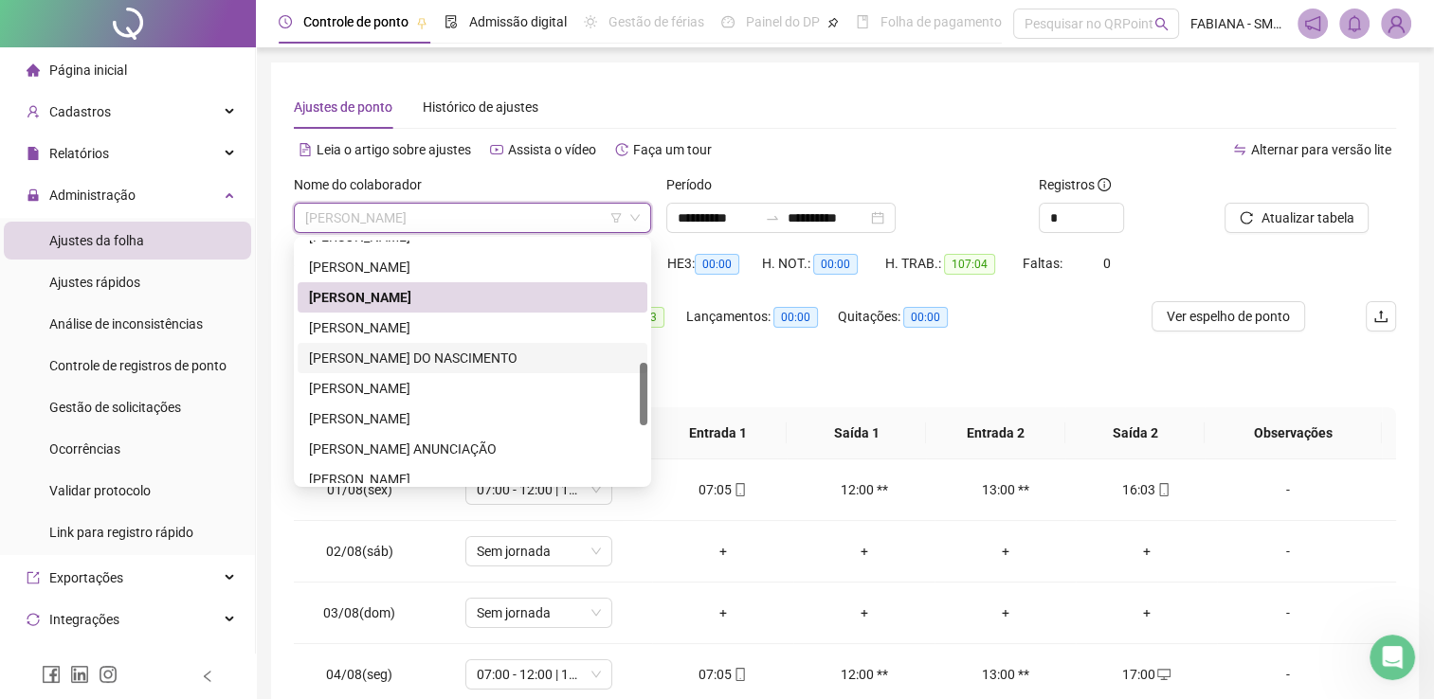
click at [374, 359] on div "JONATHAN DAS NEVES DO NASCIMENTO" at bounding box center [472, 358] width 327 height 21
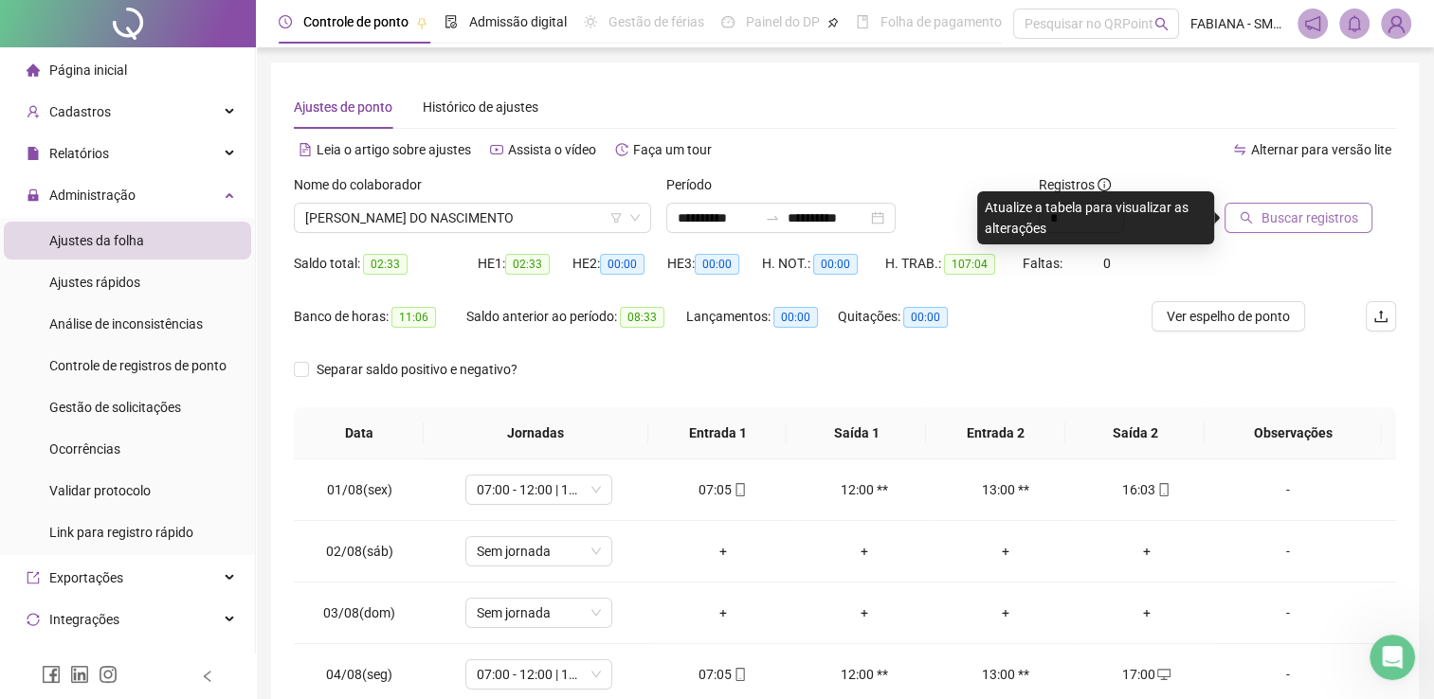
click at [1334, 211] on span "Buscar registros" at bounding box center [1308, 218] width 97 height 21
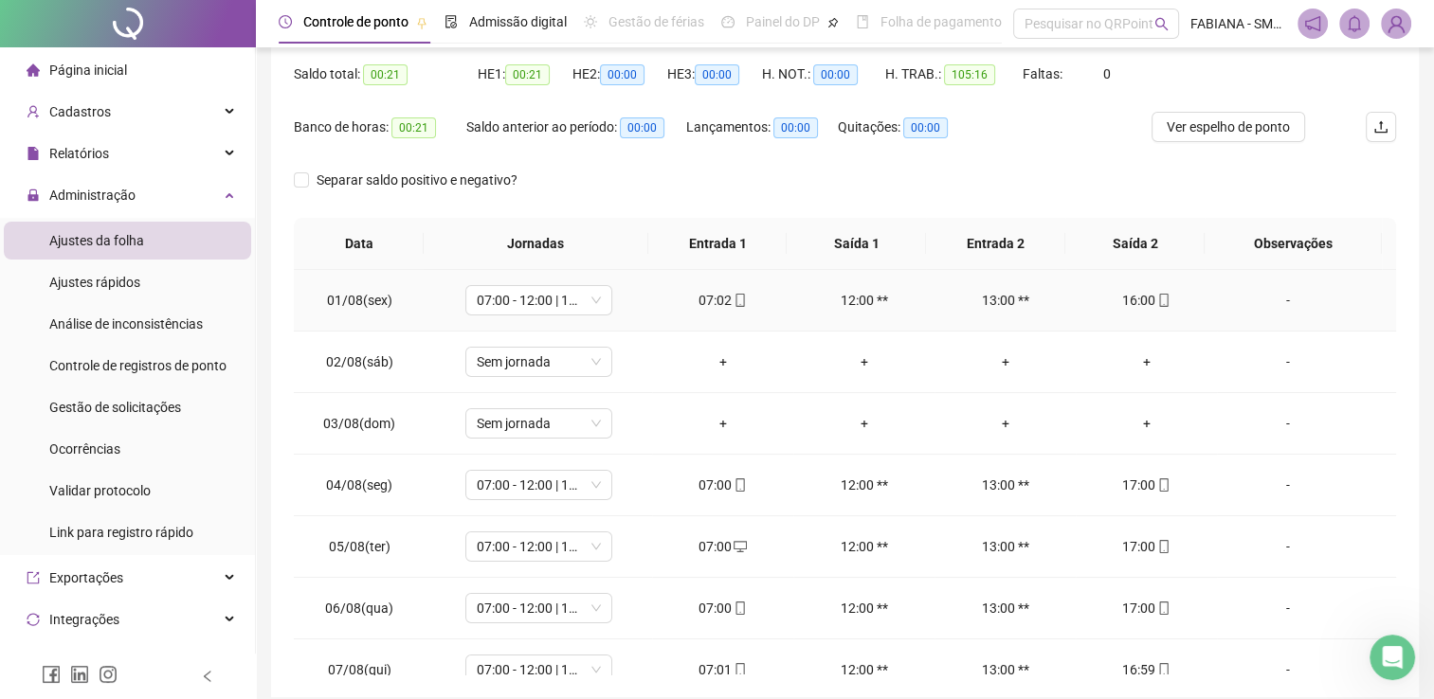
scroll to position [0, 0]
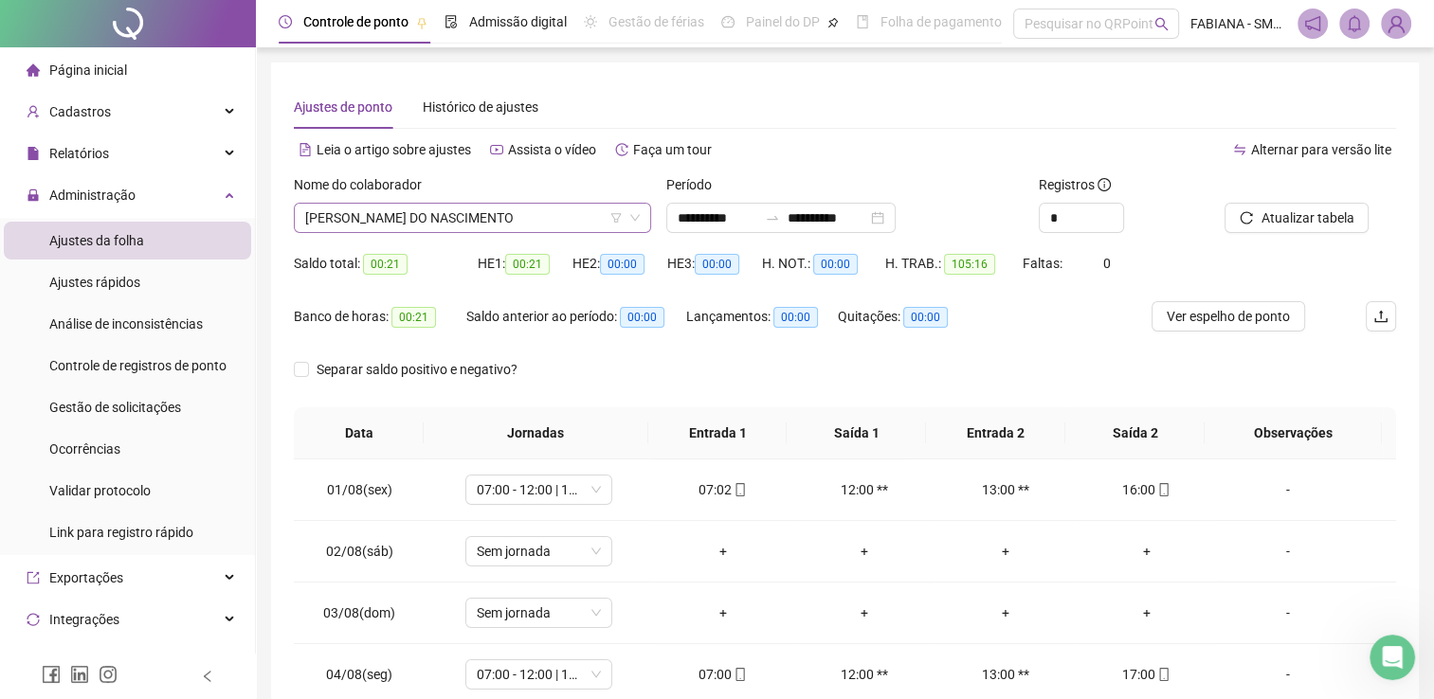
click at [559, 213] on span "JONATHAN DAS NEVES DO NASCIMENTO" at bounding box center [472, 218] width 334 height 28
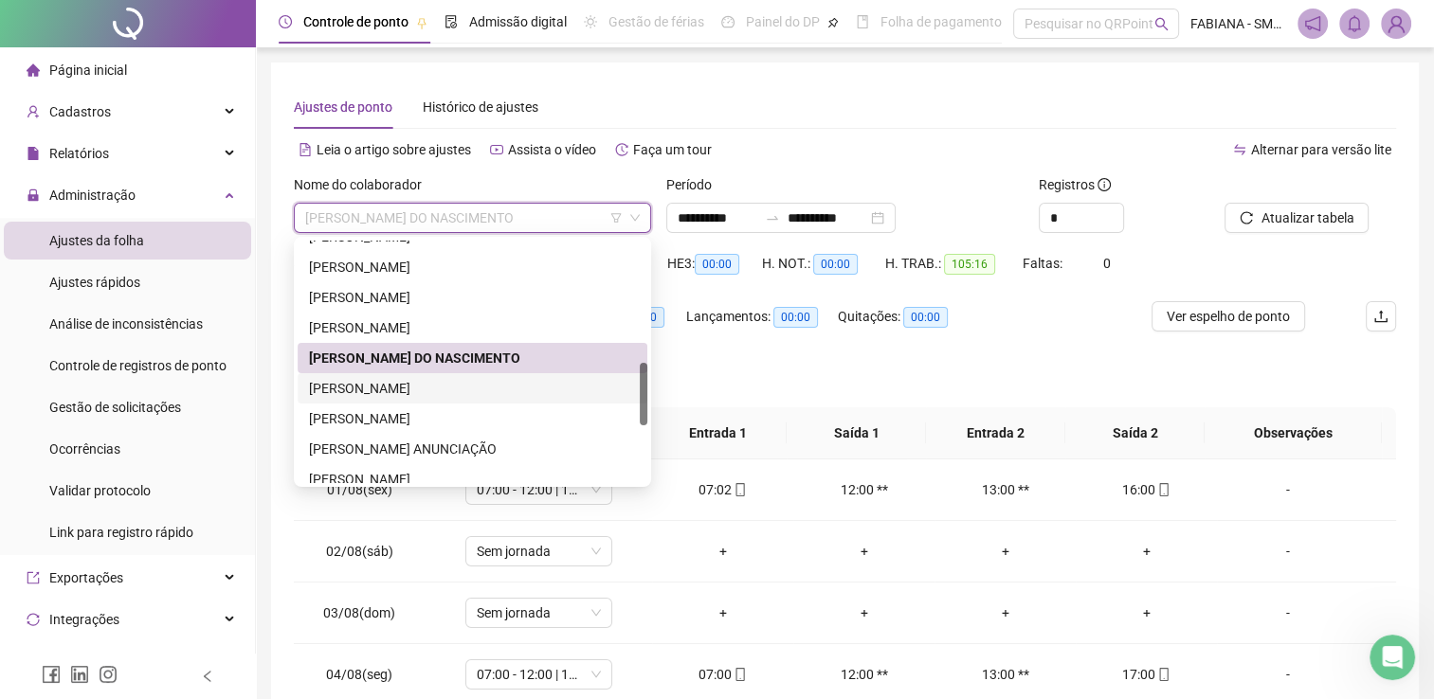
click at [421, 391] on div "JOSE DHONATA SILVA OLIVEIRA" at bounding box center [472, 388] width 327 height 21
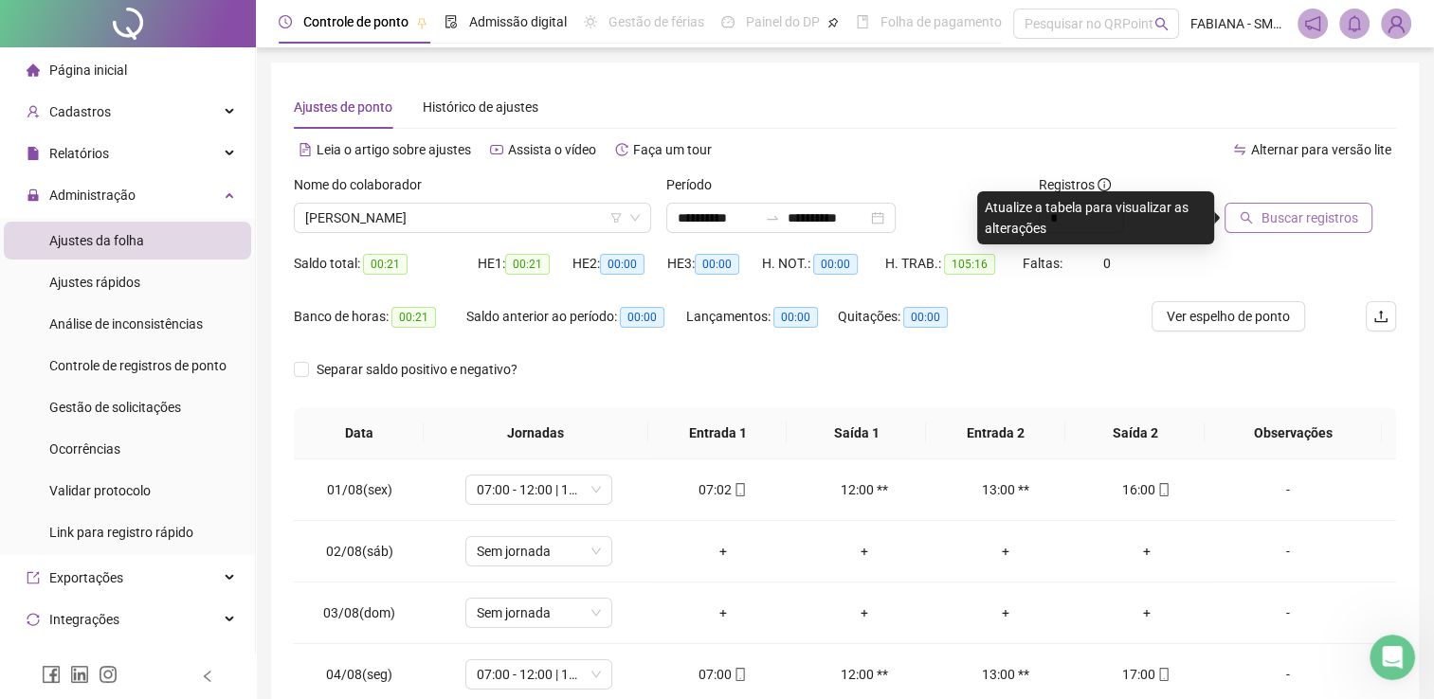
click at [1274, 217] on span "Buscar registros" at bounding box center [1308, 218] width 97 height 21
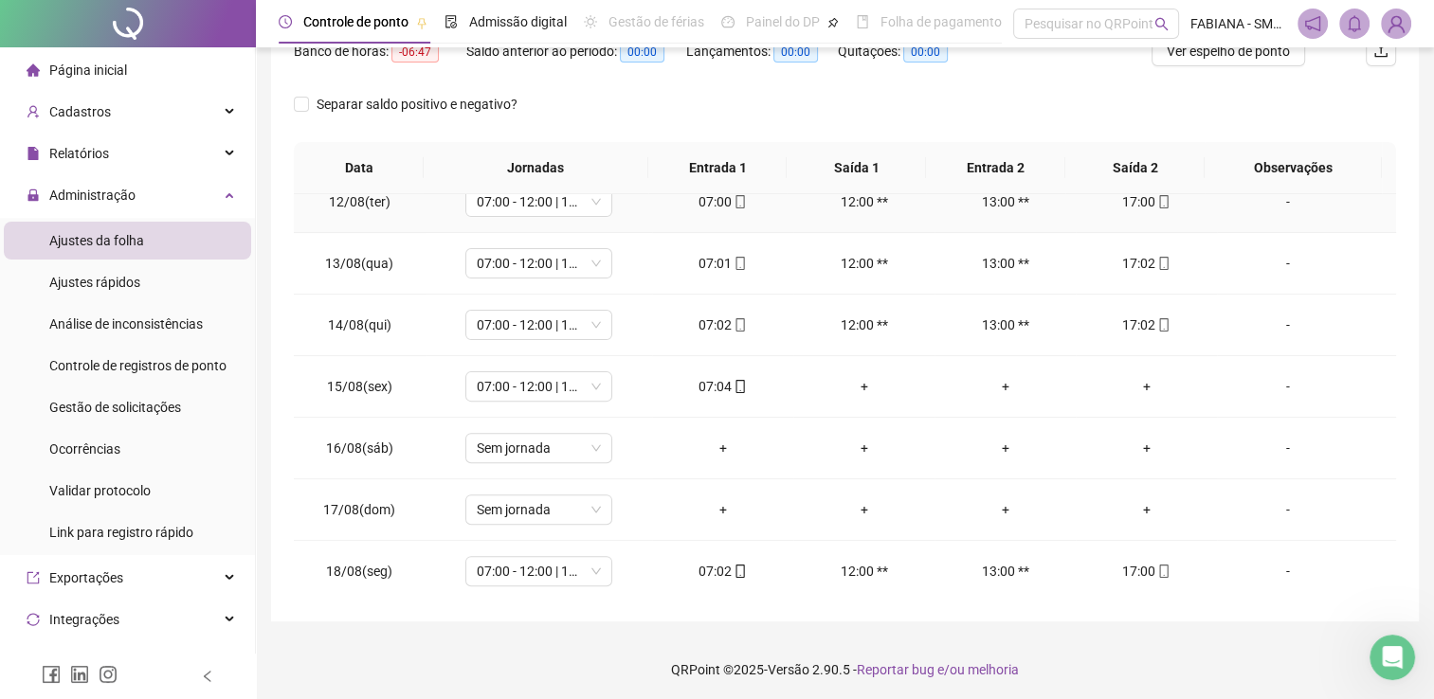
scroll to position [268, 0]
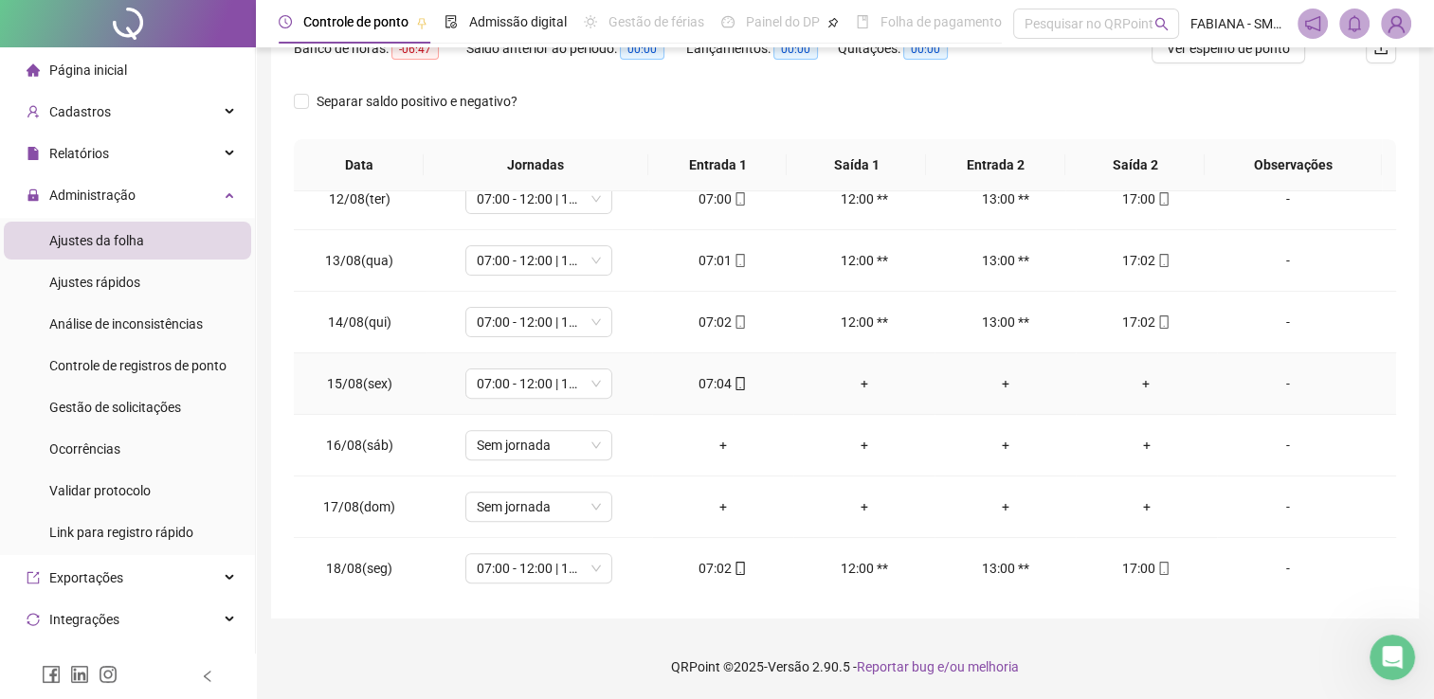
click at [1134, 379] on div "+" at bounding box center [1146, 383] width 111 height 21
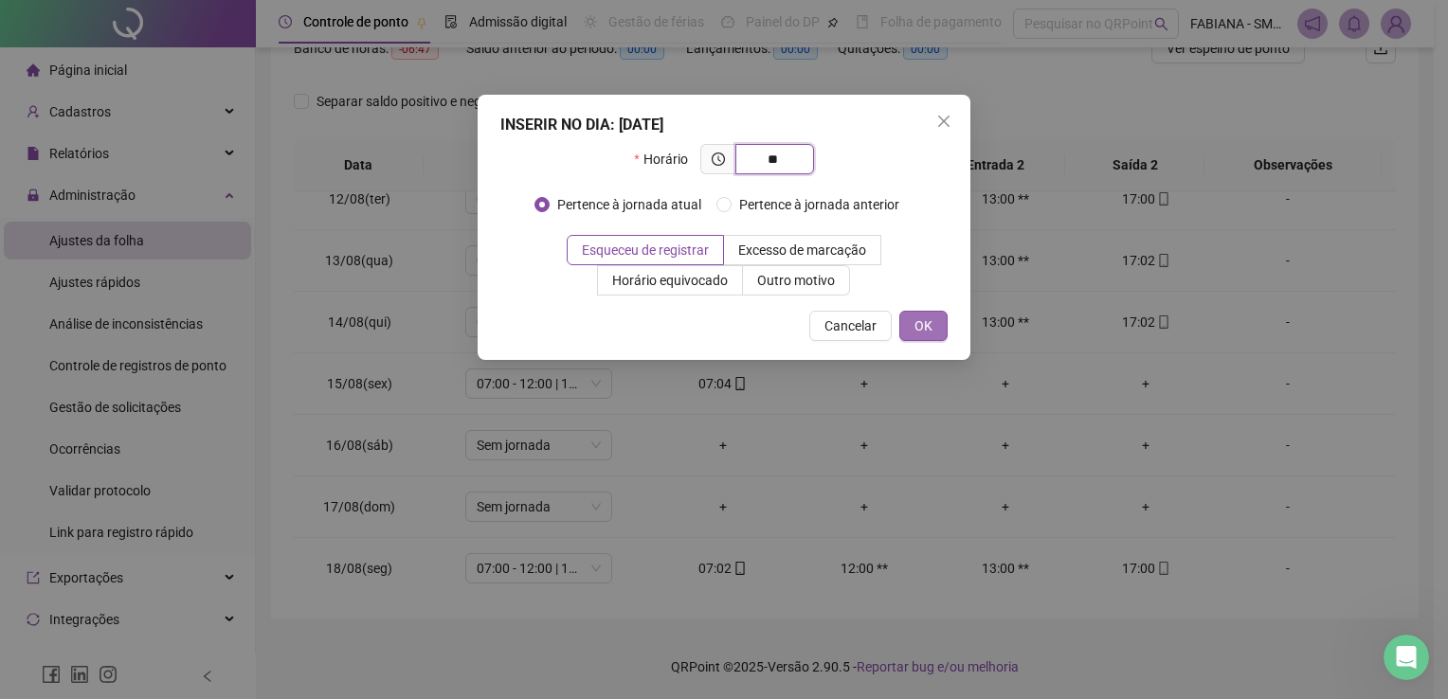
type input "*"
type input "*****"
click at [949, 334] on div "INSERIR NO DIA : 15/08/2025 Horário ***** Pertence à jornada atual Pertence à j…" at bounding box center [724, 227] width 493 height 265
click at [934, 330] on button "OK" at bounding box center [923, 326] width 48 height 30
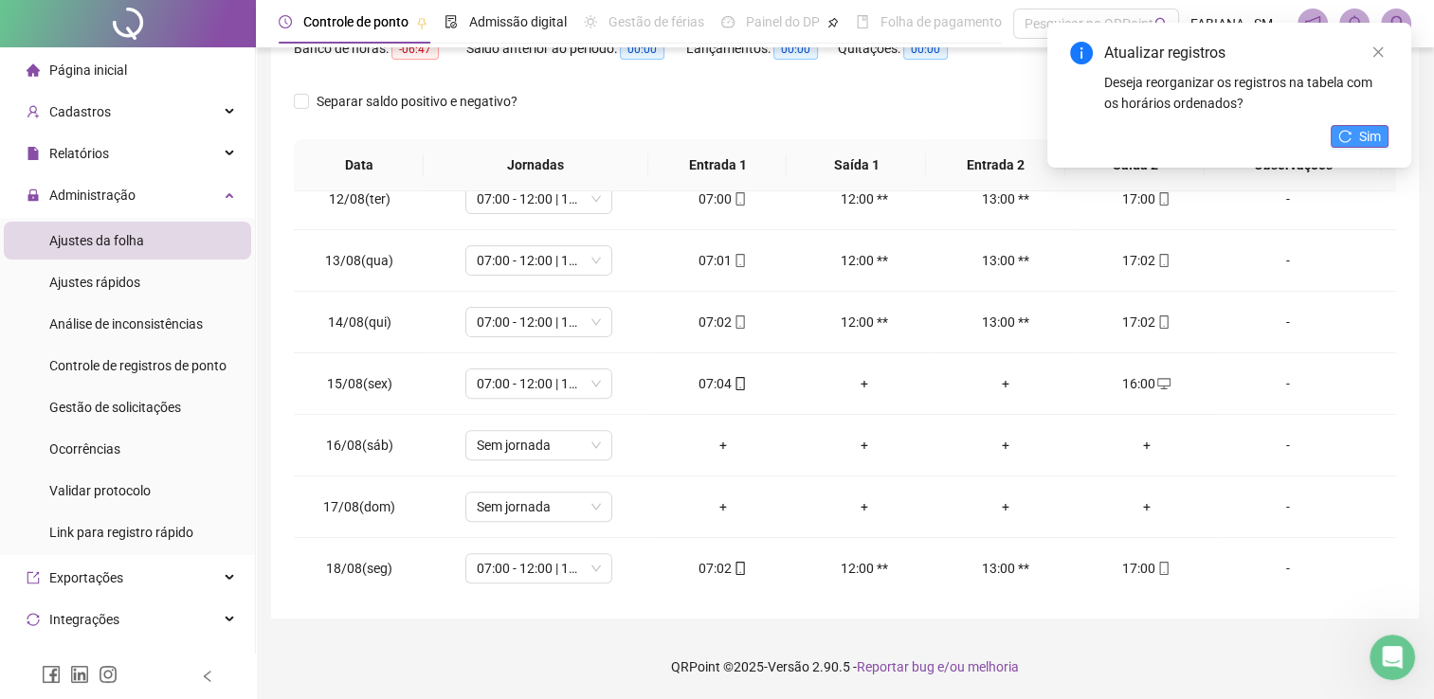
click at [1360, 136] on span "Sim" at bounding box center [1370, 136] width 22 height 21
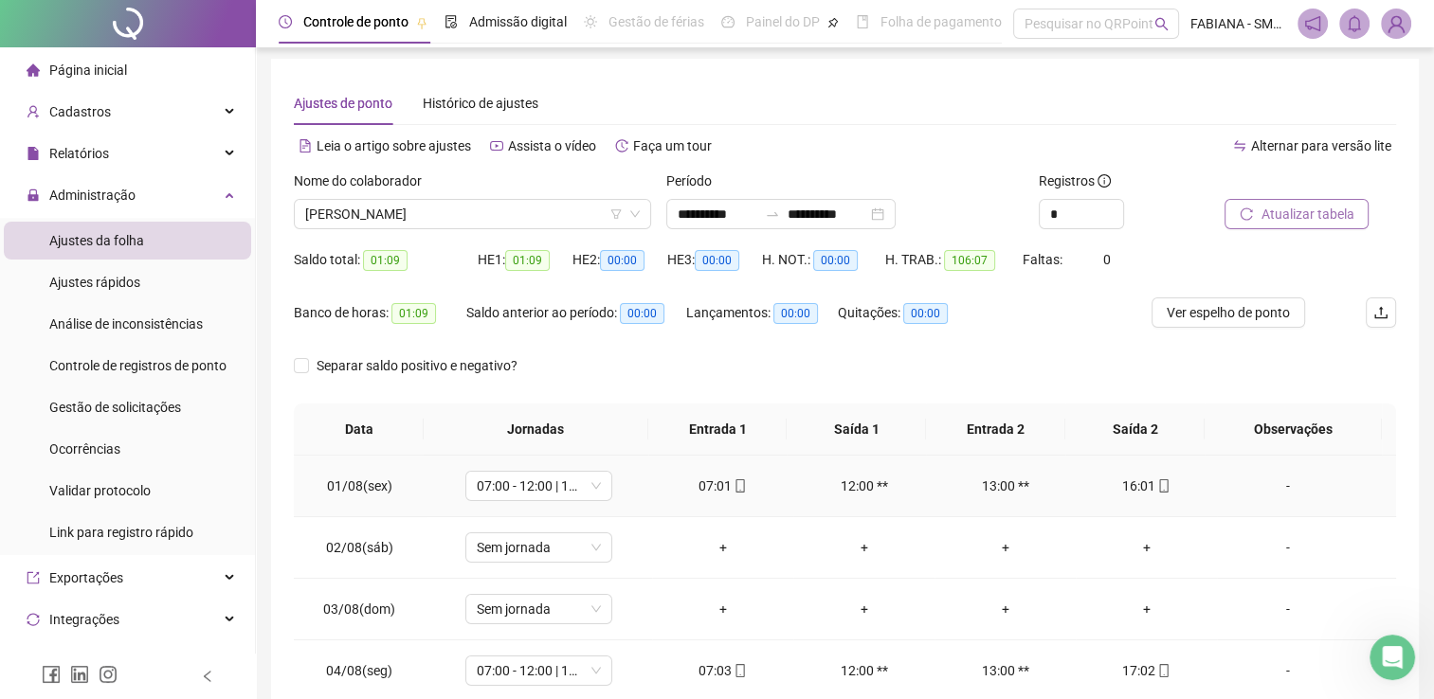
scroll to position [0, 0]
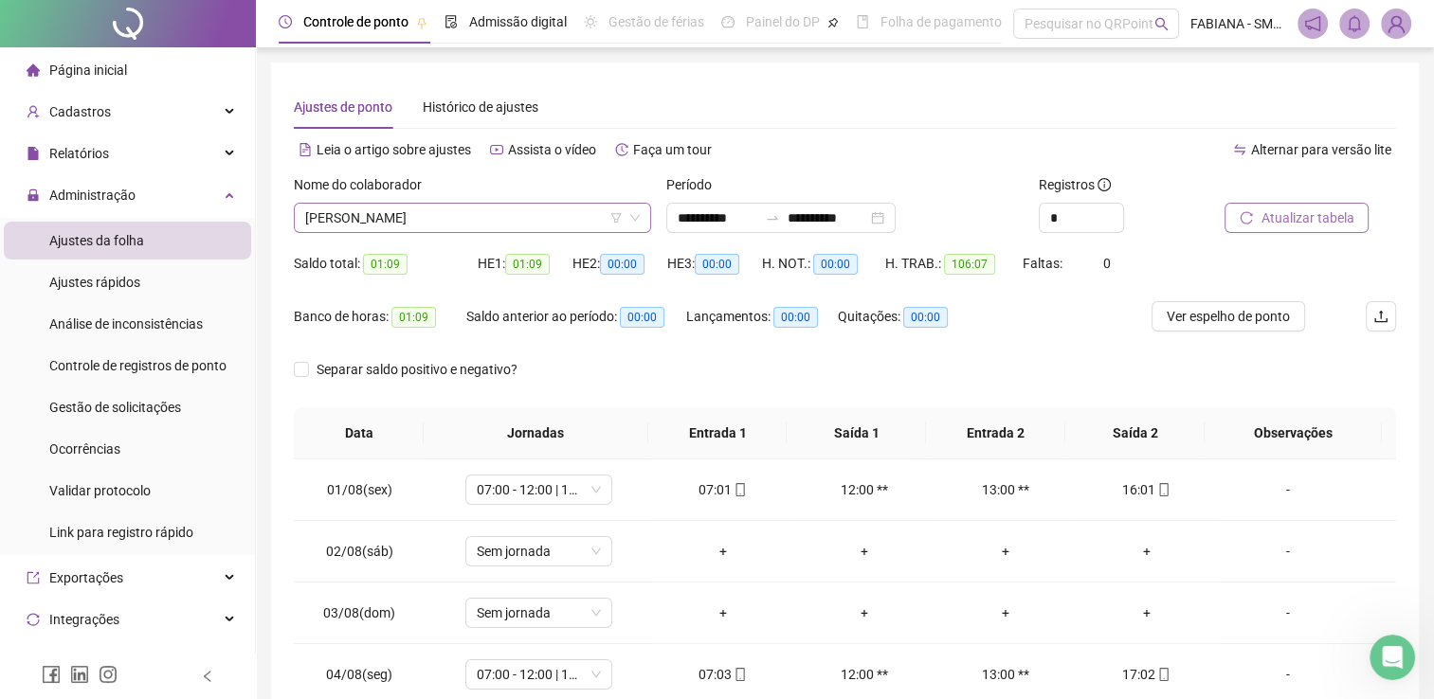
click at [554, 215] on span "JOSE DHONATA SILVA OLIVEIRA" at bounding box center [472, 218] width 334 height 28
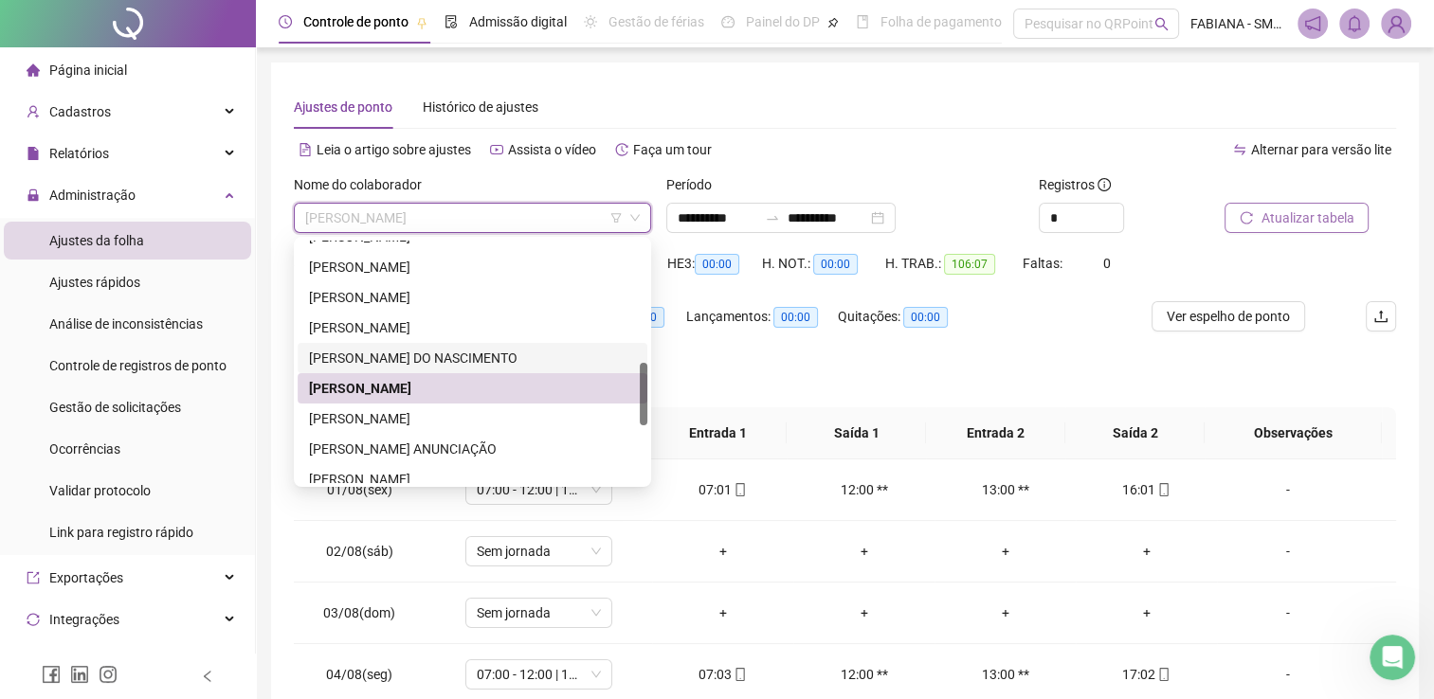
click at [407, 359] on div "JONATHAN DAS NEVES DO NASCIMENTO" at bounding box center [472, 358] width 327 height 21
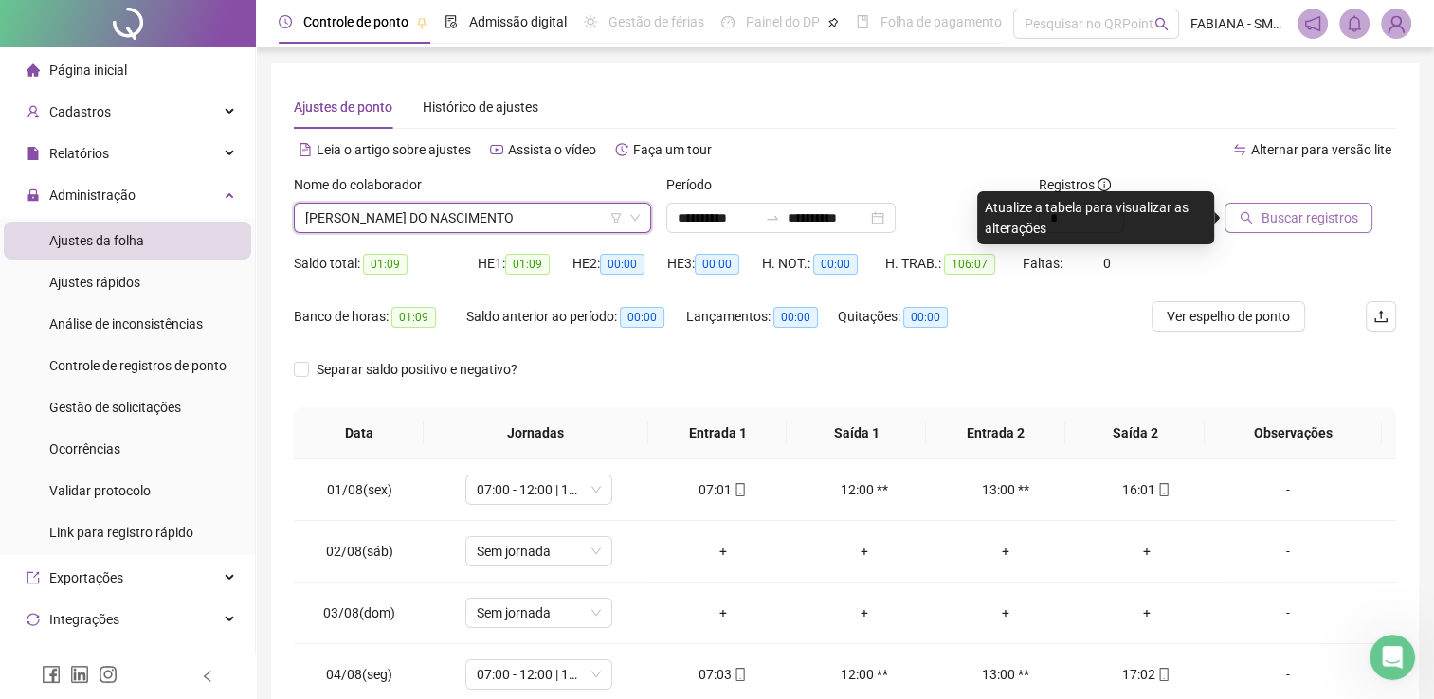
click at [1262, 222] on span "Buscar registros" at bounding box center [1308, 218] width 97 height 21
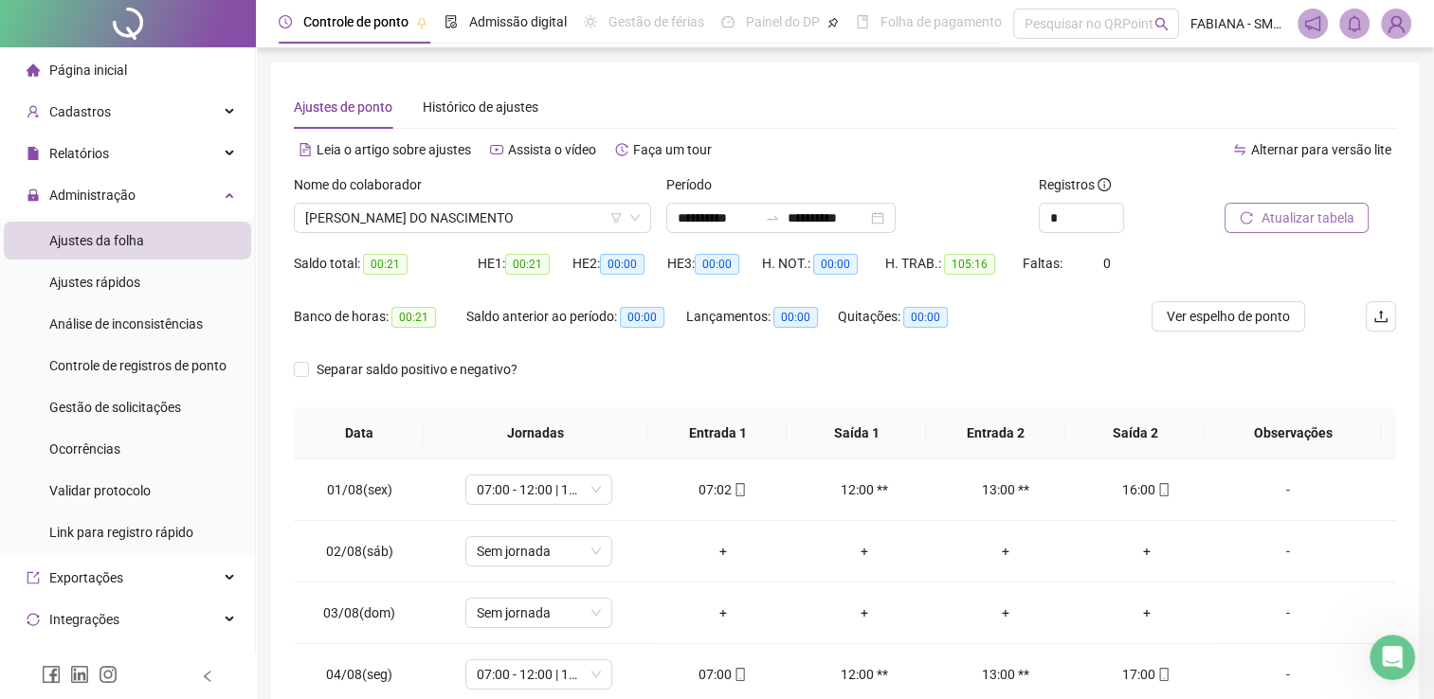
click at [587, 233] on div "Nome do colaborador JONATHAN DAS NEVES DO NASCIMENTO" at bounding box center [472, 211] width 372 height 74
click at [576, 217] on span "JONATHAN DAS NEVES DO NASCIMENTO" at bounding box center [472, 218] width 334 height 28
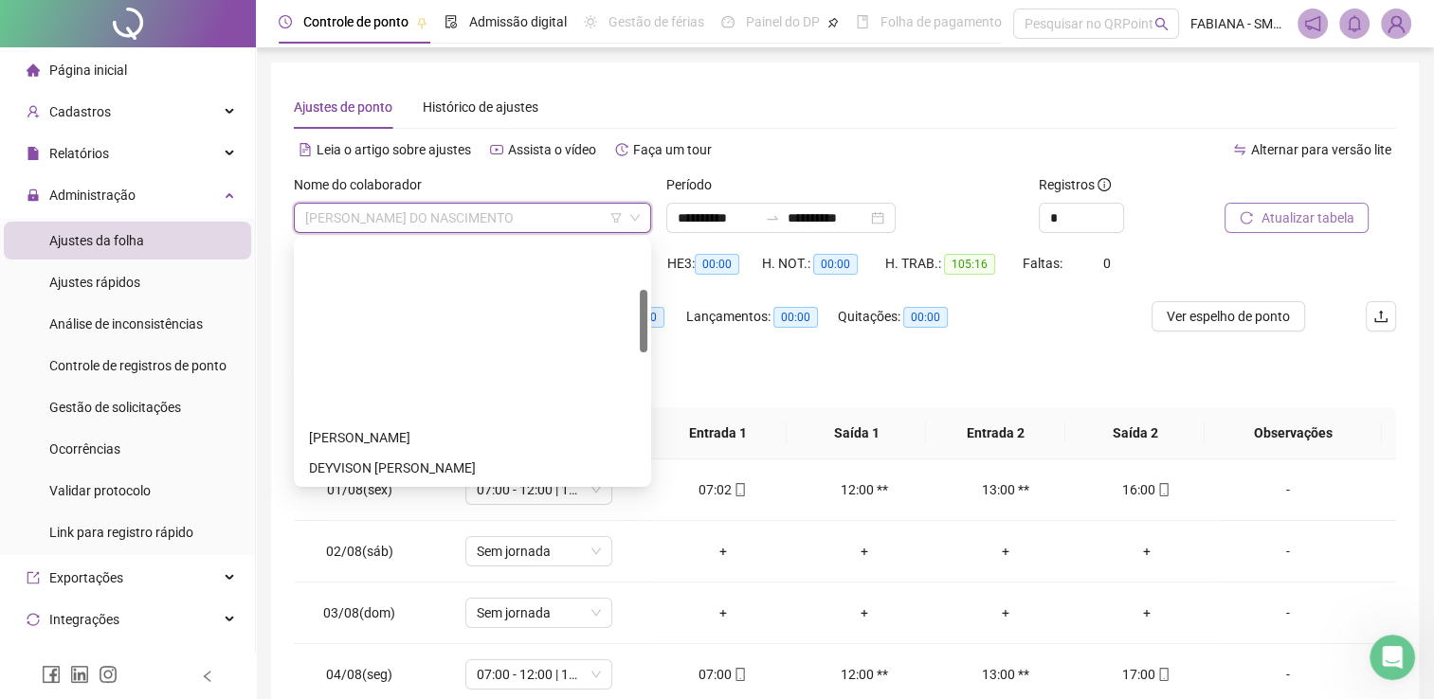
scroll to position [190, 0]
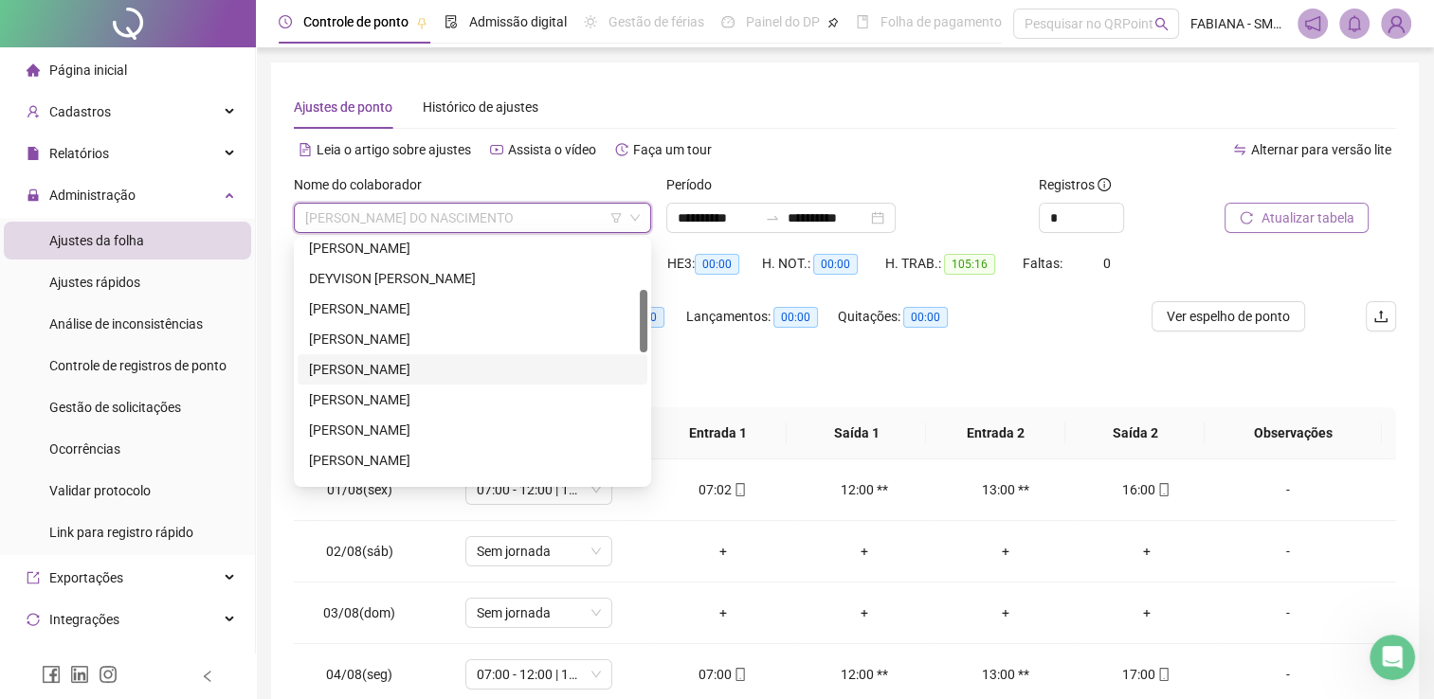
click at [406, 360] on div "FABIO SILVA DE JESUS" at bounding box center [472, 369] width 327 height 21
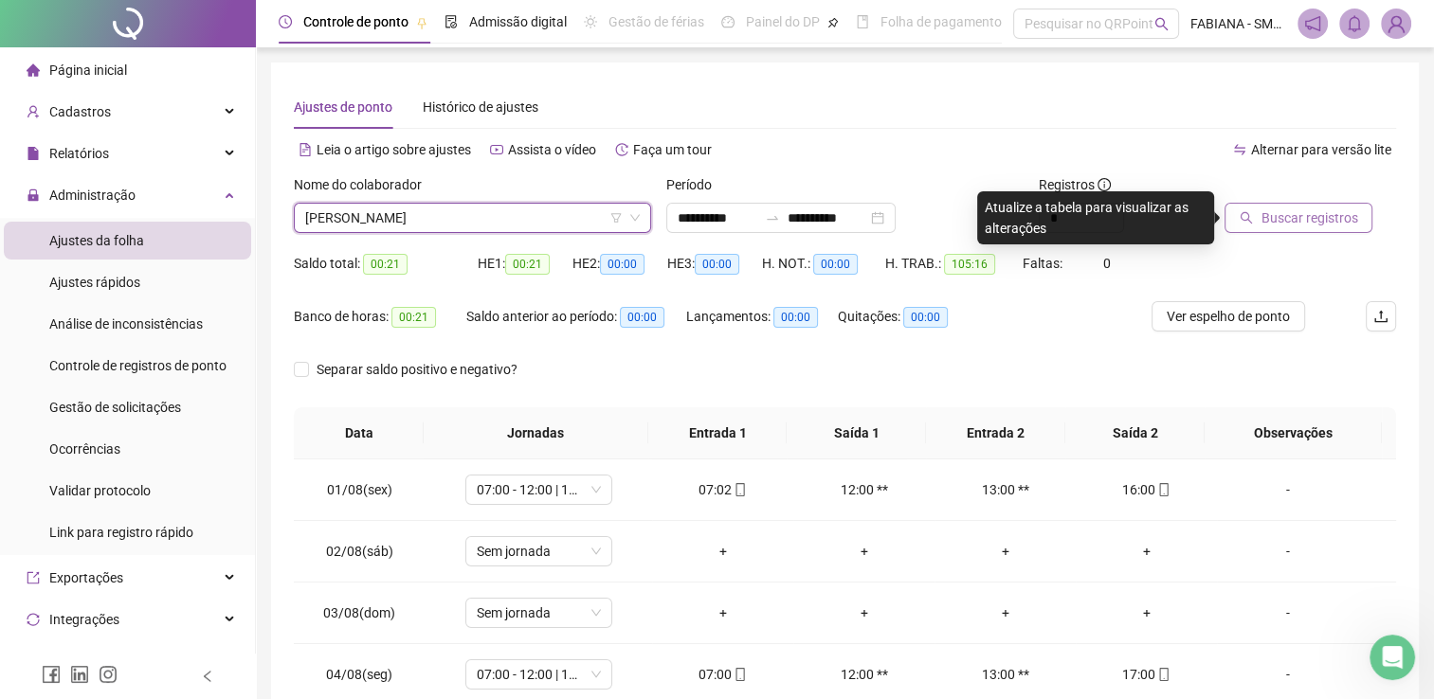
click at [1311, 213] on span "Buscar registros" at bounding box center [1308, 218] width 97 height 21
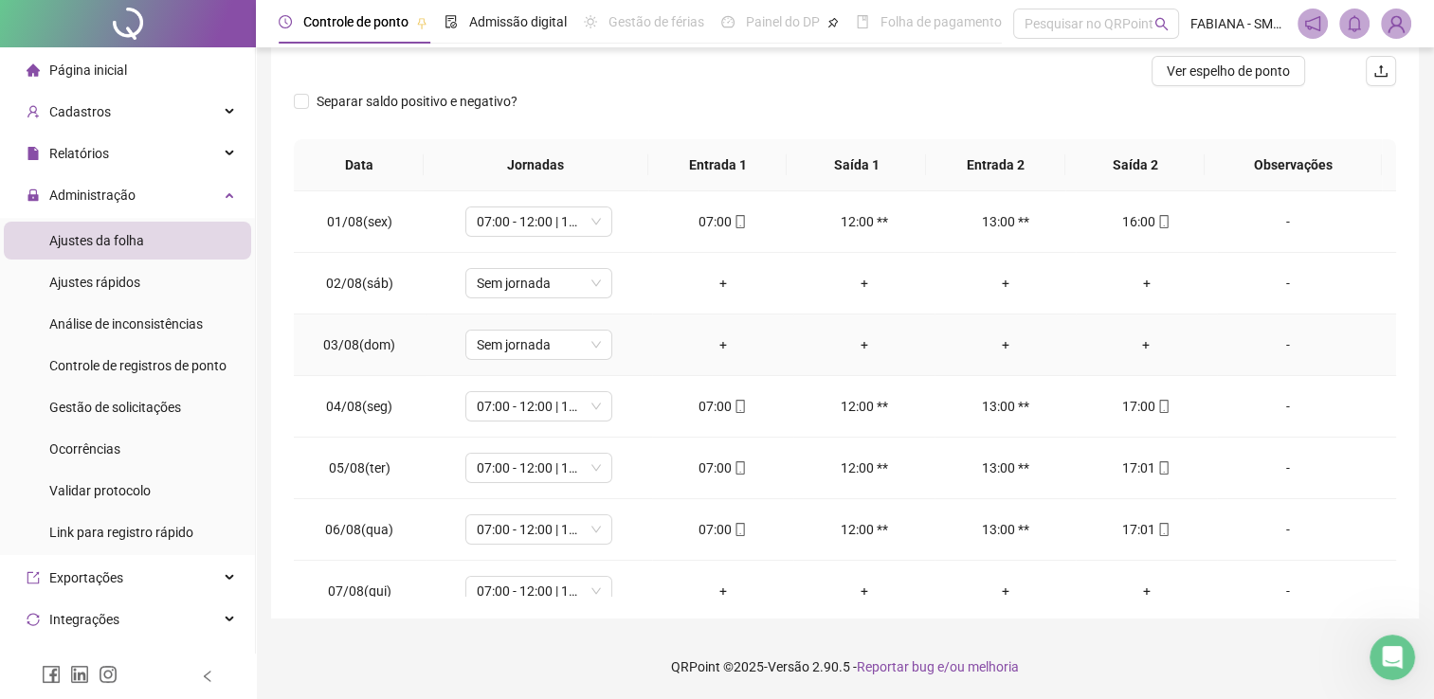
scroll to position [0, 0]
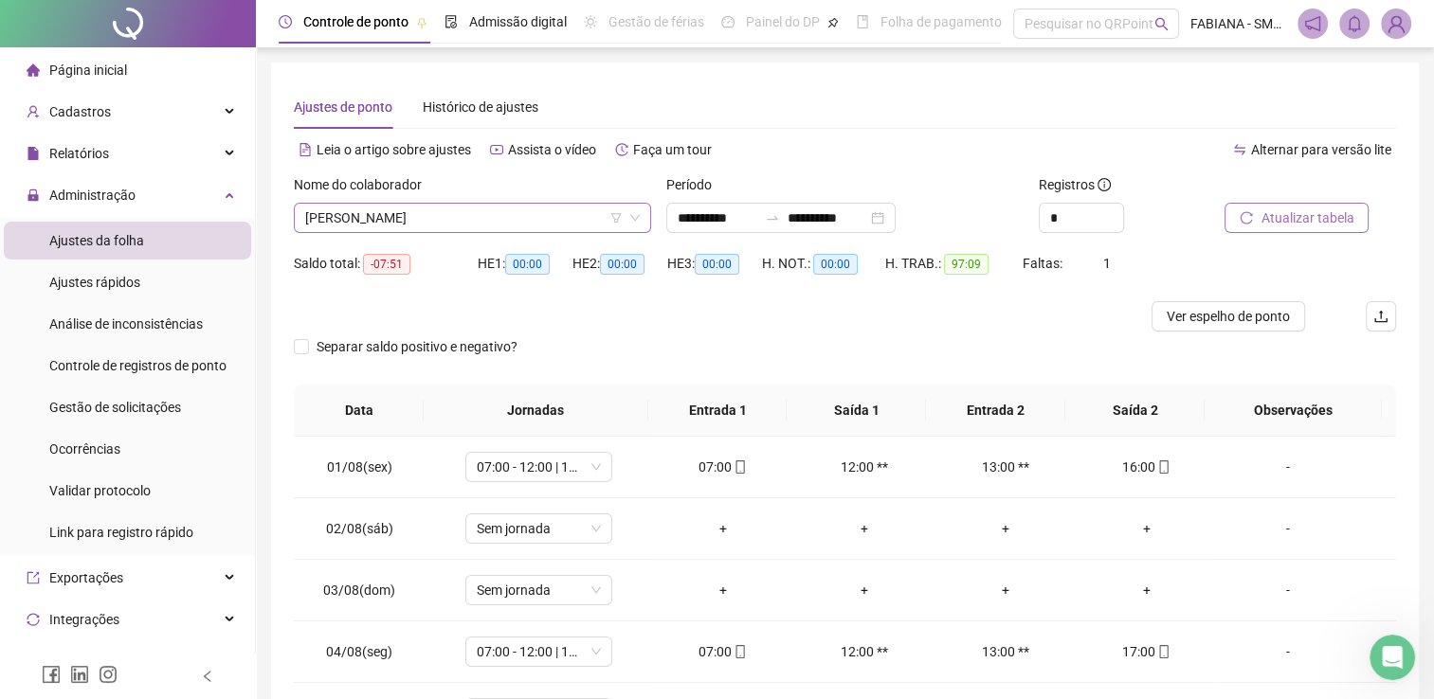
click at [558, 203] on div "FABIO SILVA DE JESUS" at bounding box center [472, 218] width 357 height 30
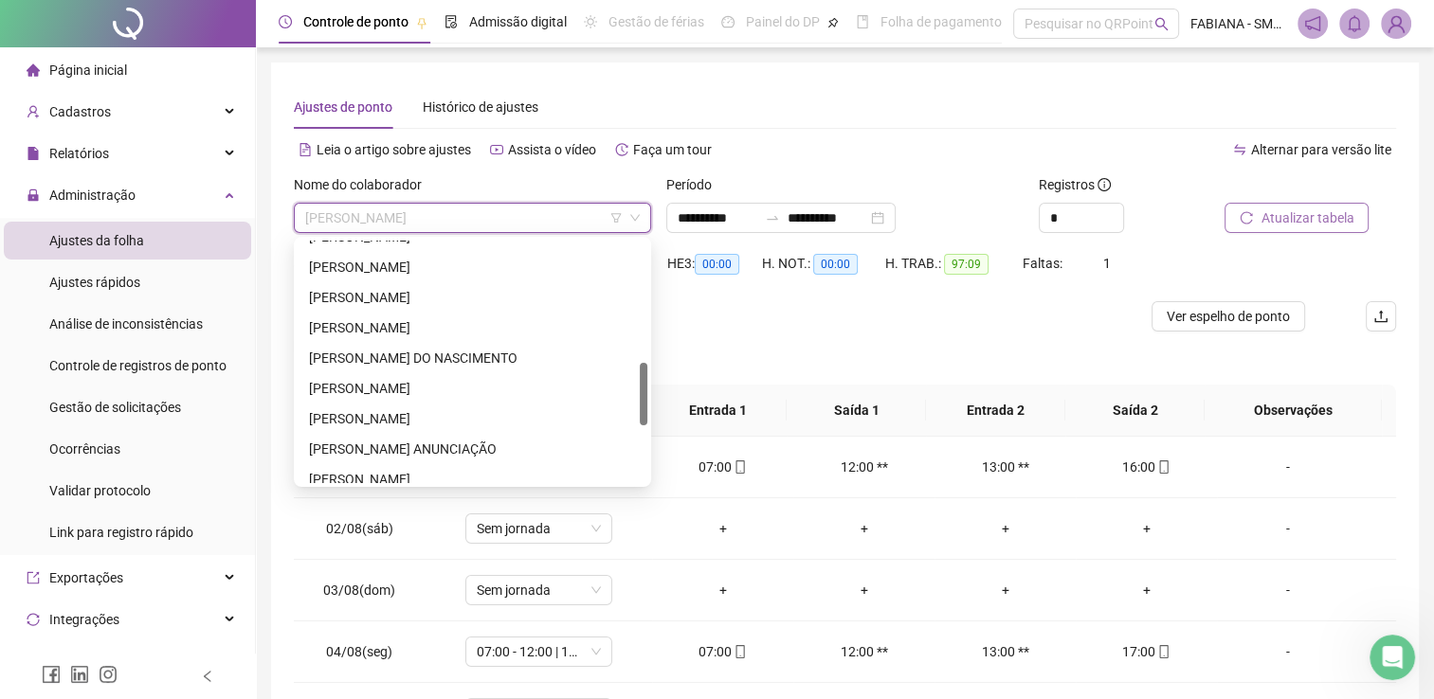
scroll to position [569, 0]
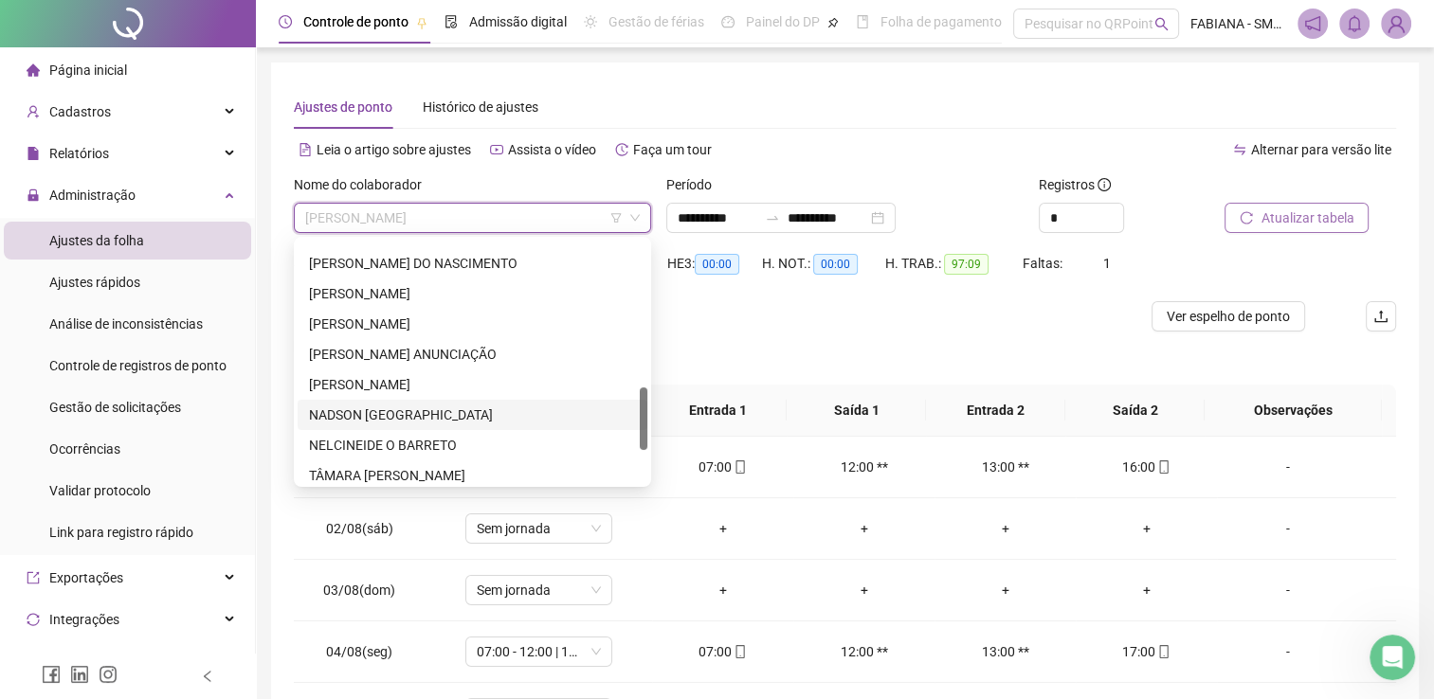
click at [457, 412] on div "NADSON PORTO DOS SANTOS" at bounding box center [472, 415] width 327 height 21
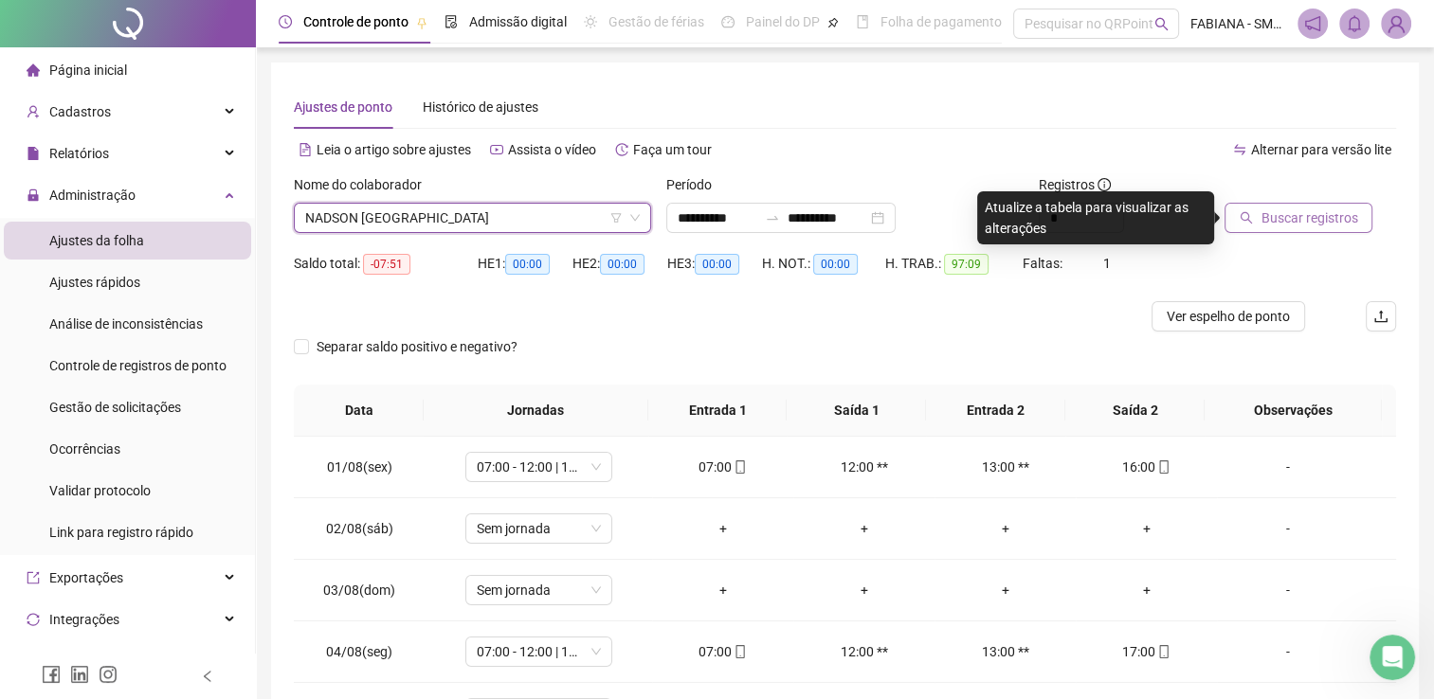
click at [1321, 210] on span "Buscar registros" at bounding box center [1308, 218] width 97 height 21
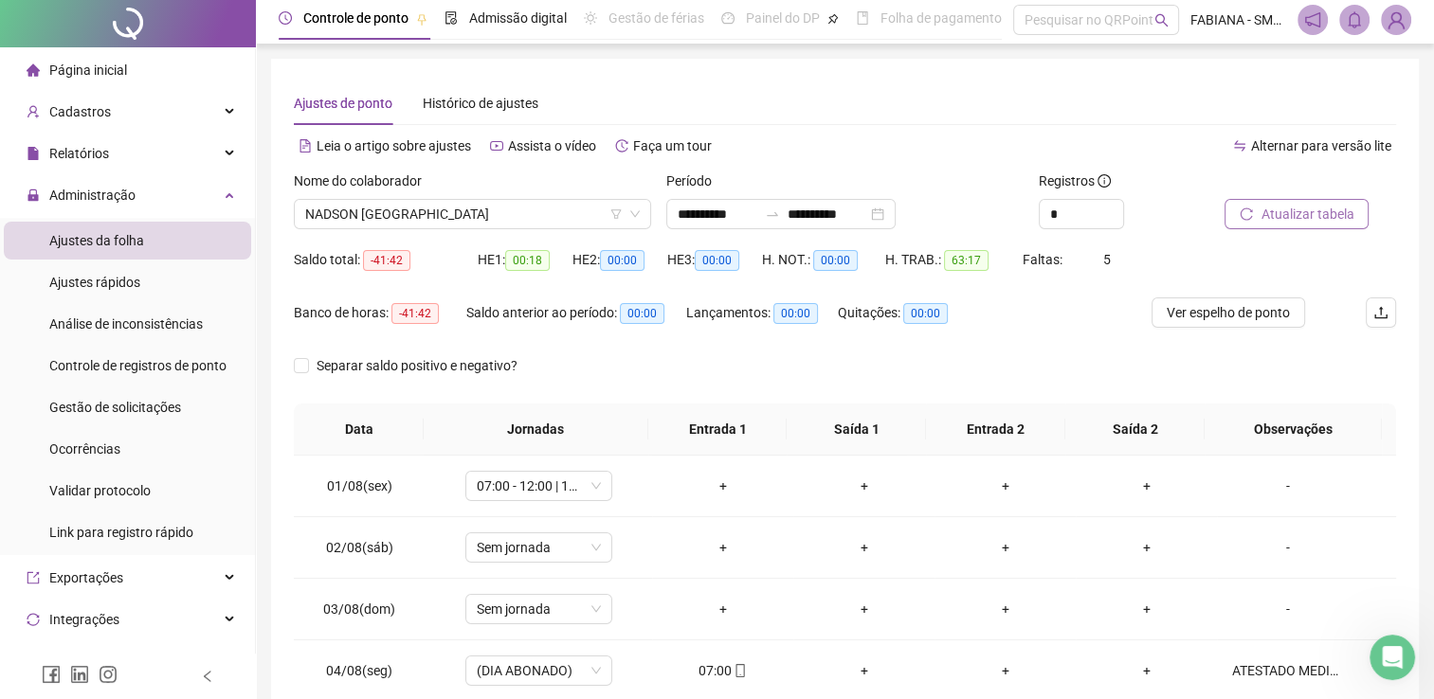
scroll to position [0, 0]
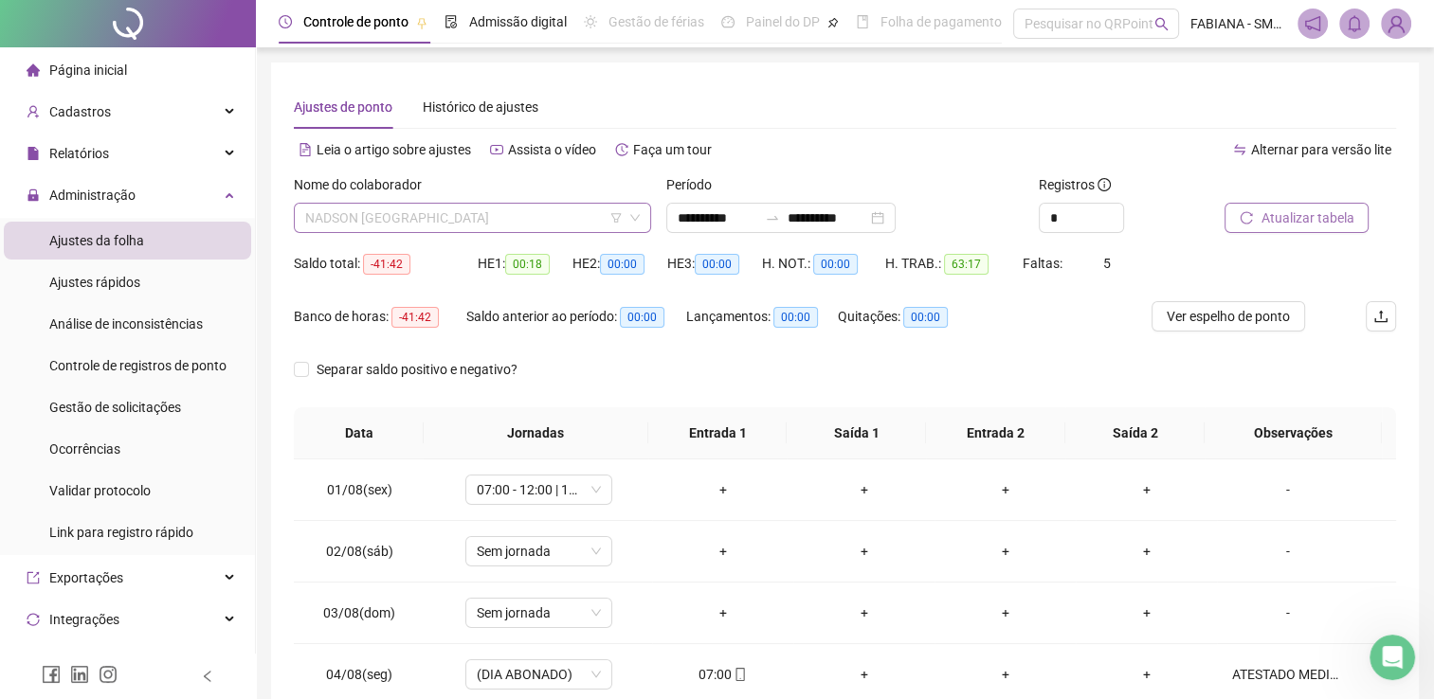
click at [510, 219] on span "NADSON PORTO DOS SANTOS" at bounding box center [472, 218] width 334 height 28
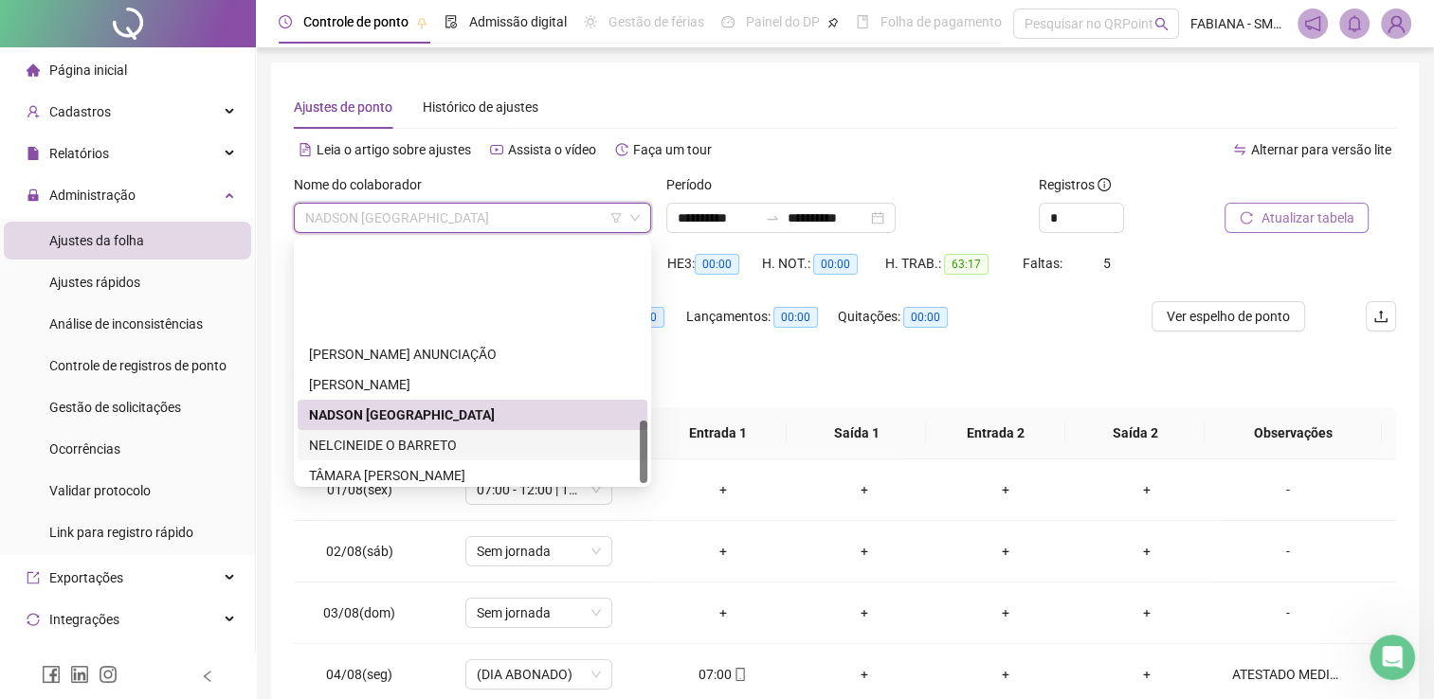
scroll to position [697, 0]
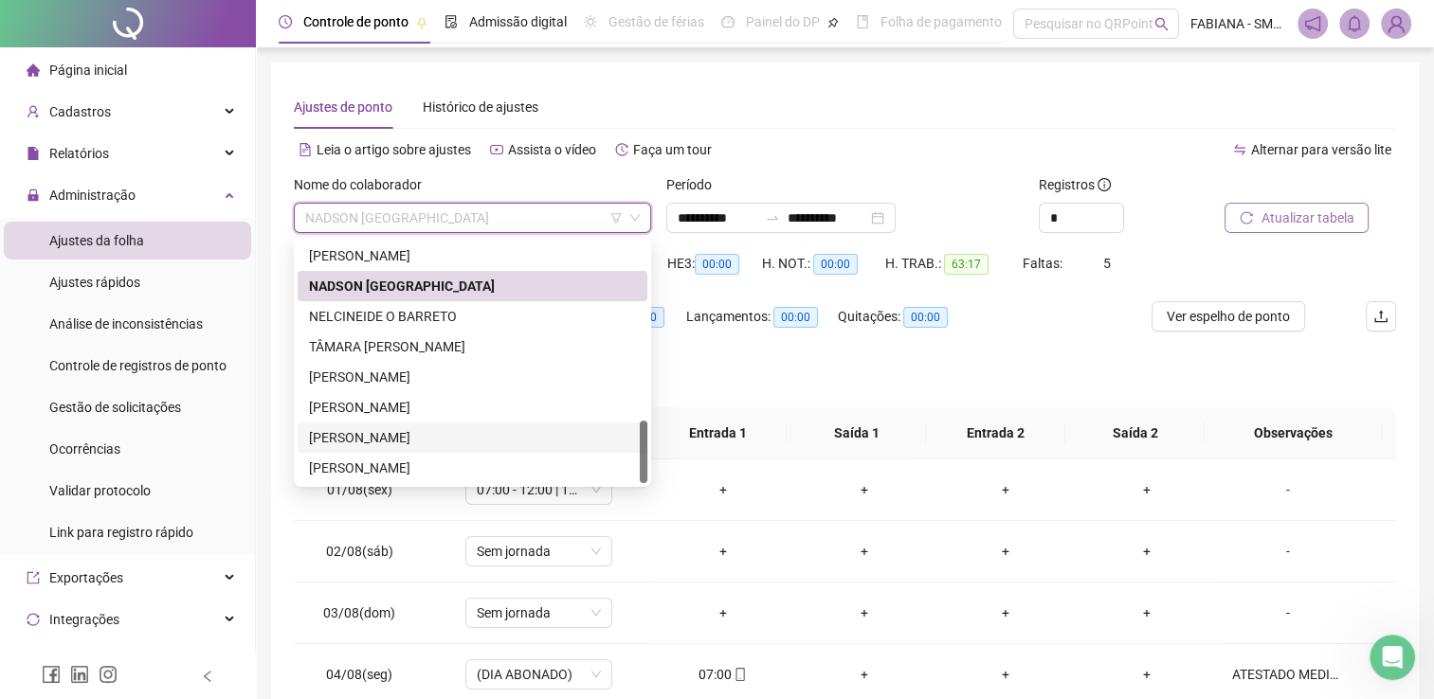
click at [334, 440] on div "THIERRY SANTOS DA SILVA" at bounding box center [472, 437] width 327 height 21
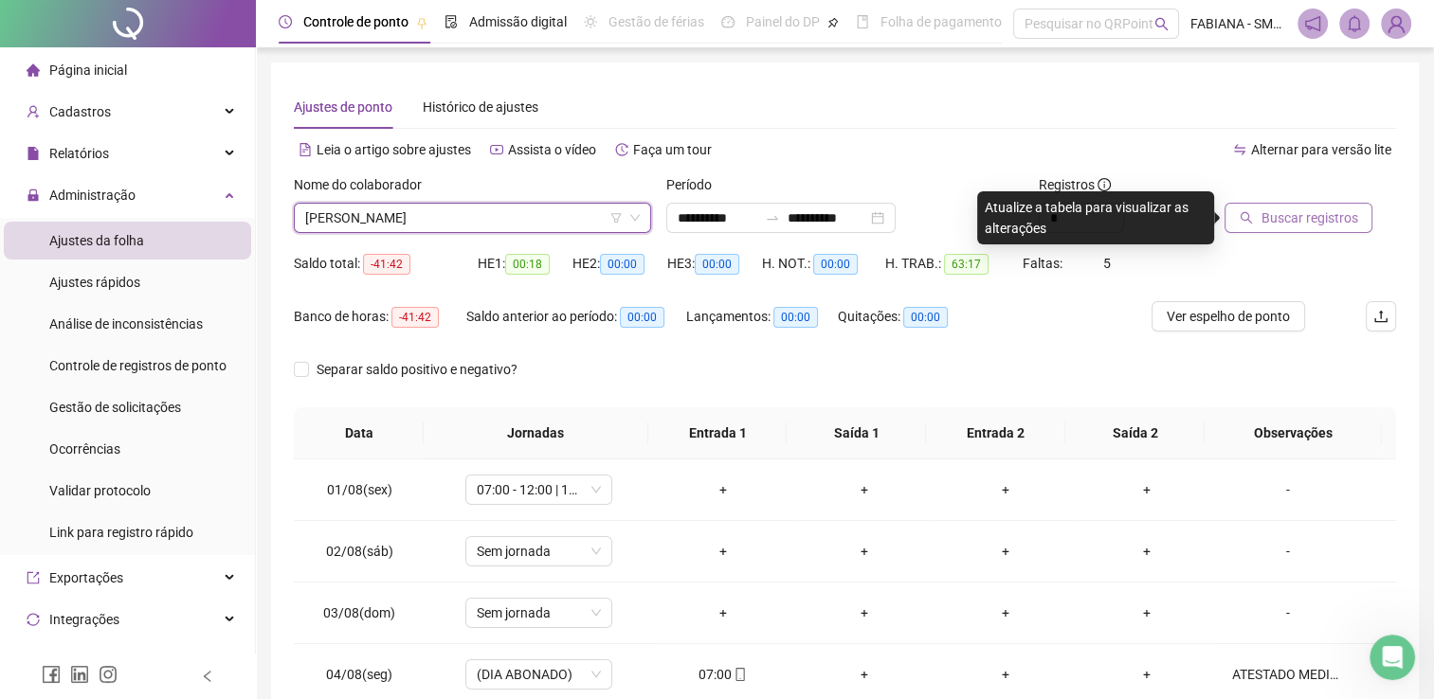
click at [1299, 215] on span "Buscar registros" at bounding box center [1308, 218] width 97 height 21
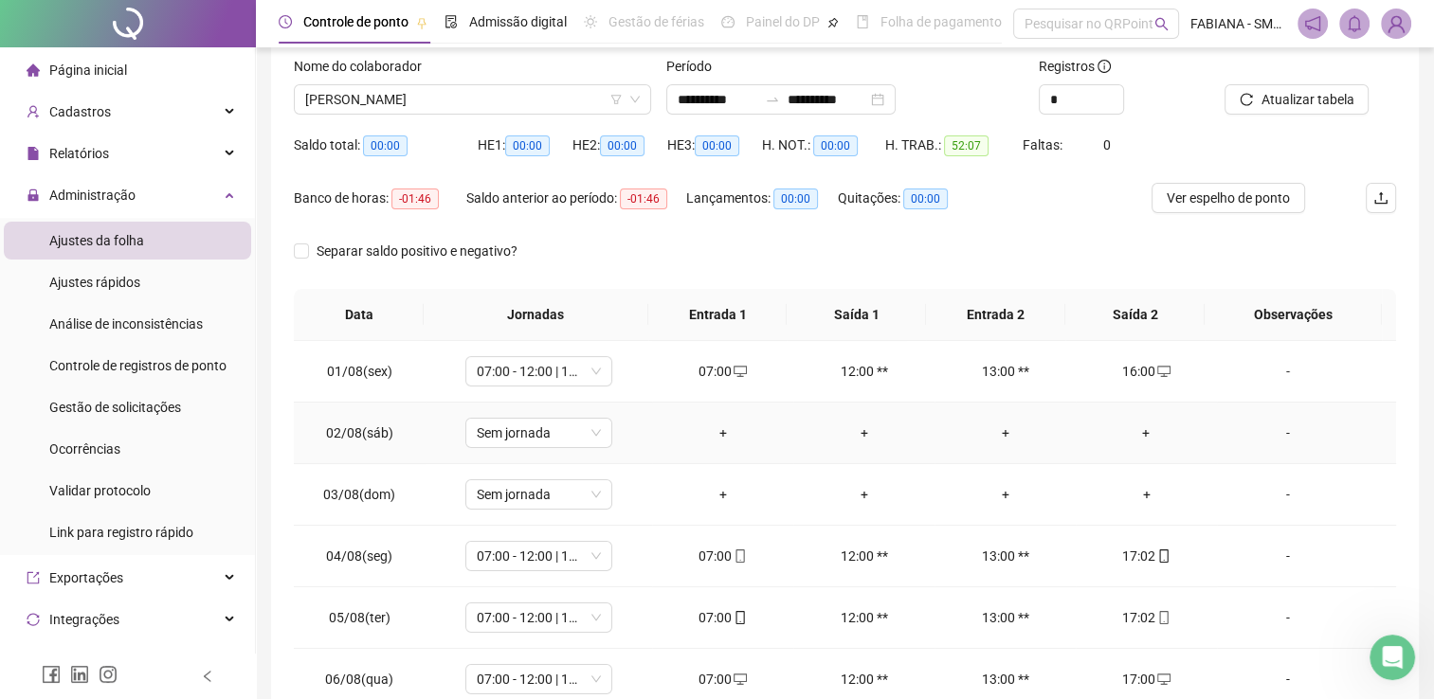
scroll to position [0, 0]
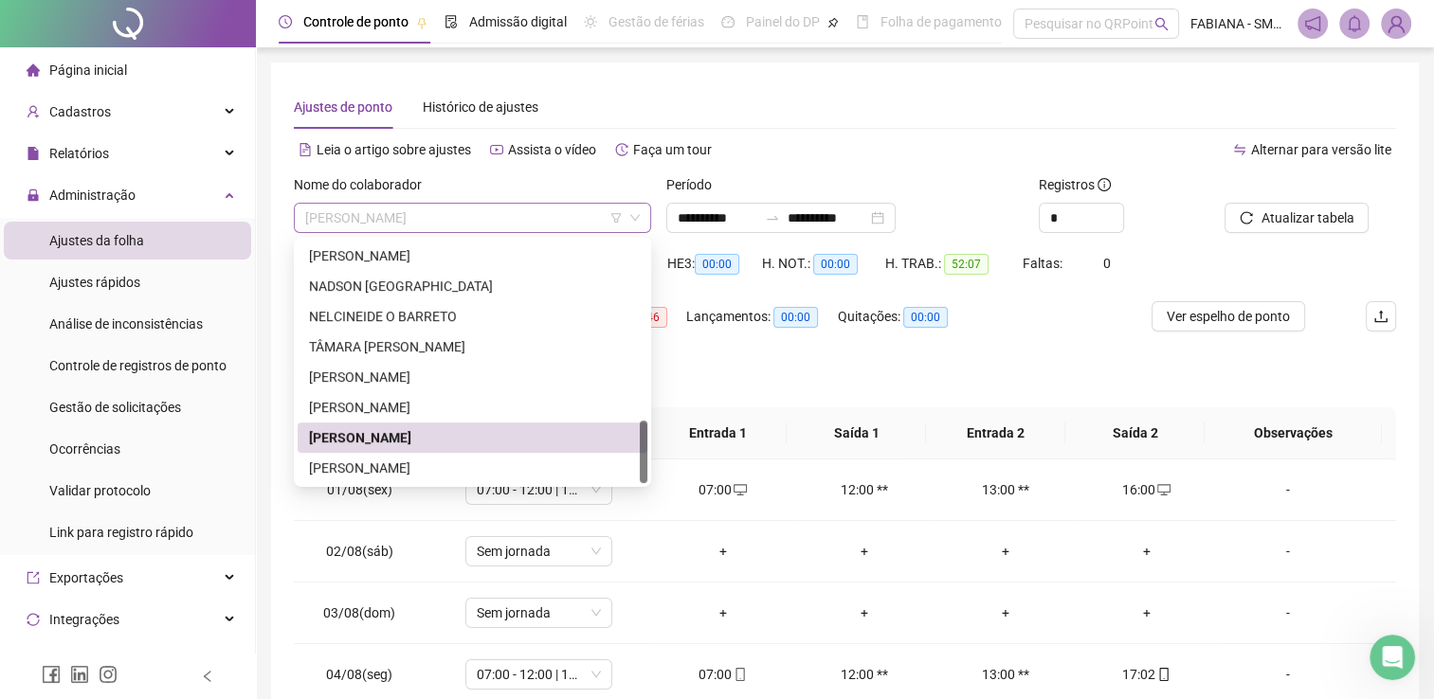
click at [512, 207] on span "THIERRY SANTOS DA SILVA" at bounding box center [472, 218] width 334 height 28
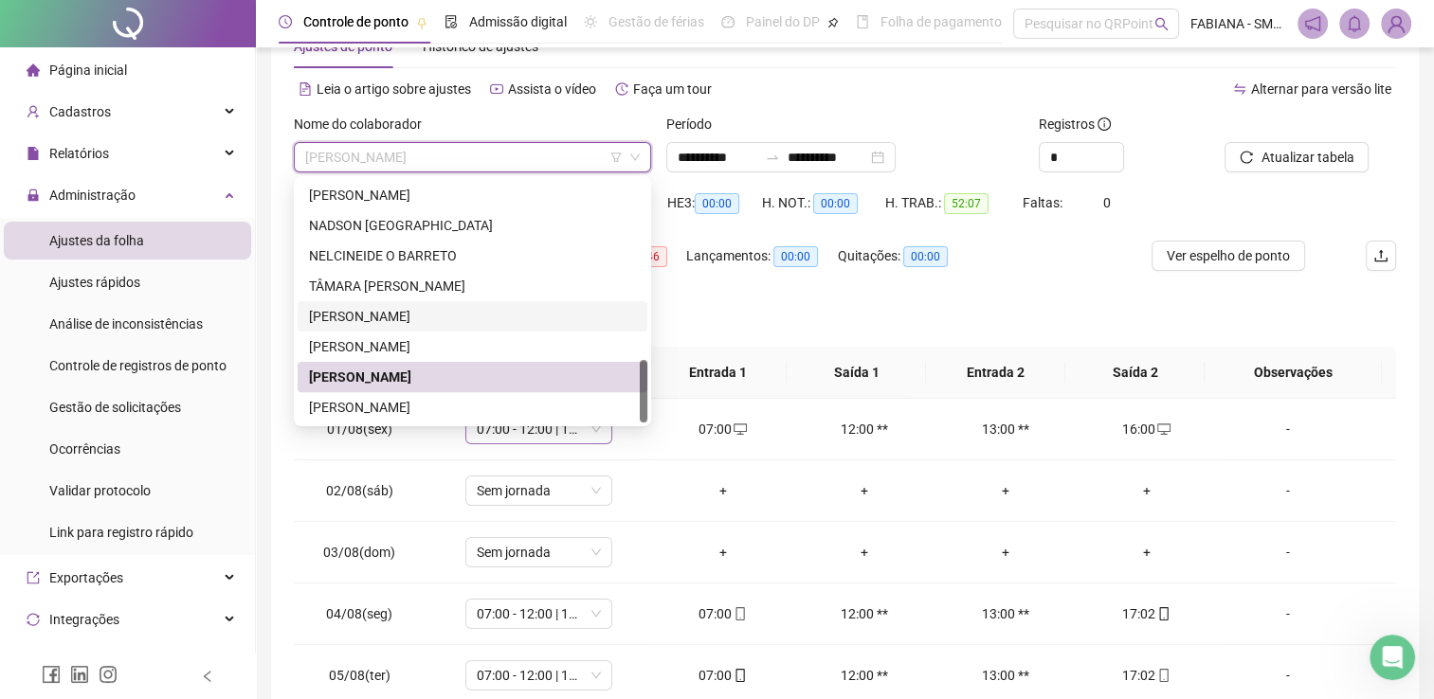
scroll to position [95, 0]
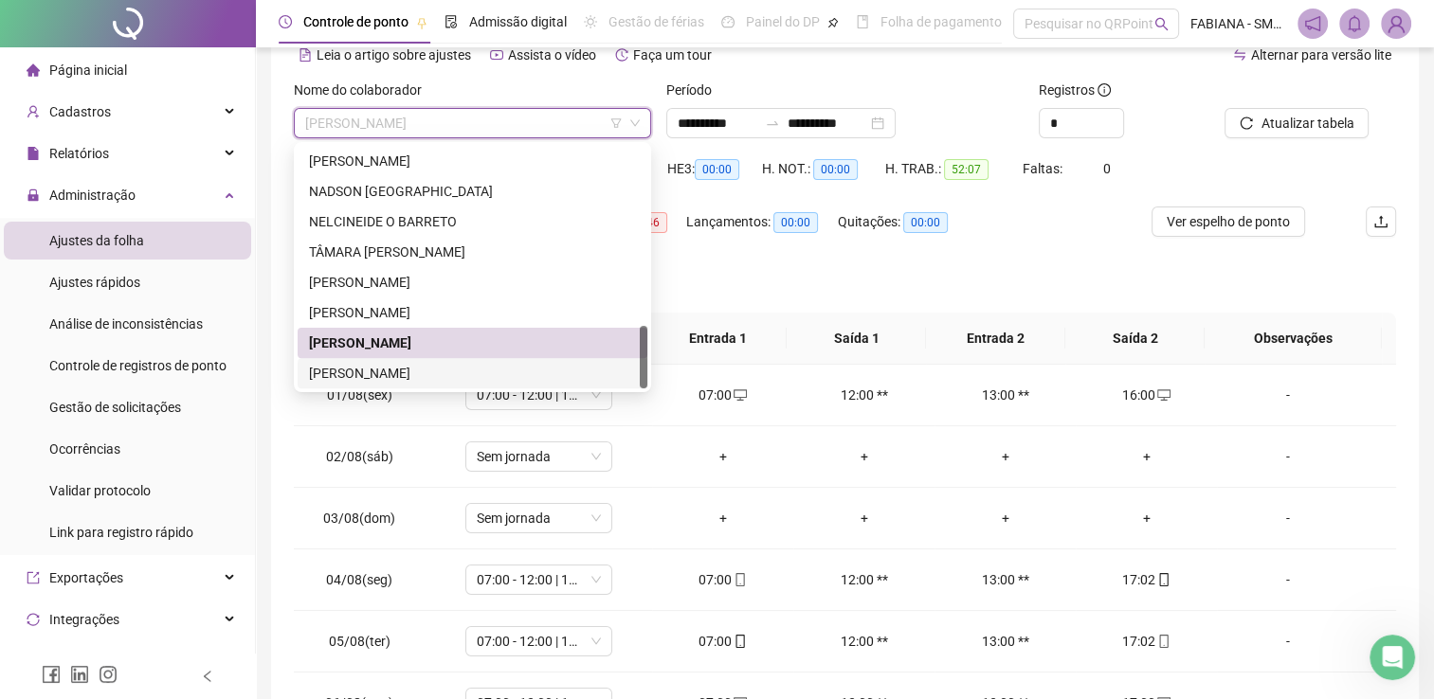
click at [413, 370] on div "YAGO GOMES MOREIRA" at bounding box center [472, 373] width 327 height 21
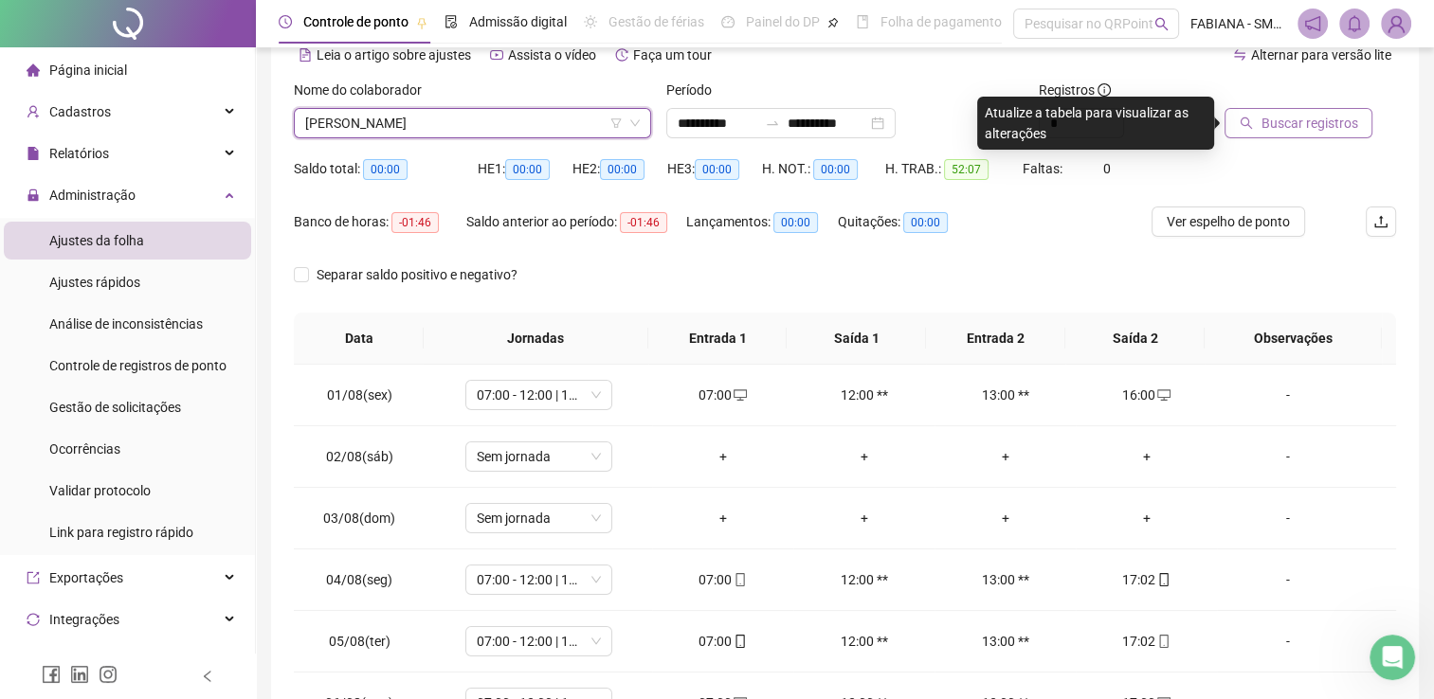
click at [1298, 127] on span "Buscar registros" at bounding box center [1308, 123] width 97 height 21
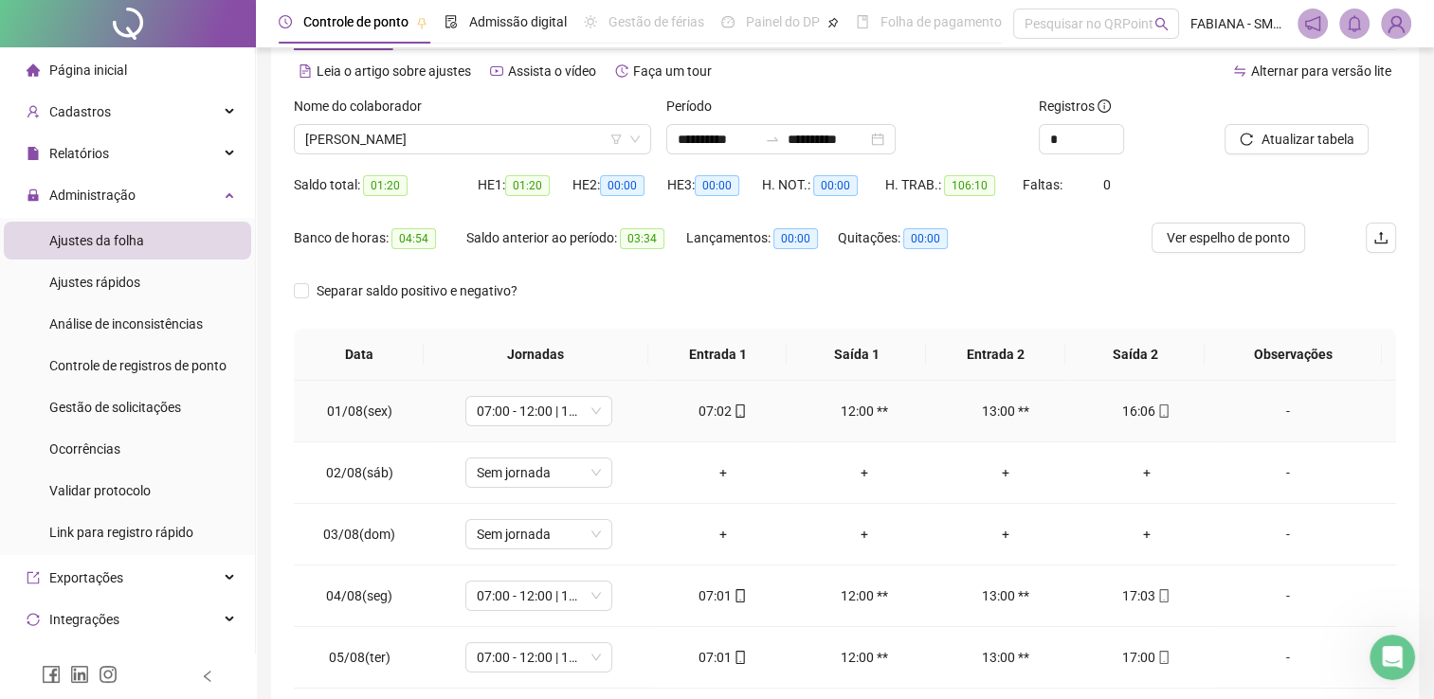
scroll to position [0, 0]
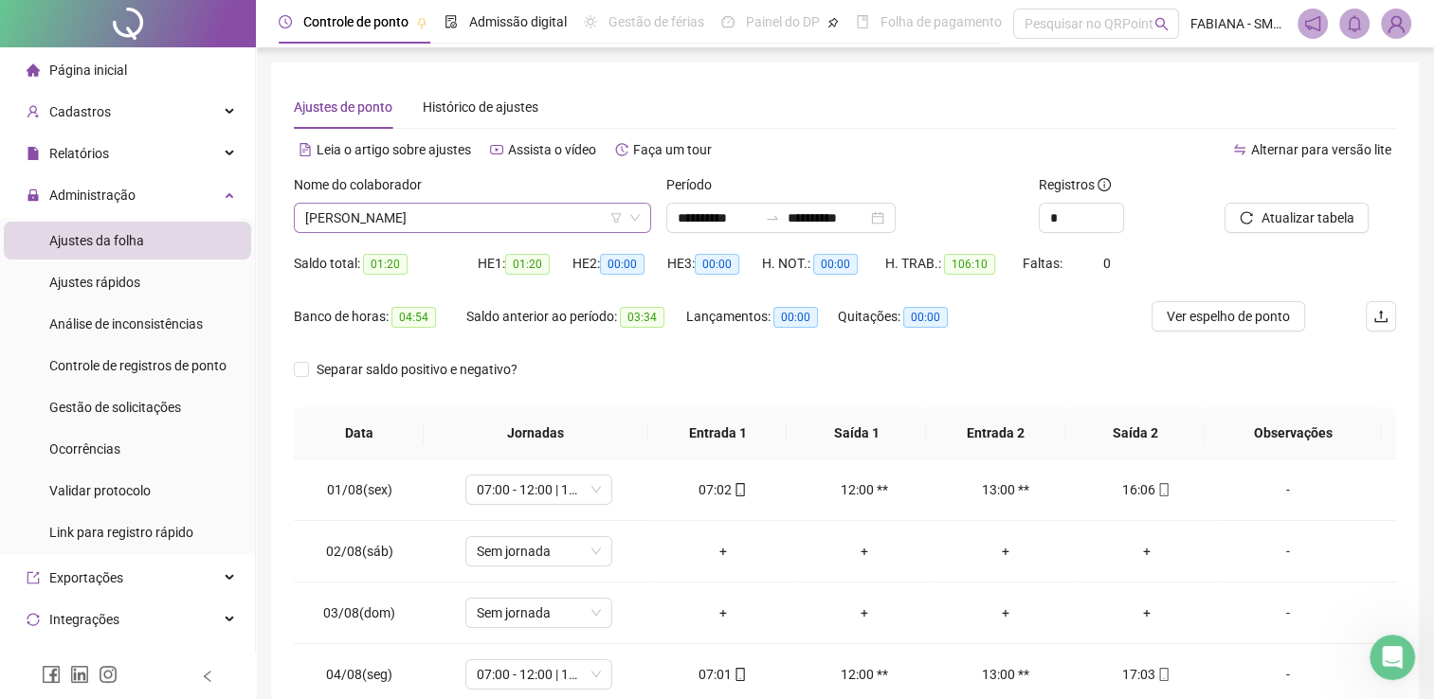
click at [485, 221] on span "YAGO GOMES MOREIRA" at bounding box center [472, 218] width 334 height 28
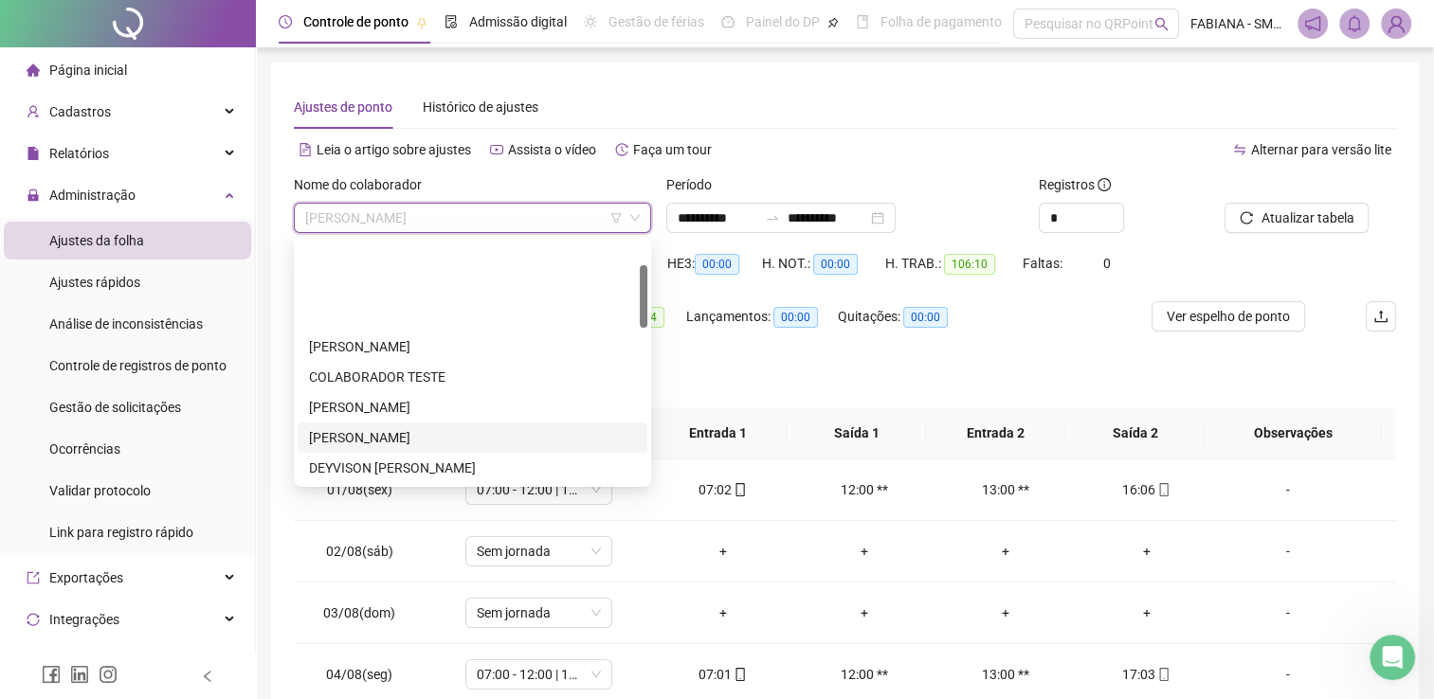
scroll to position [190, 0]
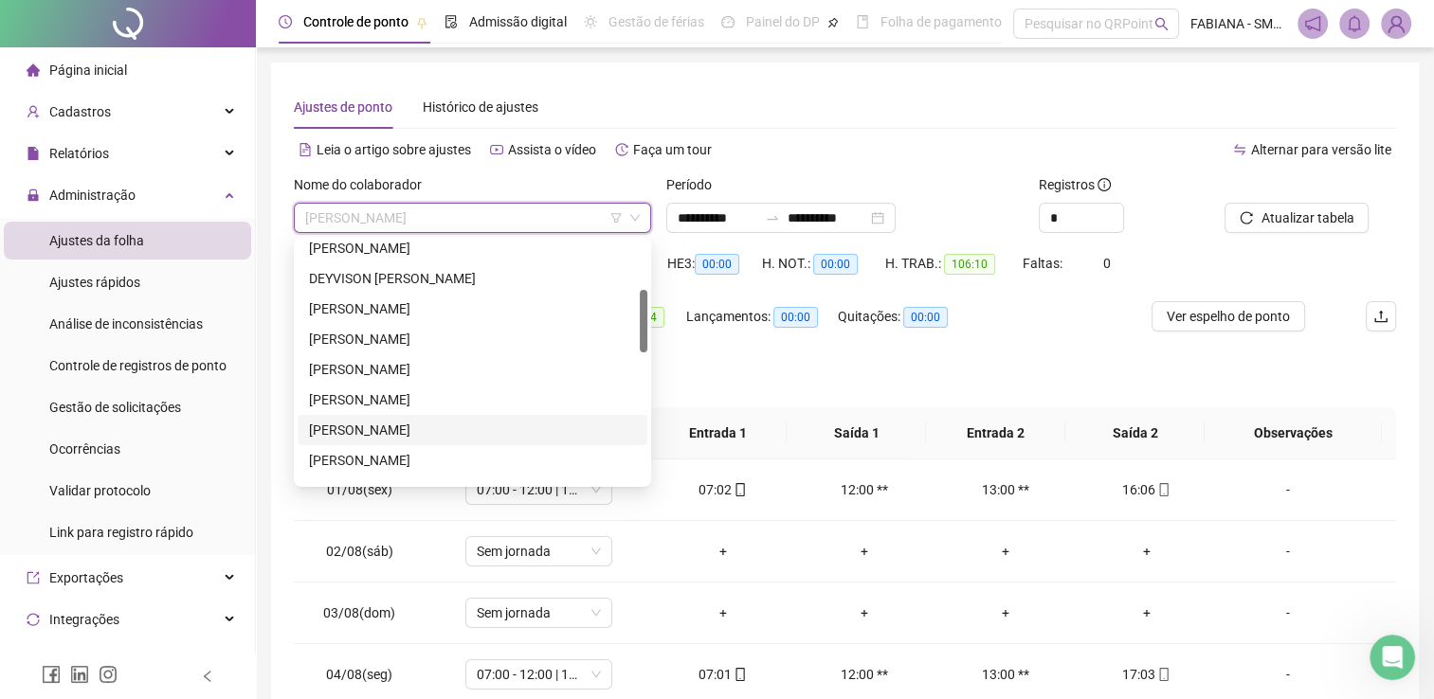
click at [372, 431] on div "FERNANDO AUGUSTO SILVA OLIVEIRA" at bounding box center [472, 430] width 327 height 21
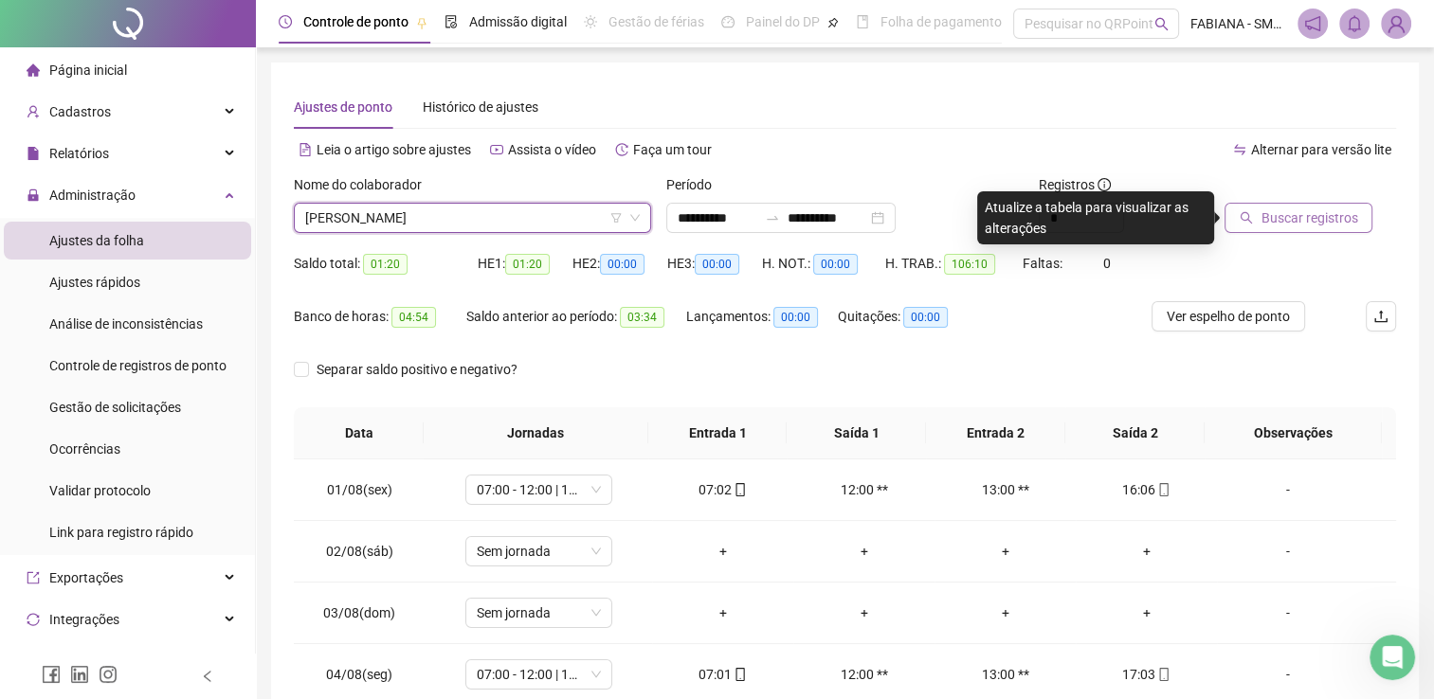
click at [1294, 218] on span "Buscar registros" at bounding box center [1308, 218] width 97 height 21
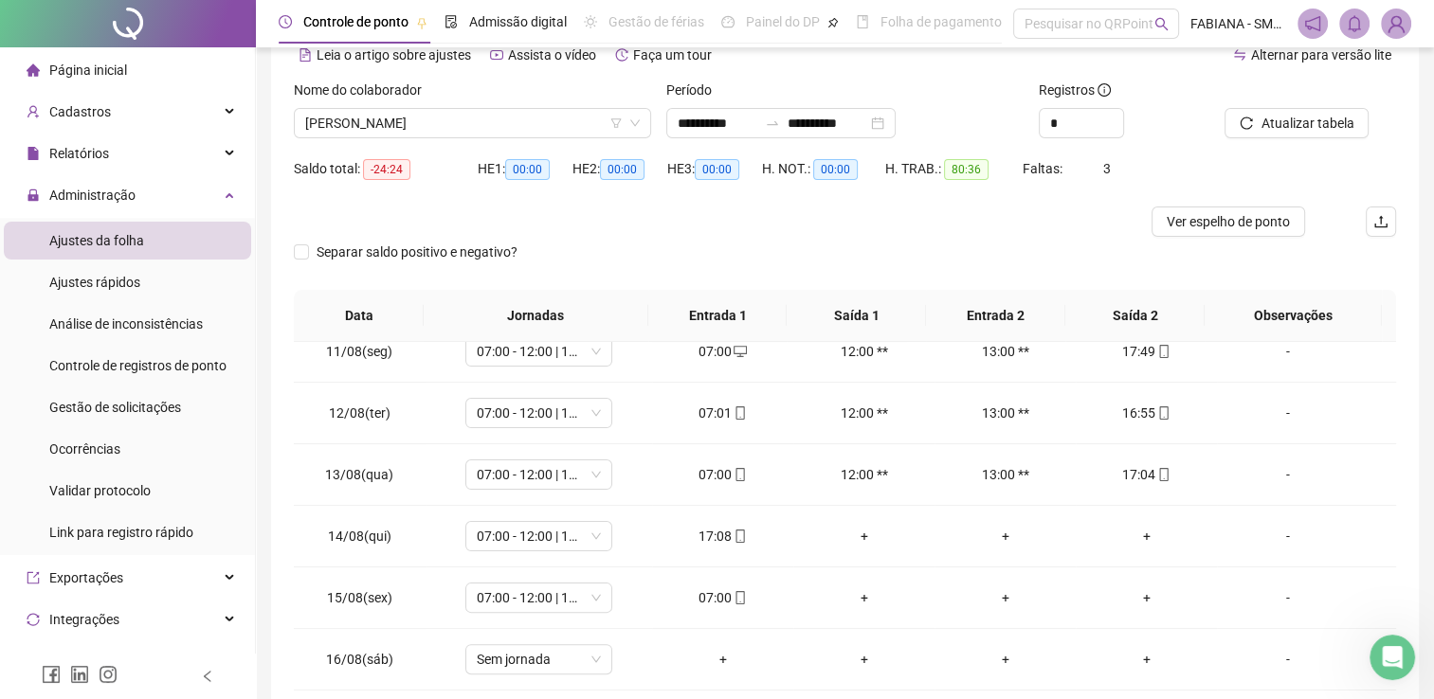
scroll to position [700, 0]
click at [1133, 466] on div "+" at bounding box center [1146, 472] width 111 height 21
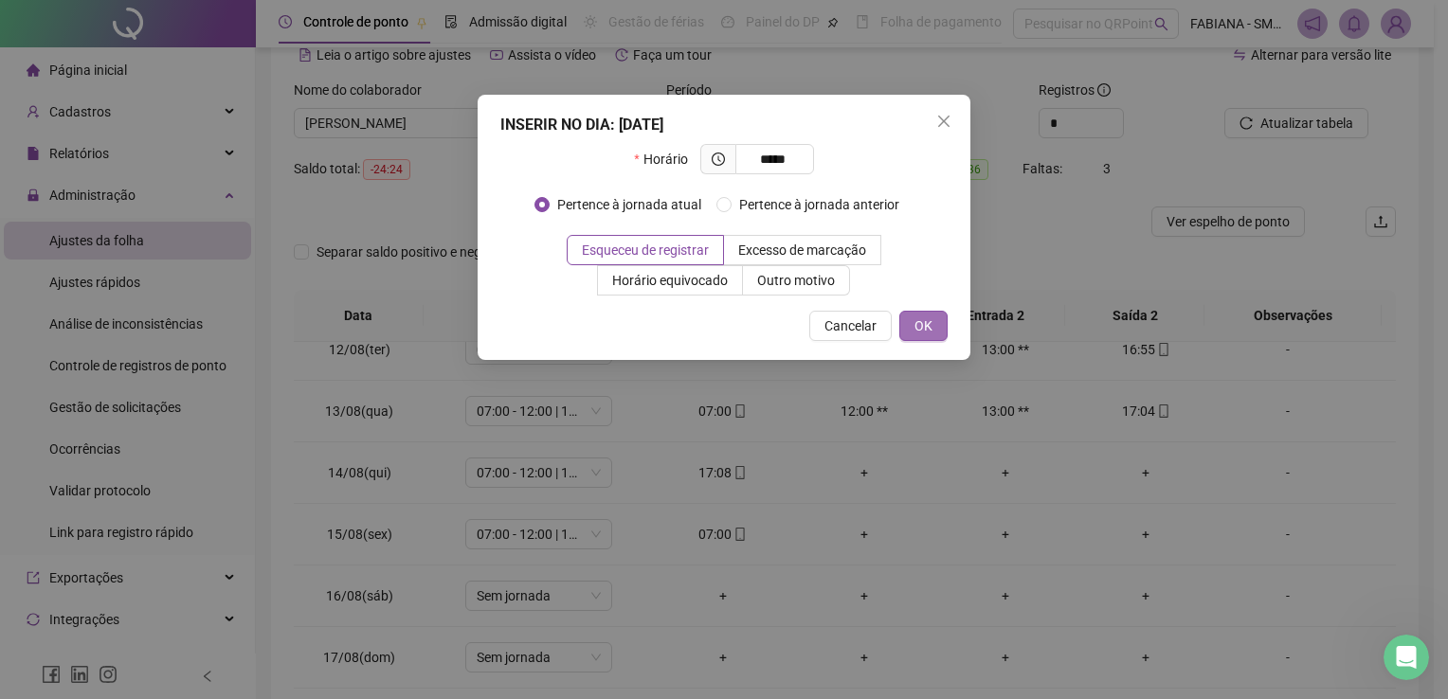
type input "*****"
click at [932, 324] on span "OK" at bounding box center [923, 326] width 18 height 21
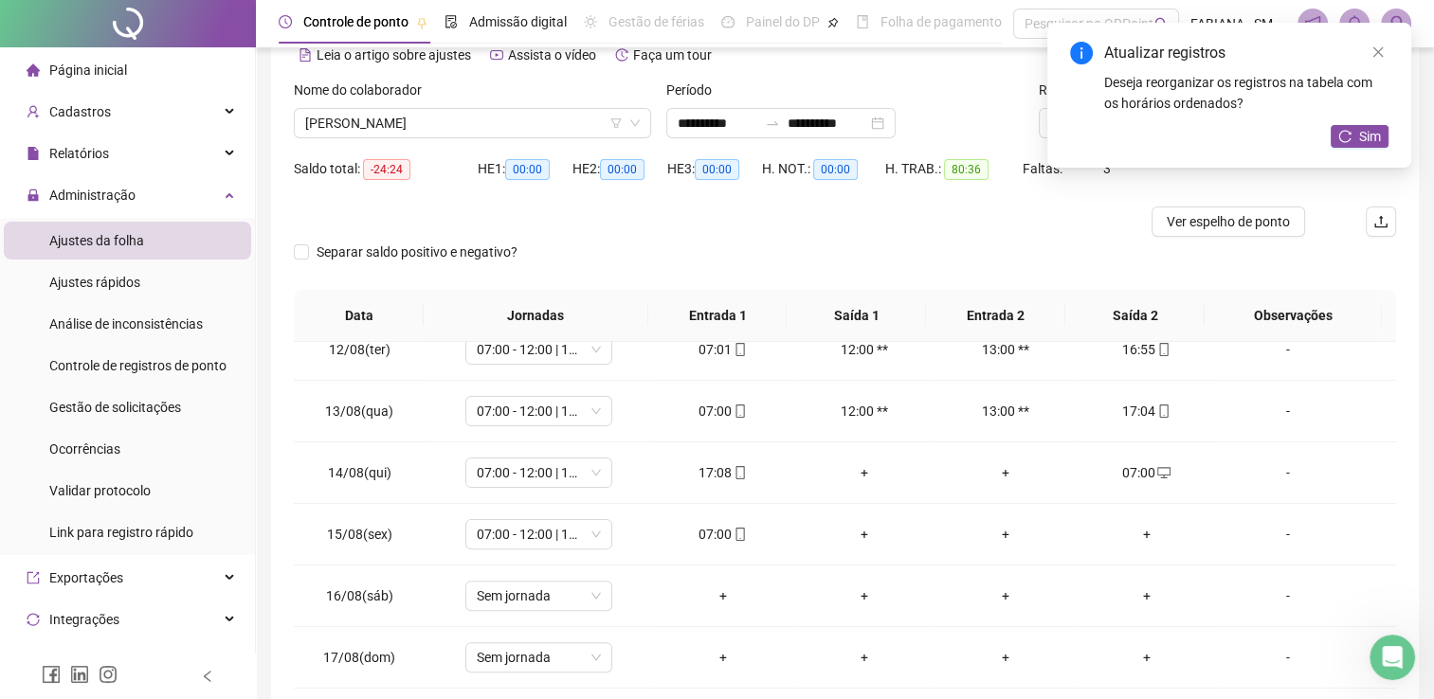
click at [1364, 129] on span "Sim" at bounding box center [1370, 136] width 22 height 21
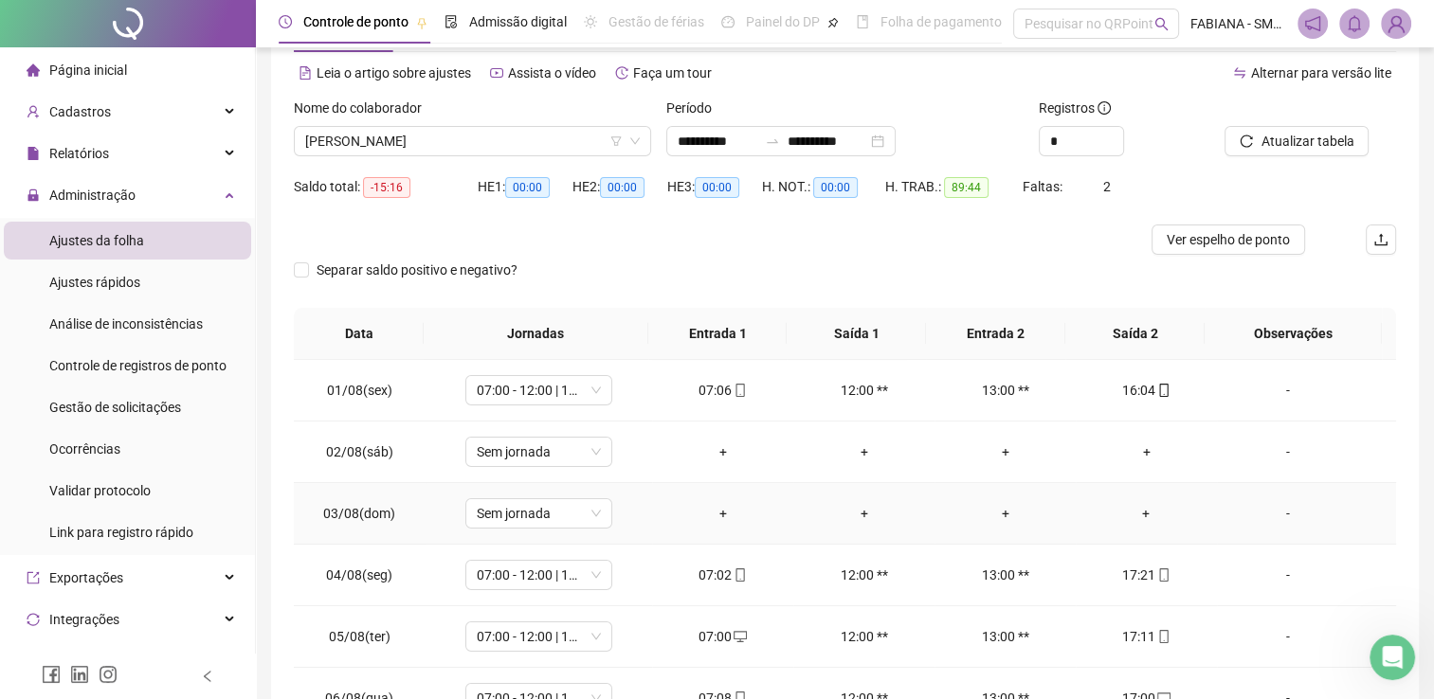
scroll to position [0, 0]
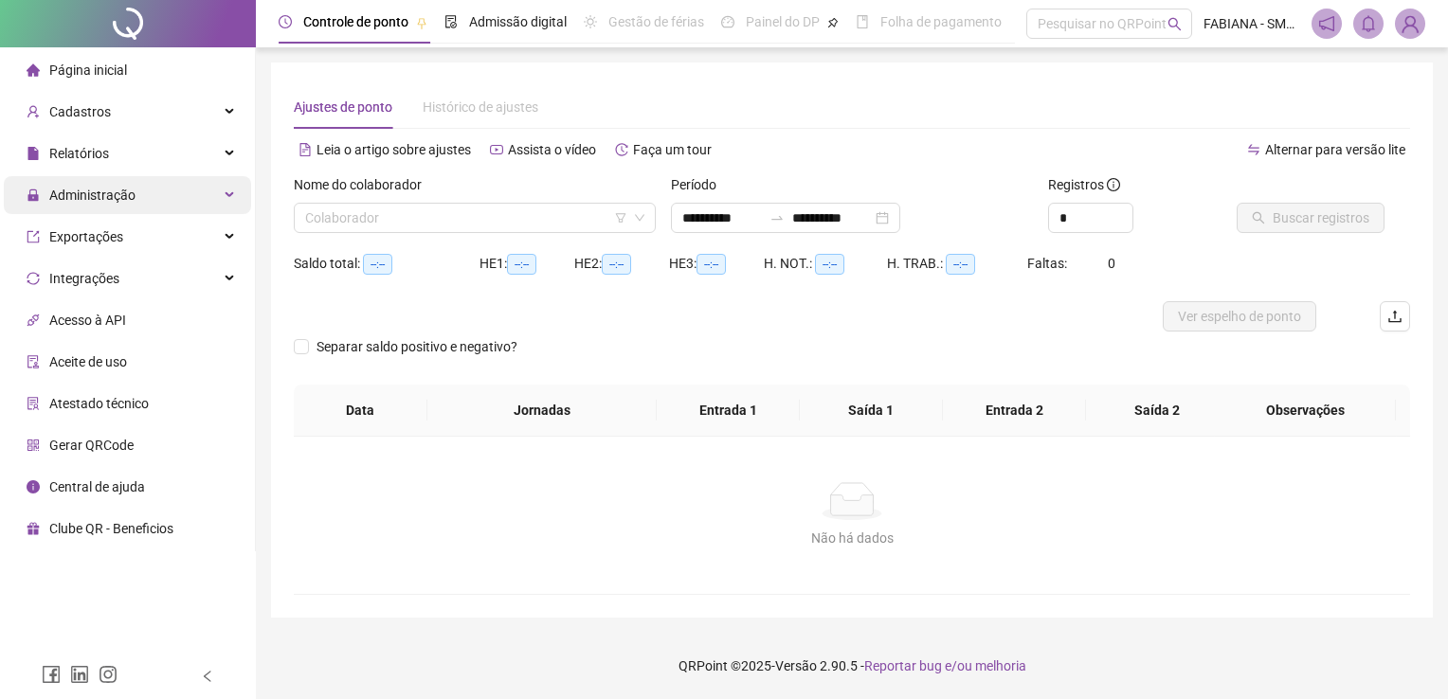
click at [84, 196] on span "Administração" at bounding box center [92, 195] width 86 height 15
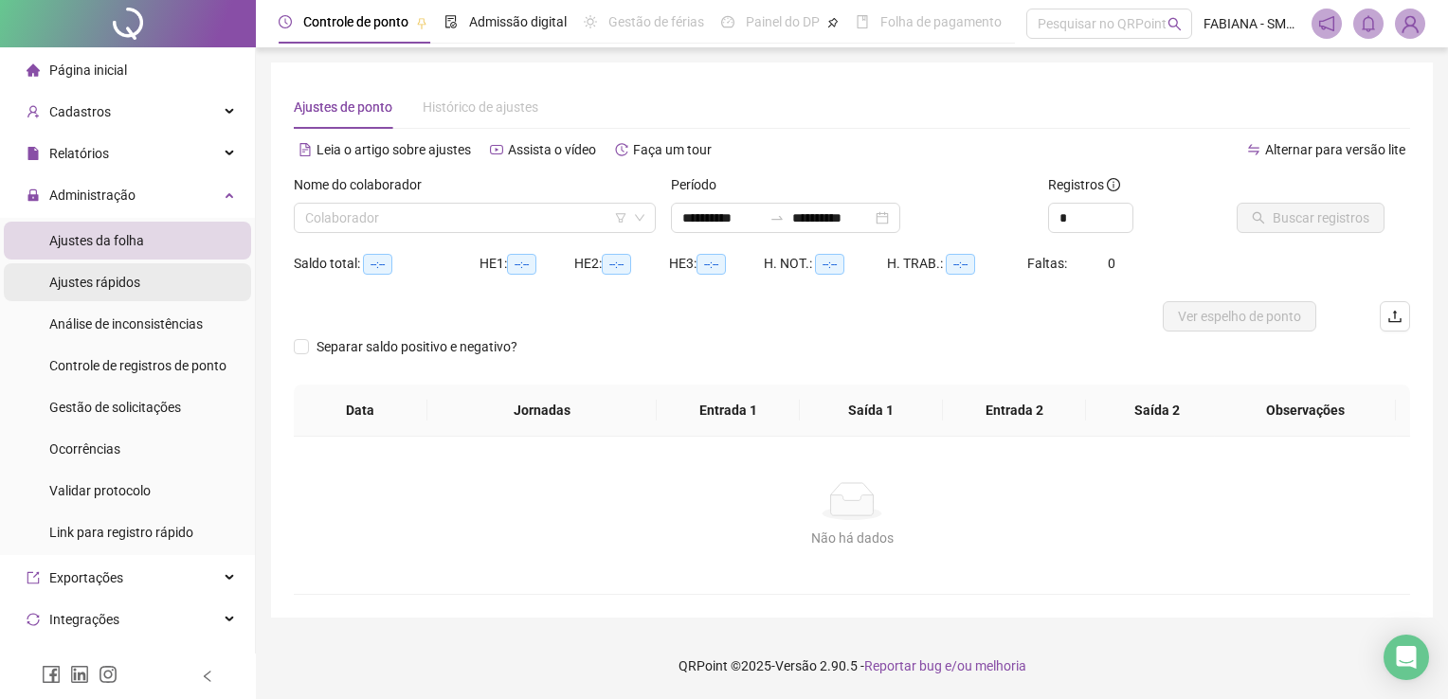
click at [110, 283] on span "Ajustes rápidos" at bounding box center [94, 282] width 91 height 15
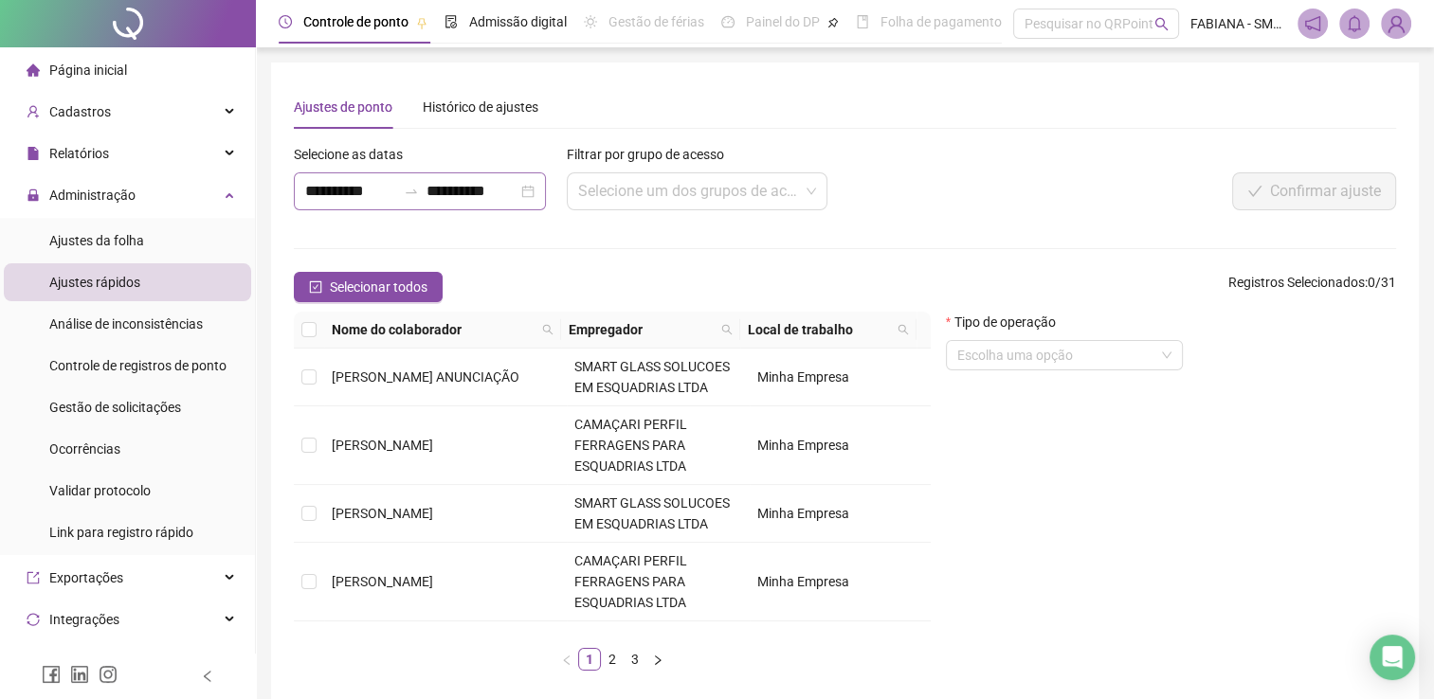
click at [541, 188] on div "**********" at bounding box center [420, 191] width 252 height 38
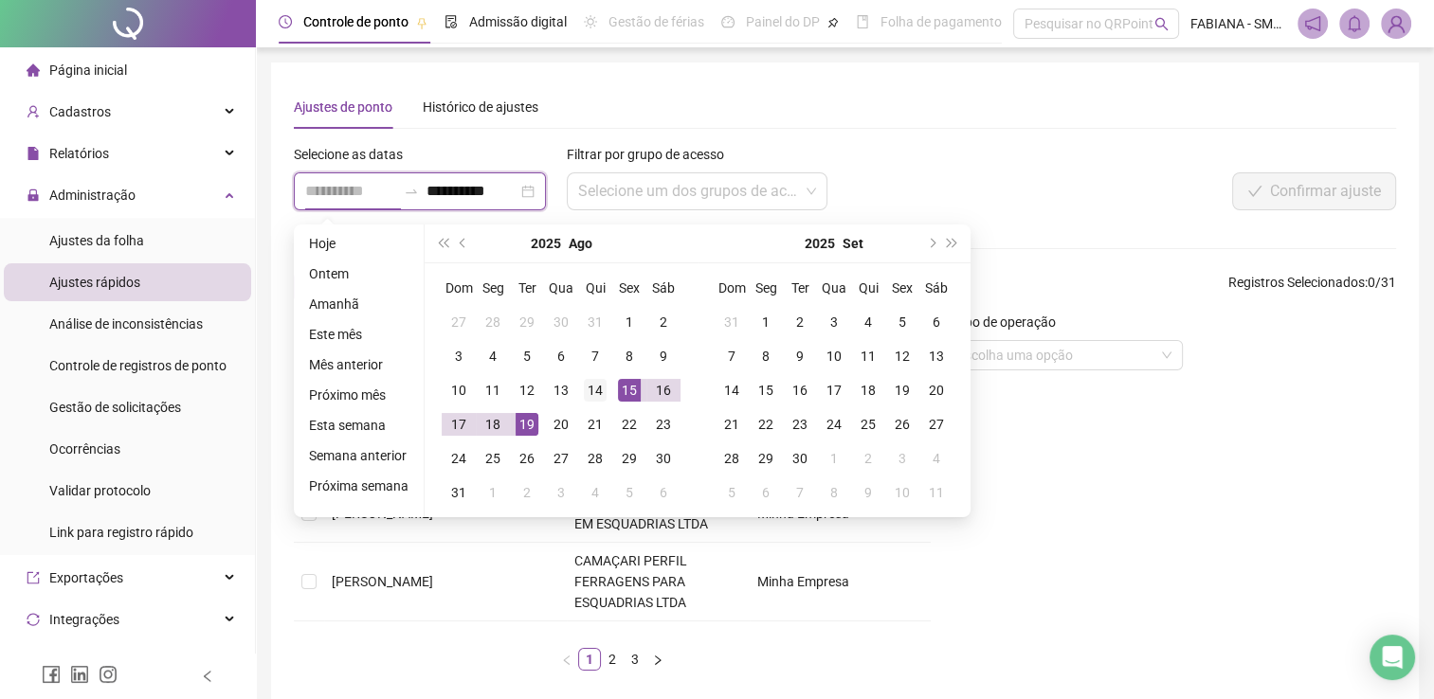
type input "**********"
click at [595, 389] on div "14" at bounding box center [595, 390] width 23 height 23
type input "**********"
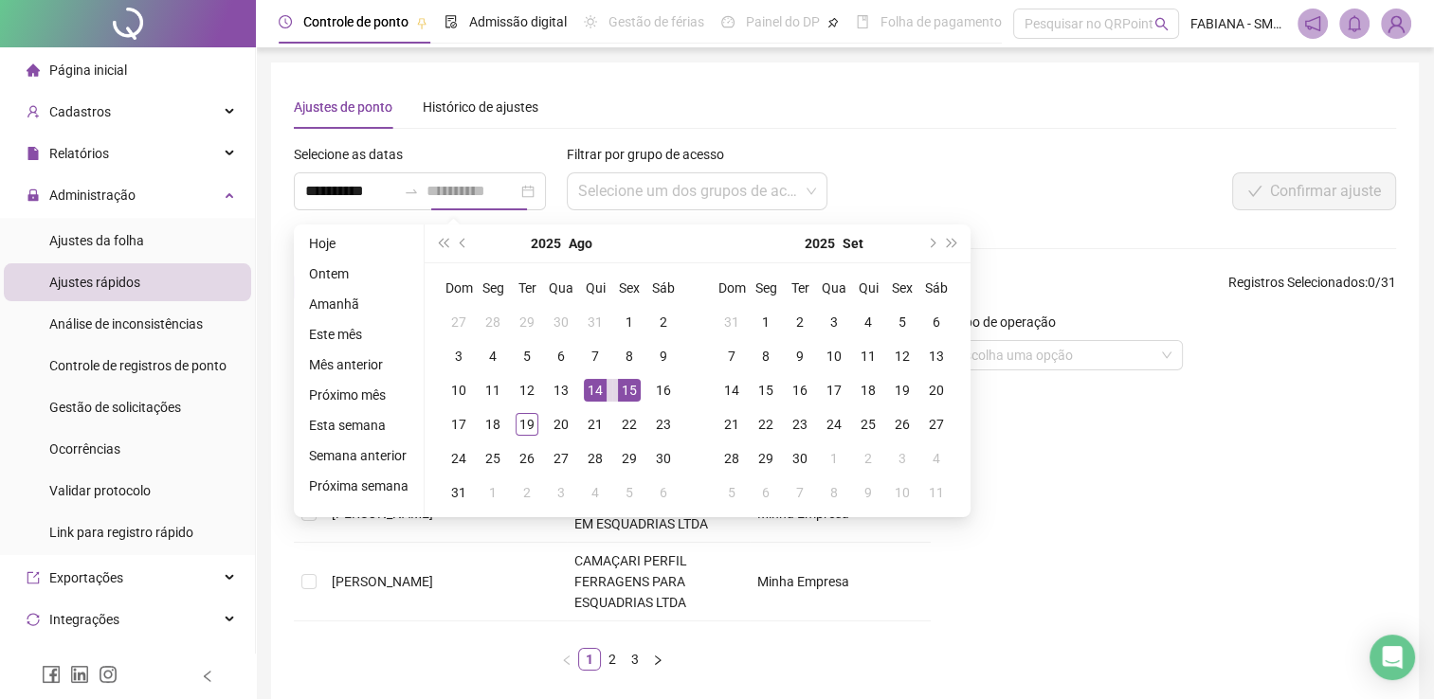
click at [625, 392] on div "15" at bounding box center [629, 390] width 23 height 23
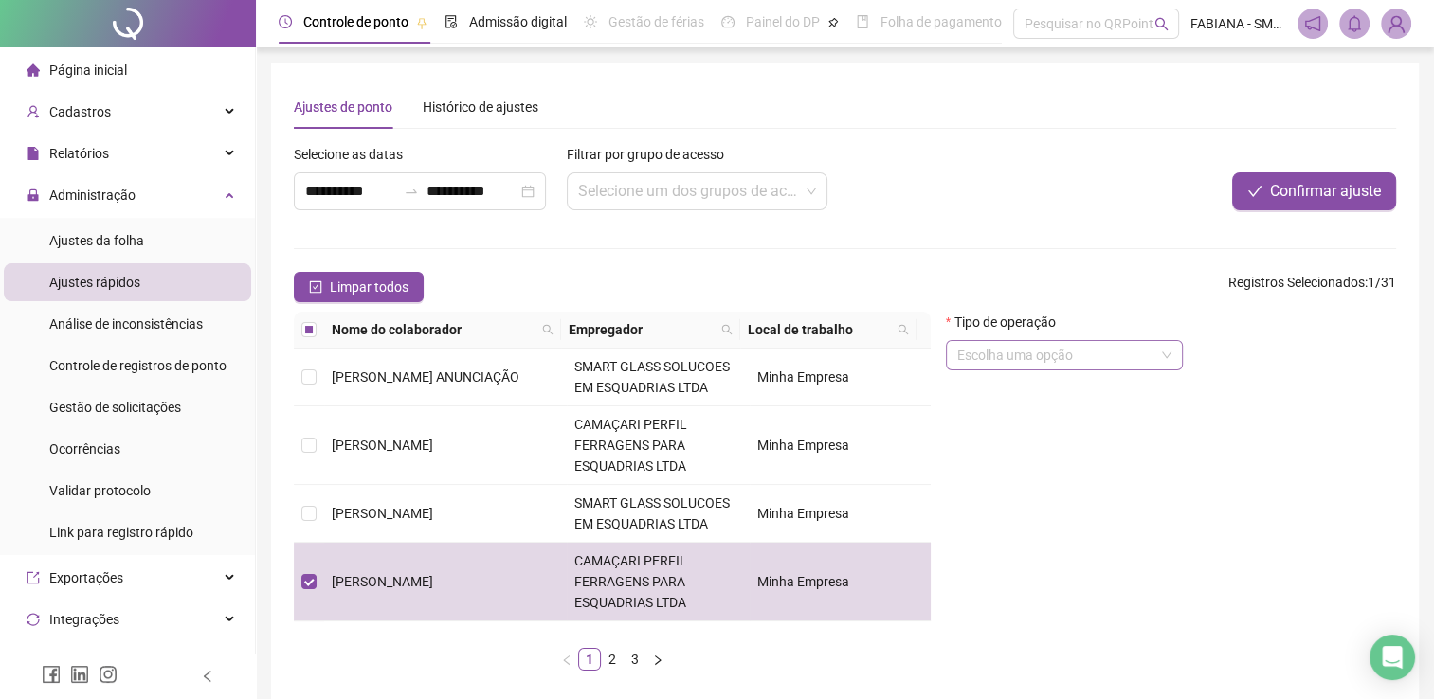
click at [997, 365] on input "search" at bounding box center [1055, 355] width 197 height 28
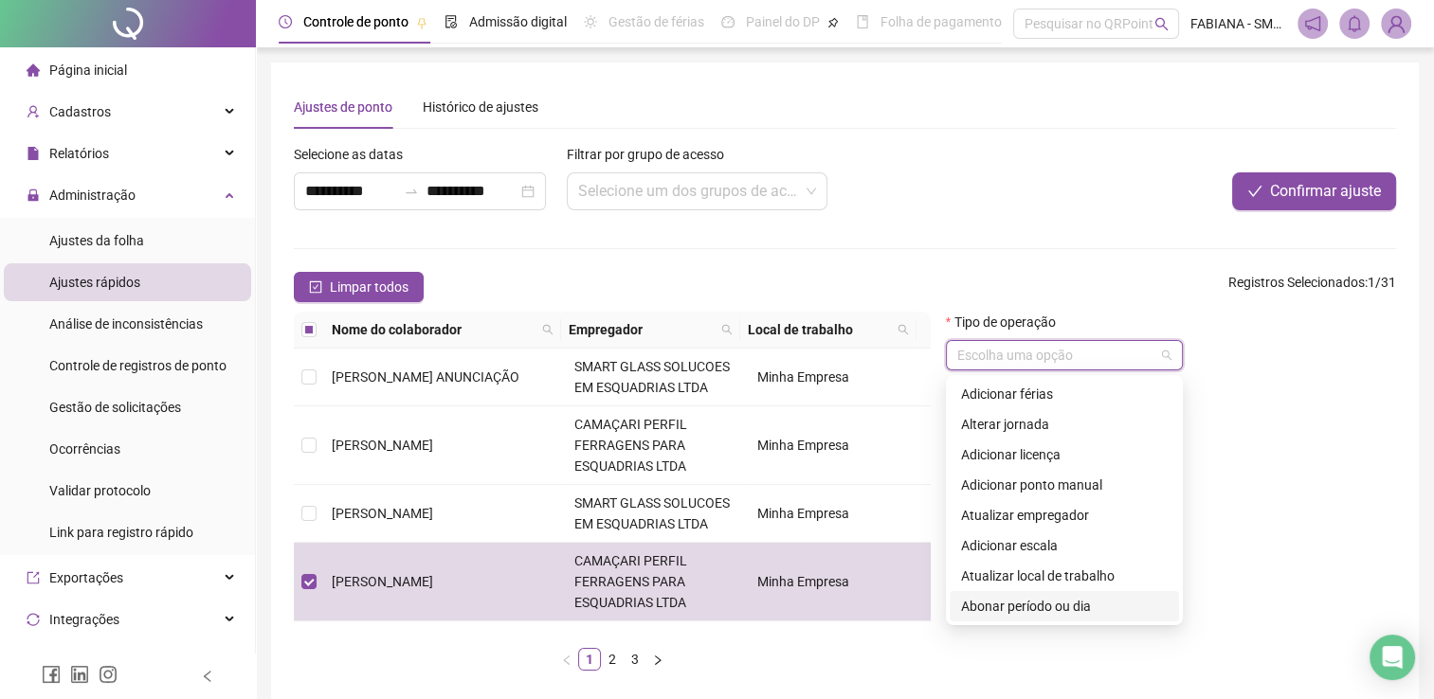
click at [1006, 609] on div "Abonar período ou dia" at bounding box center [1064, 606] width 207 height 21
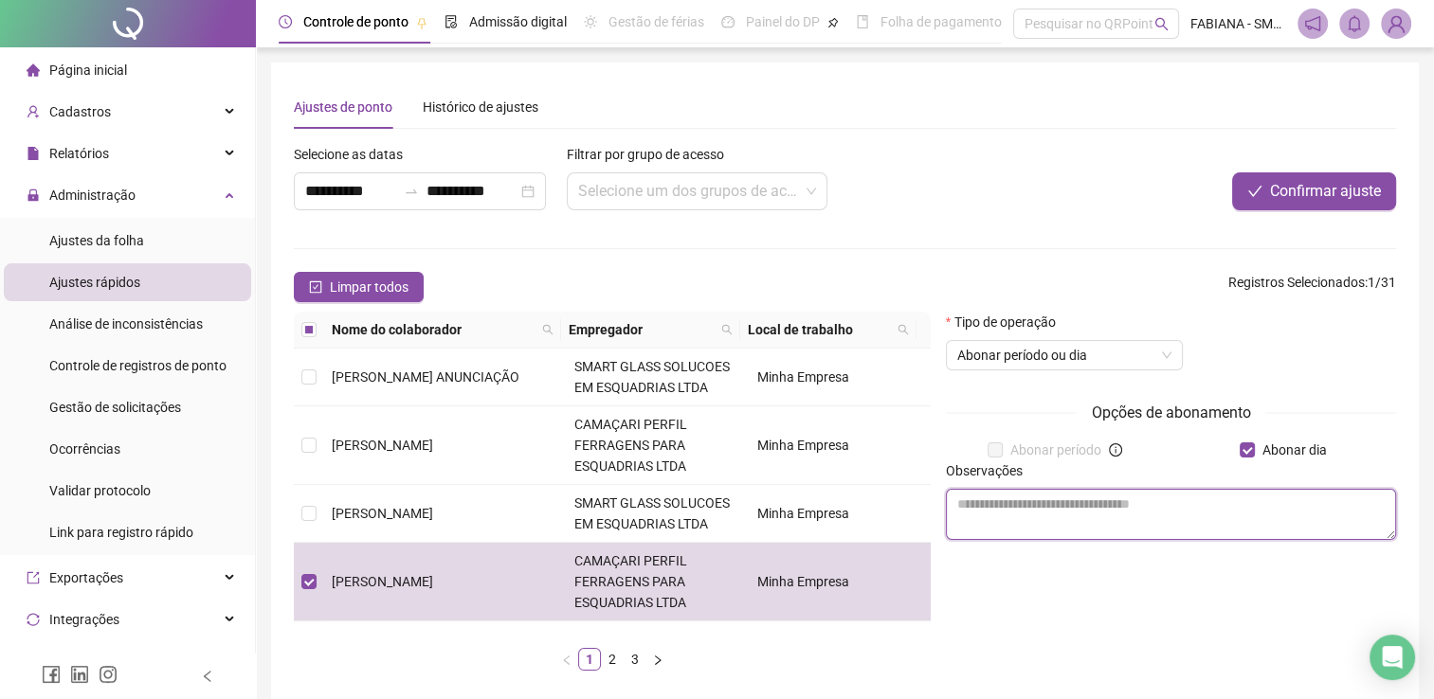
click at [1109, 512] on textarea at bounding box center [1171, 514] width 450 height 51
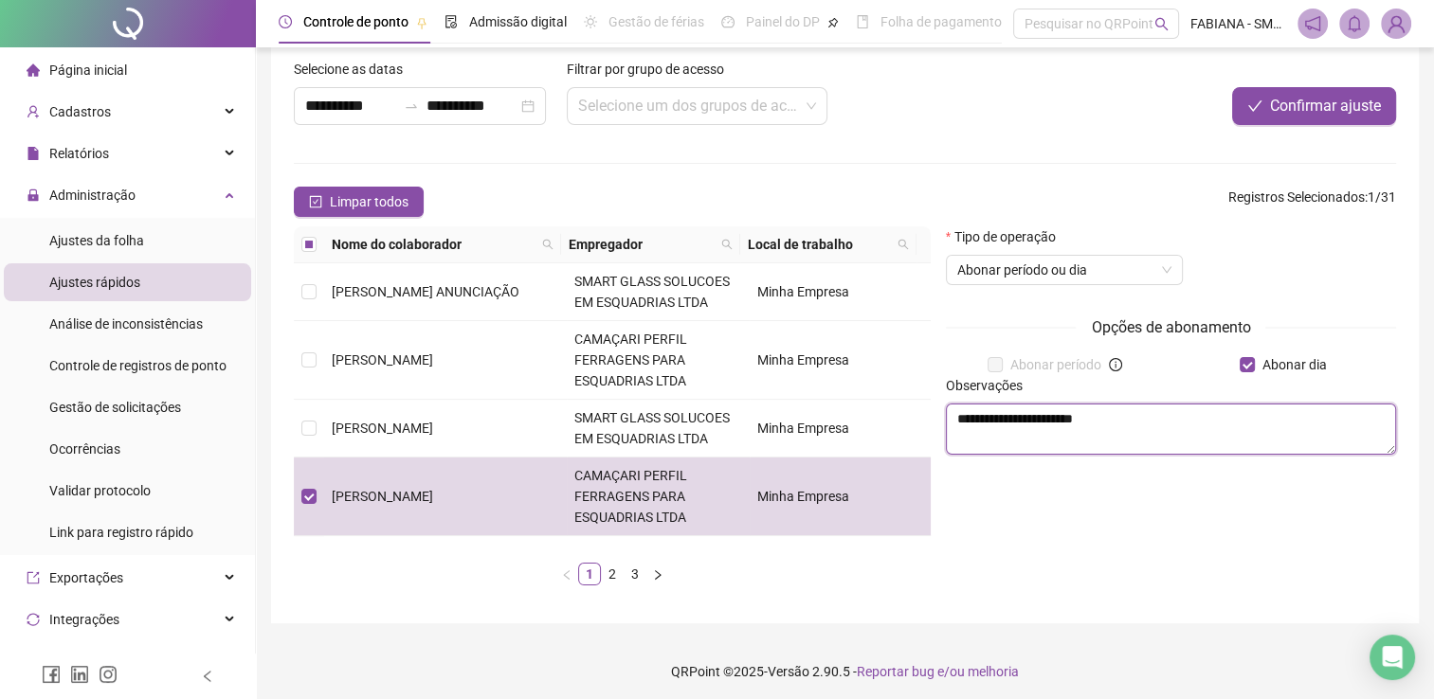
scroll to position [90, 0]
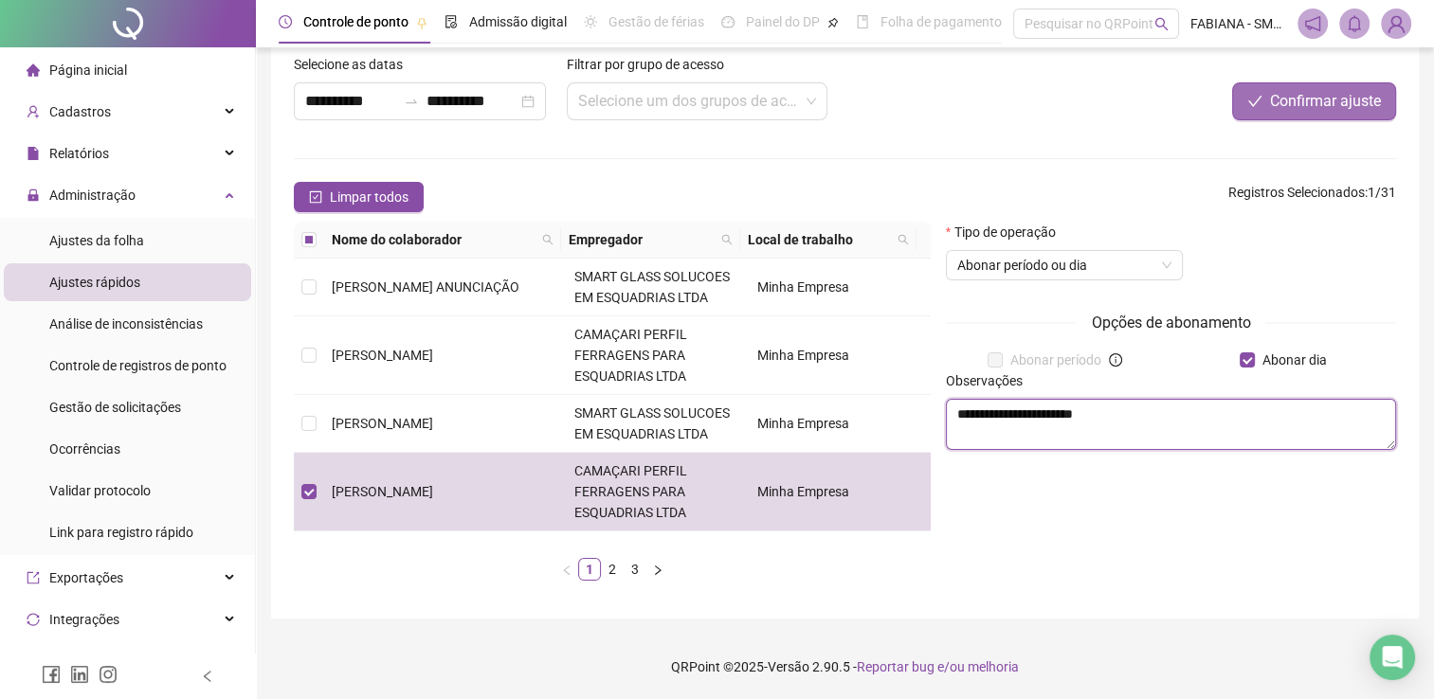
type textarea "**********"
click at [1267, 96] on button "Confirmar ajuste" at bounding box center [1314, 101] width 164 height 38
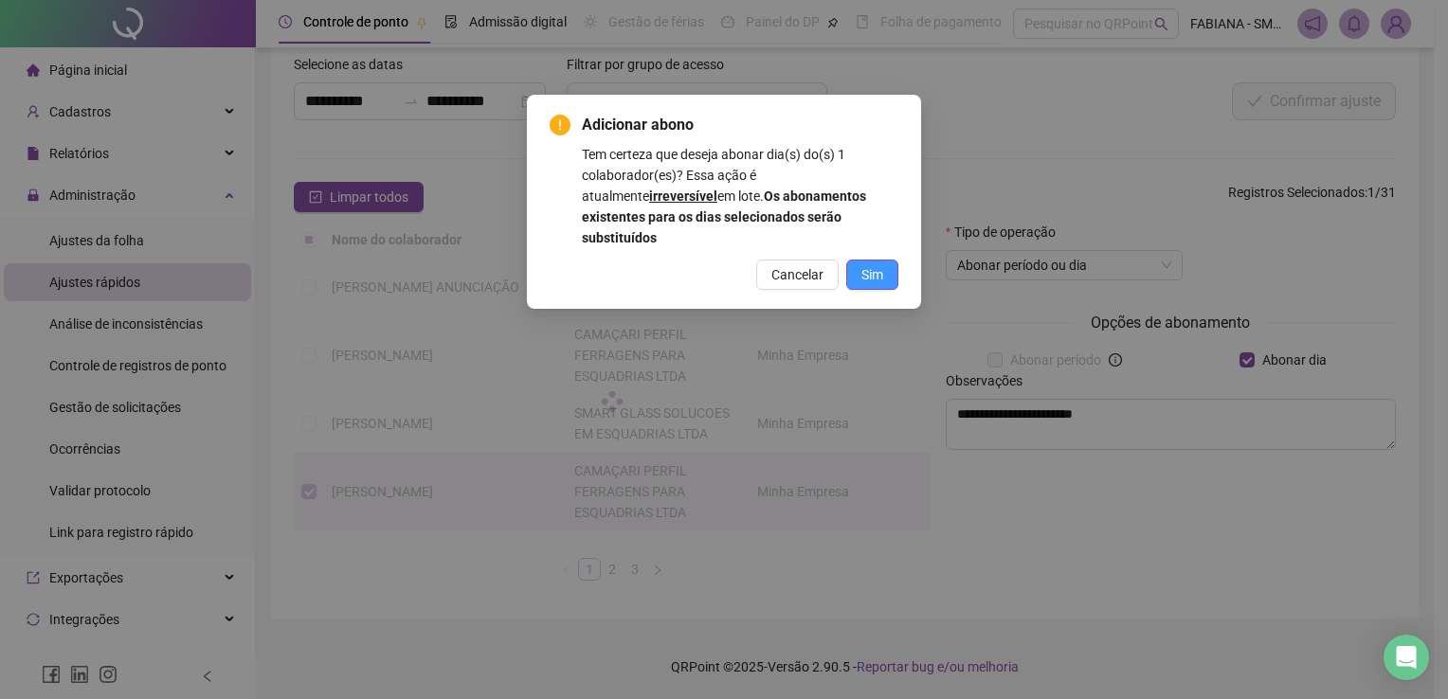
click at [866, 264] on span "Sim" at bounding box center [872, 274] width 22 height 21
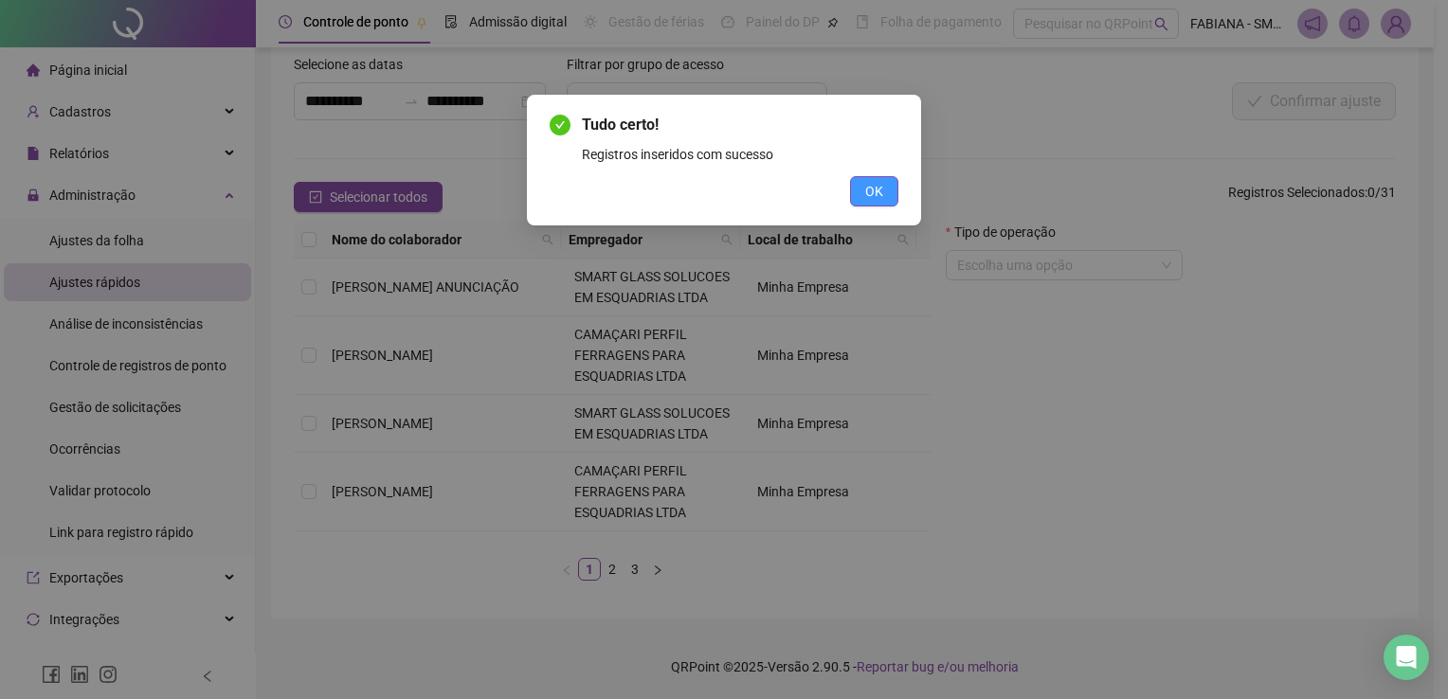
click at [885, 190] on button "OK" at bounding box center [874, 191] width 48 height 30
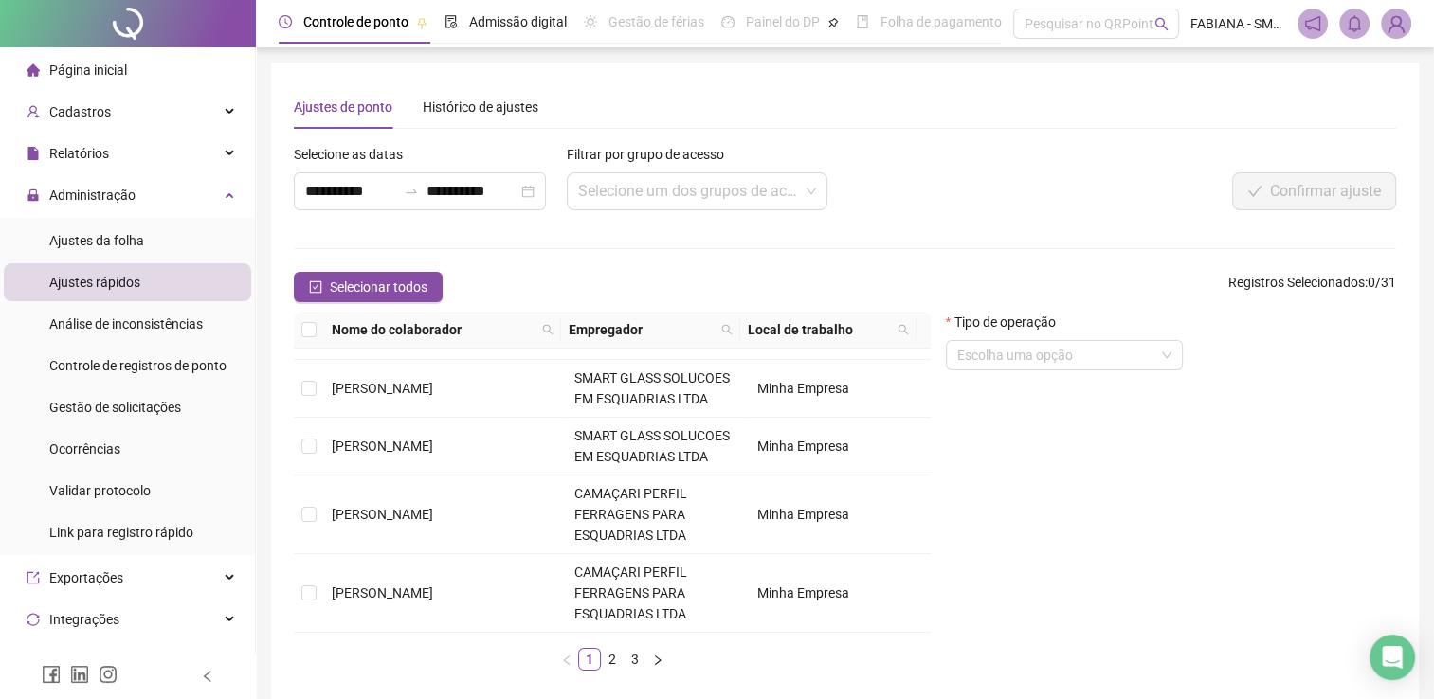
scroll to position [705, 0]
